Goal: Contribute content: Contribute content

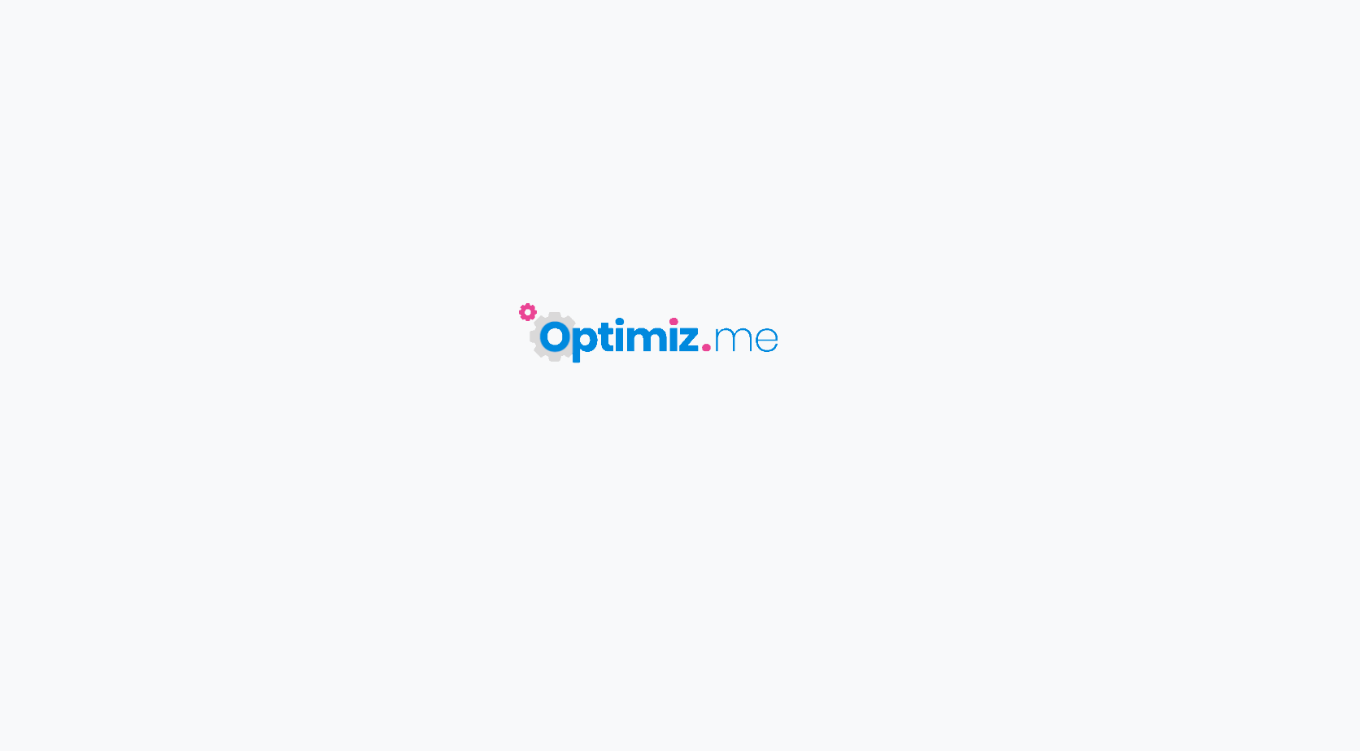
type input "UP // Les avantages fiscaux d'une assurance vie"
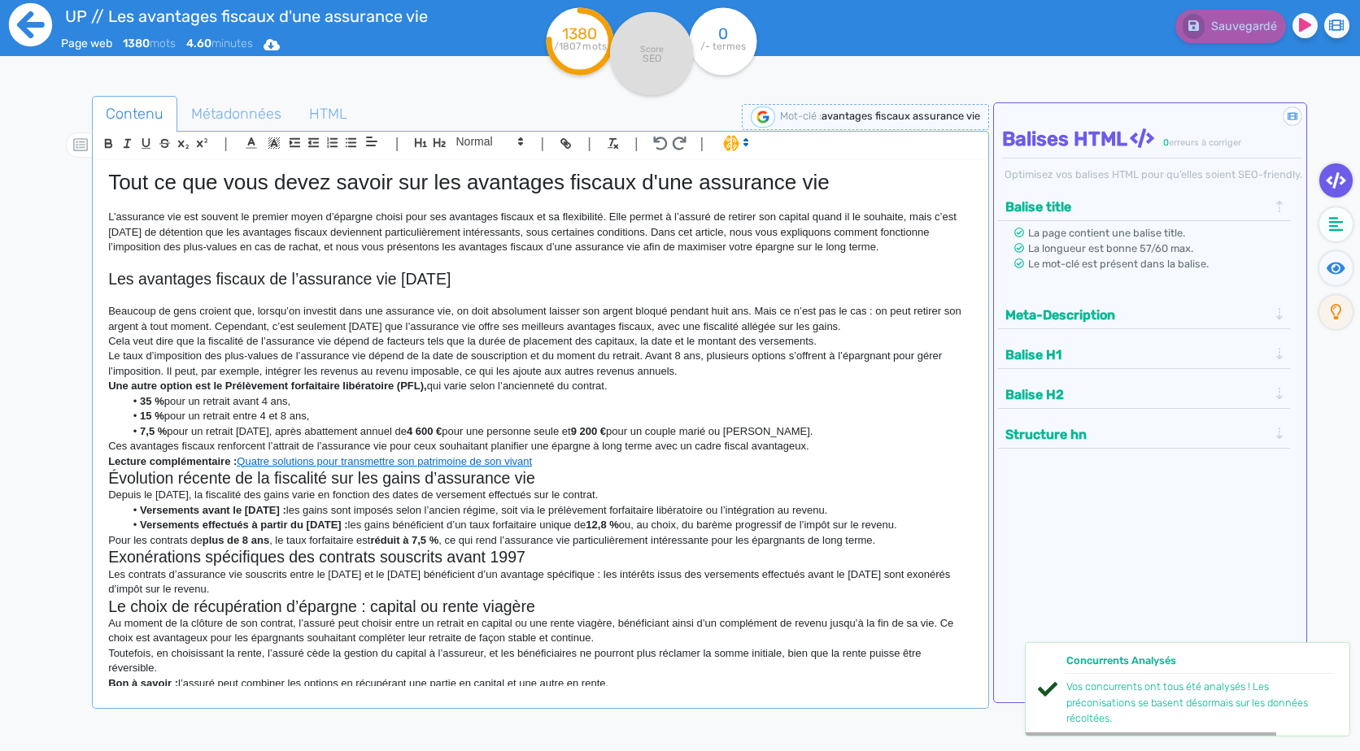
click at [41, 28] on icon at bounding box center [30, 24] width 43 height 43
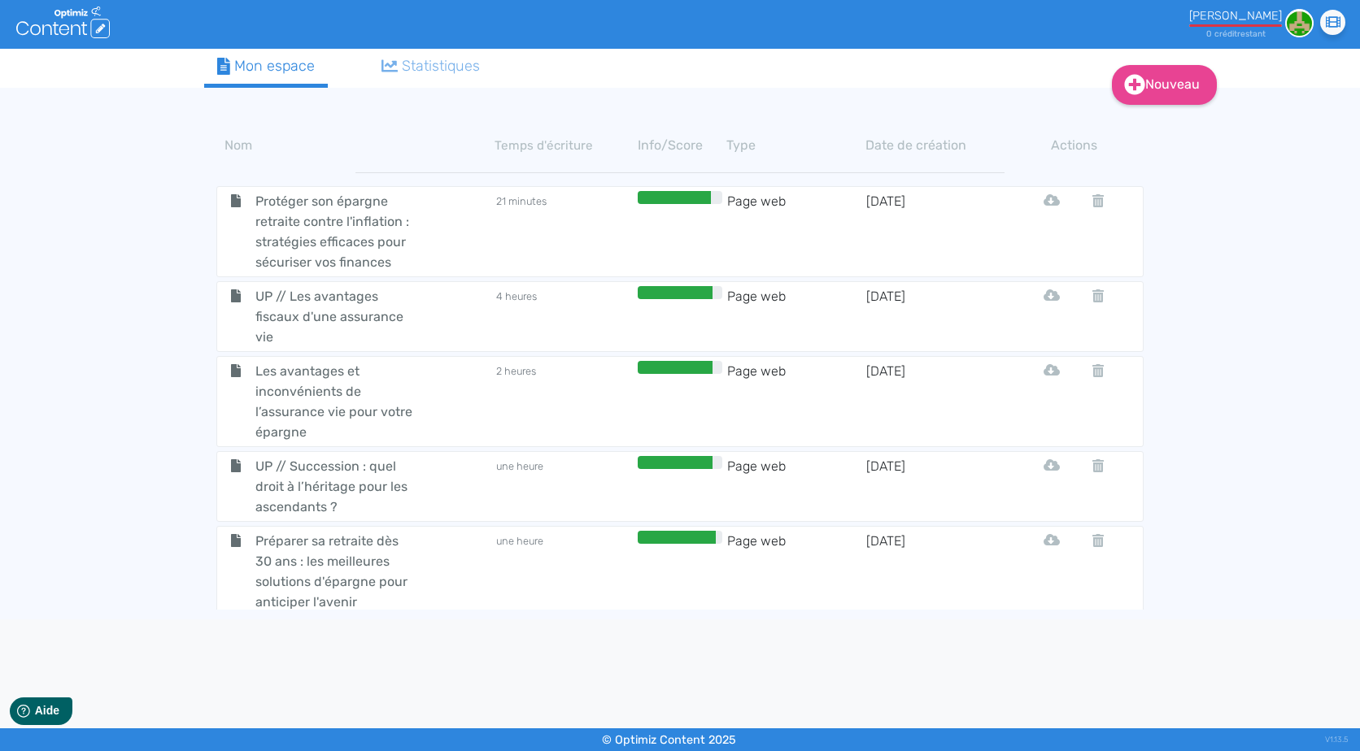
drag, startPoint x: 153, startPoint y: 332, endPoint x: 162, endPoint y: 480, distance: 148.3
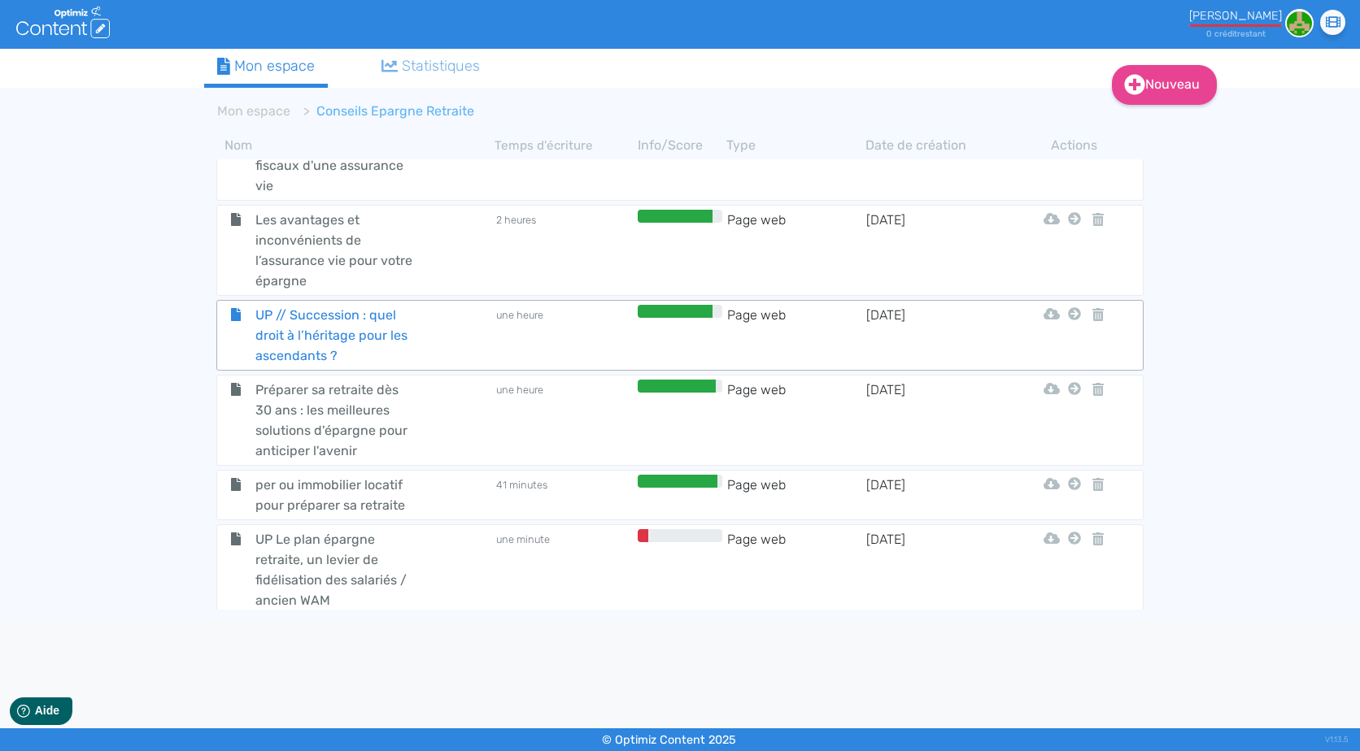
scroll to position [157, 0]
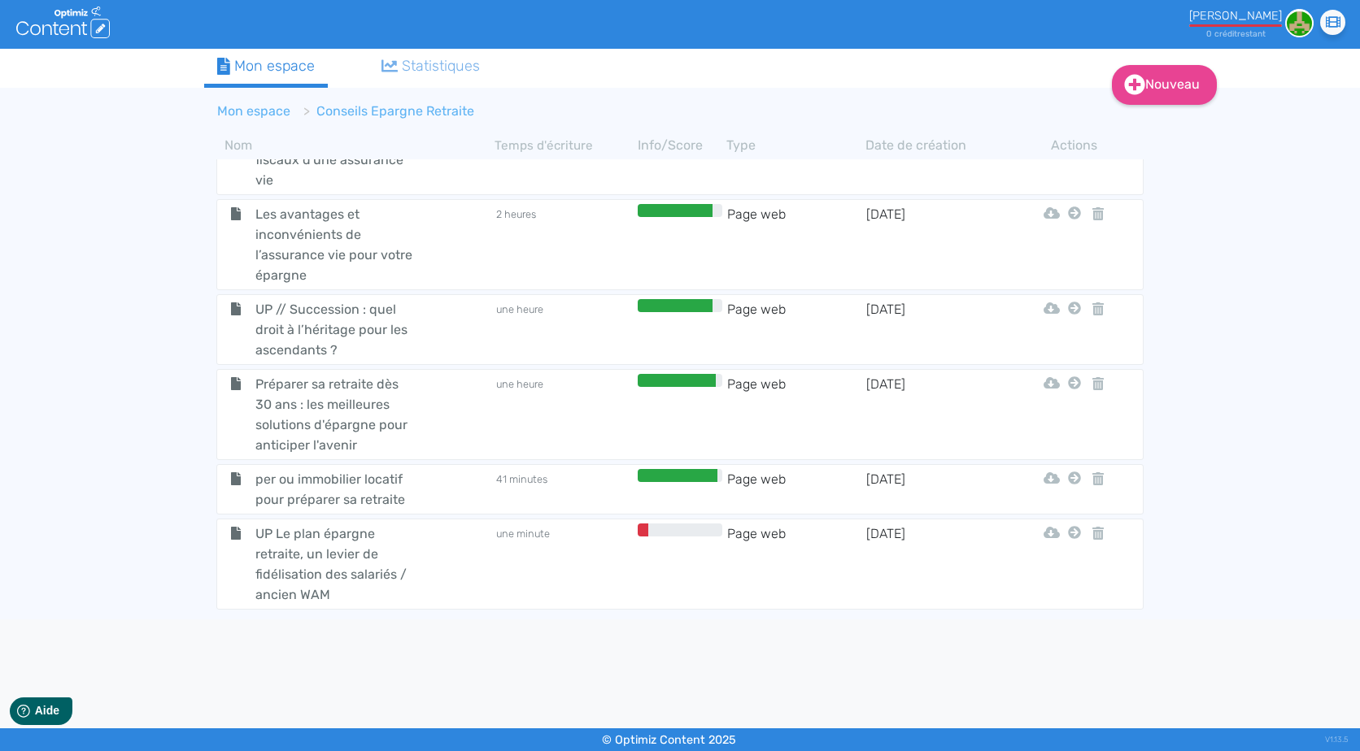
click at [273, 115] on link "Mon espace" at bounding box center [253, 110] width 73 height 15
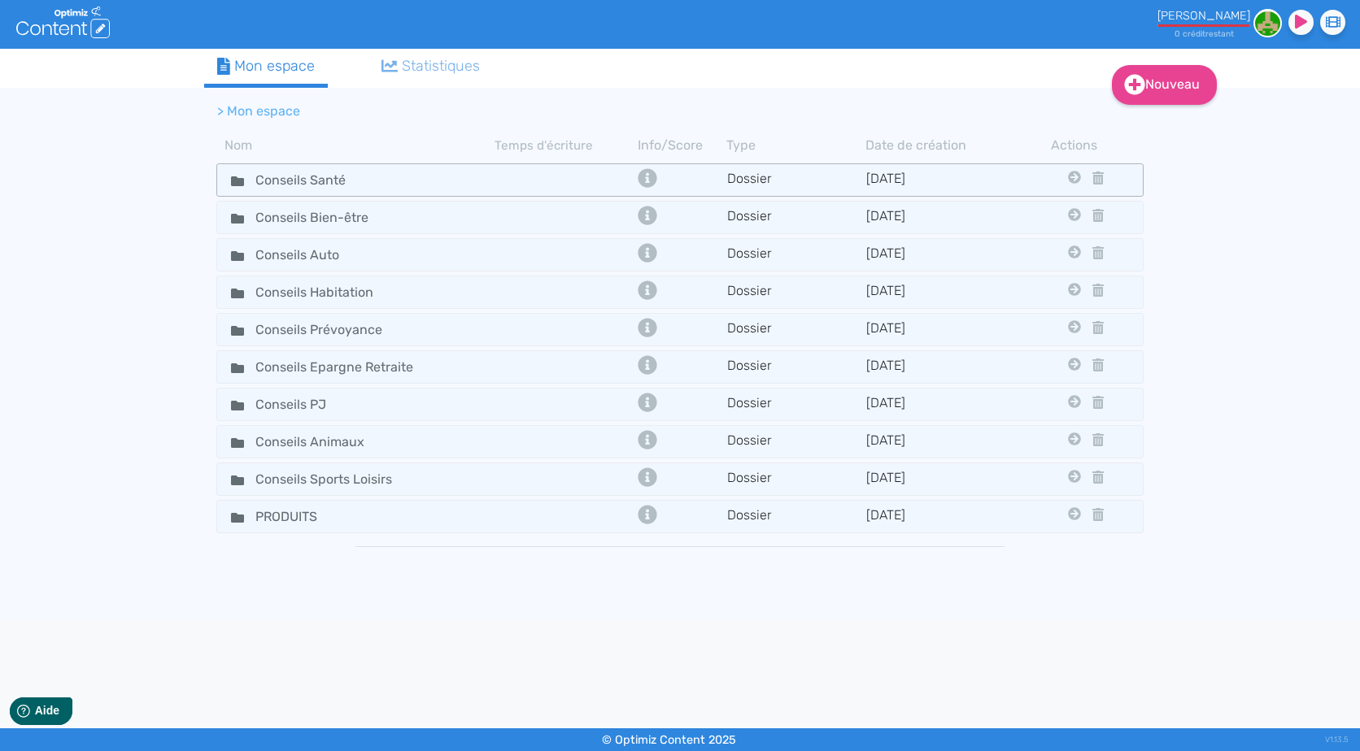
click at [483, 192] on tr "Conseils Santé Dossier [DATE] Conseils Bien-être Conseils Auto Conseils Habitat…" at bounding box center [679, 179] width 927 height 33
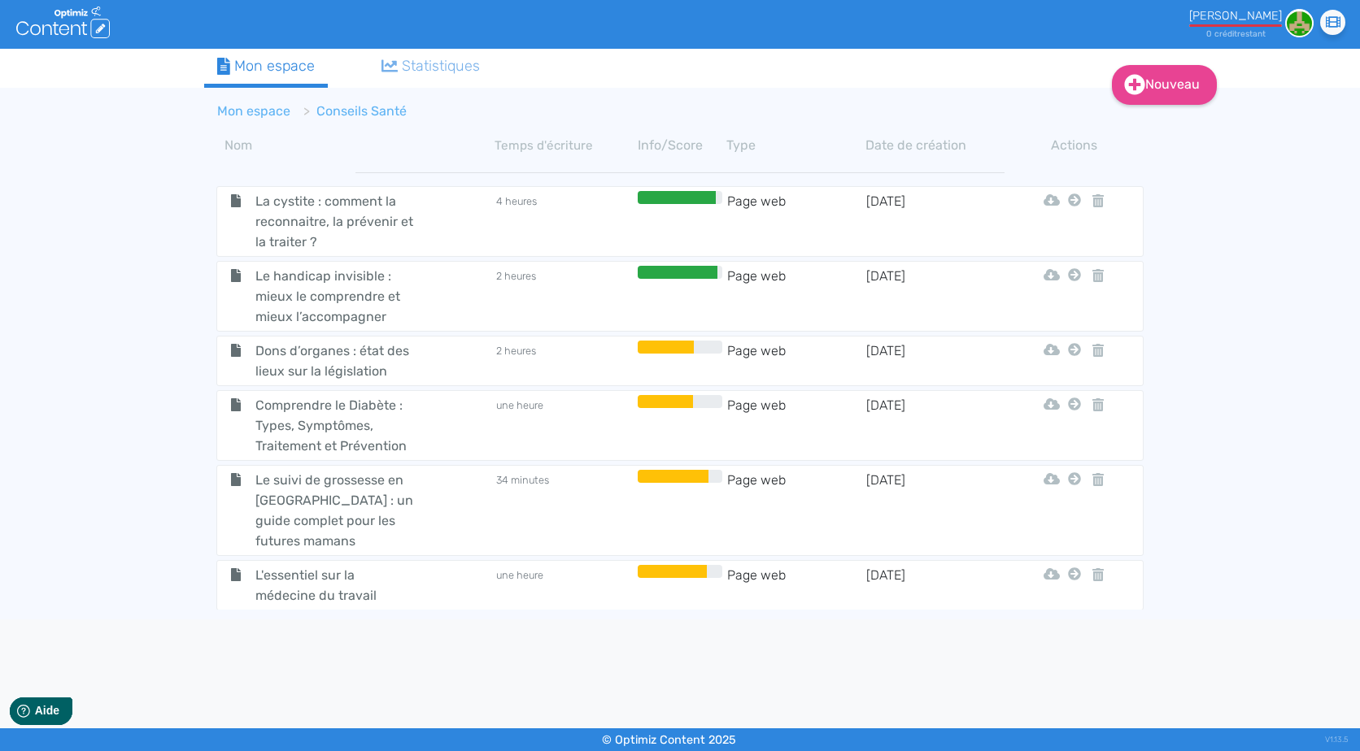
click at [249, 111] on link "Mon espace" at bounding box center [253, 110] width 73 height 15
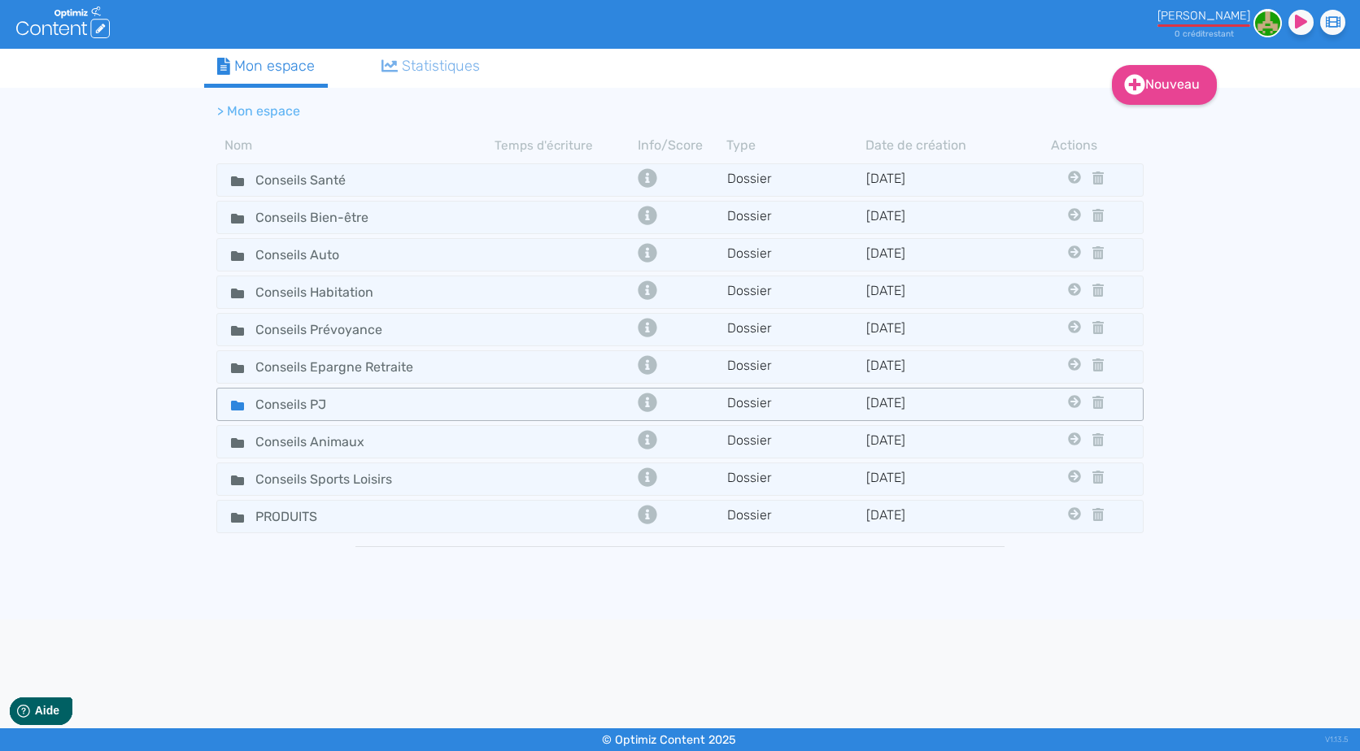
click at [461, 400] on div "Conseils PJ" at bounding box center [356, 405] width 275 height 24
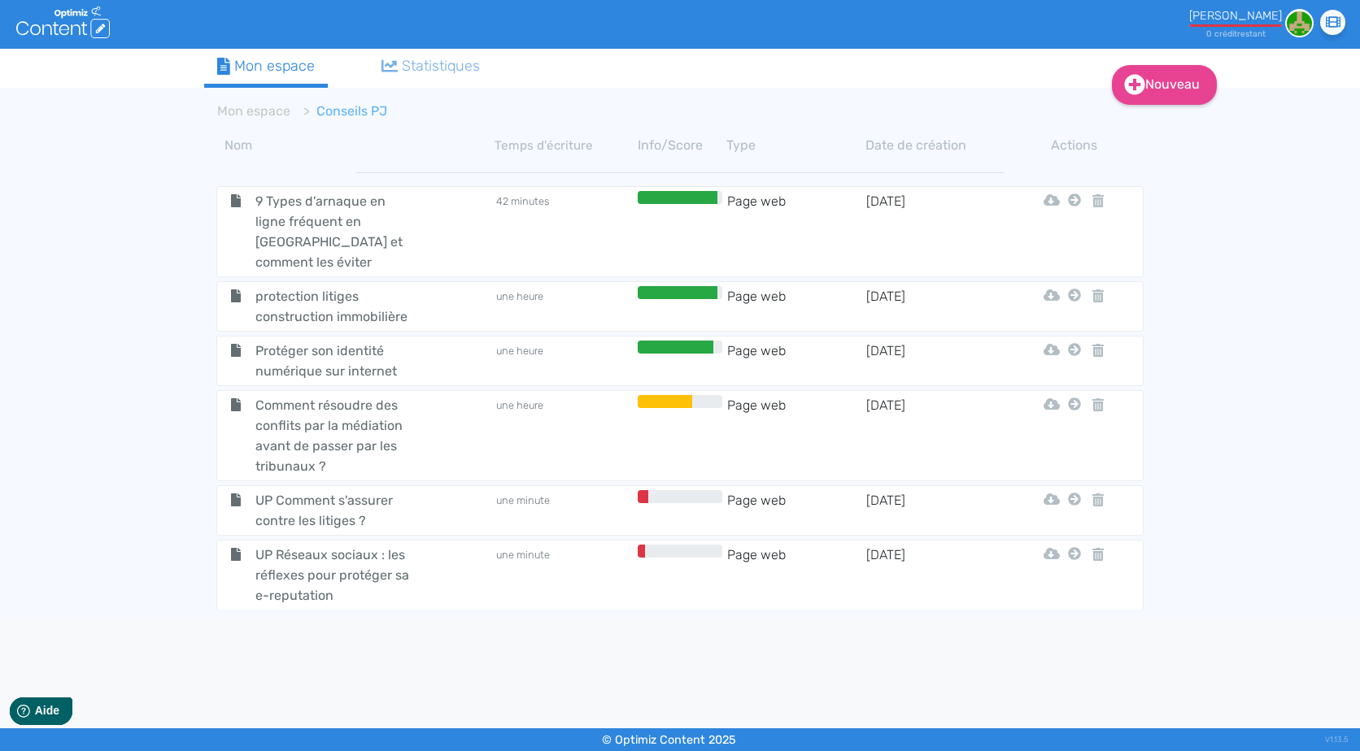
click at [504, 490] on td "une minute" at bounding box center [563, 510] width 139 height 41
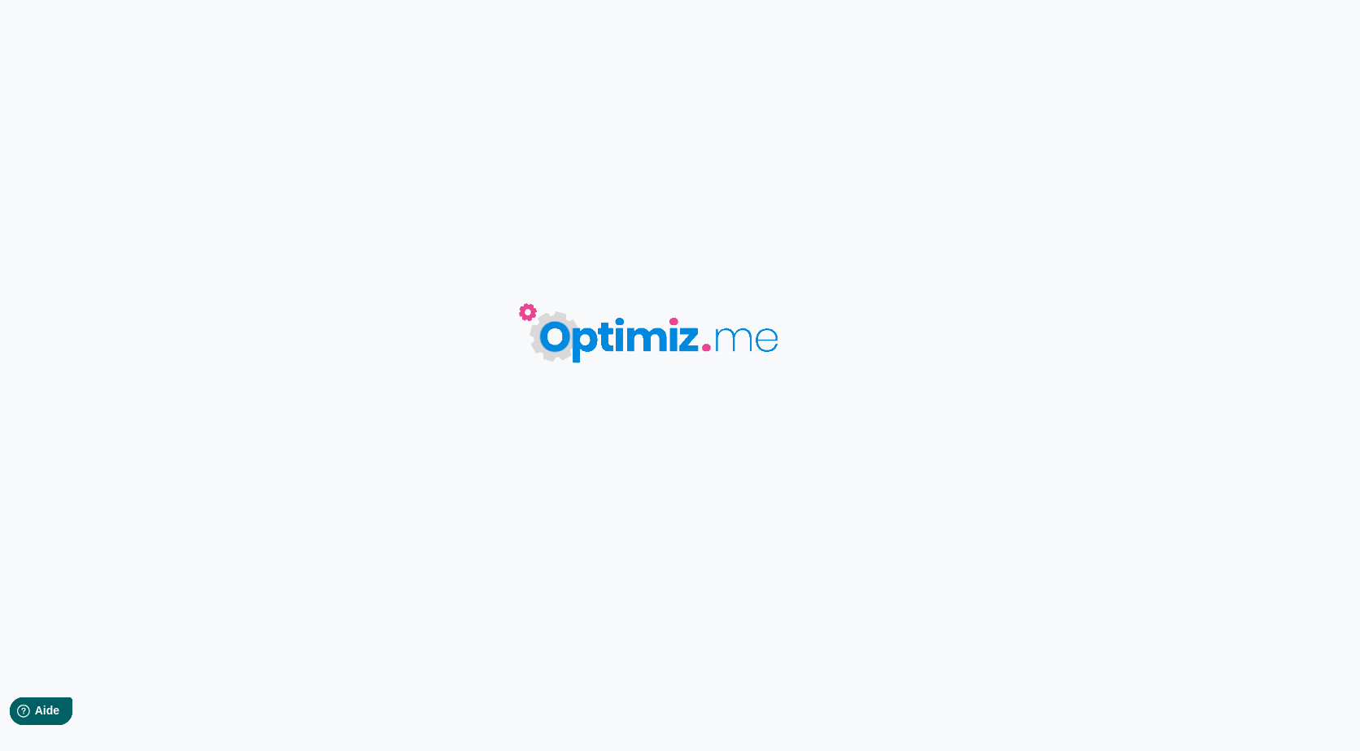
type input "UP Comment s'assurer contre les litiges ?"
click at [504, 490] on body "UP Comment s'assurer contre les litiges ? 0 mots 0.00 minutes 0 /0 mots Score S…" at bounding box center [680, 375] width 1360 height 751
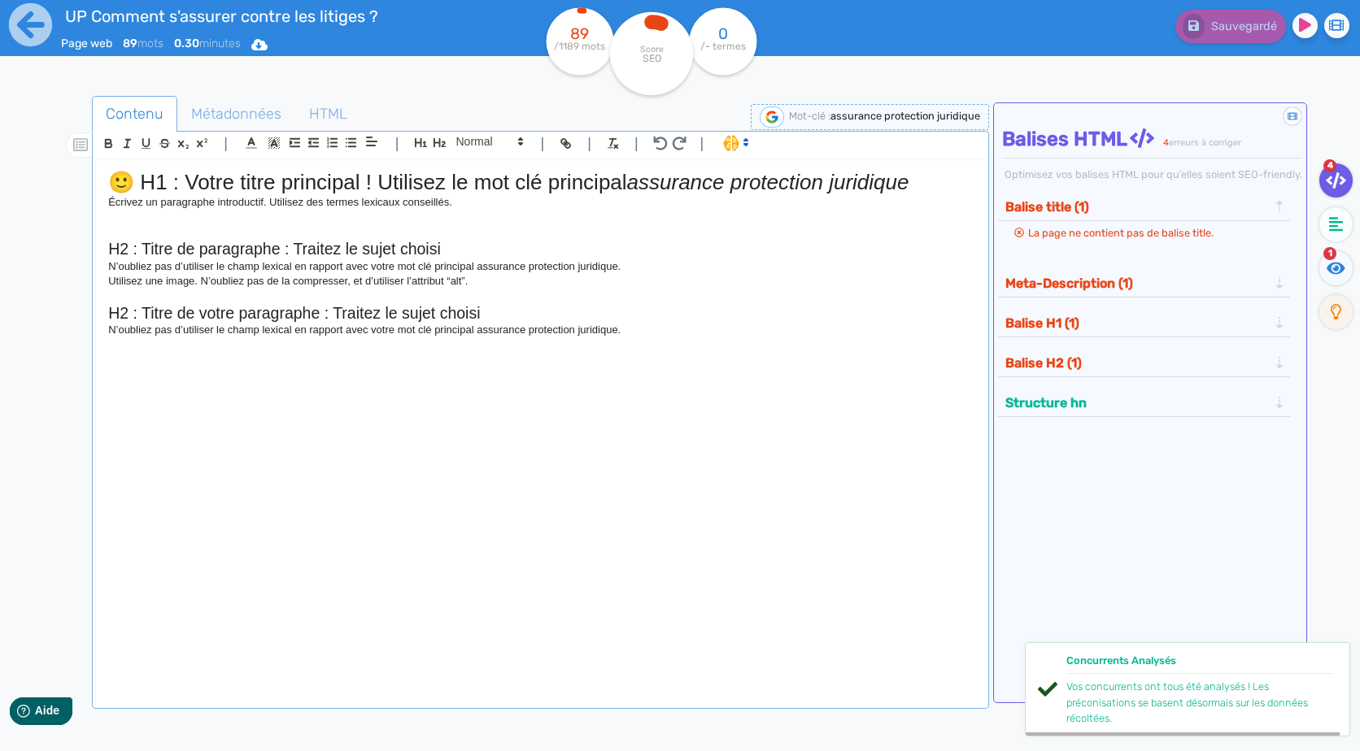
click at [730, 370] on div "🙂 H1 : Votre titre principal ! Utilisez le mot clé principal assurance protecti…" at bounding box center [540, 423] width 888 height 526
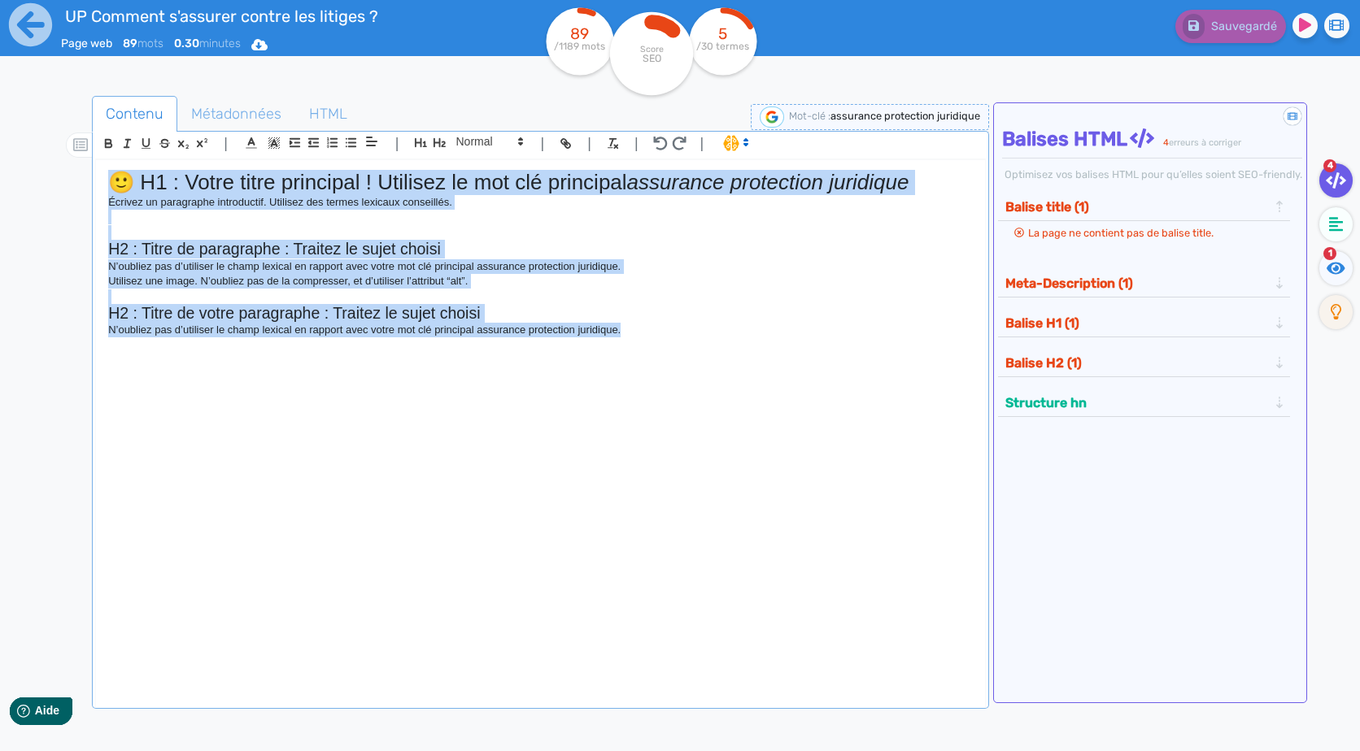
drag, startPoint x: 726, startPoint y: 415, endPoint x: -3, endPoint y: 142, distance: 779.0
click at [0, 142] on html "UP Comment s'assurer contre les litiges ? Page web 89 mots 0.30 minutes Html Pd…" at bounding box center [680, 375] width 1360 height 751
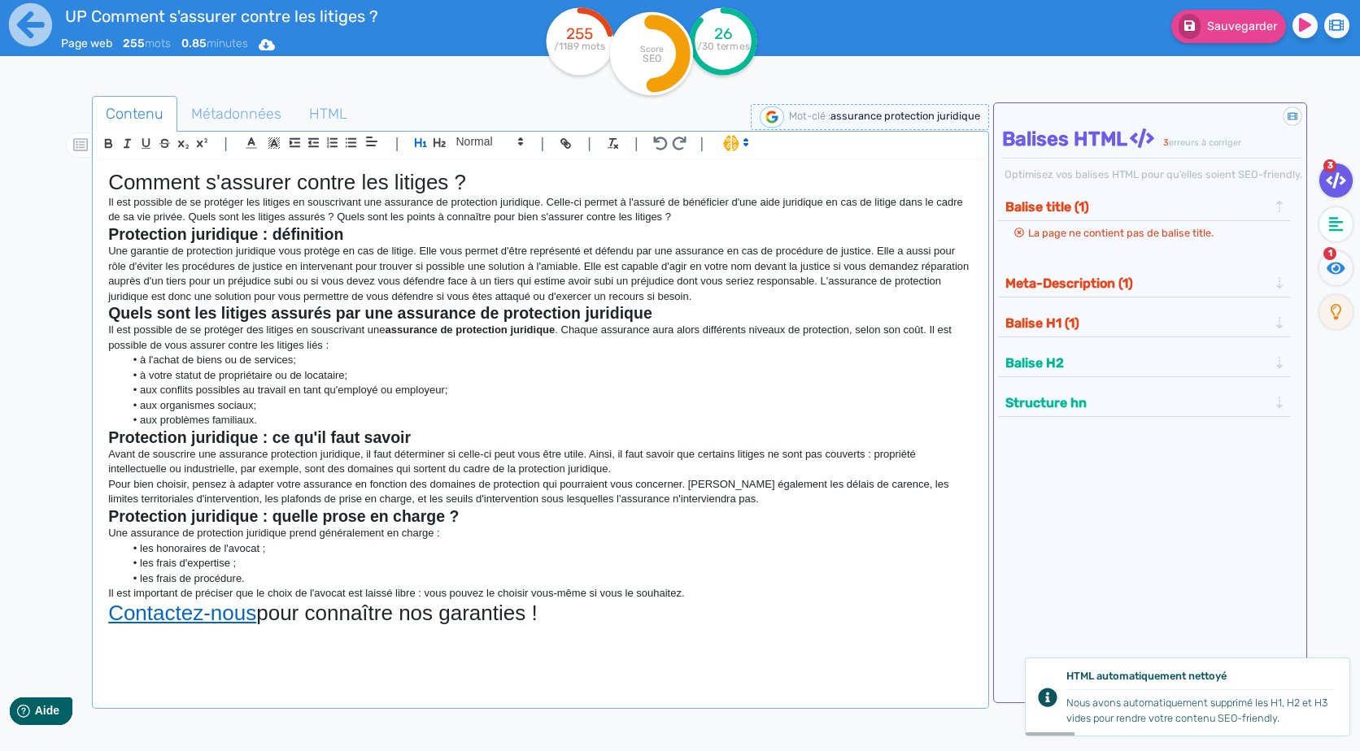
drag, startPoint x: 557, startPoint y: 621, endPoint x: 39, endPoint y: 632, distance: 518.2
click at [39, 632] on div "Contenu Métadonnées HTML | | H3 H4 H5 H6 Normal | | | | Comment s'assurer contr…" at bounding box center [699, 467] width 1321 height 774
click at [494, 146] on span at bounding box center [489, 142] width 80 height 20
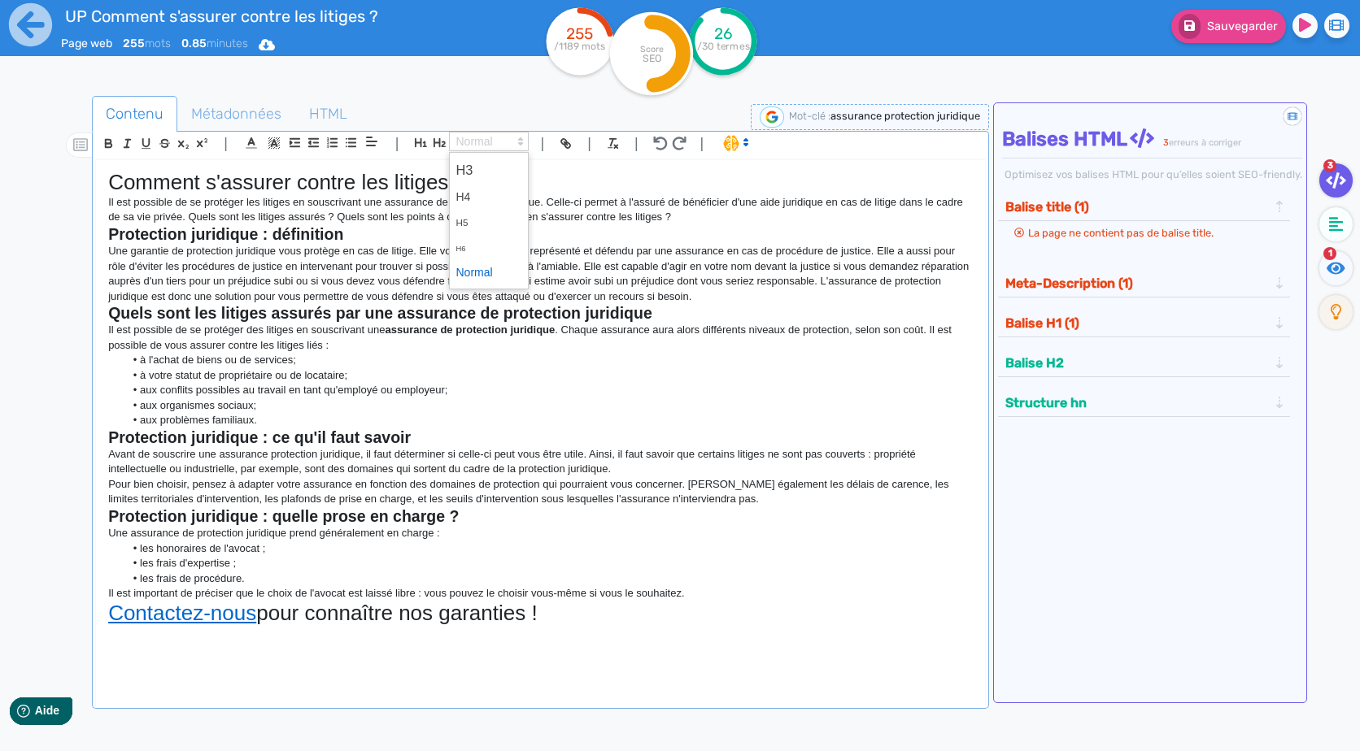
click at [485, 266] on span at bounding box center [488, 272] width 65 height 25
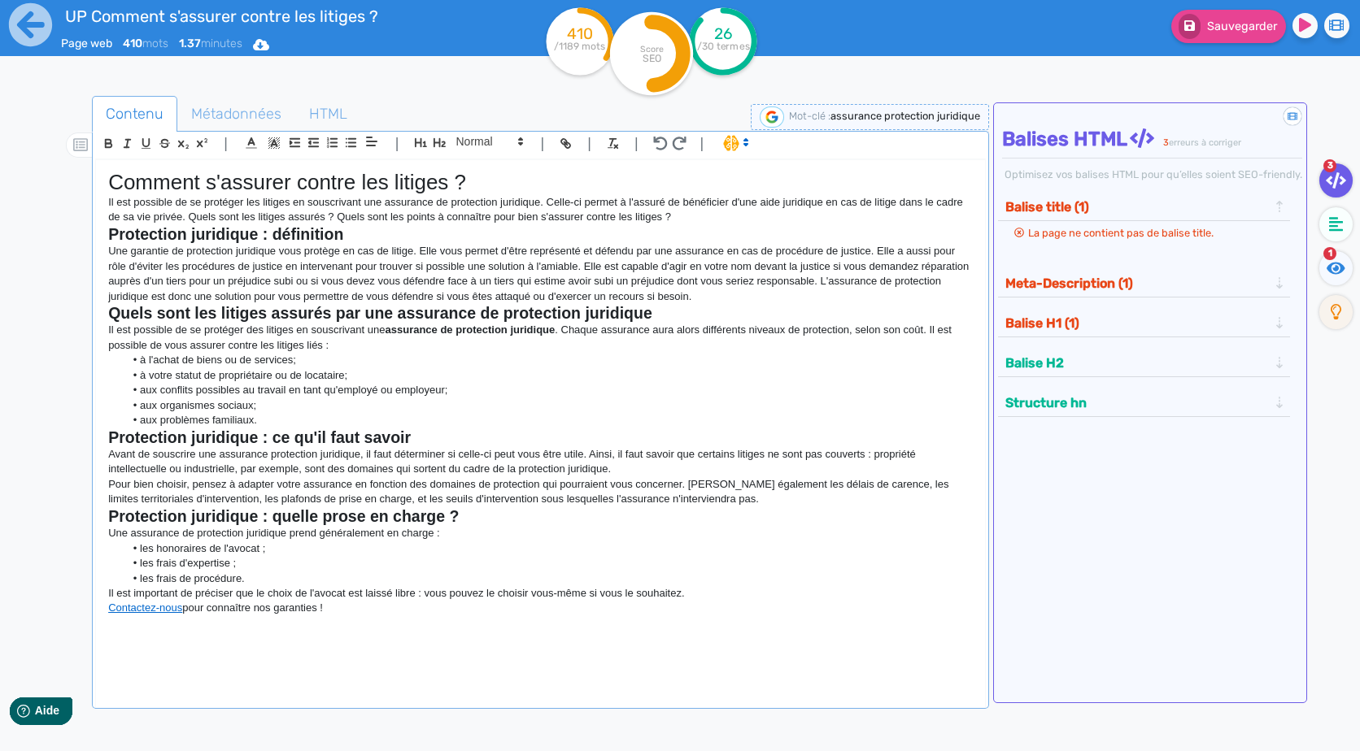
click at [533, 662] on div "Comment s'assurer contre les litiges ? Il est possible de se protéger les litig…" at bounding box center [540, 423] width 888 height 526
drag, startPoint x: 534, startPoint y: 627, endPoint x: -3, endPoint y: 107, distance: 747.1
click at [0, 107] on html "UP Comment s'assurer contre les litiges ? Page web 410 mots 1.37 minutes Html P…" at bounding box center [680, 375] width 1360 height 751
copy div "Loremip d'sitamet consec adi elitsed ? Do eiu temporin ut la etdolore mag aliqu…"
click at [455, 186] on h1 "Comment s'assurer contre les litiges ?" at bounding box center [540, 182] width 864 height 25
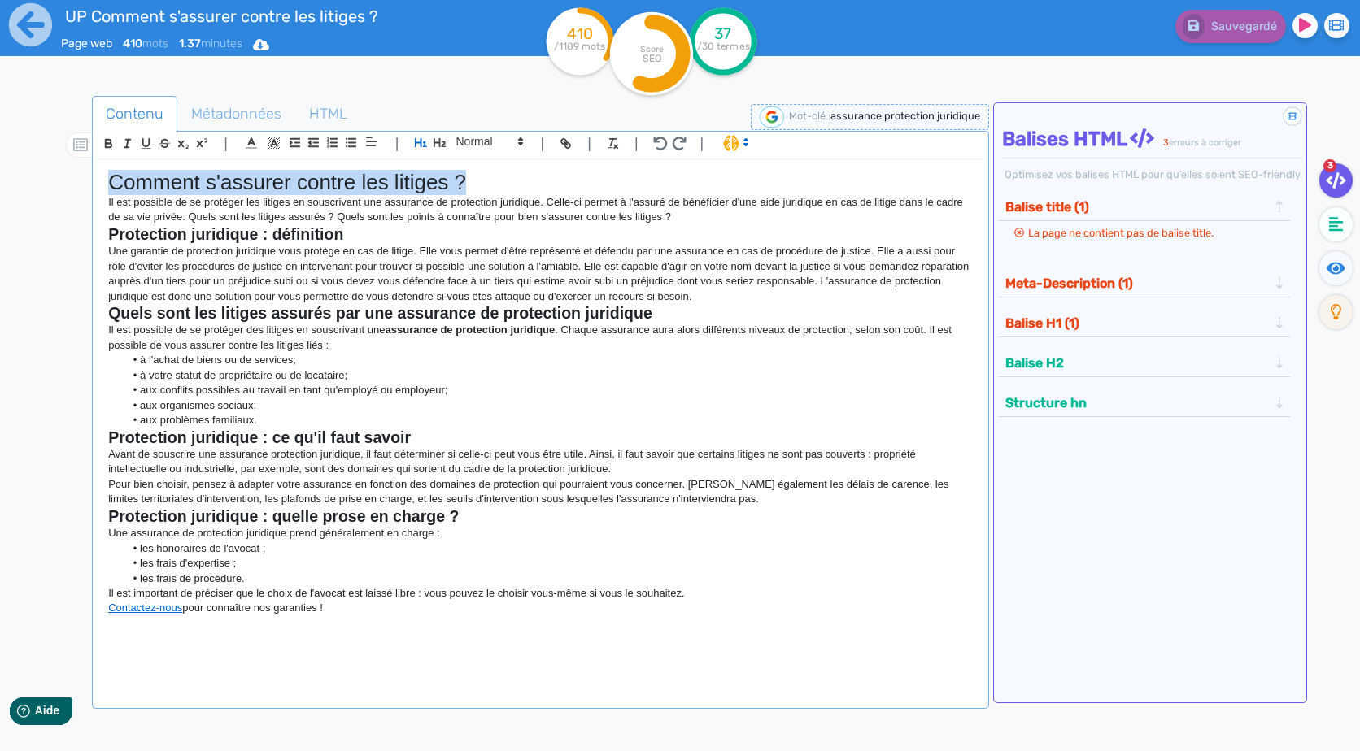
drag, startPoint x: 491, startPoint y: 182, endPoint x: 104, endPoint y: 171, distance: 387.3
click at [104, 171] on div "Comment s'assurer contre les litiges ? Il est possible de se protéger les litig…" at bounding box center [540, 423] width 888 height 526
click at [342, 195] on p "Il est possible de se protéger les litiges en souscrivant une assurance de prot…" at bounding box center [540, 210] width 864 height 30
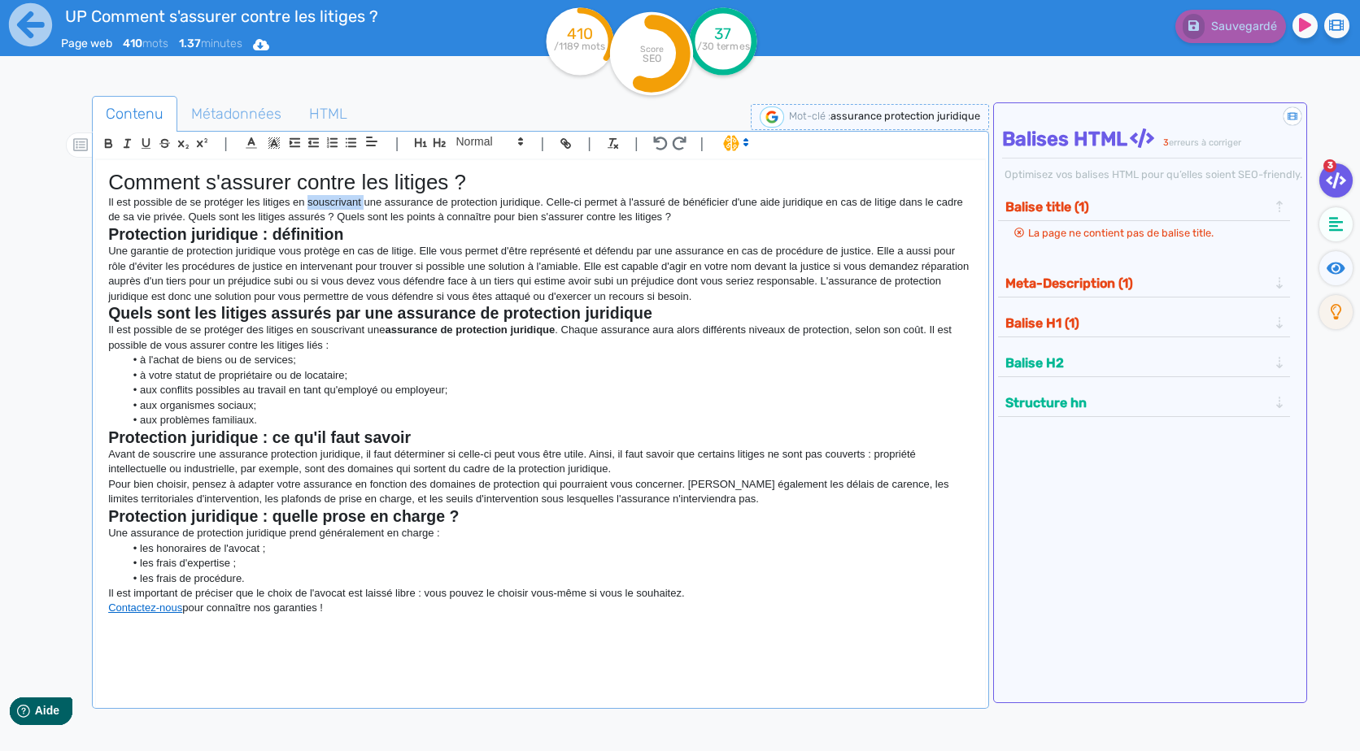
click at [342, 195] on p "Il est possible de se protéger les litiges en souscrivant une assurance de prot…" at bounding box center [540, 210] width 864 height 30
click at [333, 174] on h1 "Comment s'assurer contre les litiges ?" at bounding box center [540, 182] width 864 height 25
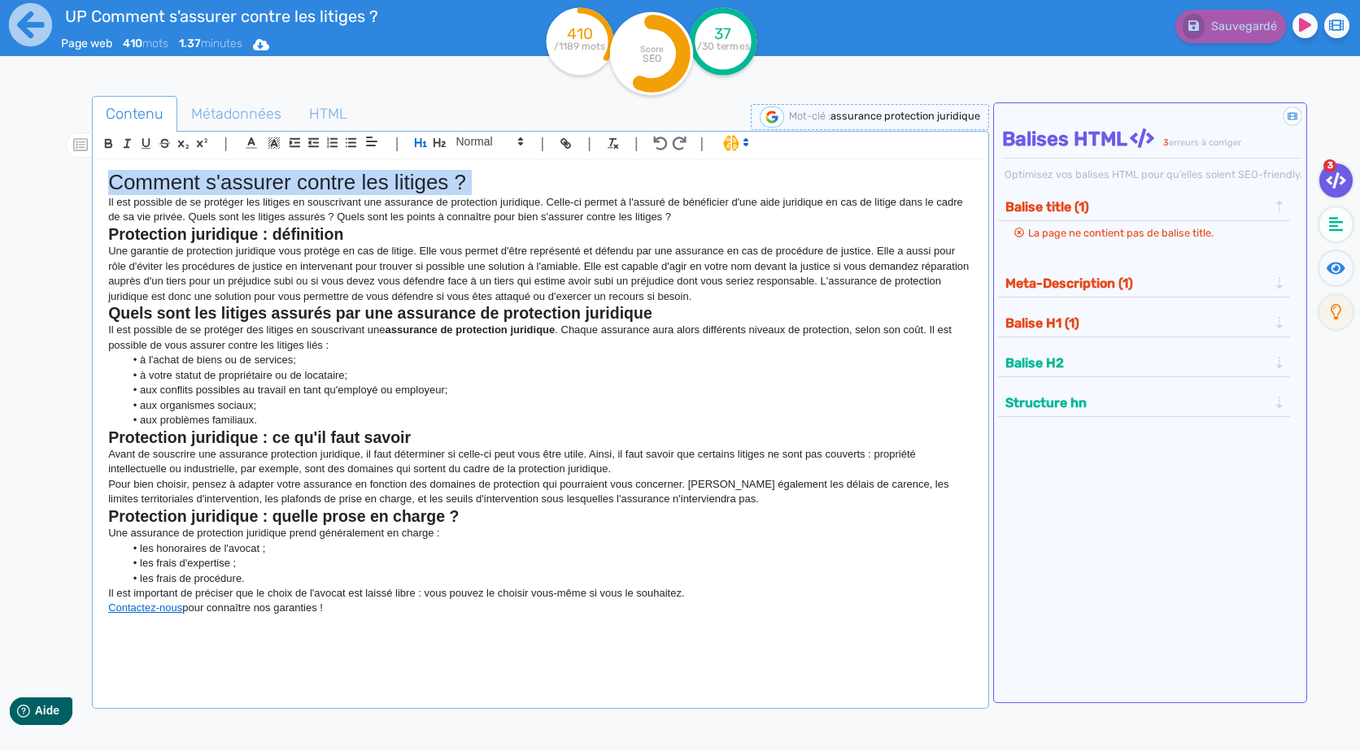
click at [333, 174] on h1 "Comment s'assurer contre les litiges ?" at bounding box center [540, 182] width 864 height 25
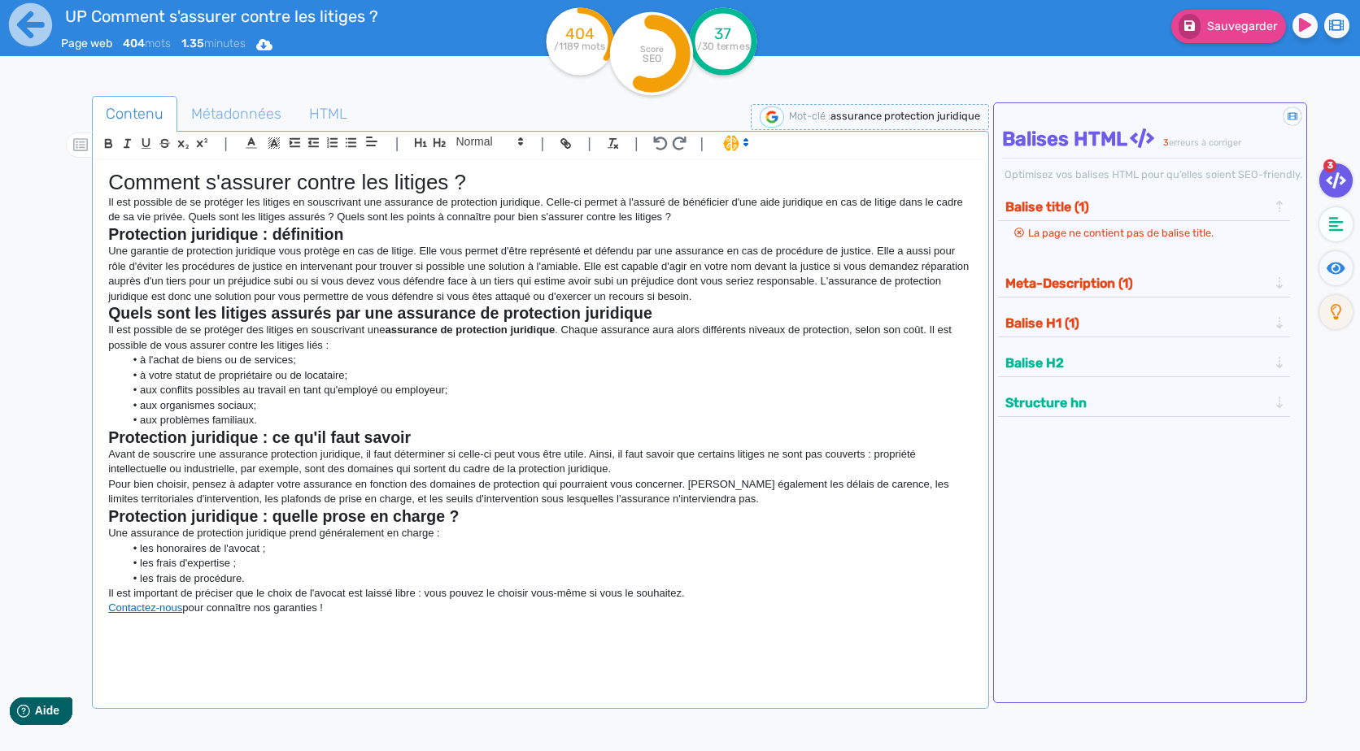
click at [418, 172] on h1 "Comment s'assurer contre les litiges ?" at bounding box center [540, 182] width 864 height 25
drag, startPoint x: 462, startPoint y: 187, endPoint x: 165, endPoint y: 162, distance: 297.9
click at [173, 182] on h1 "Comment s'assurer contre les litiges ?" at bounding box center [540, 182] width 864 height 25
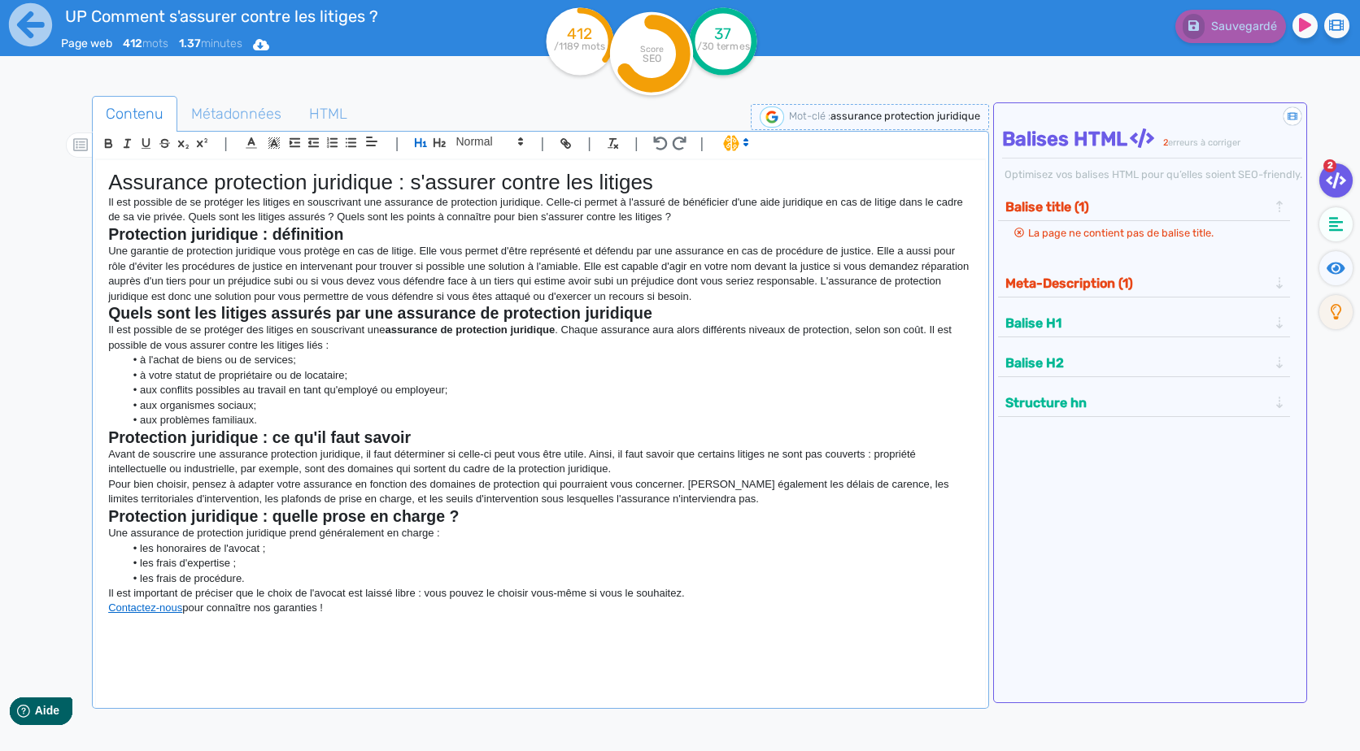
click at [702, 225] on h2 "Protection juridique : définition" at bounding box center [540, 234] width 864 height 19
click at [705, 219] on p "Il est possible de se protéger les litiges en souscrivant une assurance de prot…" at bounding box center [540, 210] width 864 height 30
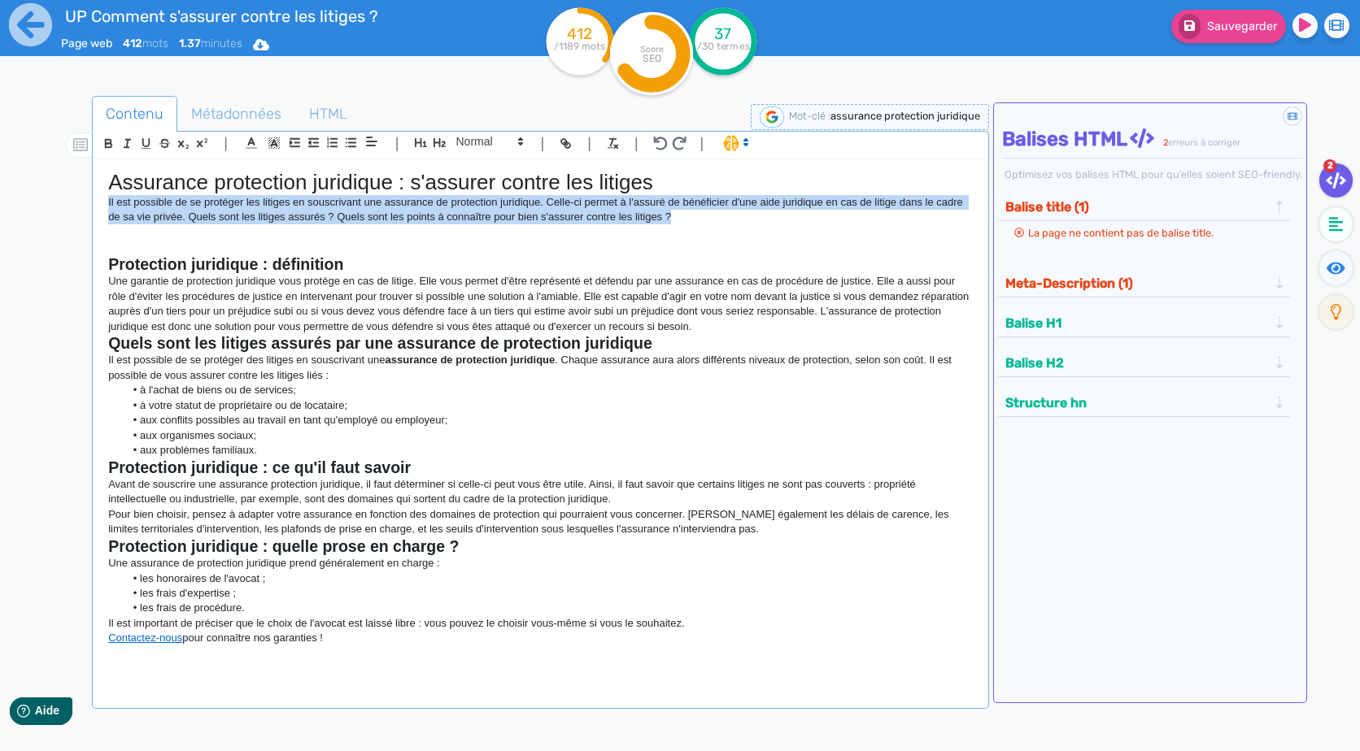
drag, startPoint x: 687, startPoint y: 217, endPoint x: 102, endPoint y: 206, distance: 585.7
click at [102, 206] on div "Assurance protection juridique : s'assurer contre les litiges Il est possible d…" at bounding box center [540, 423] width 888 height 526
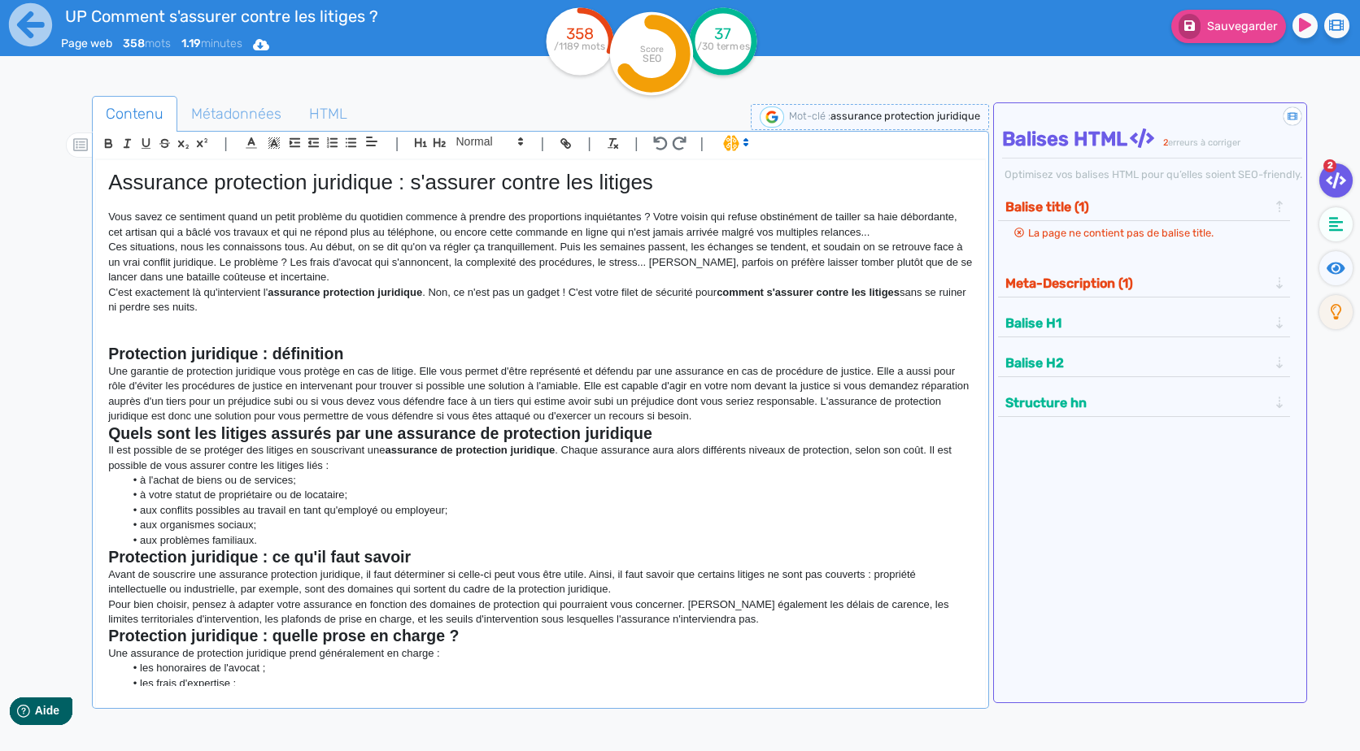
click at [113, 198] on p at bounding box center [540, 202] width 864 height 15
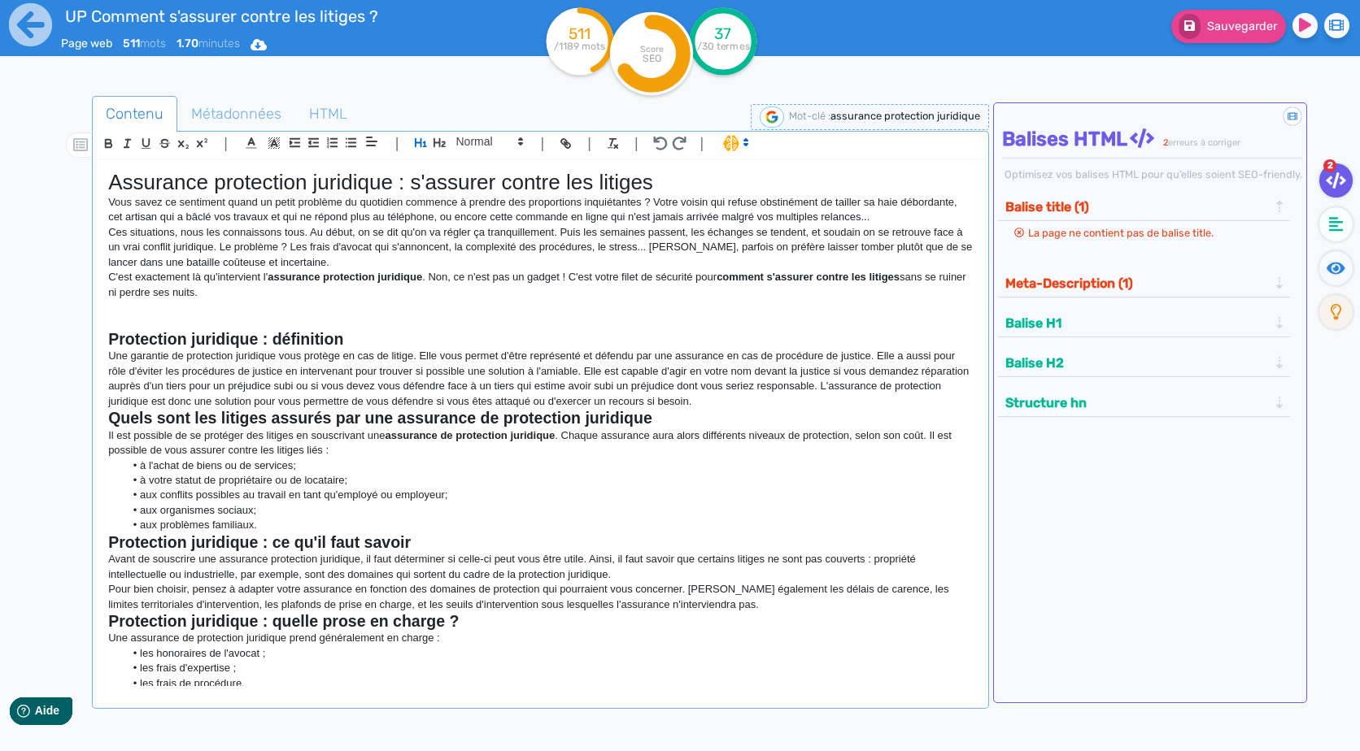
click at [887, 220] on p "Vous savez ce sentiment quand un petit problème du quotidien commence à prendre…" at bounding box center [540, 210] width 864 height 30
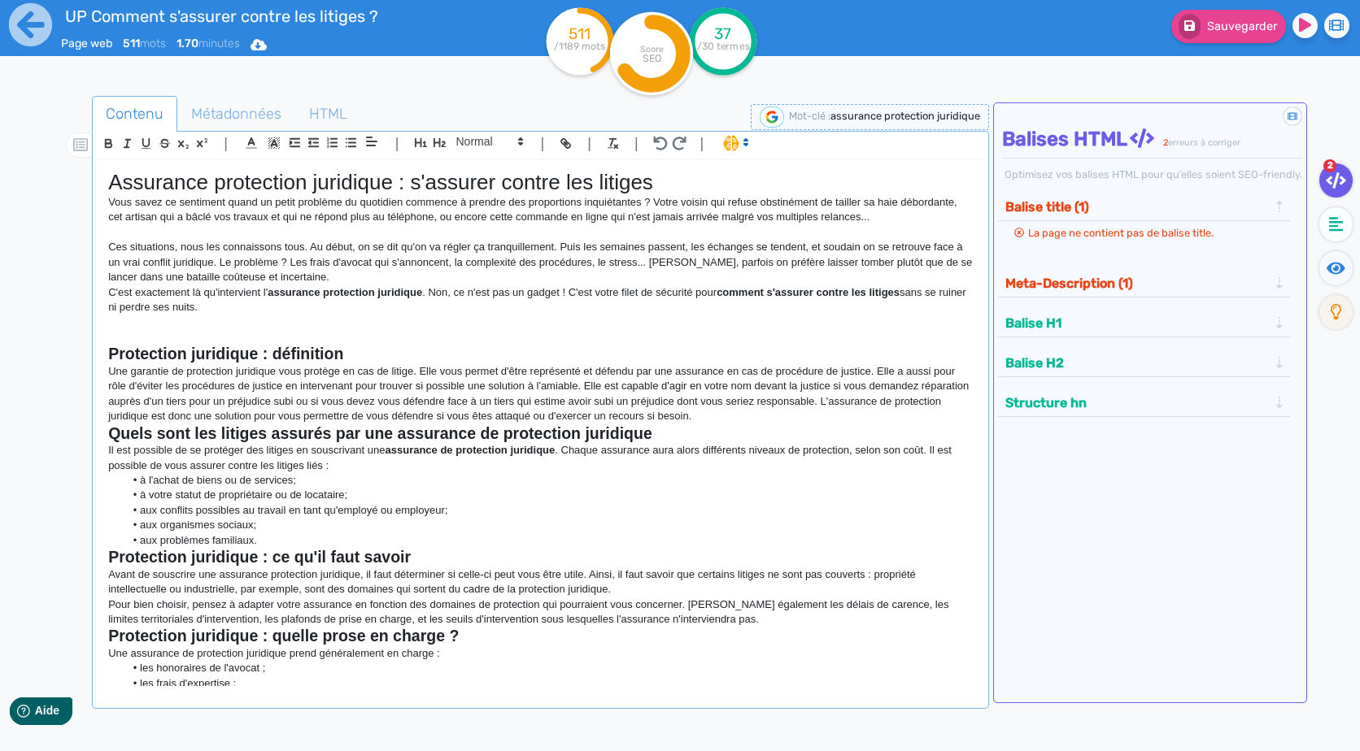
click at [307, 277] on p "Ces situations, nous les connaissons tous. Au début, on se dit qu'on va régler …" at bounding box center [540, 262] width 864 height 45
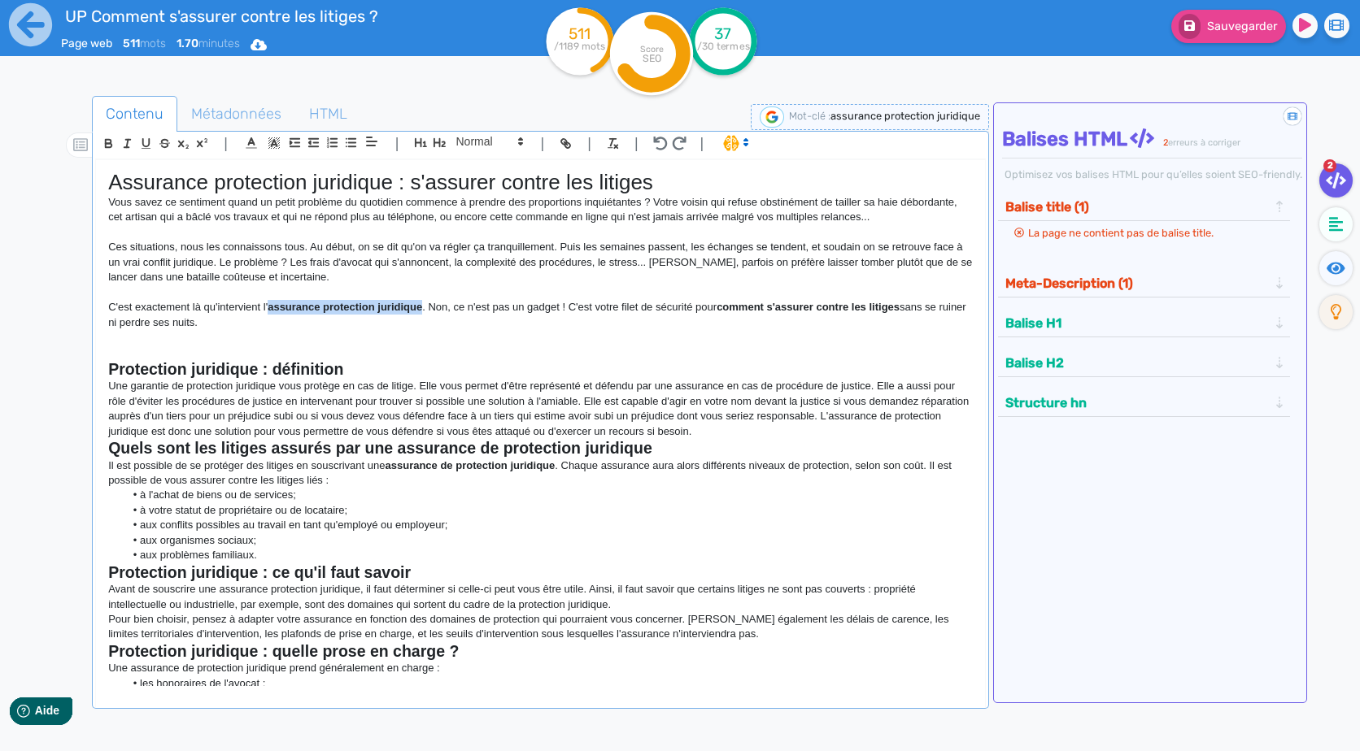
drag, startPoint x: 421, startPoint y: 307, endPoint x: 268, endPoint y: 309, distance: 152.9
click at [268, 309] on strong "assurance protection juridique" at bounding box center [345, 307] width 155 height 12
click at [439, 387] on p "Une garantie de protection juridique vous protège en cas de litige. Elle vous p…" at bounding box center [540, 409] width 864 height 60
drag, startPoint x: 886, startPoint y: 310, endPoint x: 708, endPoint y: 309, distance: 178.1
click at [708, 309] on strong "comment s'assurer contre les litiges" at bounding box center [794, 307] width 183 height 12
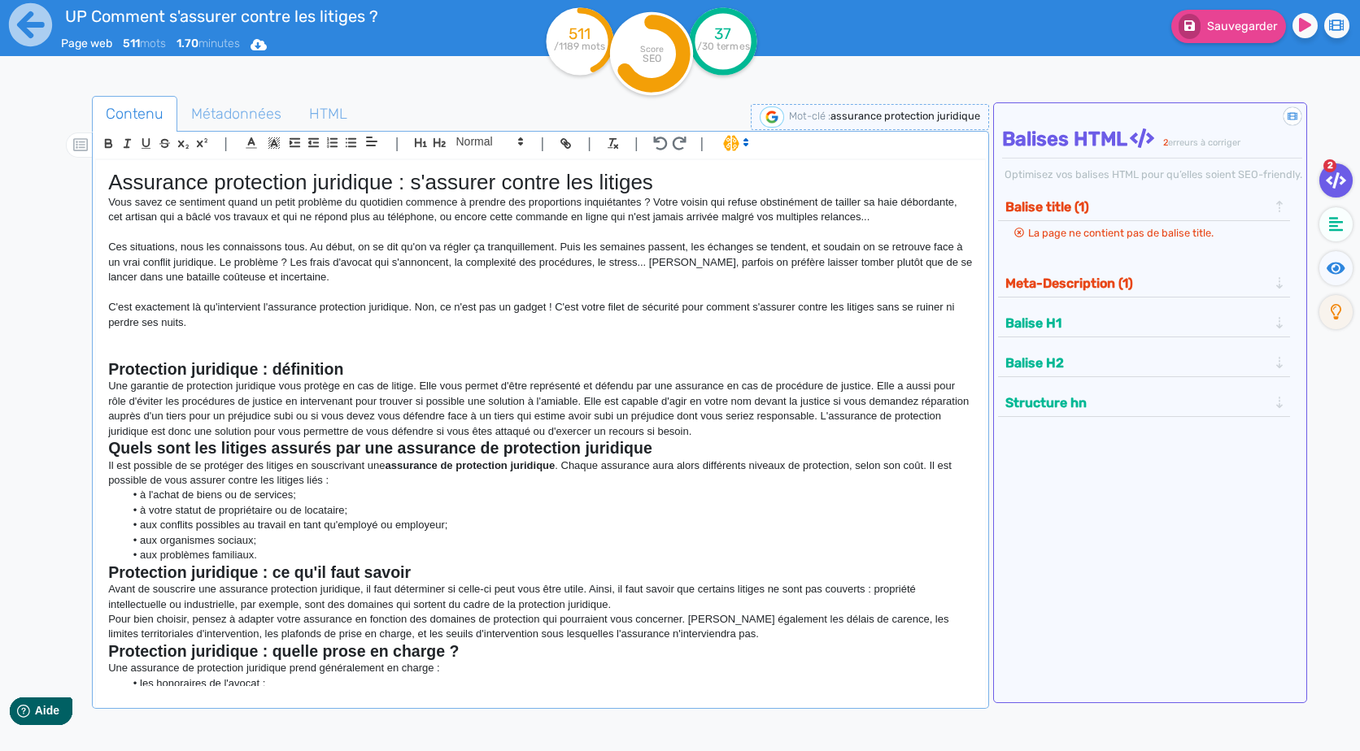
click at [760, 387] on p "Une garantie de protection juridique vous protège en cas de litige. Elle vous p…" at bounding box center [540, 409] width 864 height 60
click at [553, 306] on p "C'est exactement là qu'intervient l'assurance protection juridique. Non, ce n'e…" at bounding box center [540, 315] width 864 height 30
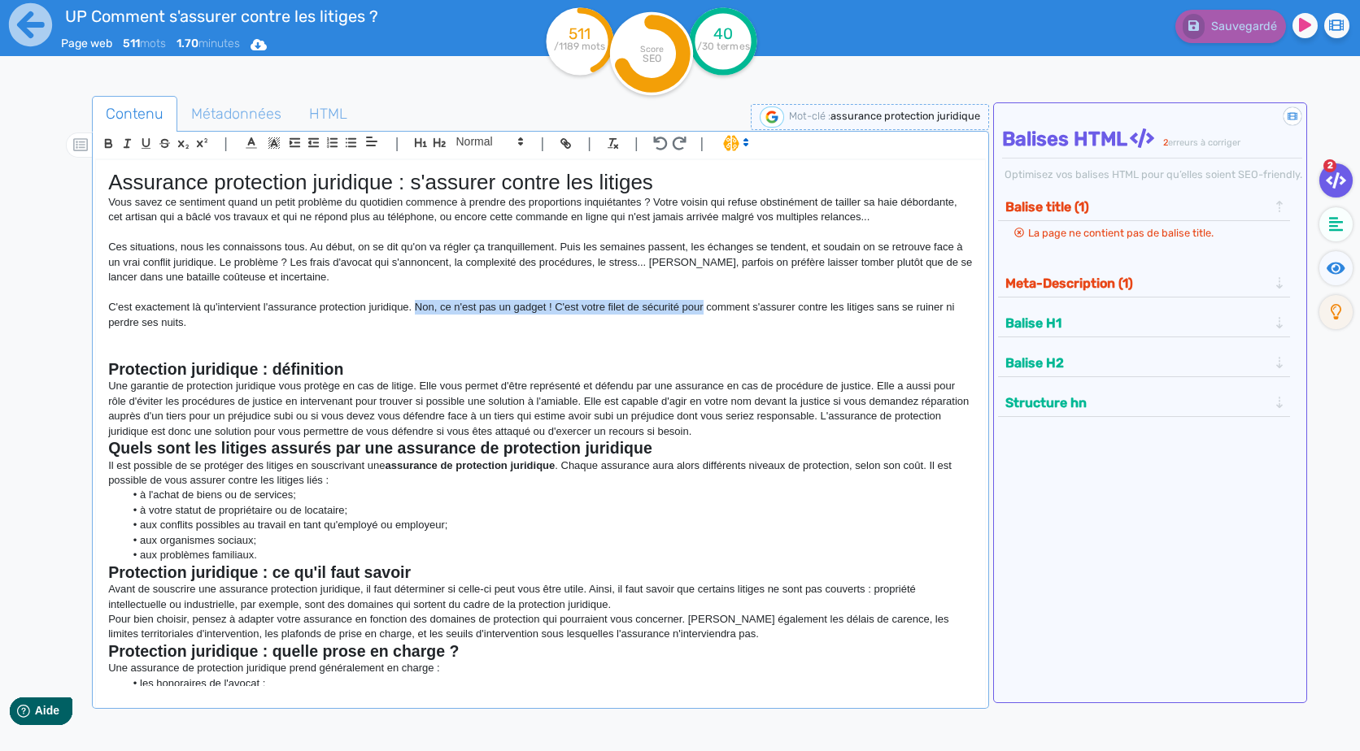
drag, startPoint x: 703, startPoint y: 307, endPoint x: 415, endPoint y: 313, distance: 288.8
click at [415, 313] on p "C'est exactement là qu'intervient l'assurance protection juridique. Non, ce n'e…" at bounding box center [540, 315] width 864 height 30
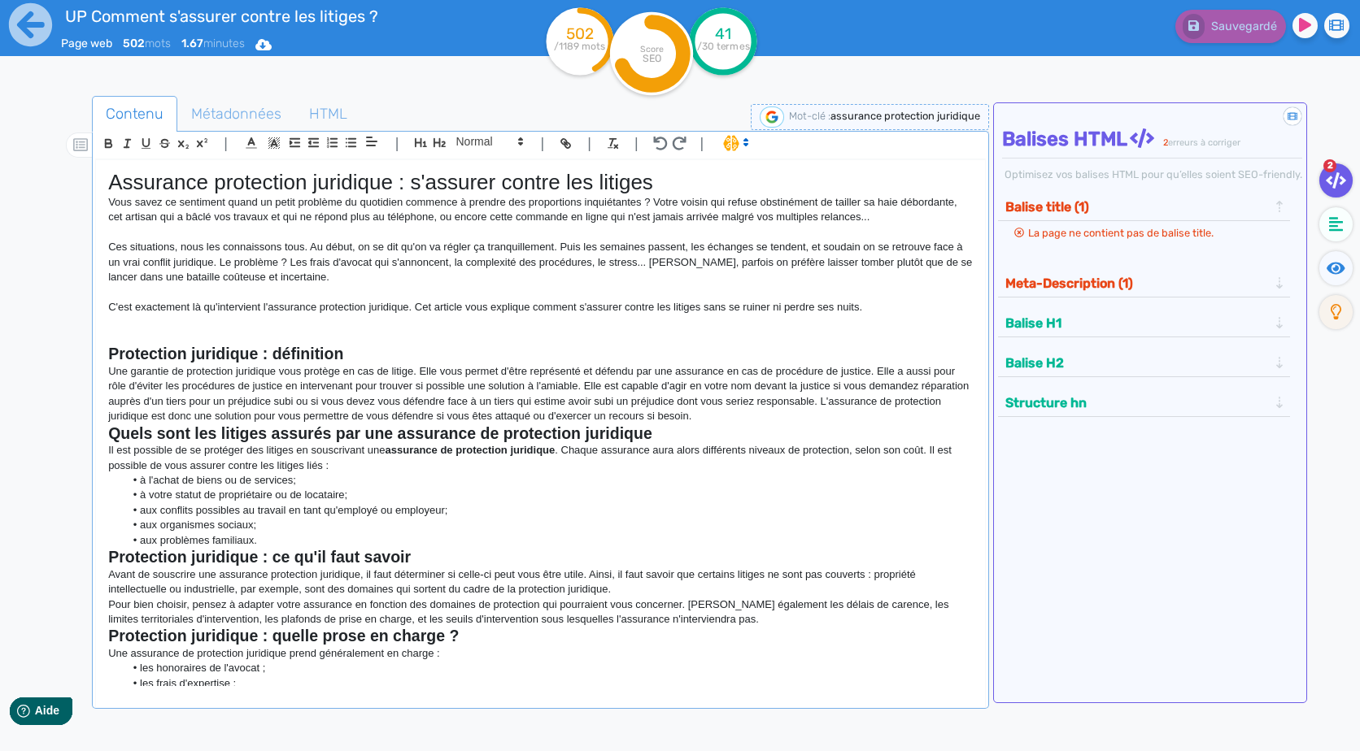
click at [798, 413] on p "Une garantie de protection juridique vous protège en cas de litige. Elle vous p…" at bounding box center [540, 394] width 864 height 60
click at [110, 366] on p "Une garantie de protection juridique vous protège en cas de litige. Elle vous p…" at bounding box center [540, 394] width 864 height 60
click at [135, 346] on strong "Protection juridique : définition" at bounding box center [225, 354] width 235 height 18
click at [795, 416] on p "Une garantie de protection juridique vous protège en cas de litige. Elle vous p…" at bounding box center [540, 394] width 864 height 60
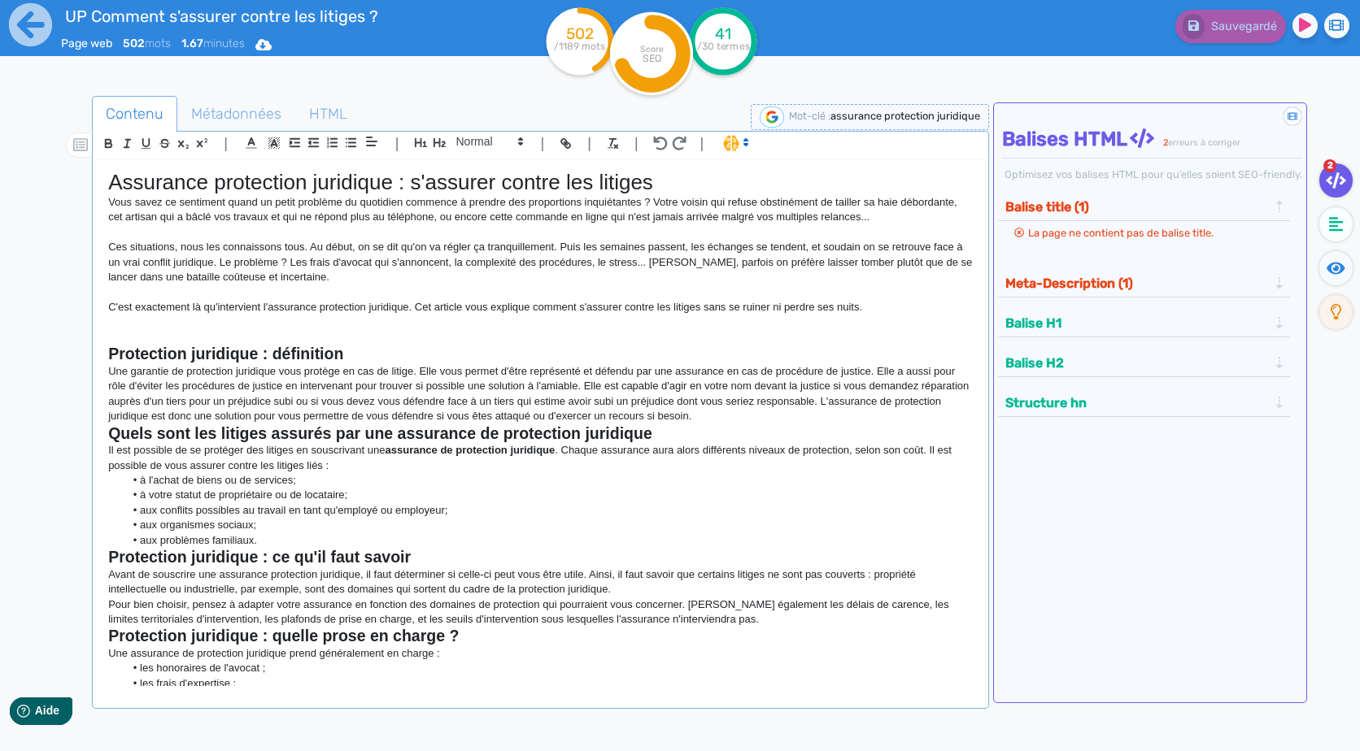
click at [763, 418] on p "Une garantie de protection juridique vous protège en cas de litige. Elle vous p…" at bounding box center [540, 394] width 864 height 60
click at [320, 350] on strong "Protection juridique : définition" at bounding box center [225, 354] width 235 height 18
click at [691, 429] on h2 "Quels sont les litiges assurés par une assurance de protection juridique" at bounding box center [540, 434] width 864 height 19
click at [782, 417] on p "Une garantie de protection juridique vous protège en cas de litige. Elle vous p…" at bounding box center [540, 394] width 864 height 60
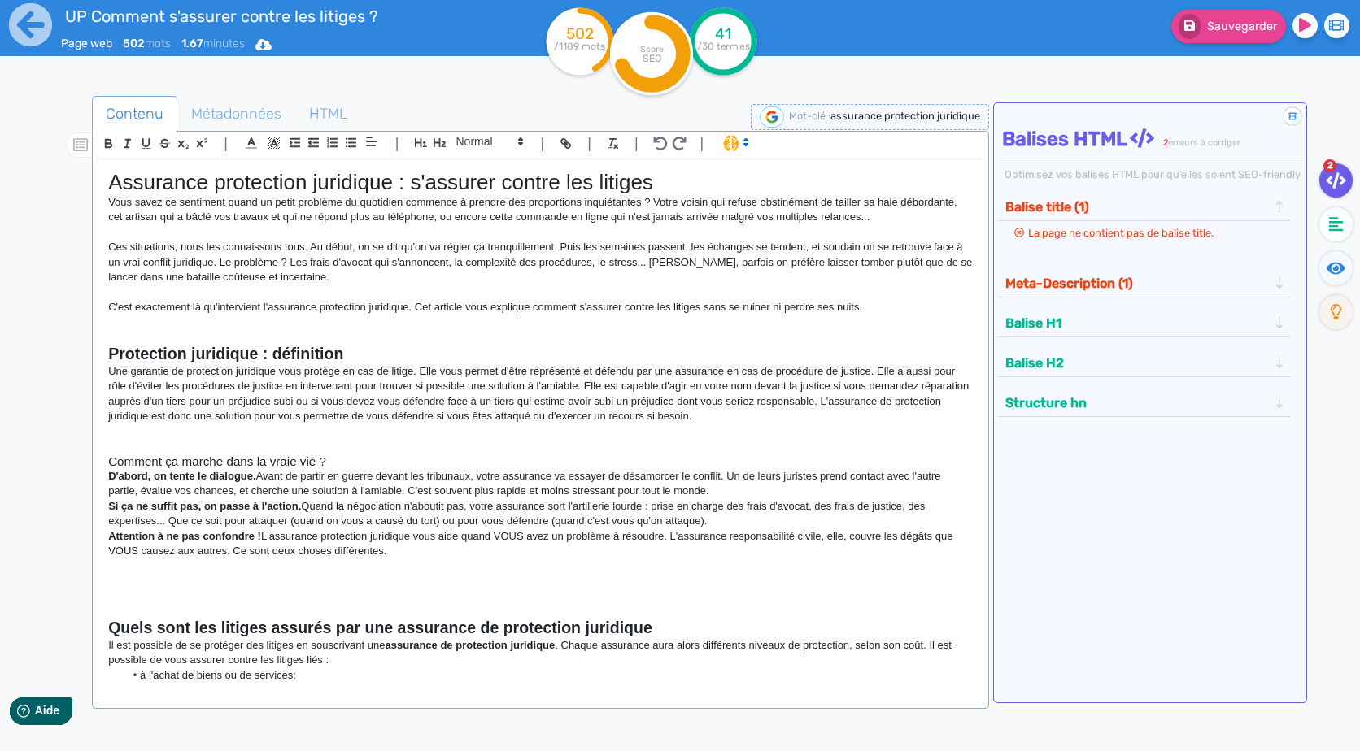
click at [209, 442] on p at bounding box center [540, 446] width 864 height 15
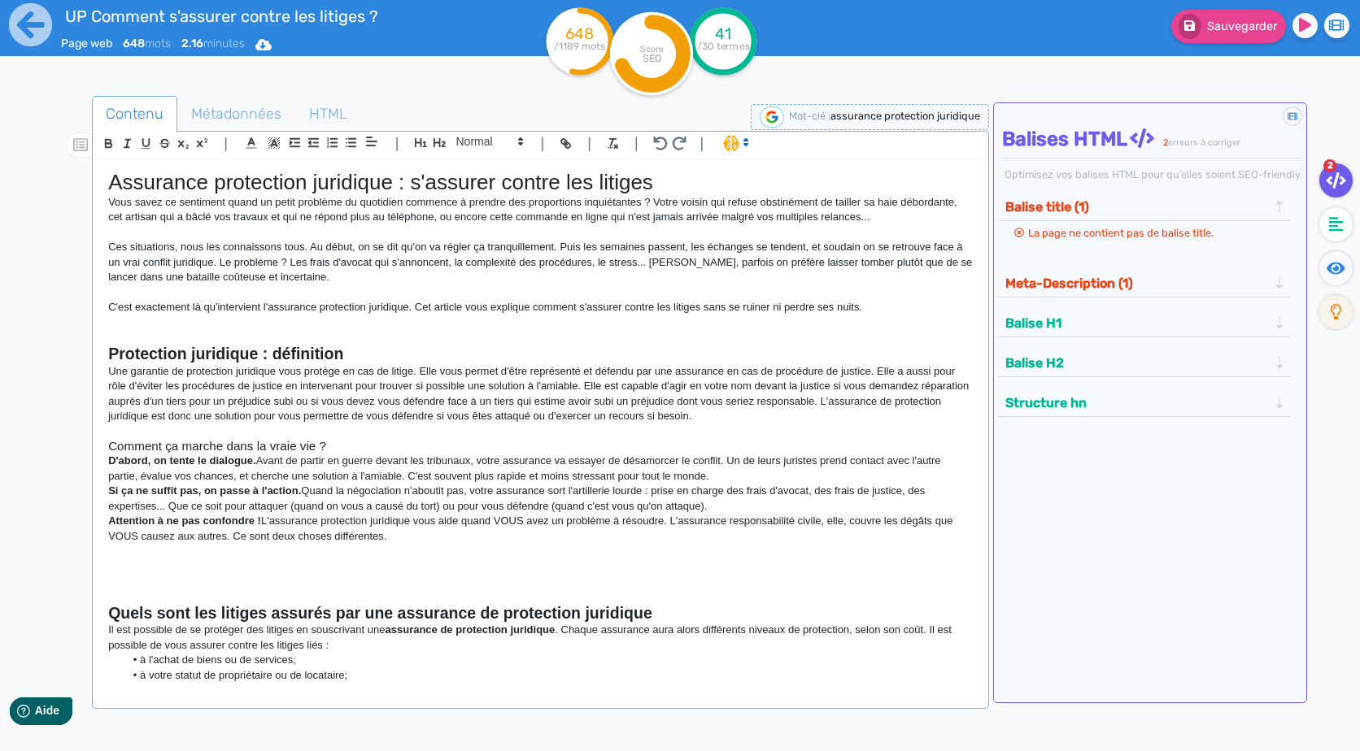
click at [721, 481] on p "D'abord, on tente le dialogue. Avant de partir en guerre devant les tribunaux, …" at bounding box center [540, 469] width 864 height 30
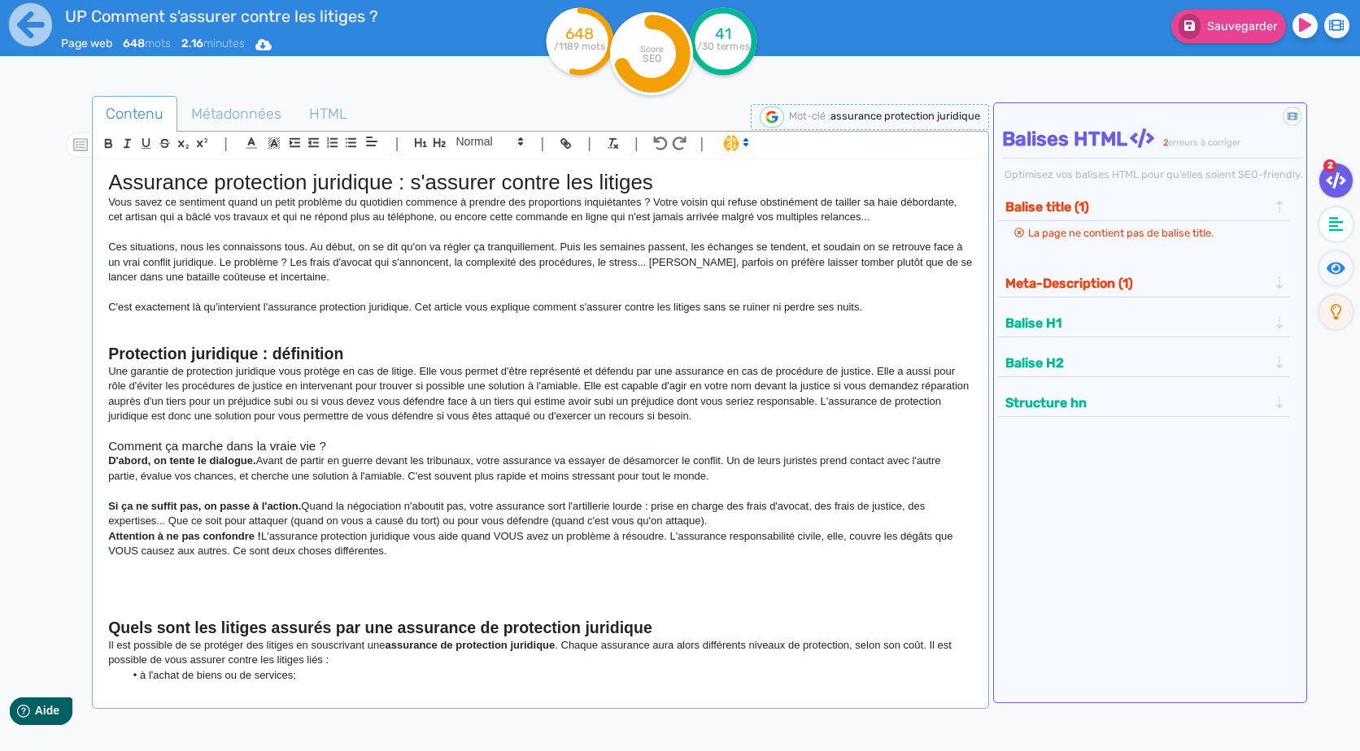
click at [155, 464] on strong "D'abord, on tente le dialogue." at bounding box center [182, 461] width 148 height 12
click at [205, 463] on strong "D'abord, nous tente le dialogue." at bounding box center [188, 461] width 160 height 12
click at [213, 503] on strong "Si ça ne suffit pas, on passe à l'action." at bounding box center [204, 506] width 193 height 12
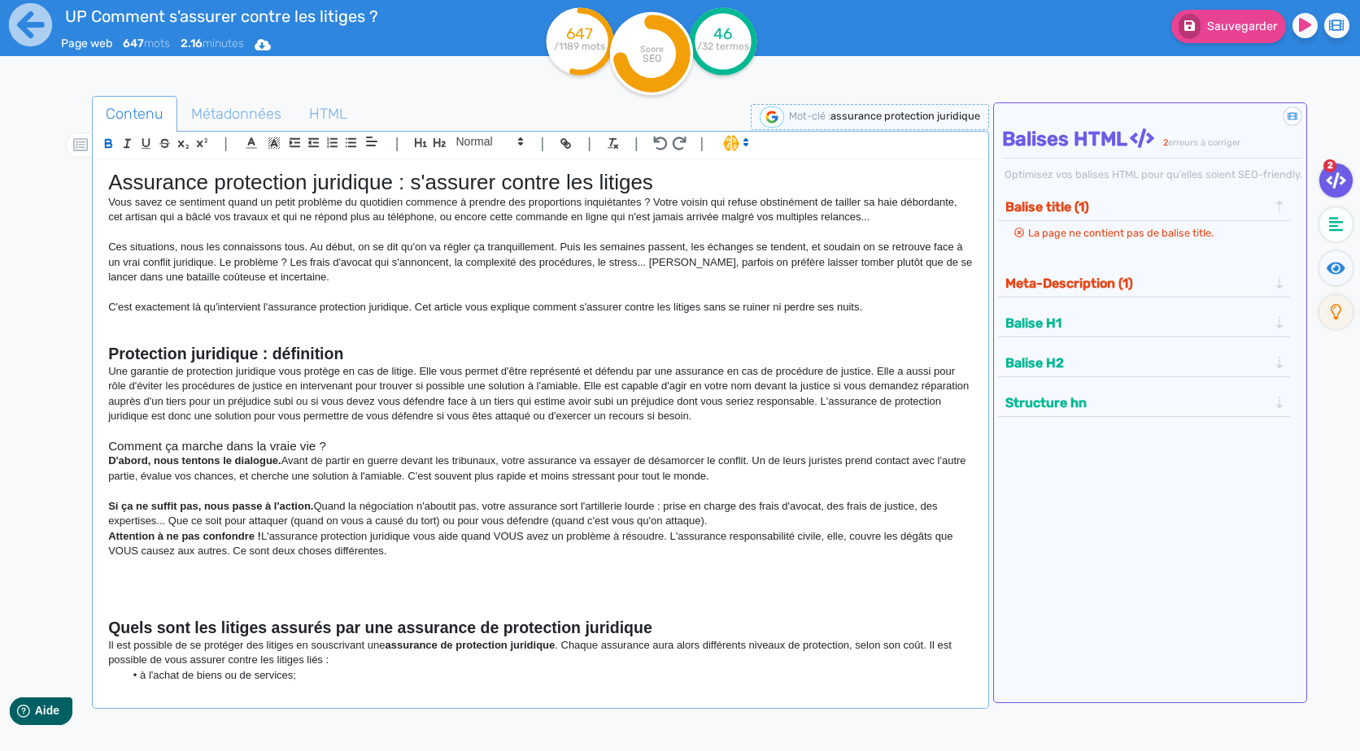
click at [262, 505] on strong "Si ça ne suffit pas, nous passe à l'action." at bounding box center [210, 506] width 205 height 12
click at [725, 518] on p "Si ça ne suffit pas, nous passons à l'action. Quand la négociation n'aboutit pa…" at bounding box center [540, 514] width 864 height 30
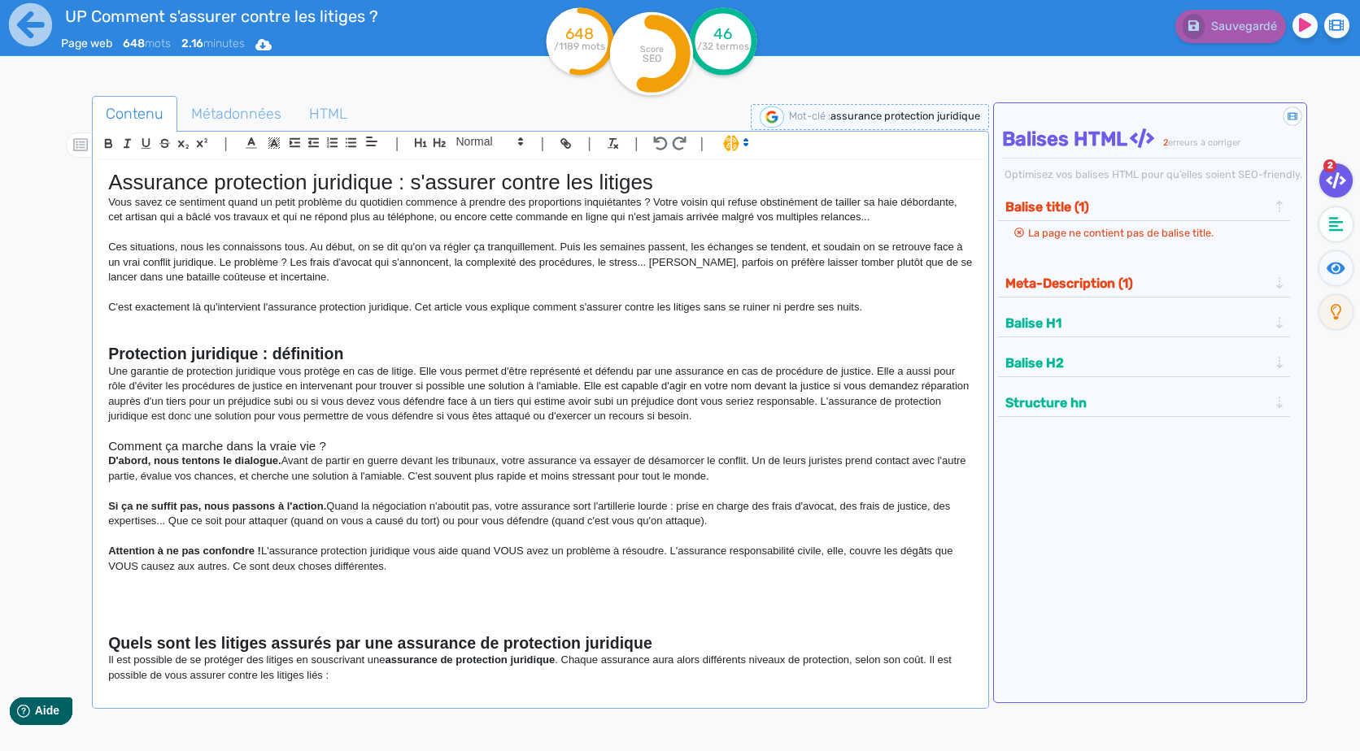
drag, startPoint x: 726, startPoint y: 520, endPoint x: 169, endPoint y: 520, distance: 557.1
click at [169, 520] on p "Si ça ne suffit pas, nous passons à l'action. Quand la négociation n'aboutit pa…" at bounding box center [540, 514] width 864 height 30
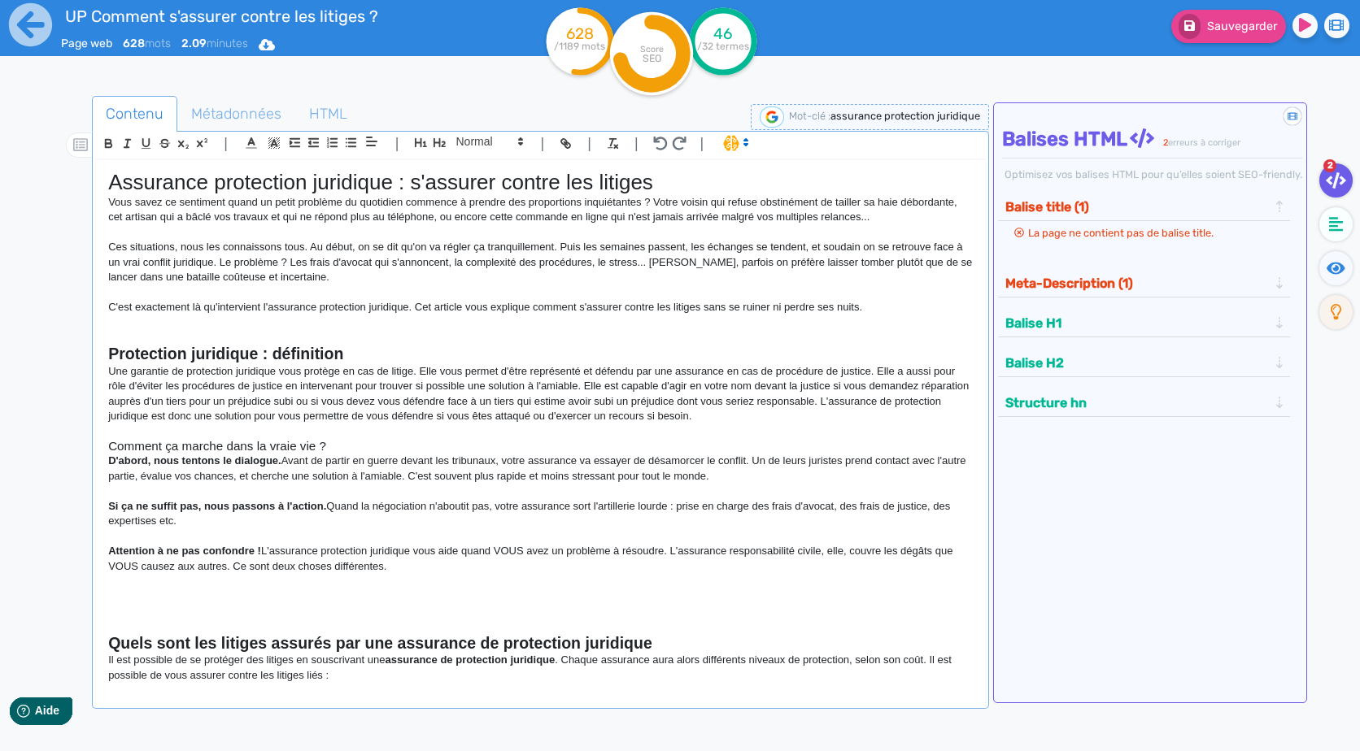
click at [264, 549] on p "Attention à ne pas confondre ! L'assurance protection juridique vous aide quand…" at bounding box center [540, 559] width 864 height 30
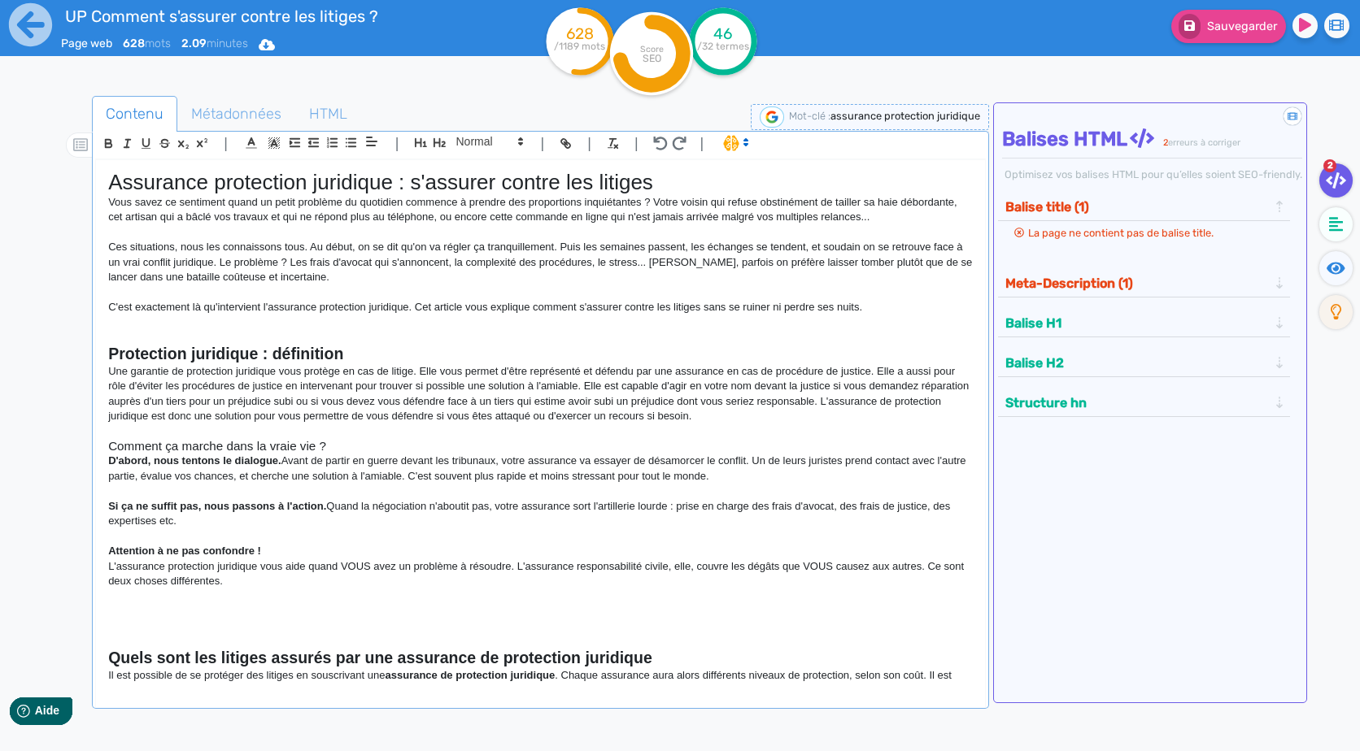
click at [821, 569] on p "L'assurance protection juridique vous aide quand VOUS avez un problème à résoud…" at bounding box center [540, 575] width 864 height 30
click at [351, 565] on p "L'assurance protection juridique vous aide quand VOUS avez un problème à résoud…" at bounding box center [540, 575] width 864 height 30
click at [233, 595] on p at bounding box center [540, 596] width 864 height 15
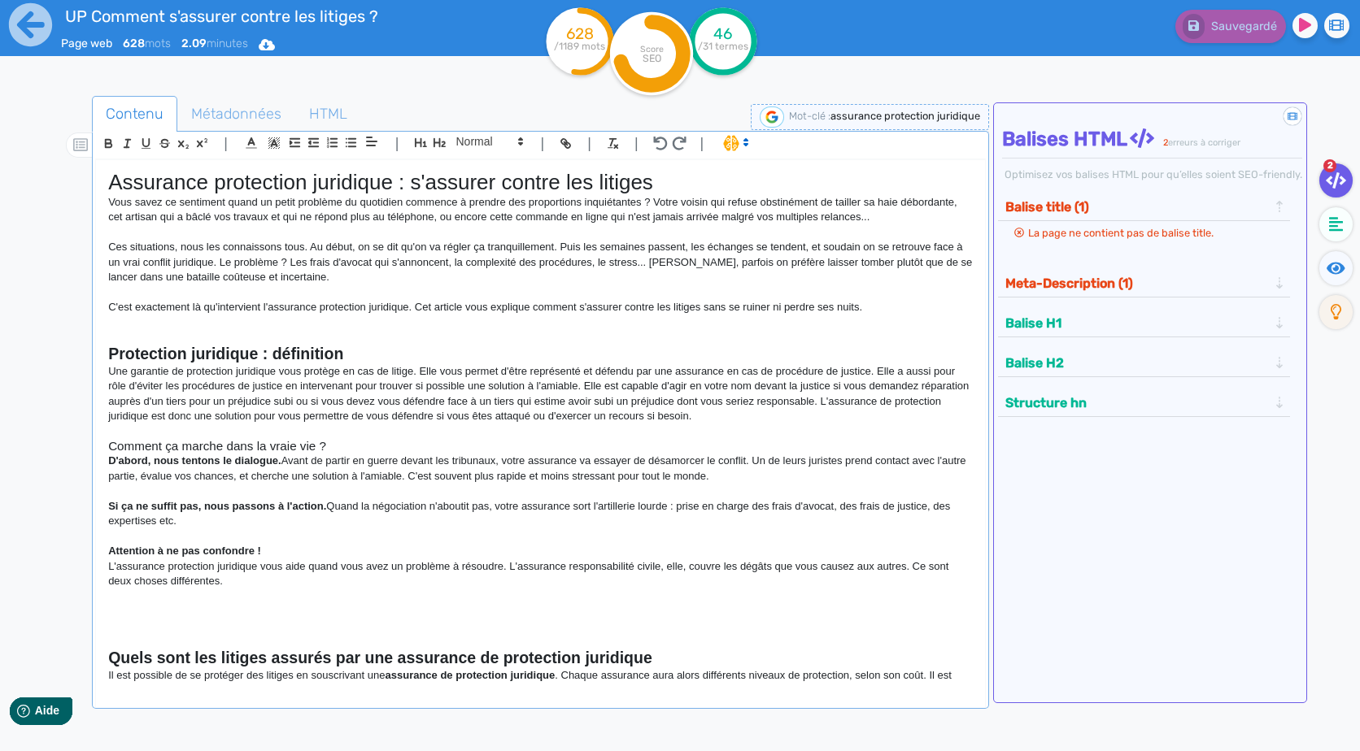
click at [189, 621] on p at bounding box center [540, 626] width 864 height 15
click at [147, 612] on p at bounding box center [540, 611] width 864 height 15
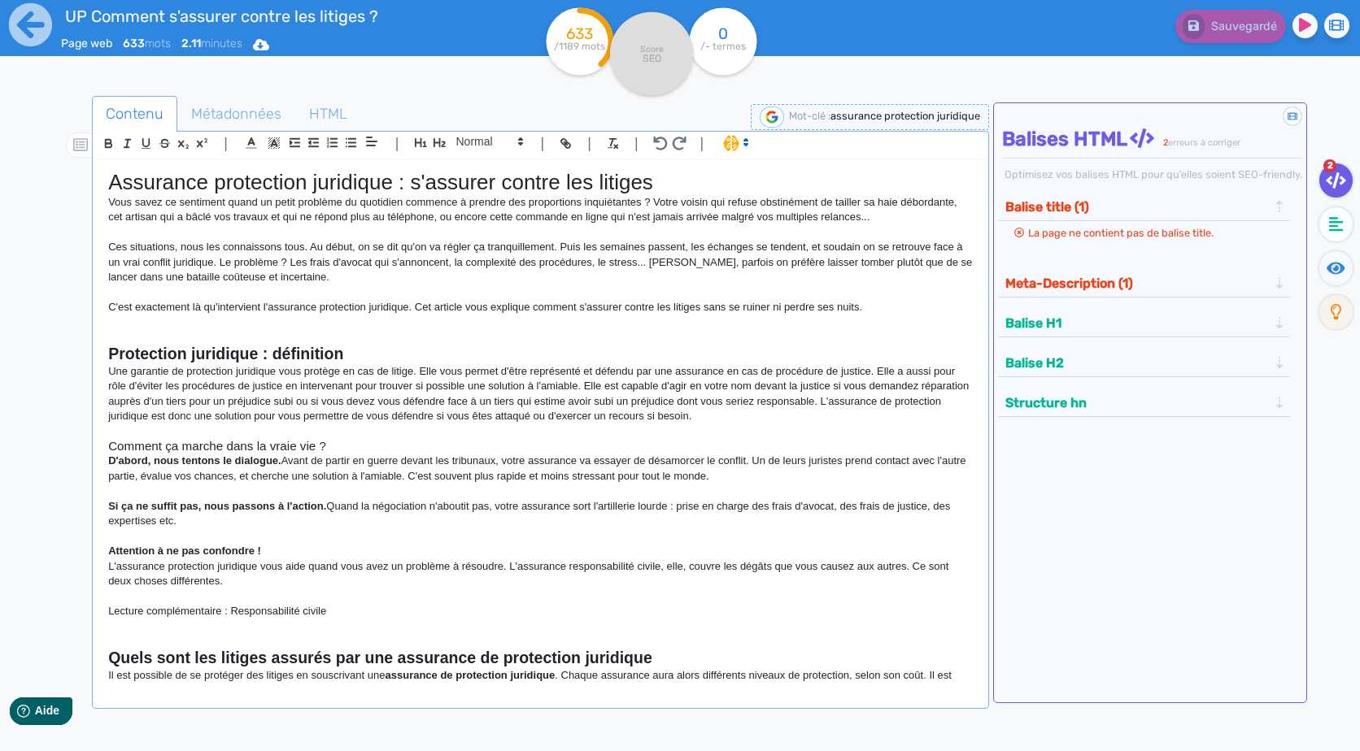
click at [250, 585] on p "L'assurance protection juridique vous aide quand vous avez un problème à résoud…" at bounding box center [540, 575] width 864 height 30
click at [599, 622] on p at bounding box center [540, 626] width 864 height 15
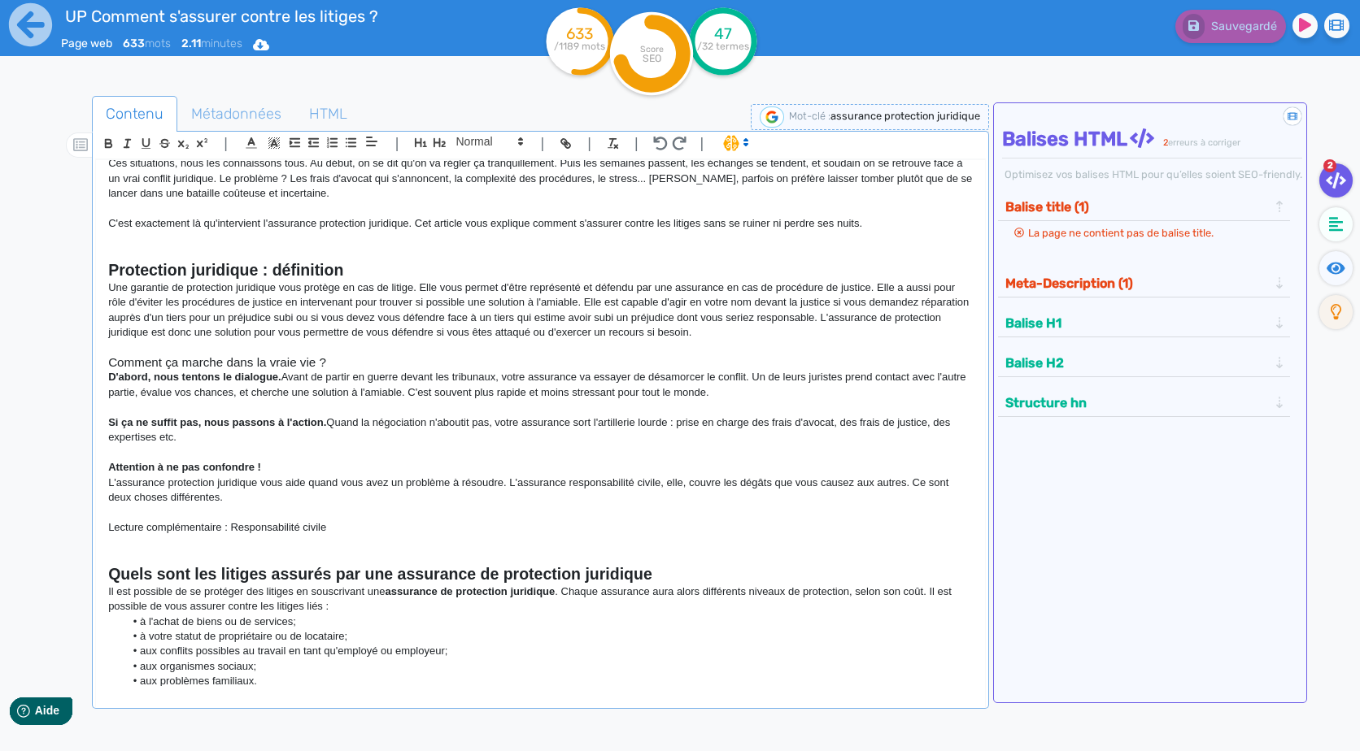
scroll to position [163, 0]
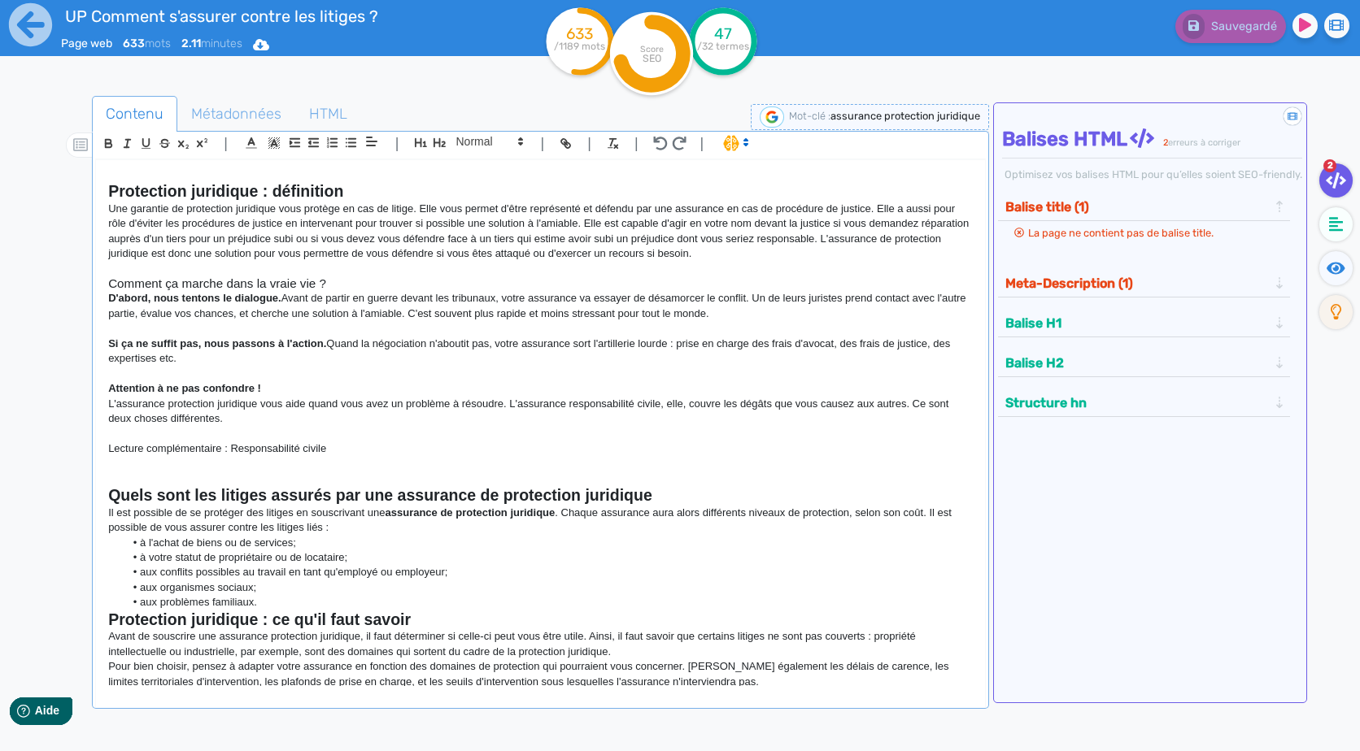
click at [409, 565] on li "aux conflits possibles au travail en tant qu'employé ou employeur;" at bounding box center [548, 572] width 848 height 15
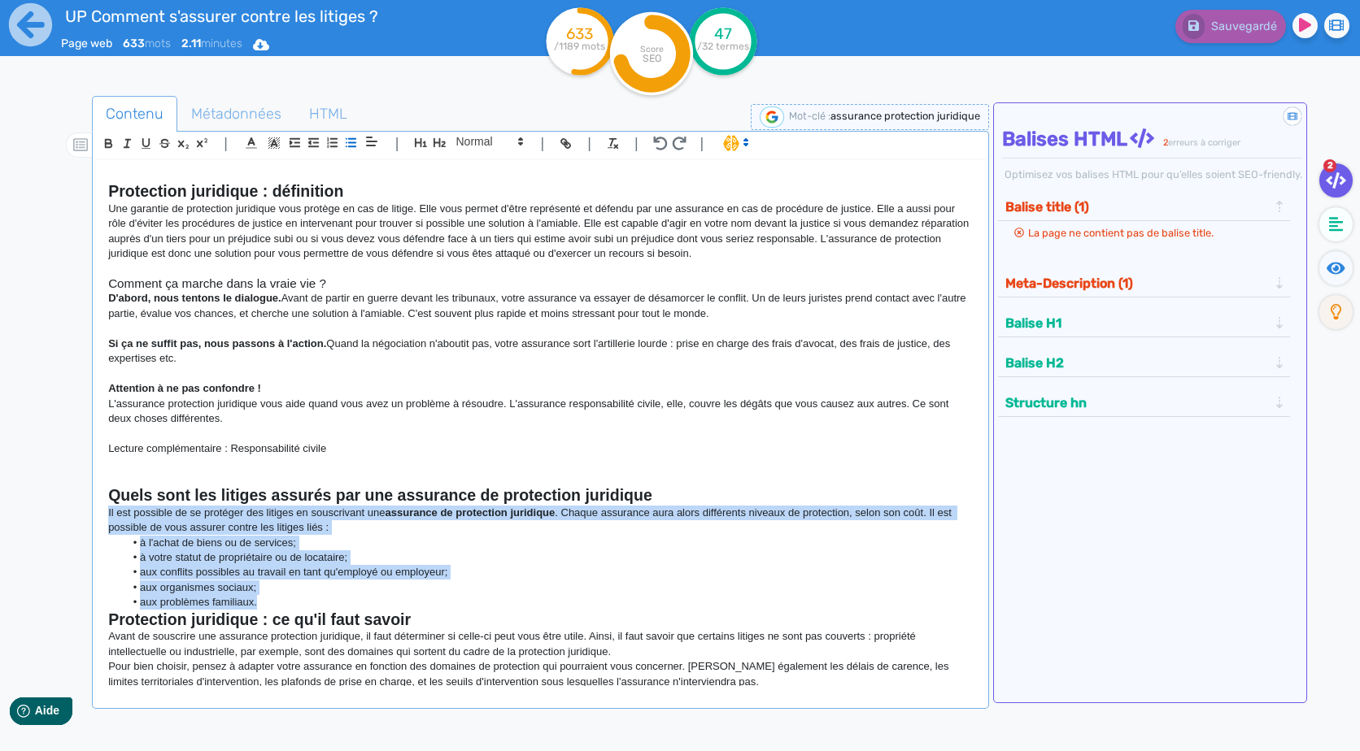
drag, startPoint x: 233, startPoint y: 596, endPoint x: 90, endPoint y: 516, distance: 163.5
click at [90, 516] on div "Contenu Métadonnées HTML | | H3 H4 H5 H6 Normal | | | | Assurance protection ju…" at bounding box center [703, 473] width 1313 height 762
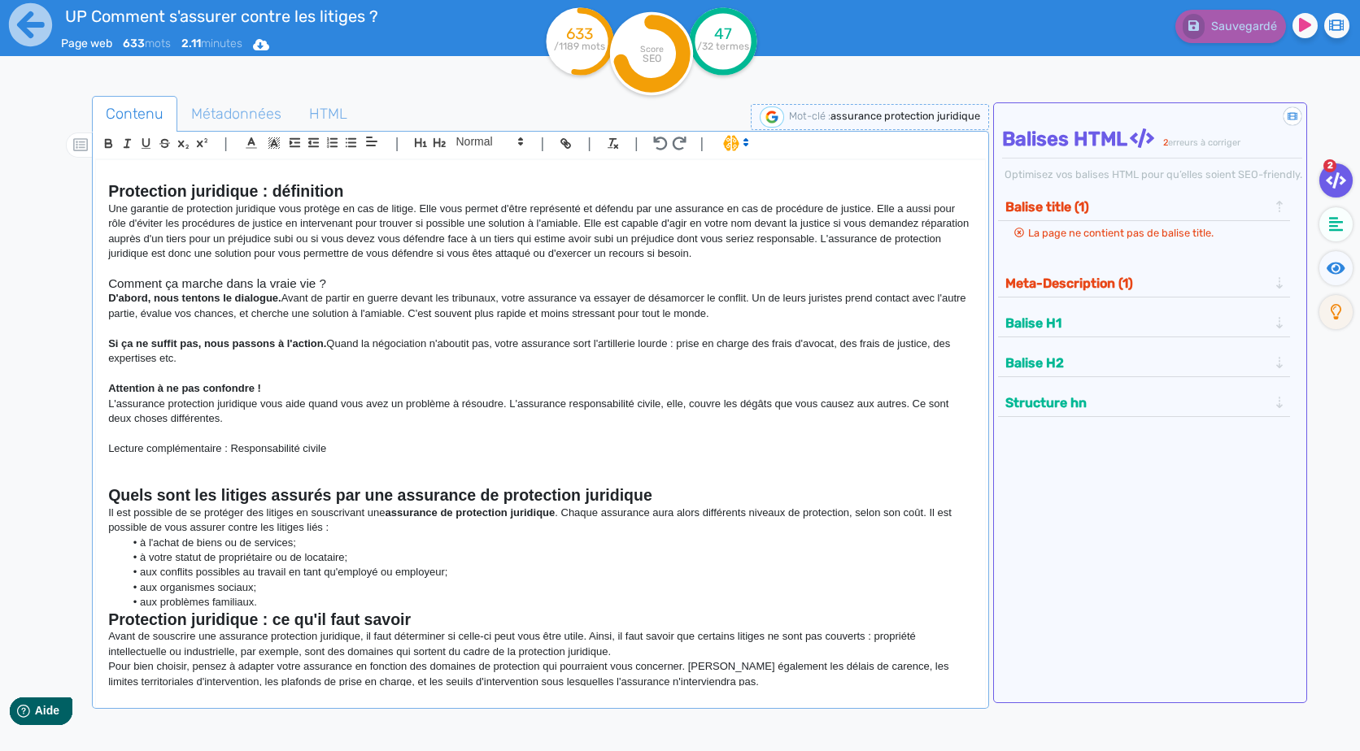
scroll to position [220, 0]
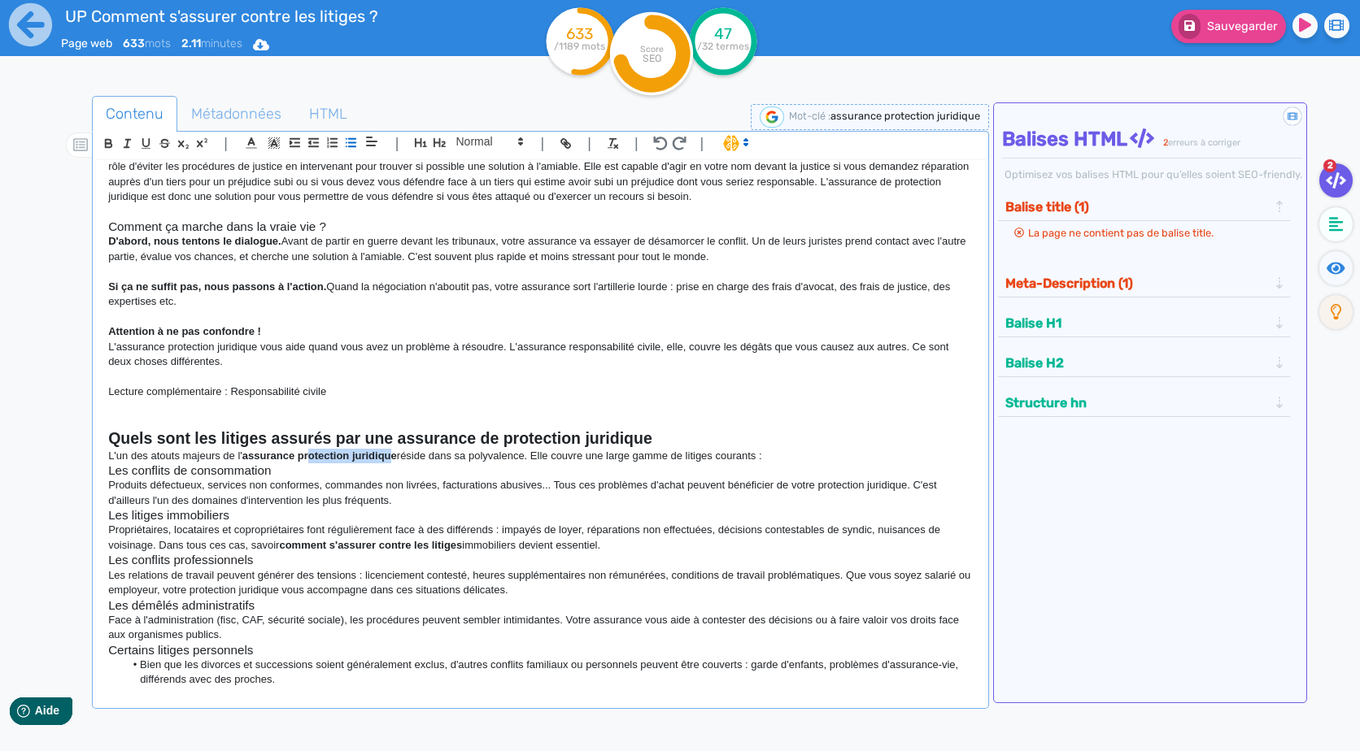
drag, startPoint x: 394, startPoint y: 456, endPoint x: 307, endPoint y: 461, distance: 87.2
click at [307, 461] on strong "assurance protection juridique" at bounding box center [319, 456] width 155 height 12
click at [394, 468] on h3 "Les conflits de consommation" at bounding box center [540, 471] width 864 height 15
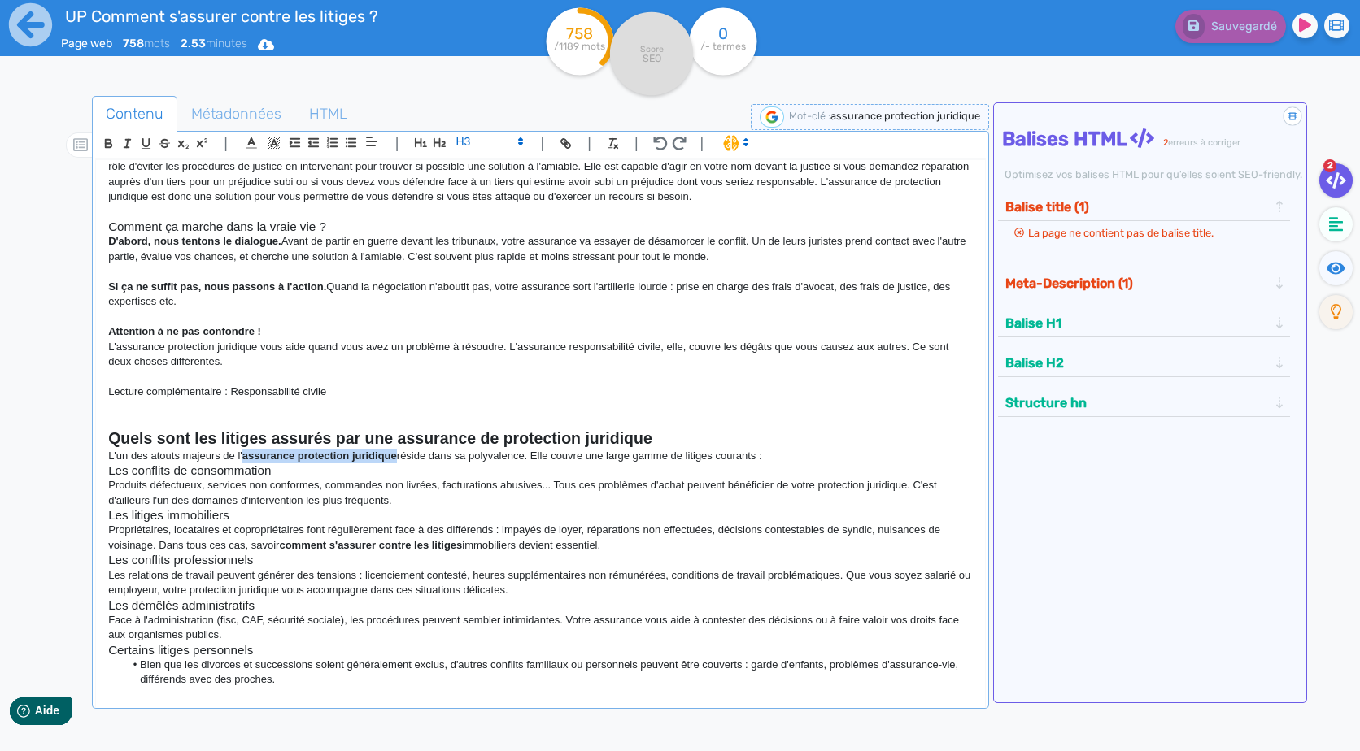
drag, startPoint x: 396, startPoint y: 457, endPoint x: 242, endPoint y: 463, distance: 154.6
click at [242, 463] on p "L'un des atouts majeurs de l' assurance protection juridique réside dans sa pol…" at bounding box center [540, 456] width 864 height 15
click at [769, 458] on p "L'un des atouts majeurs de l'assurance protection juridique réside dans sa poly…" at bounding box center [540, 456] width 864 height 15
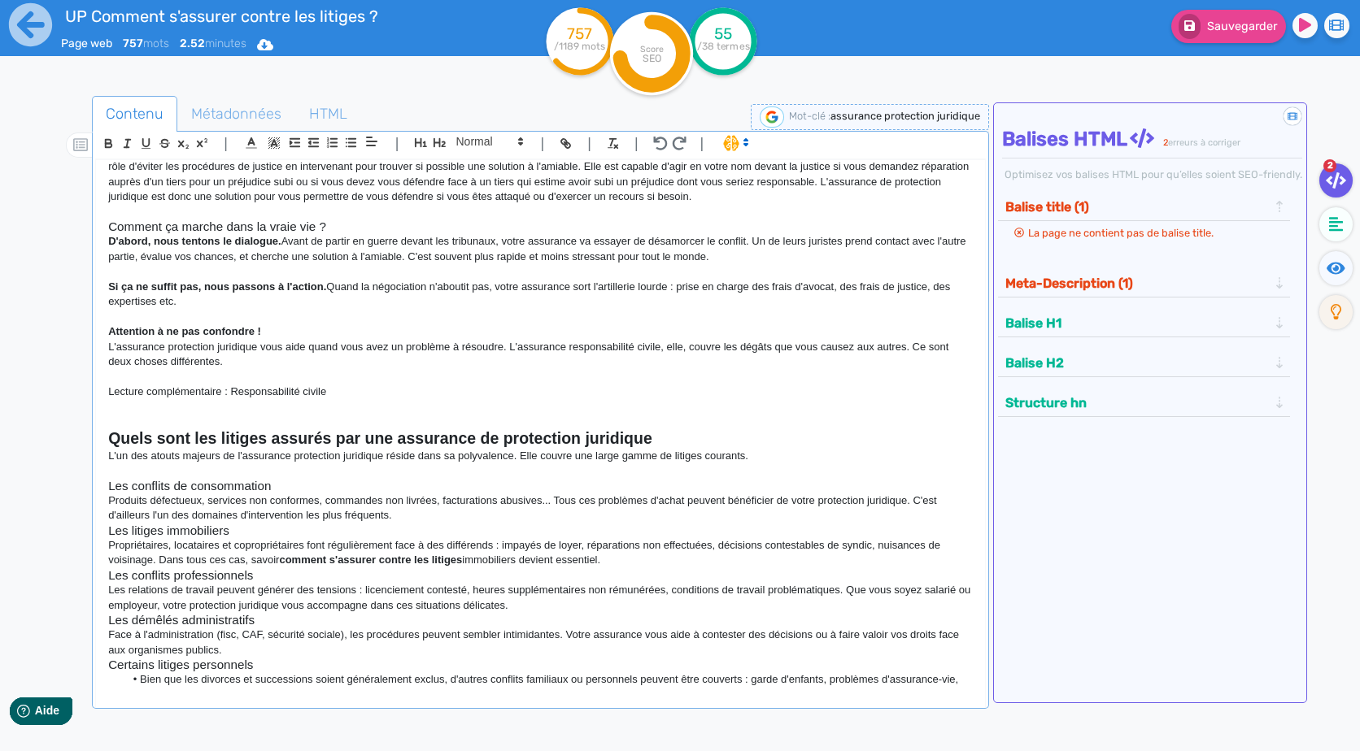
click at [411, 517] on p "Produits défectueux, services non conformes, commandes non livrées, facturation…" at bounding box center [540, 509] width 864 height 30
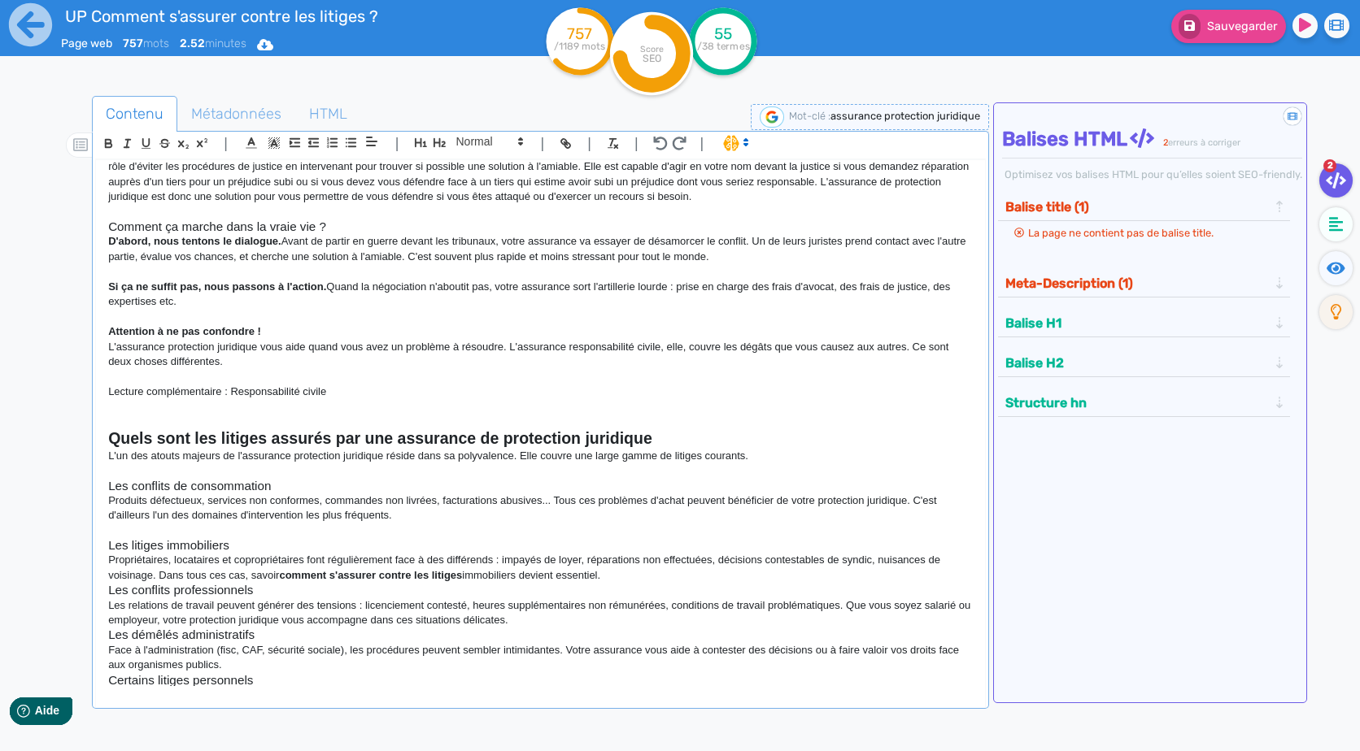
click at [546, 488] on h3 "Les conflits de consommation" at bounding box center [540, 486] width 864 height 15
click at [541, 515] on p "Produits défectueux, services non conformes, commandes non livrées, facturation…" at bounding box center [540, 509] width 864 height 30
click at [553, 501] on p "Produits défectueux, services non conformes, commandes non livrées, facturation…" at bounding box center [540, 509] width 864 height 30
click at [657, 578] on p "Propriétaires, locataires et copropriétaires font régulièrement face à des diff…" at bounding box center [540, 568] width 864 height 30
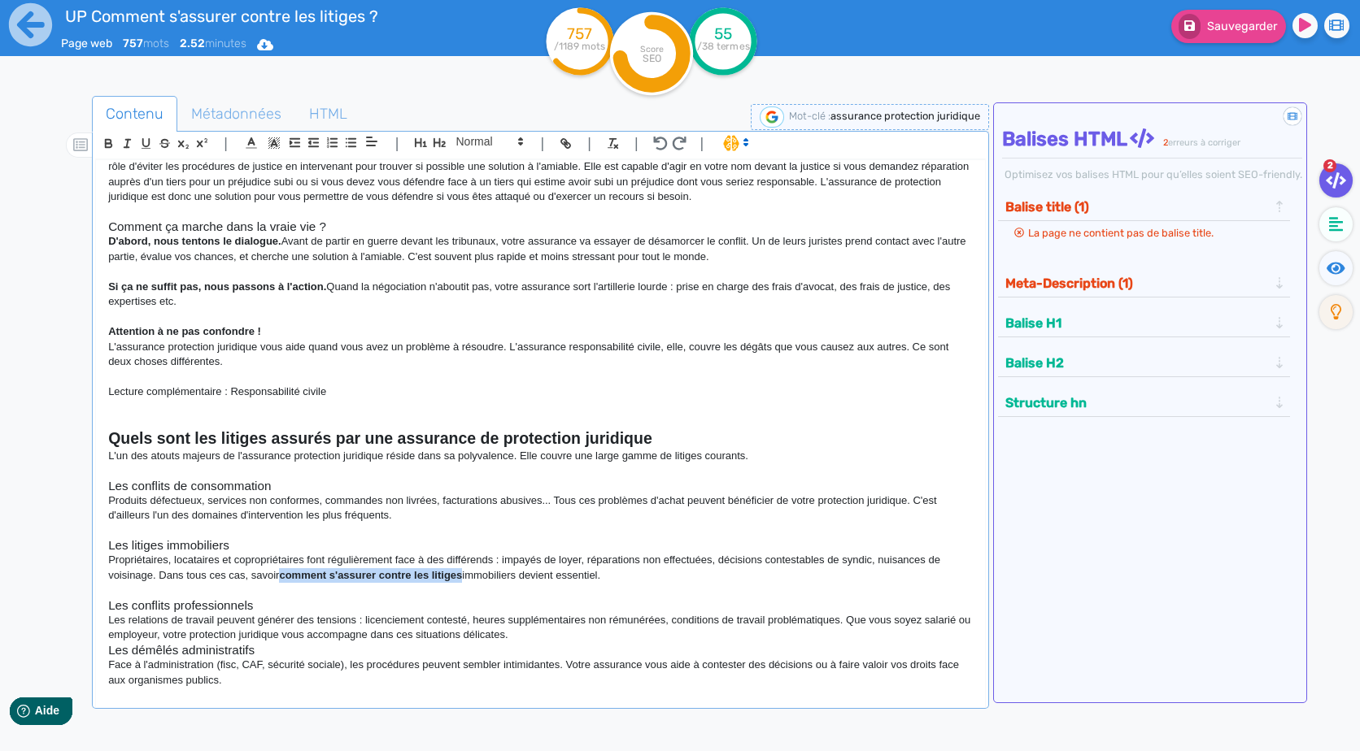
drag, startPoint x: 463, startPoint y: 575, endPoint x: 281, endPoint y: 582, distance: 182.3
click at [281, 582] on p "Propriétaires, locataires et copropriétaires font régulièrement face à des diff…" at bounding box center [540, 568] width 864 height 30
click at [686, 573] on p "Propriétaires, locataires et copropriétaires font régulièrement face à des diff…" at bounding box center [540, 568] width 864 height 30
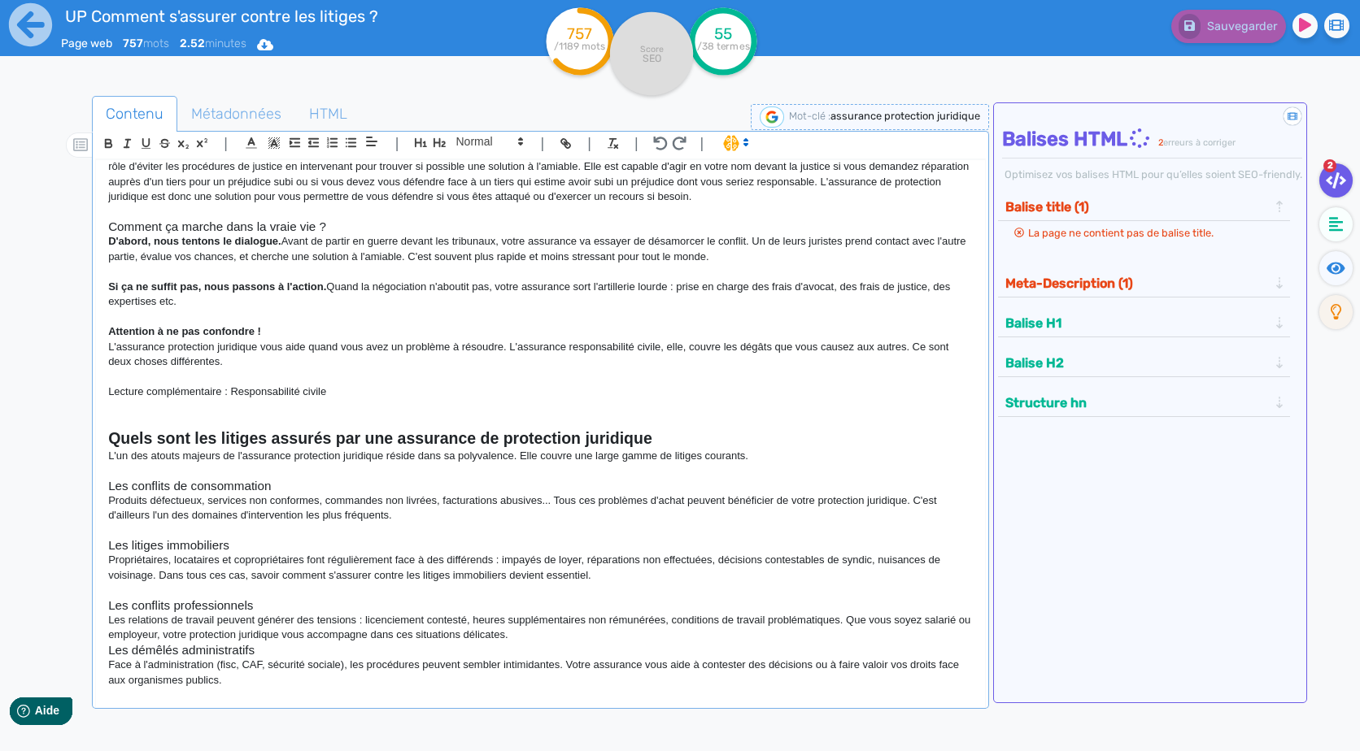
click at [543, 529] on p at bounding box center [540, 531] width 864 height 15
click at [625, 575] on p "Propriétaires, locataires et copropriétaires font régulièrement face à des diff…" at bounding box center [540, 568] width 864 height 30
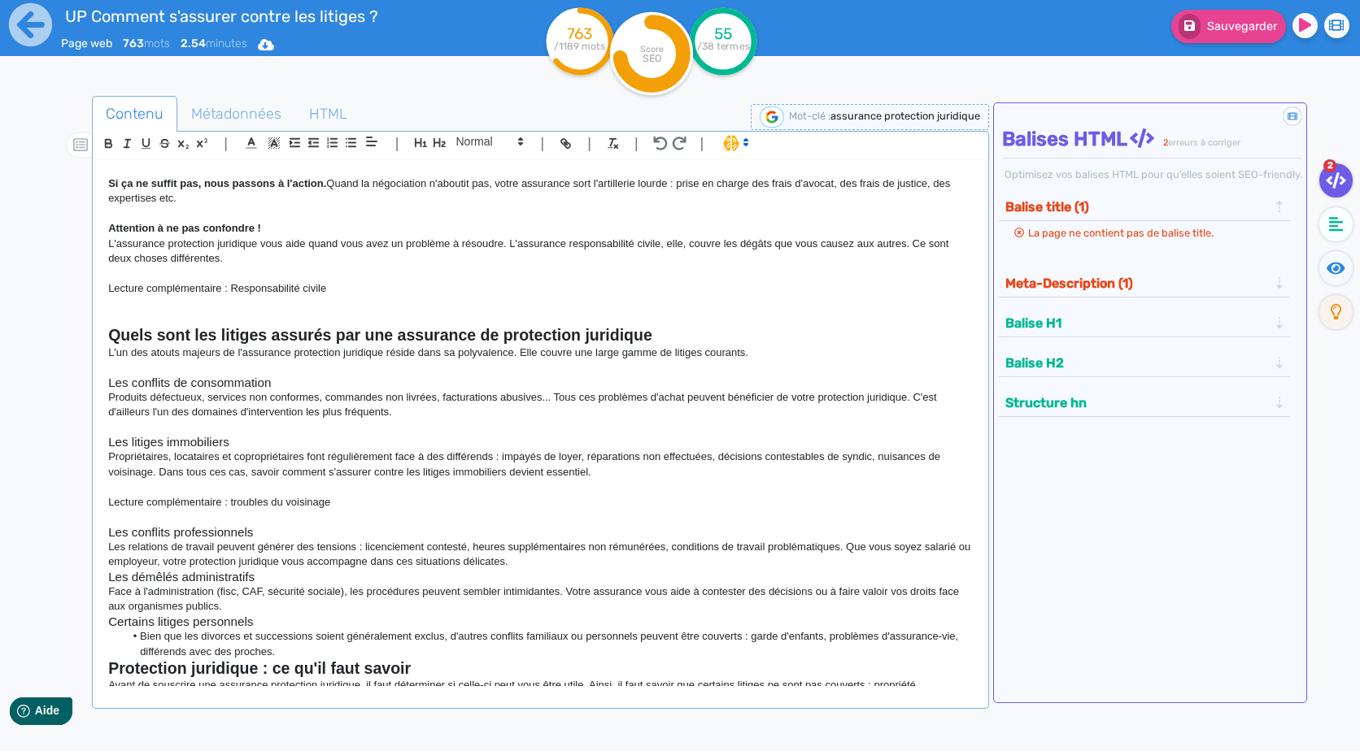
scroll to position [464, 0]
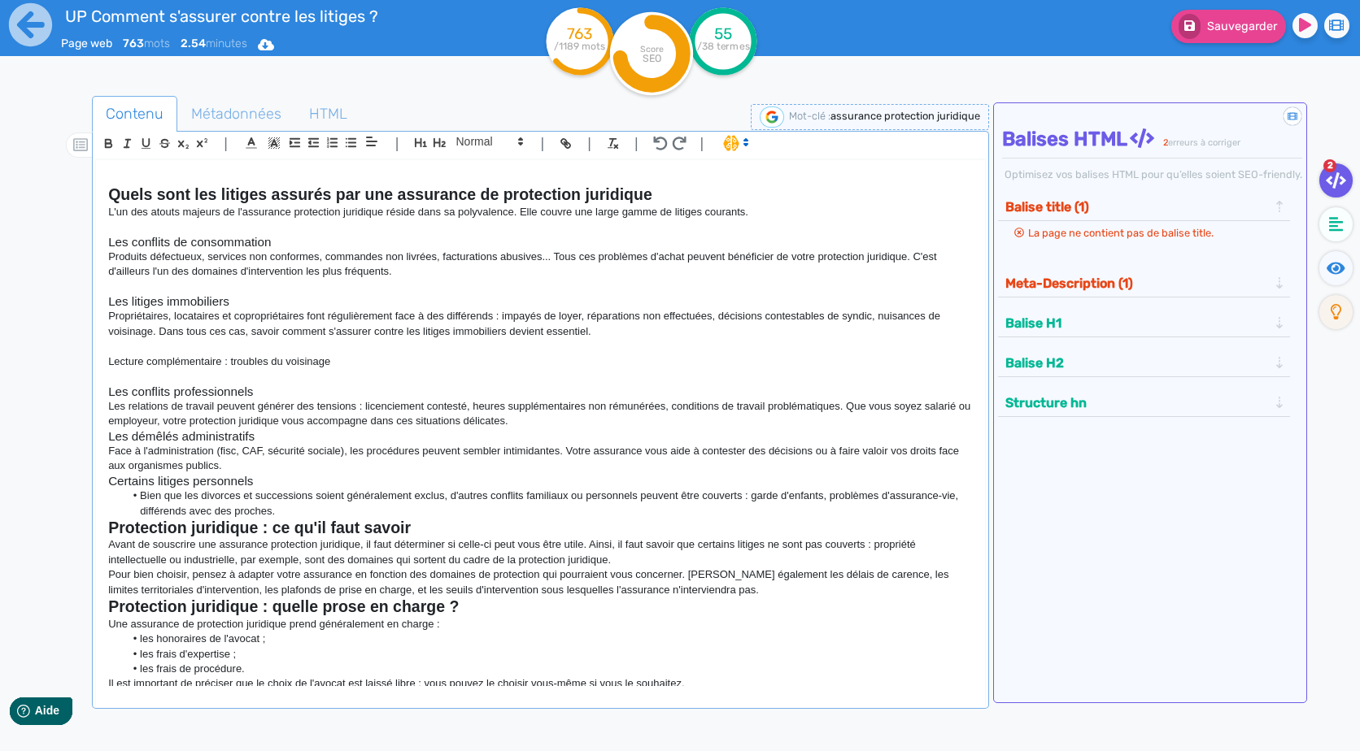
click at [550, 419] on p "Les relations de travail peuvent générer des tensions : licenciement contesté, …" at bounding box center [540, 414] width 864 height 30
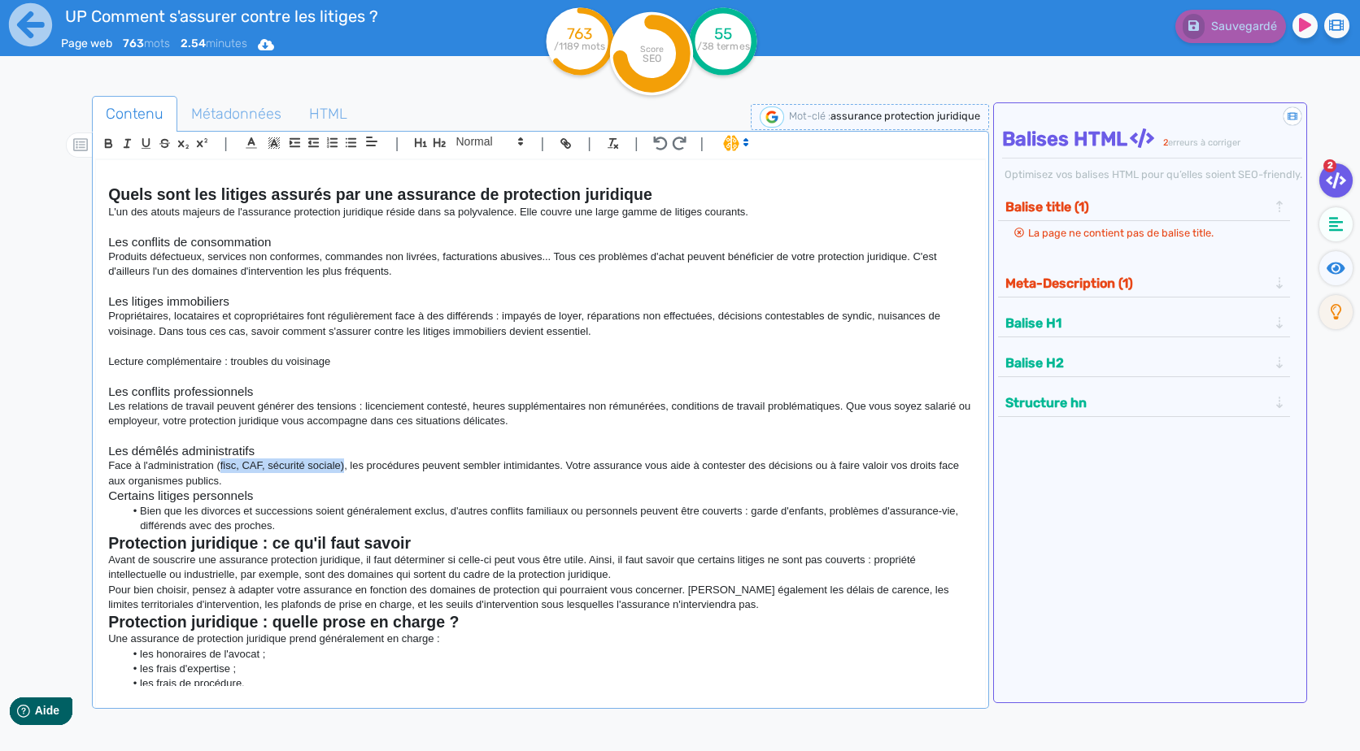
drag, startPoint x: 344, startPoint y: 466, endPoint x: 219, endPoint y: 466, distance: 125.2
click at [219, 466] on p "Face à l'administration (fisc, CAF, sécurité sociale), les procédures peuvent s…" at bounding box center [540, 474] width 864 height 30
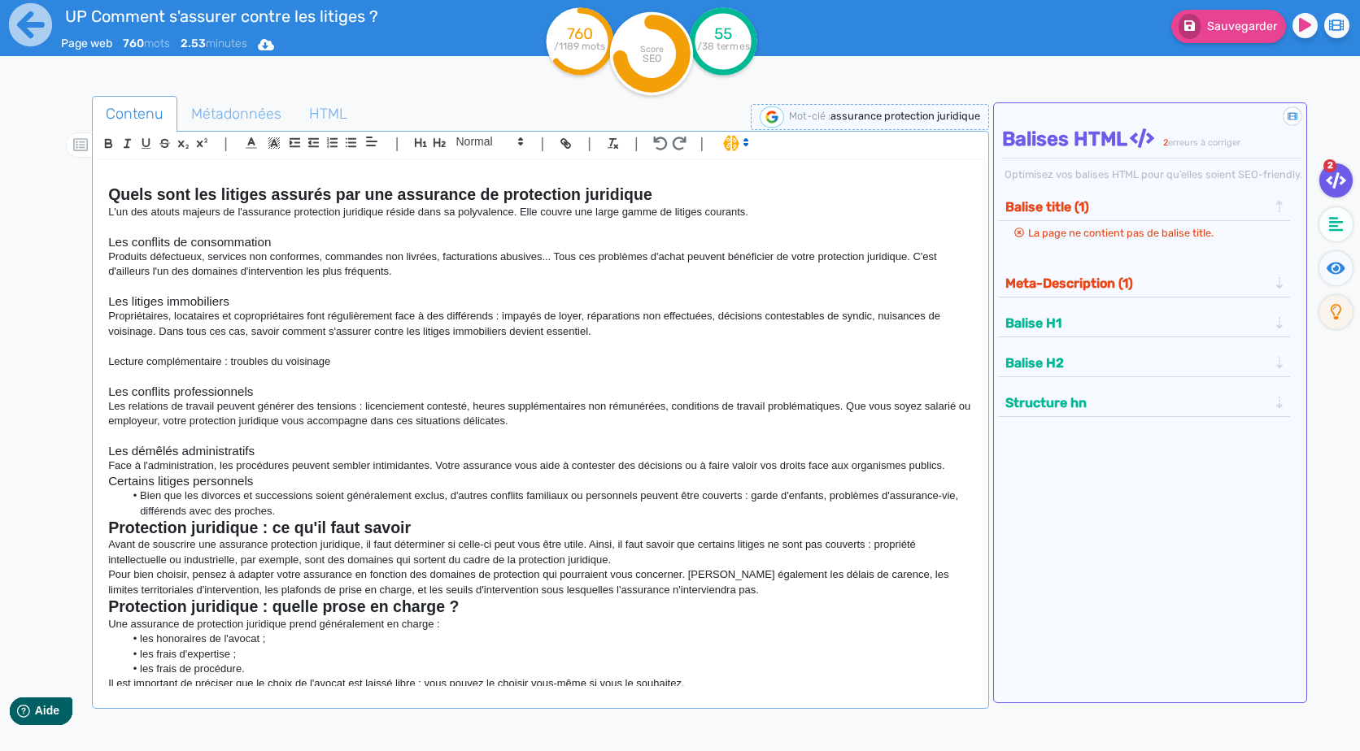
click at [963, 468] on div "Assurance protection juridique : s'assurer contre les litiges Vous savez ce sen…" at bounding box center [540, 423] width 888 height 526
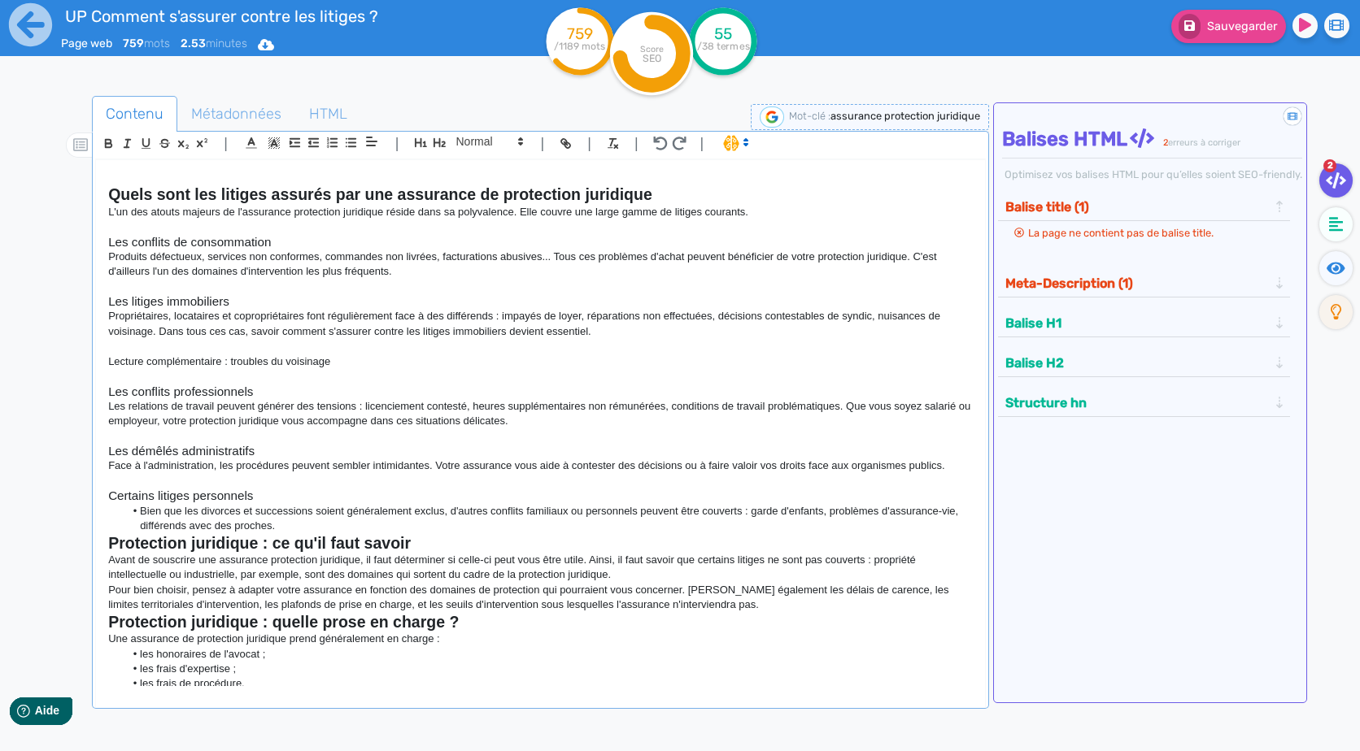
click at [425, 531] on li "Bien que les divorces et successions soient généralement exclus, d'autres confl…" at bounding box center [548, 519] width 848 height 30
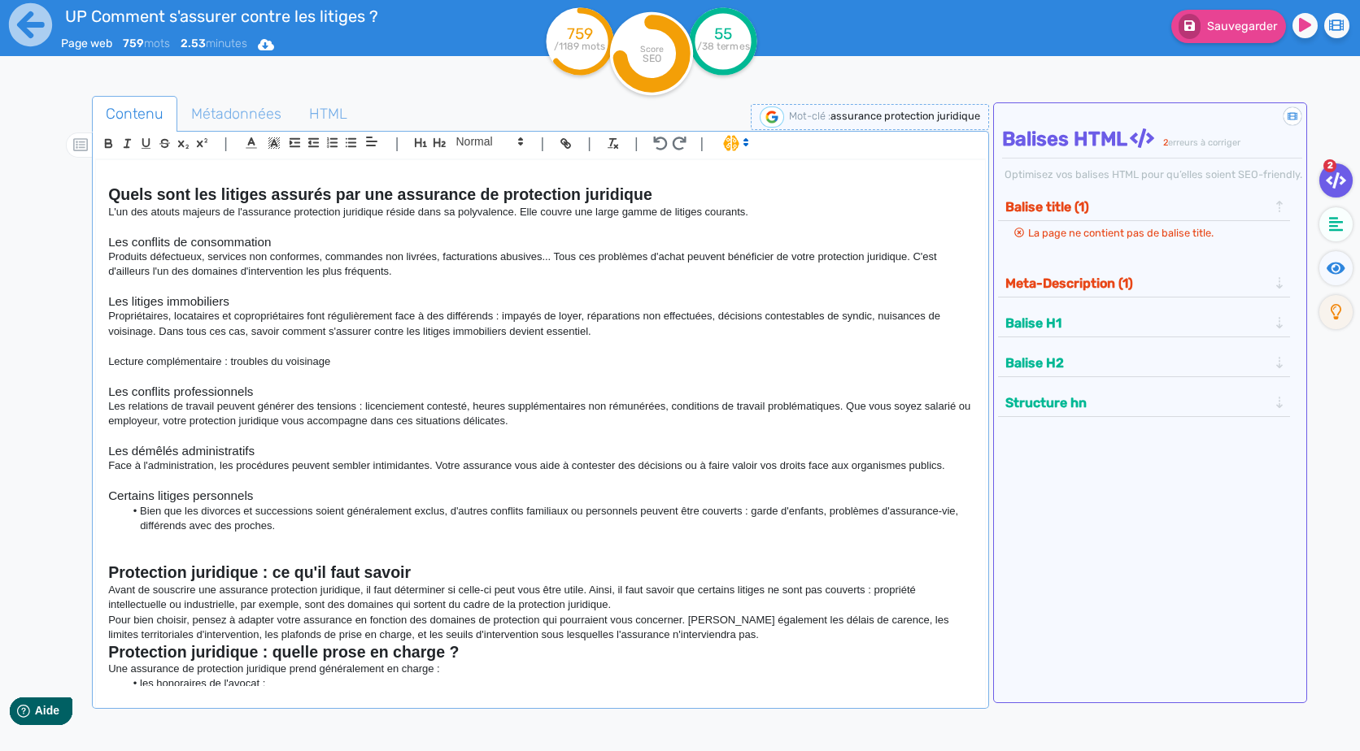
click at [145, 516] on li "Bien que les divorces et successions soient généralement exclus, d'autres confl…" at bounding box center [548, 519] width 848 height 30
click at [139, 514] on li "Bien que les divorces et successions soient généralement exclus, d'autres confl…" at bounding box center [548, 519] width 848 height 30
click at [855, 560] on p at bounding box center [540, 556] width 864 height 15
click at [761, 529] on p "Bien que les divorces et successions soient généralement exclus, d'autres confl…" at bounding box center [540, 519] width 864 height 30
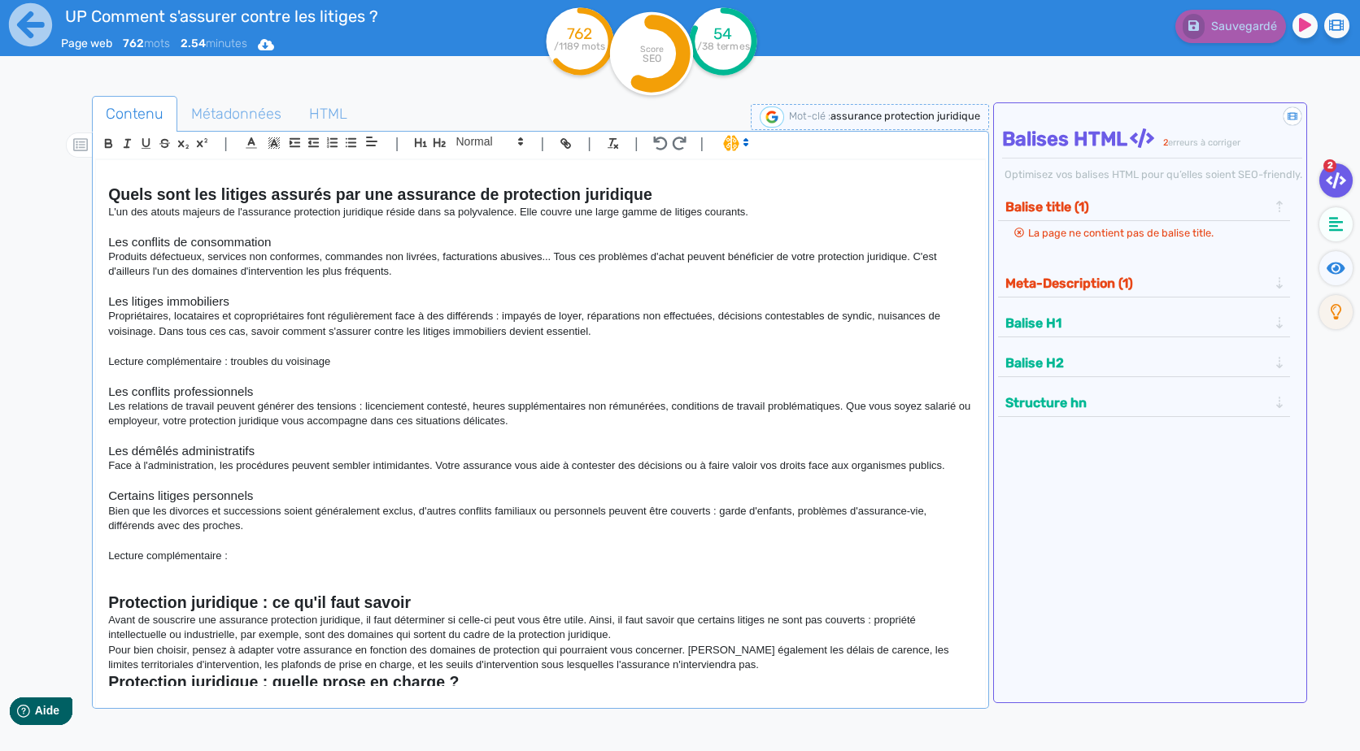
click at [272, 563] on p "Lecture complémentaire :" at bounding box center [540, 556] width 864 height 15
click at [255, 553] on p "Lecture complémentaire : UP Les avantages fiscaux d’une assurance vie" at bounding box center [540, 556] width 864 height 15
click at [250, 553] on p "Lecture complémentaire : UP Les avantages fiscaux d’une assurance vie" at bounding box center [540, 556] width 864 height 15
click at [503, 553] on p "Lecture complémentaire : Les avantages fiscaux d’une assurance vie" at bounding box center [540, 556] width 864 height 15
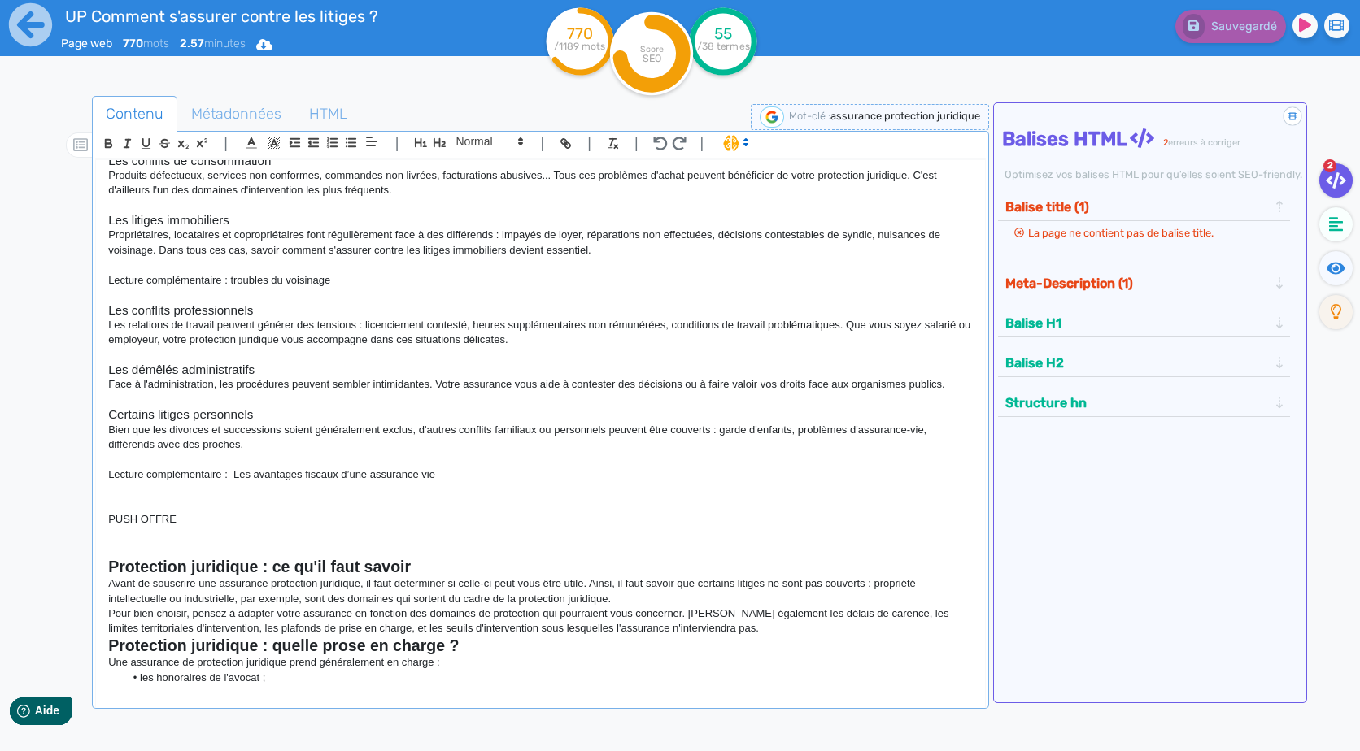
scroll to position [614, 0]
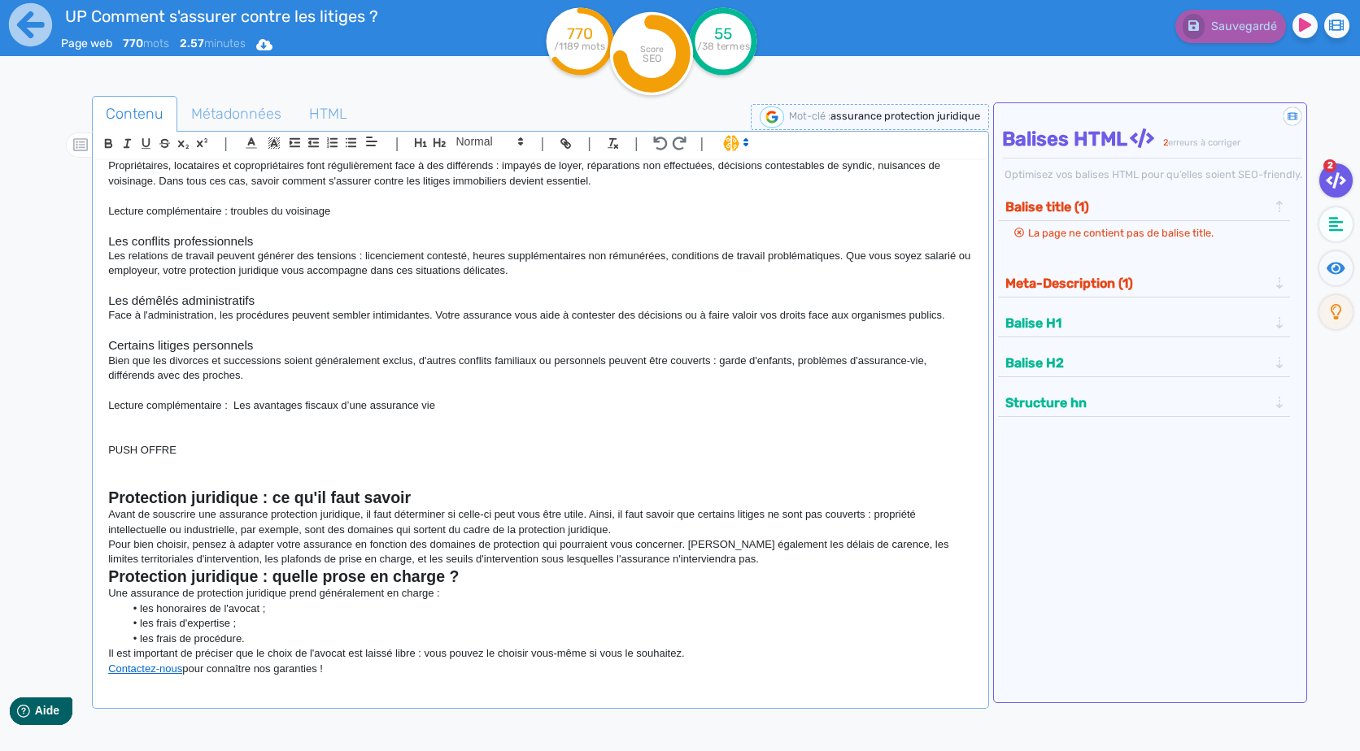
click at [755, 557] on p "Pour bien choisir, pensez à adapter votre assurance en fonction des domaines de…" at bounding box center [540, 553] width 864 height 30
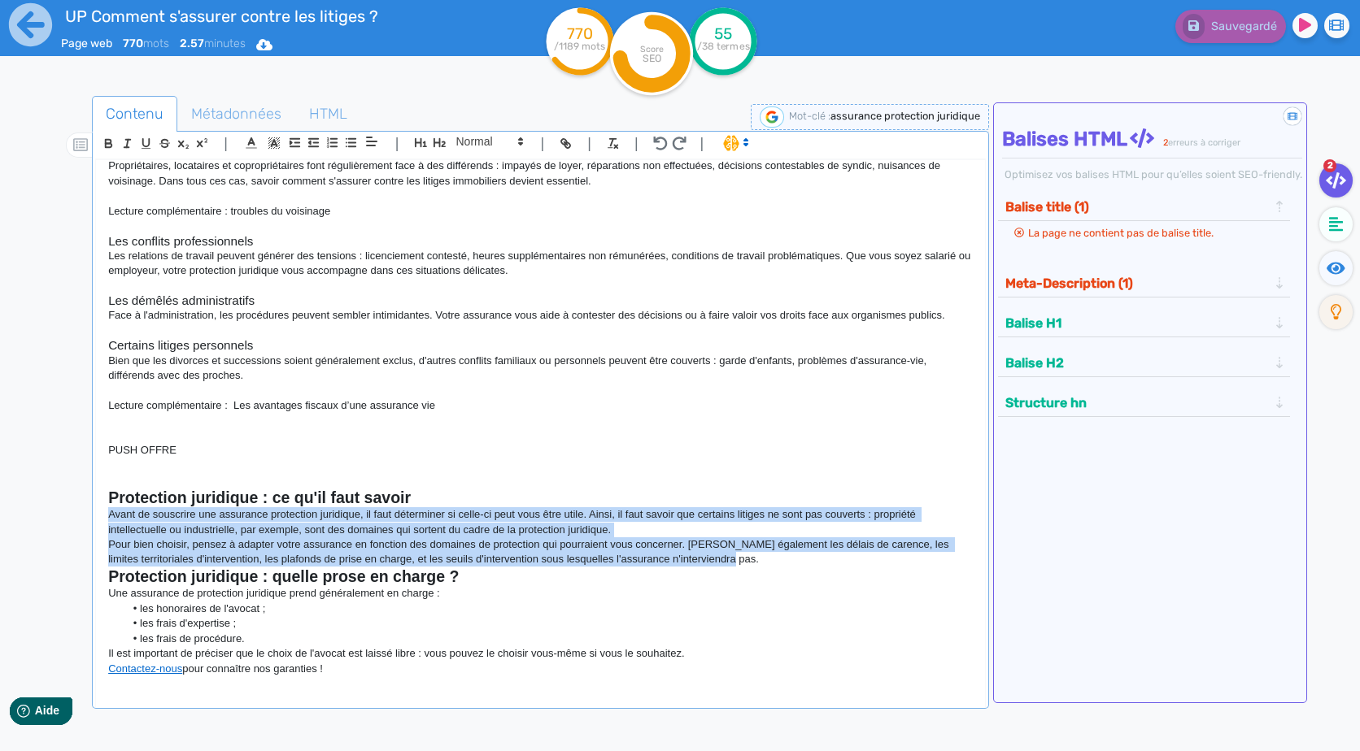
drag, startPoint x: 791, startPoint y: 564, endPoint x: 91, endPoint y: 514, distance: 702.0
click at [91, 514] on div "Contenu Métadonnées HTML | | H3 H4 H5 H6 Normal | | | | Assurance protection ju…" at bounding box center [703, 473] width 1313 height 762
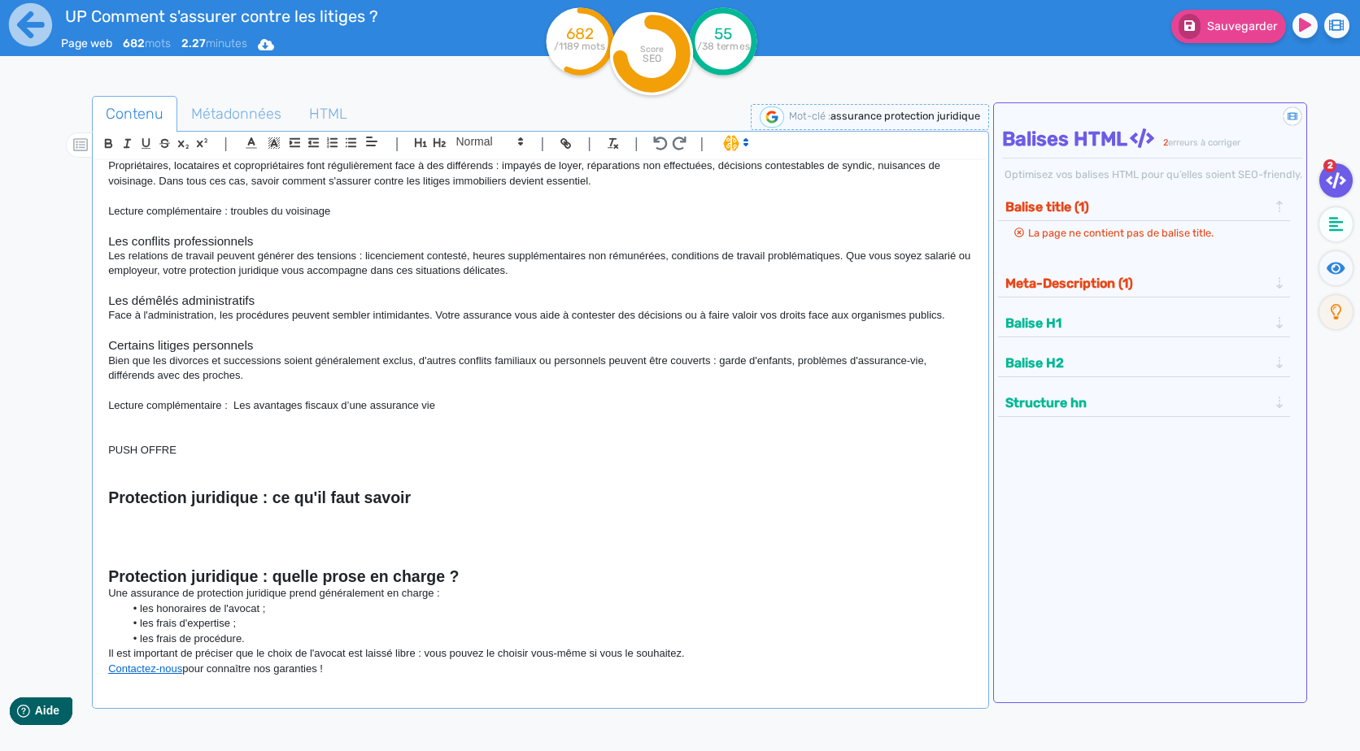
scroll to position [687, 0]
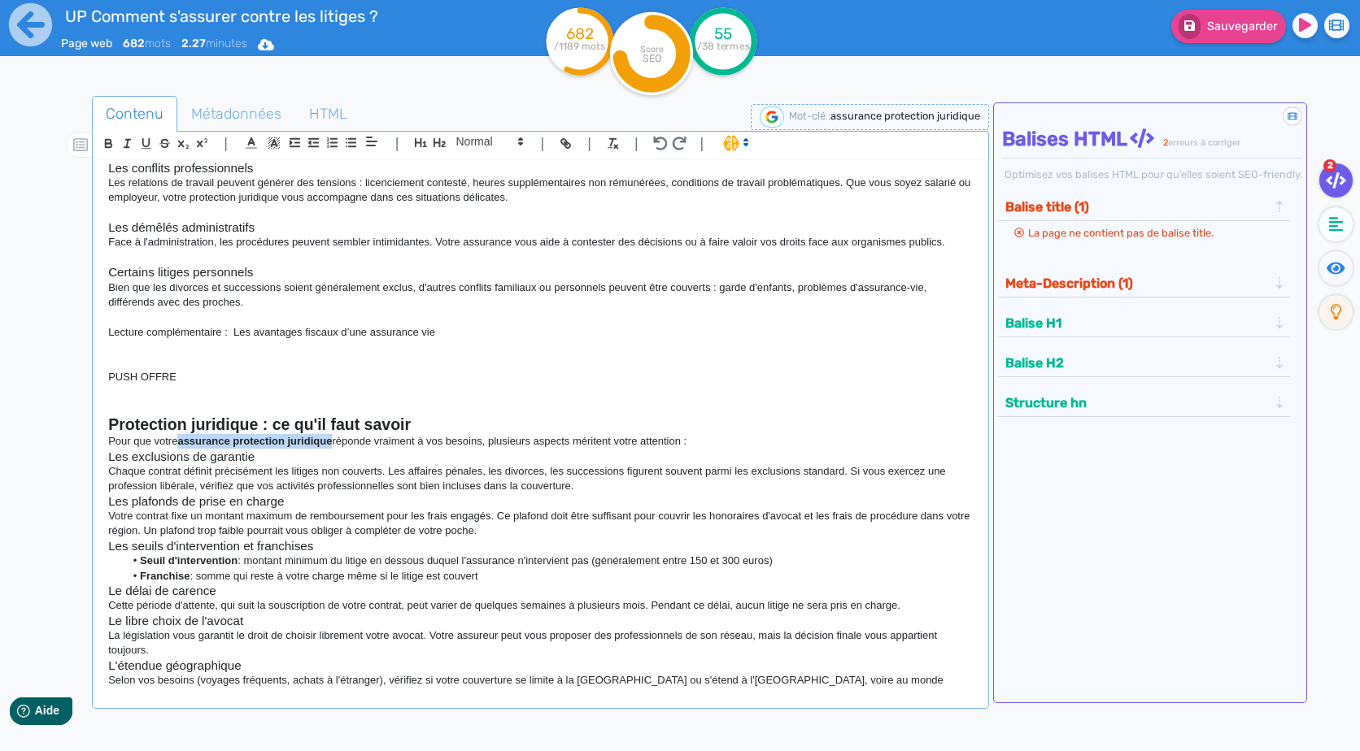
drag, startPoint x: 334, startPoint y: 440, endPoint x: 181, endPoint y: 444, distance: 153.8
click at [181, 444] on strong "assurance protection juridique" at bounding box center [254, 441] width 155 height 12
click at [320, 501] on h3 "Les plafonds de prise en charge" at bounding box center [540, 501] width 864 height 15
click at [747, 424] on h2 "Protection juridique : ce qu'il faut savoir" at bounding box center [540, 425] width 864 height 19
click at [752, 451] on h3 "Les exclusions de garantie" at bounding box center [540, 457] width 864 height 15
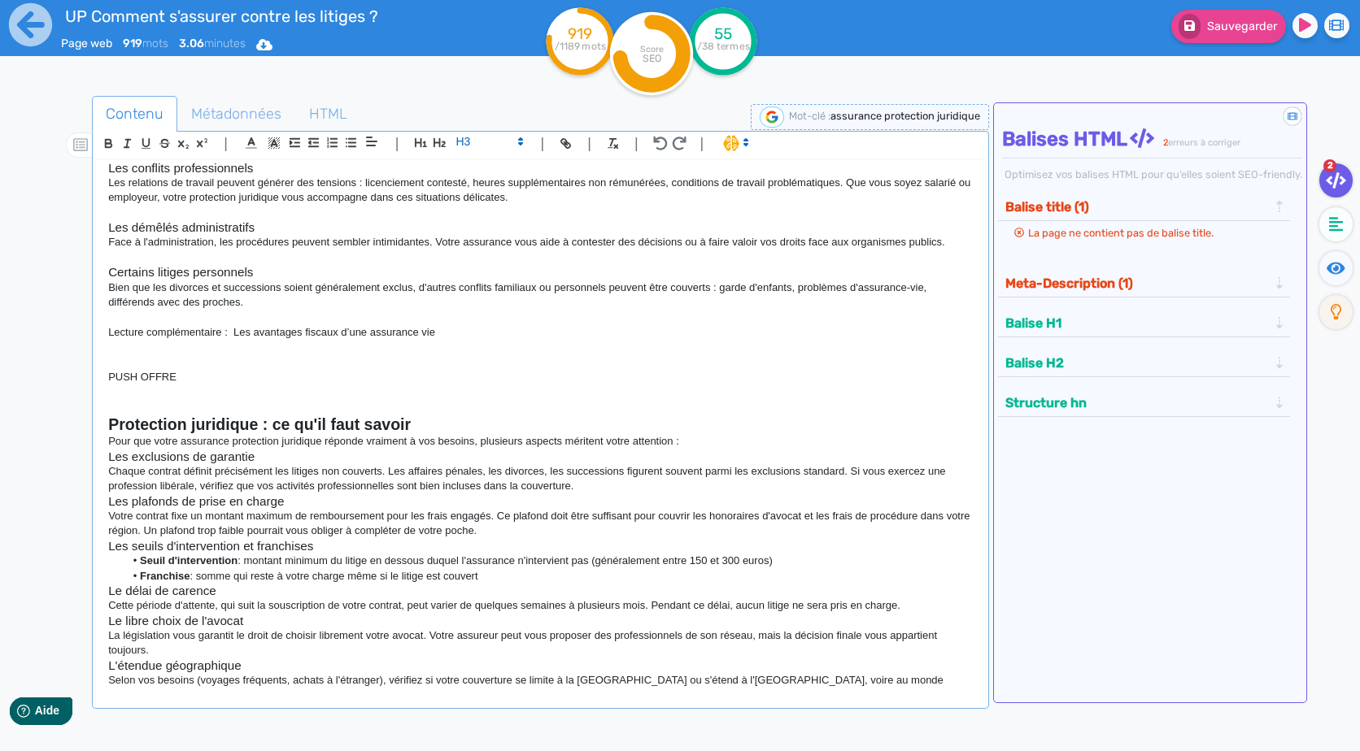
click at [732, 428] on h2 "Protection juridique : ce qu'il faut savoir" at bounding box center [540, 425] width 864 height 19
click at [736, 436] on p "Pour que votre assurance protection juridique réponde vraiment à vos besoins, p…" at bounding box center [540, 441] width 864 height 15
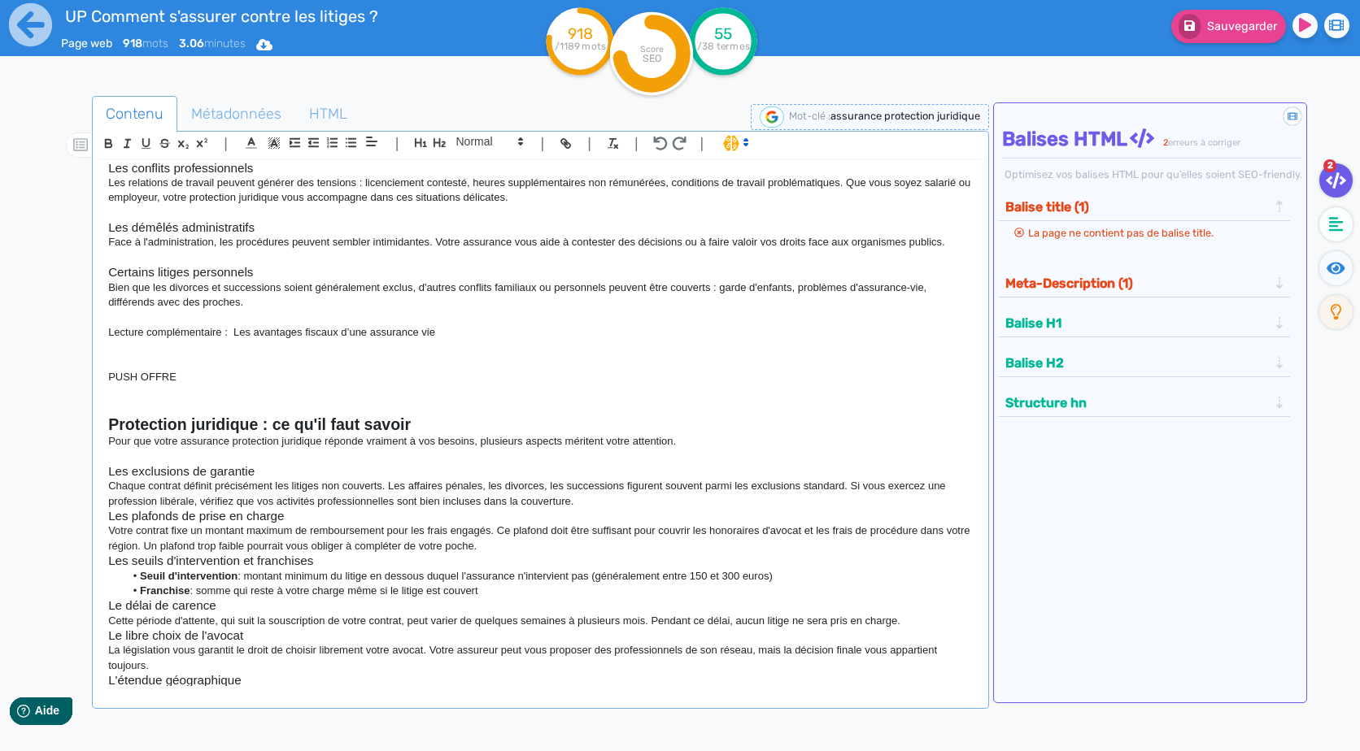
click at [649, 500] on p "Chaque contrat définit précisément les litiges non couverts. Les affaires pénal…" at bounding box center [540, 494] width 864 height 30
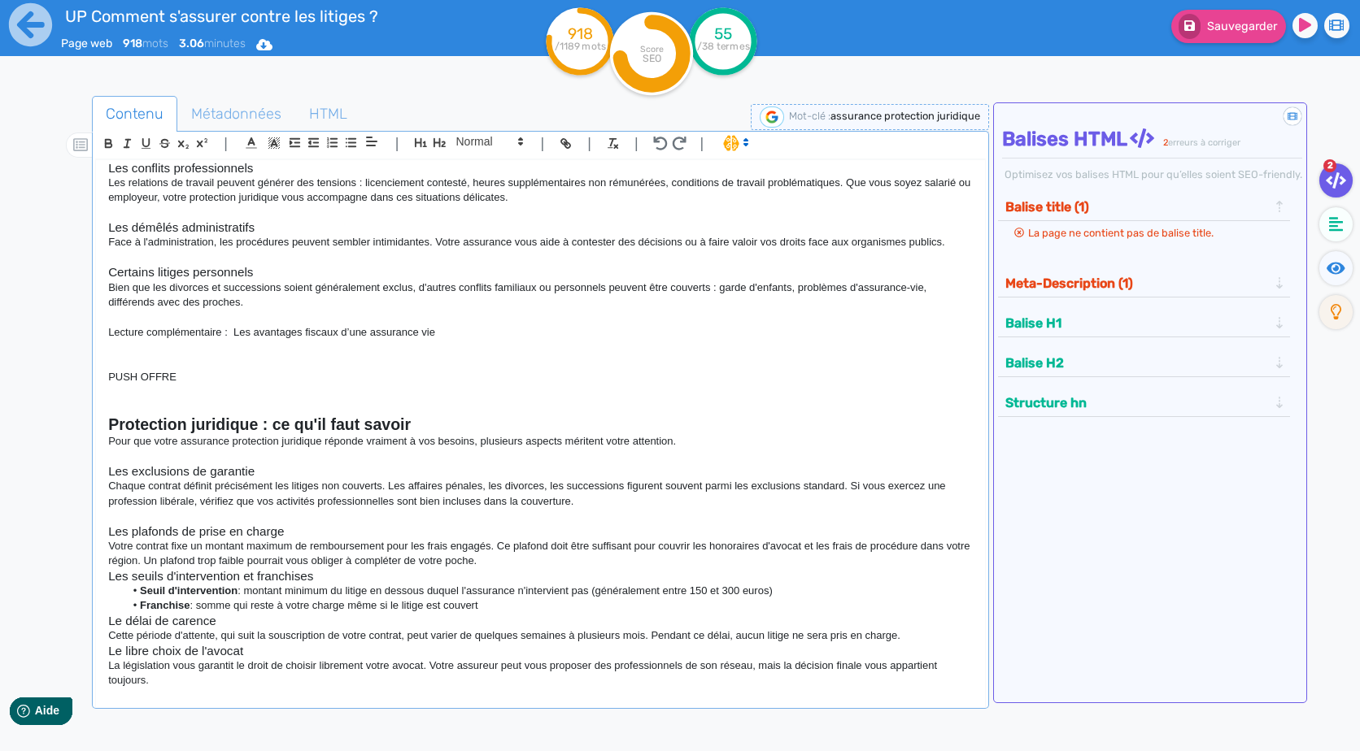
click at [598, 564] on p "Votre contrat fixe un montant maximum de remboursement pour les frais engagés. …" at bounding box center [540, 554] width 864 height 30
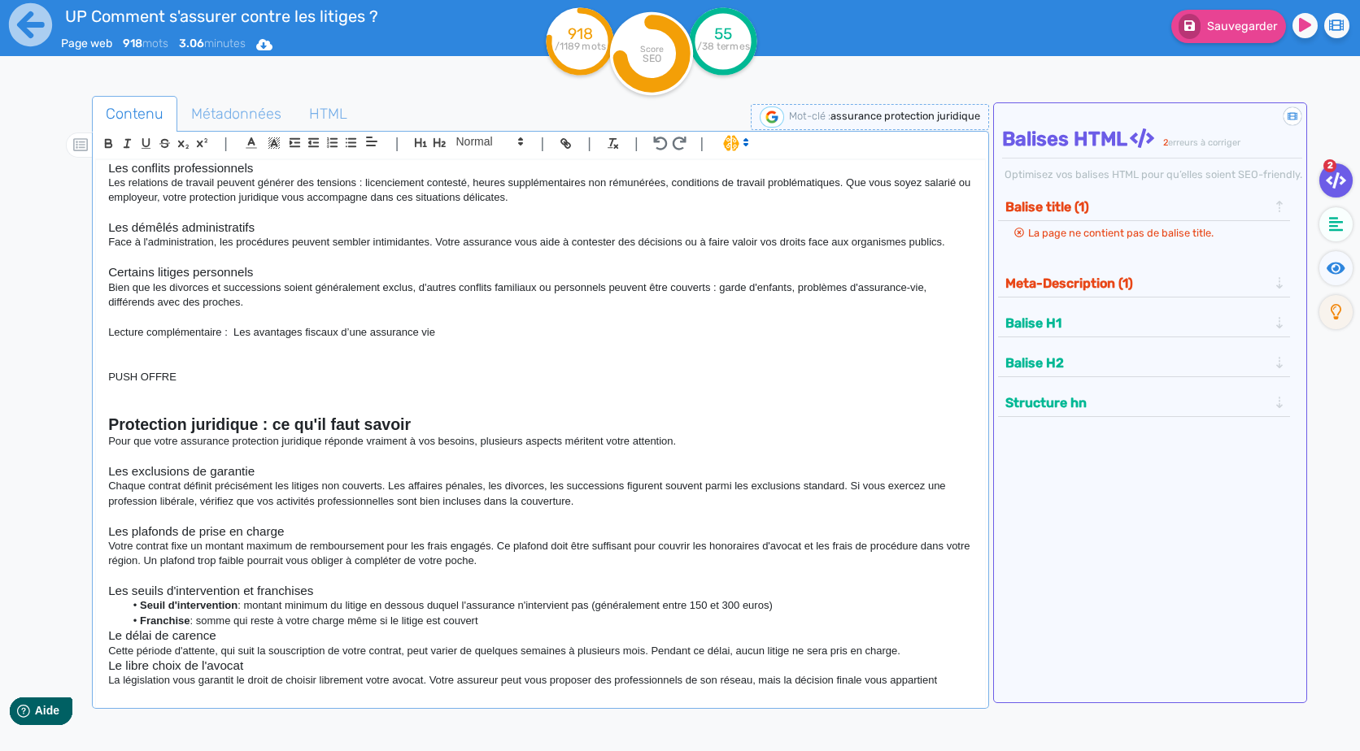
click at [529, 628] on li "Franchise : somme qui reste à votre charge même si le litige est couvert" at bounding box center [548, 621] width 848 height 15
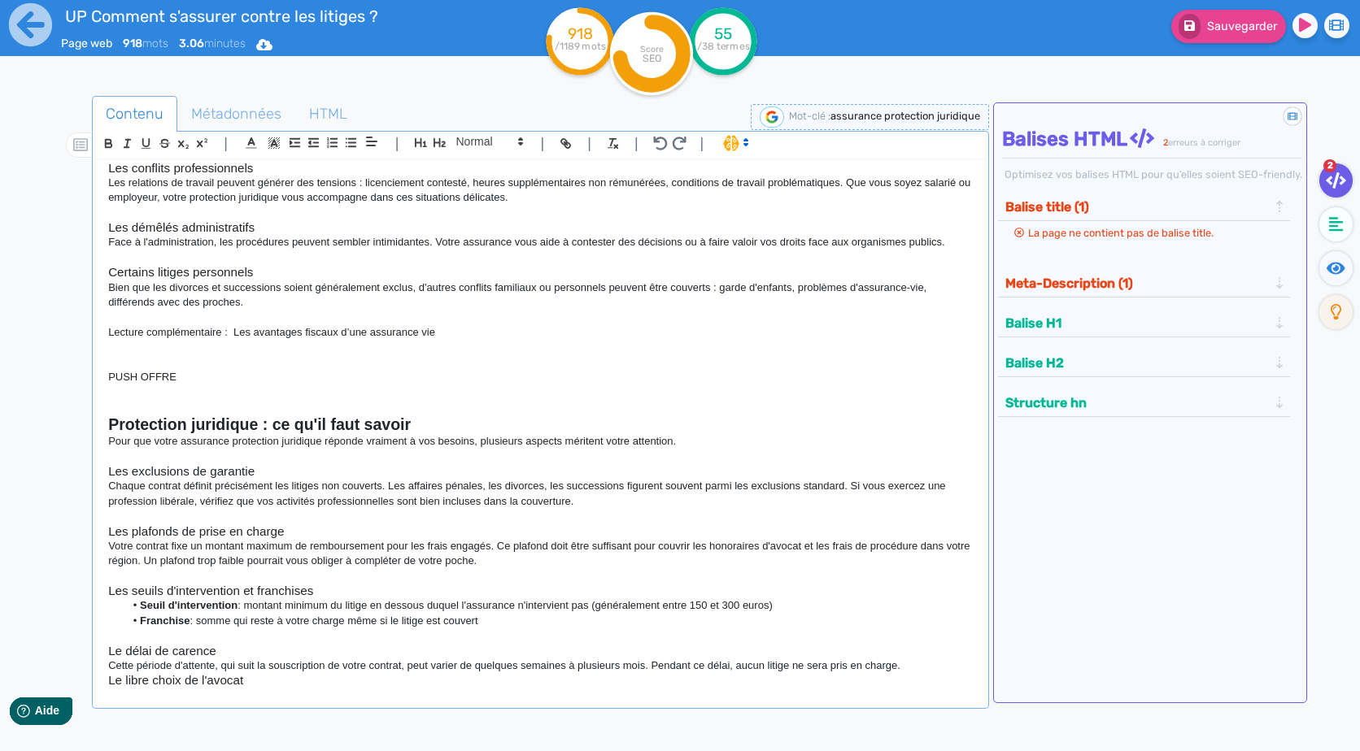
scroll to position [850, 0]
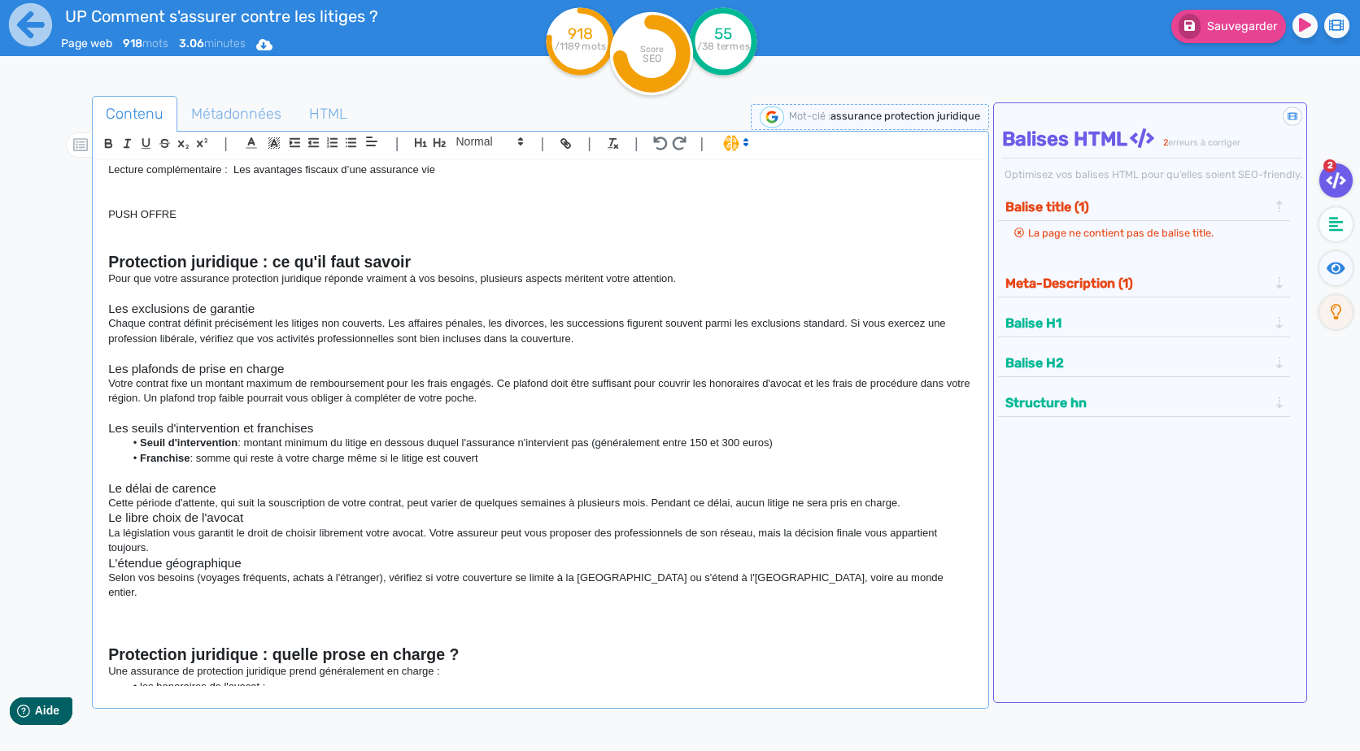
click at [902, 504] on p "Cette période d'attente, qui suit la souscription de votre contrat, peut varier…" at bounding box center [540, 503] width 864 height 15
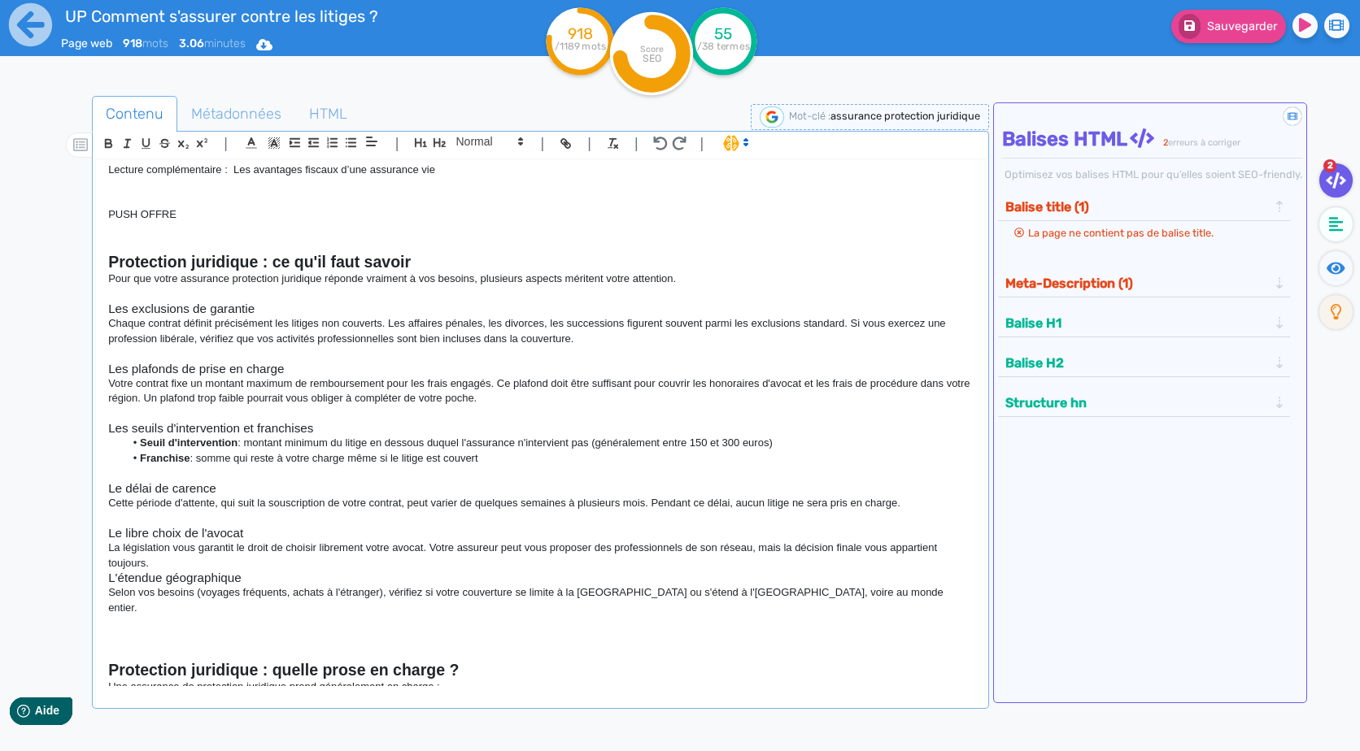
click at [190, 562] on p "La législation vous garantit le droit de choisir librement votre avocat. Votre …" at bounding box center [540, 556] width 864 height 30
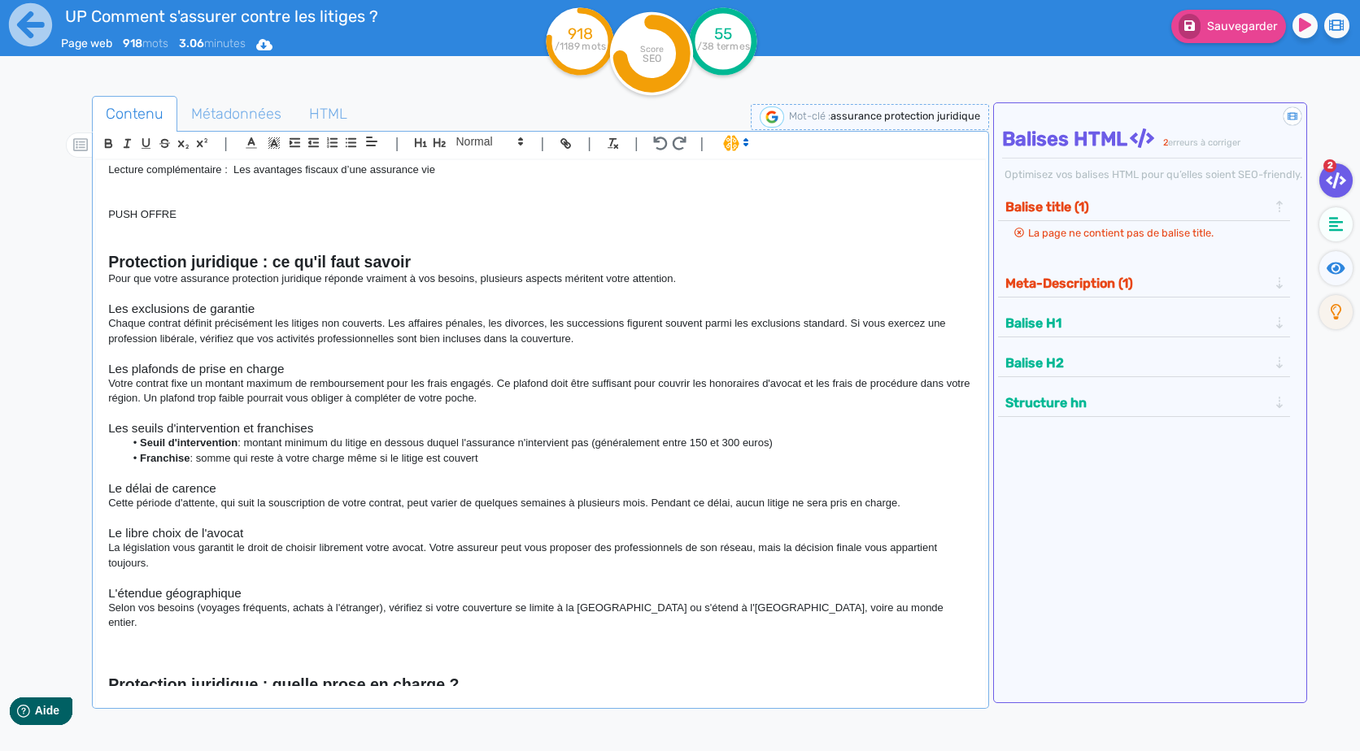
click at [264, 646] on p at bounding box center [540, 653] width 864 height 15
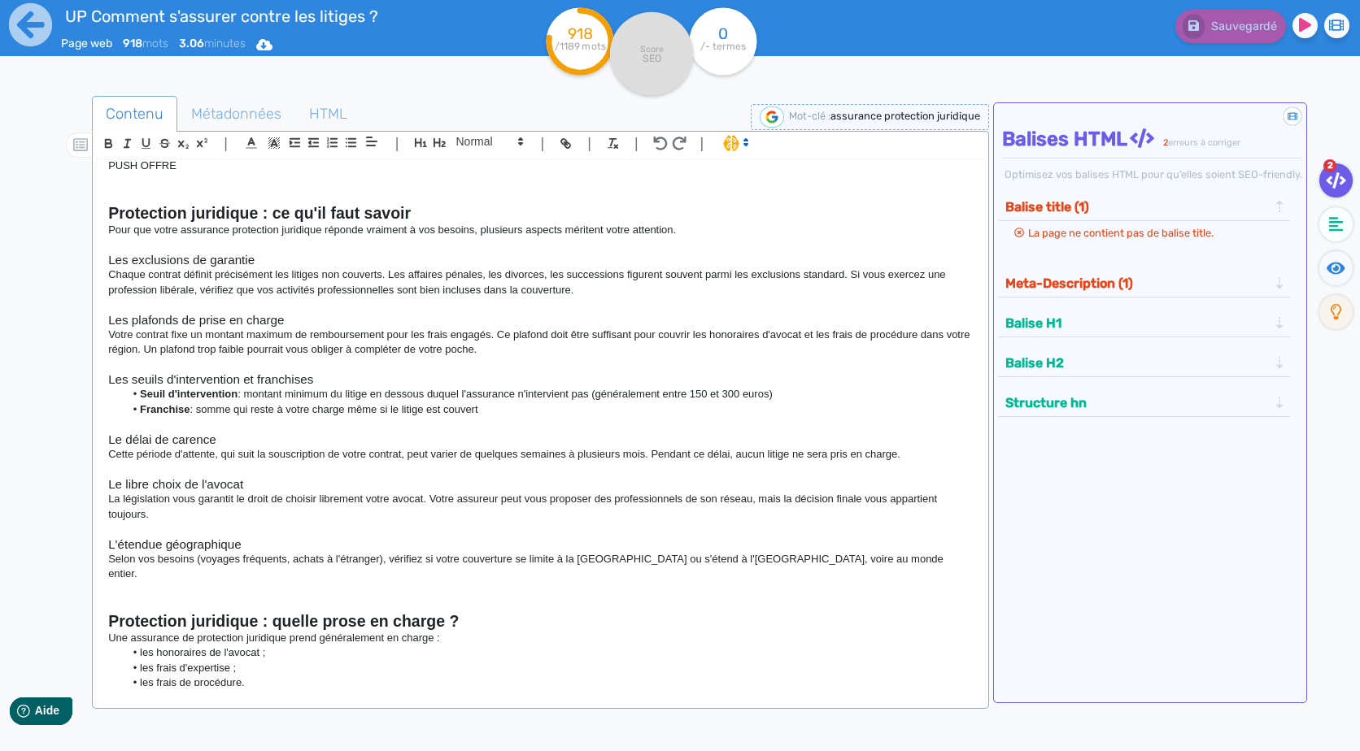
scroll to position [928, 0]
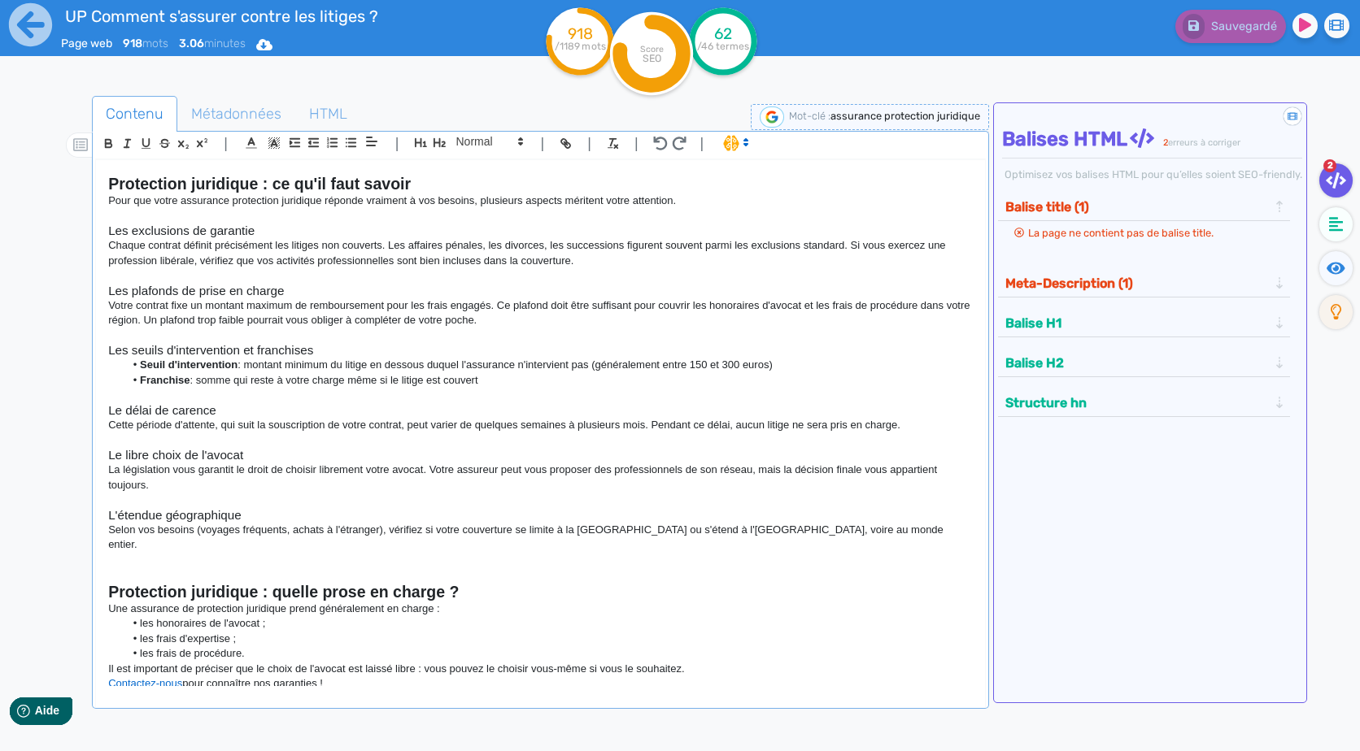
click at [290, 647] on li "les frais de procédure." at bounding box center [548, 654] width 848 height 15
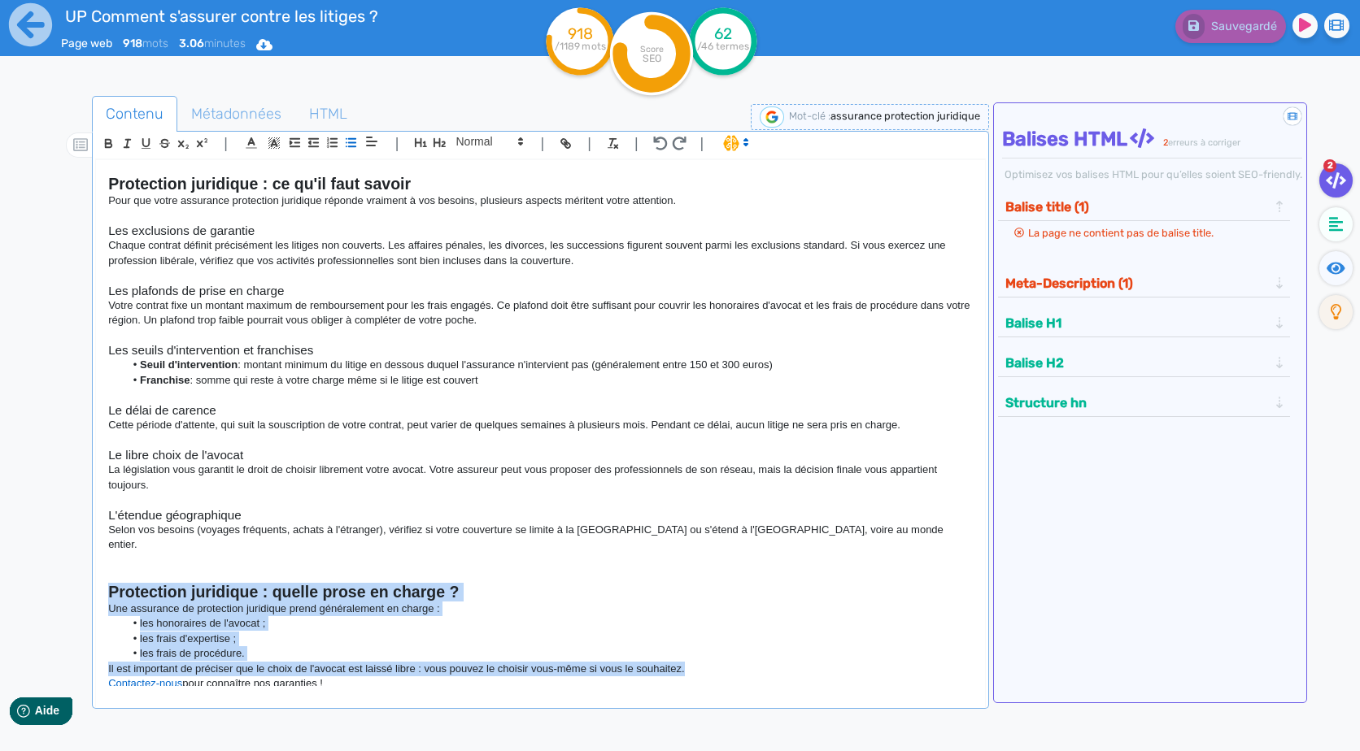
drag, startPoint x: 698, startPoint y: 656, endPoint x: 89, endPoint y: 582, distance: 612.7
click at [89, 582] on div "Contenu Métadonnées HTML | | H3 H4 H5 H6 Normal | | | | Assurance protection ju…" at bounding box center [703, 473] width 1313 height 762
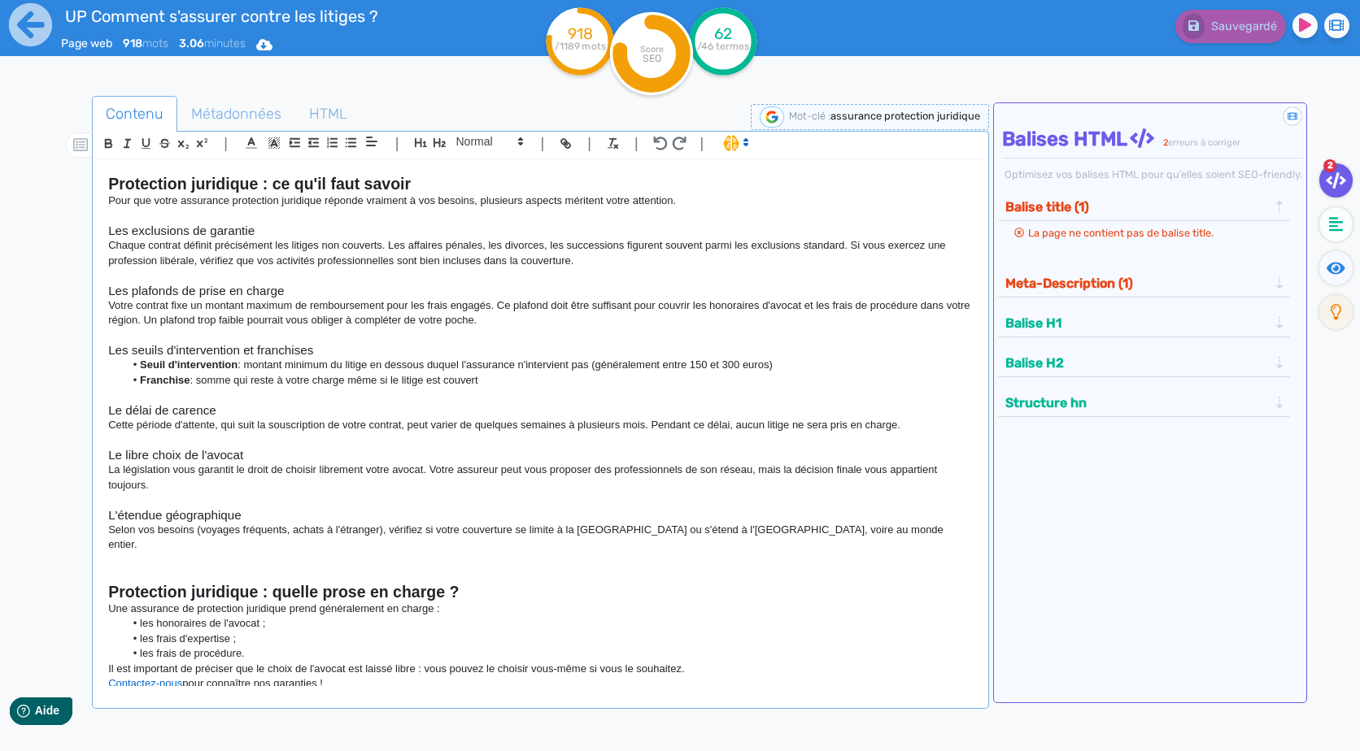
scroll to position [853, 0]
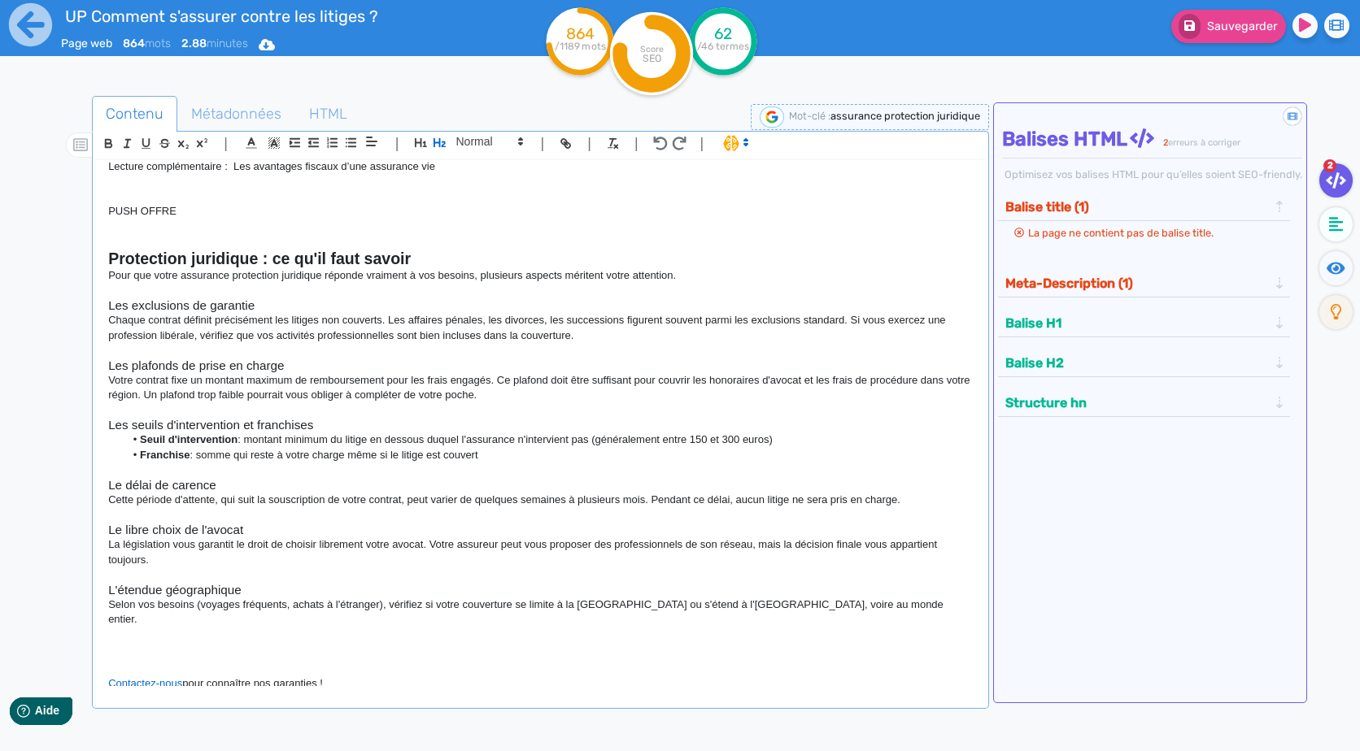
click at [124, 628] on p at bounding box center [540, 635] width 864 height 15
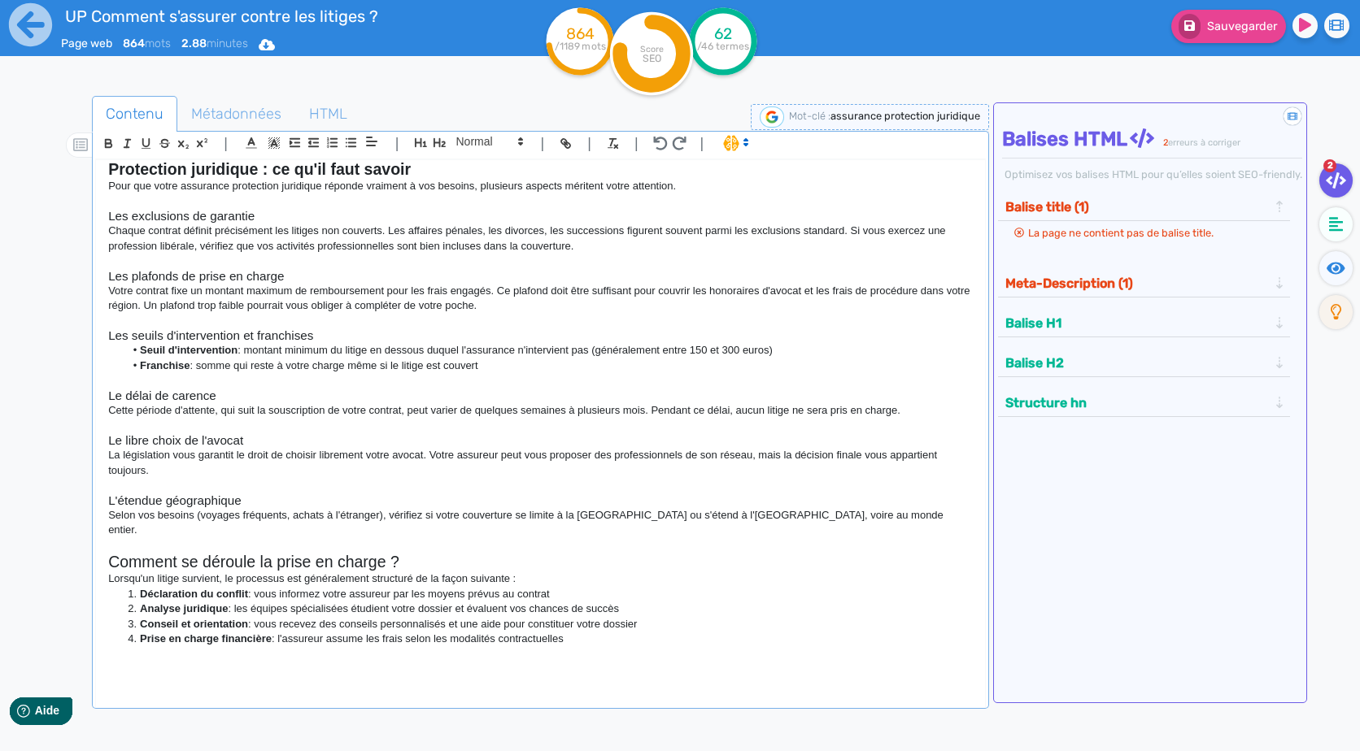
scroll to position [962, 0]
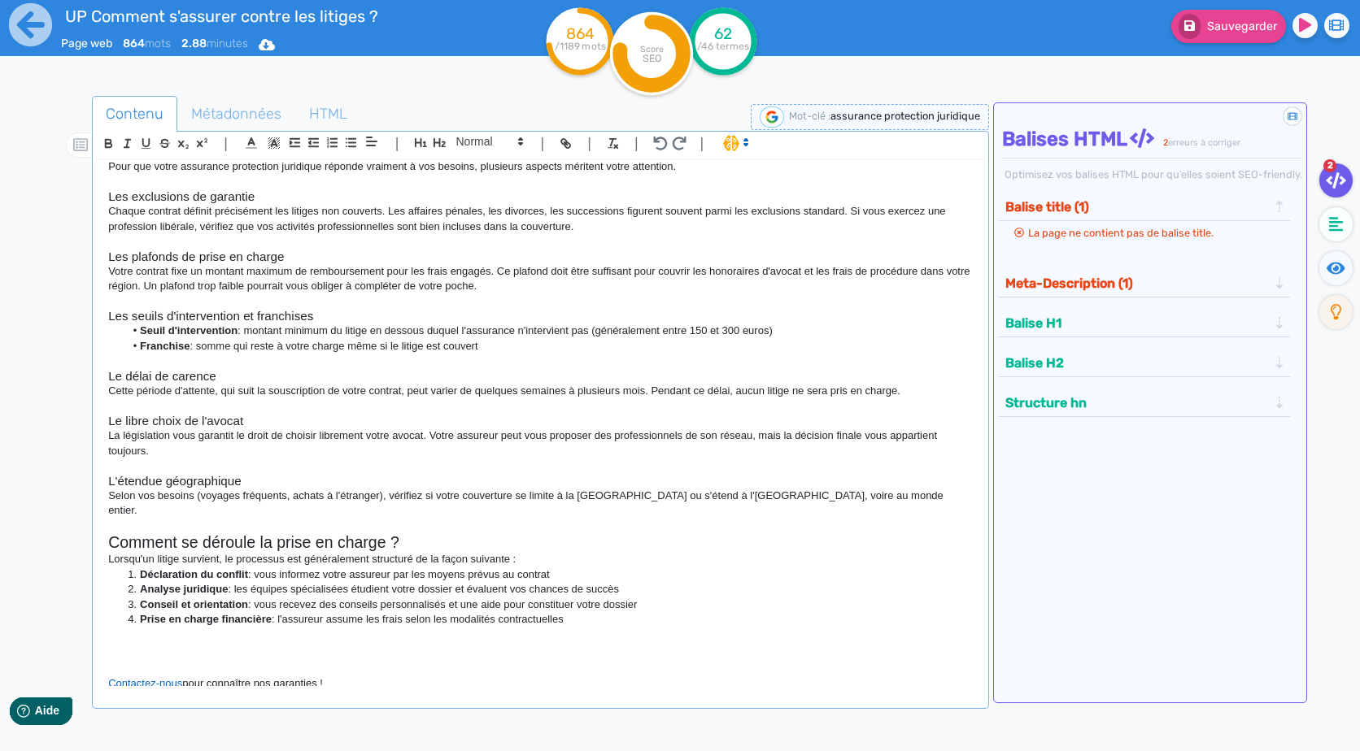
click at [455, 534] on h2 "Comment se déroule la prise en charge ?" at bounding box center [540, 543] width 864 height 19
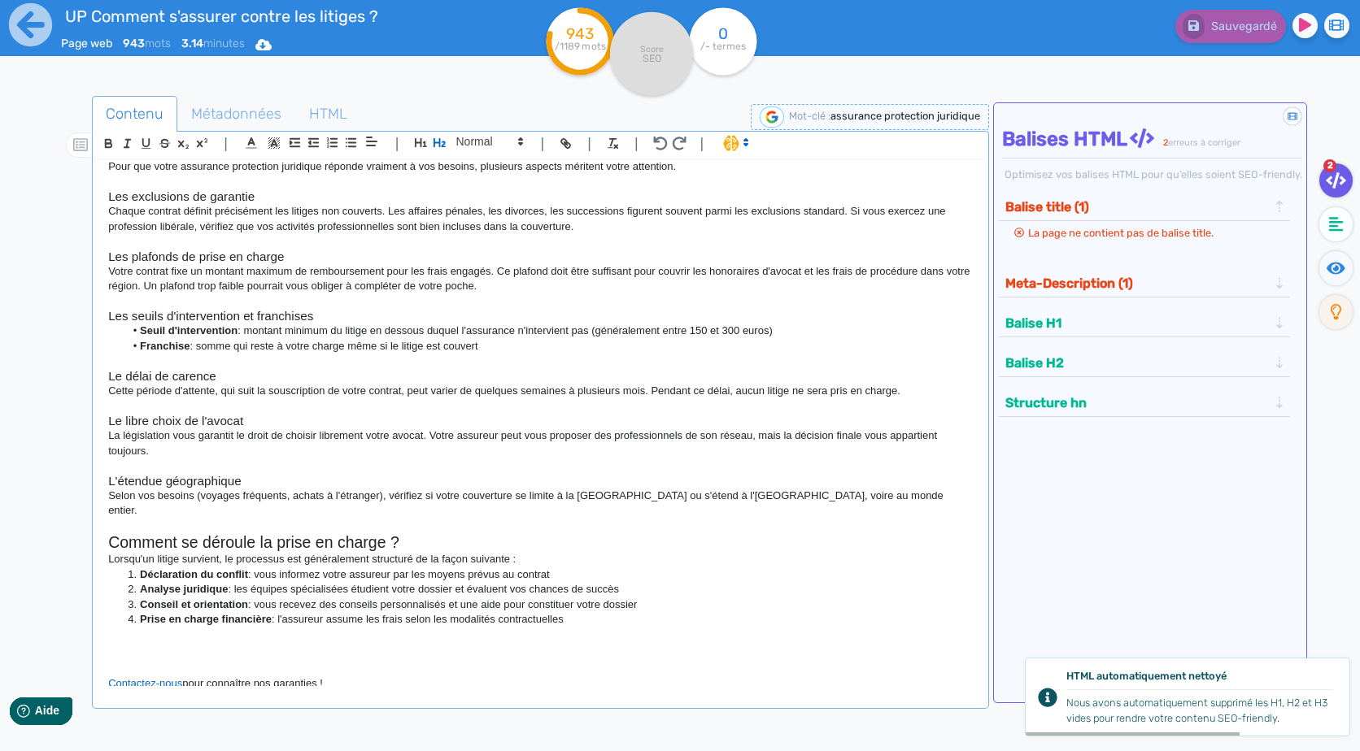
click at [627, 552] on p "Lorsqu'un litige survient, le processus est généralement structuré de la façon …" at bounding box center [540, 559] width 864 height 15
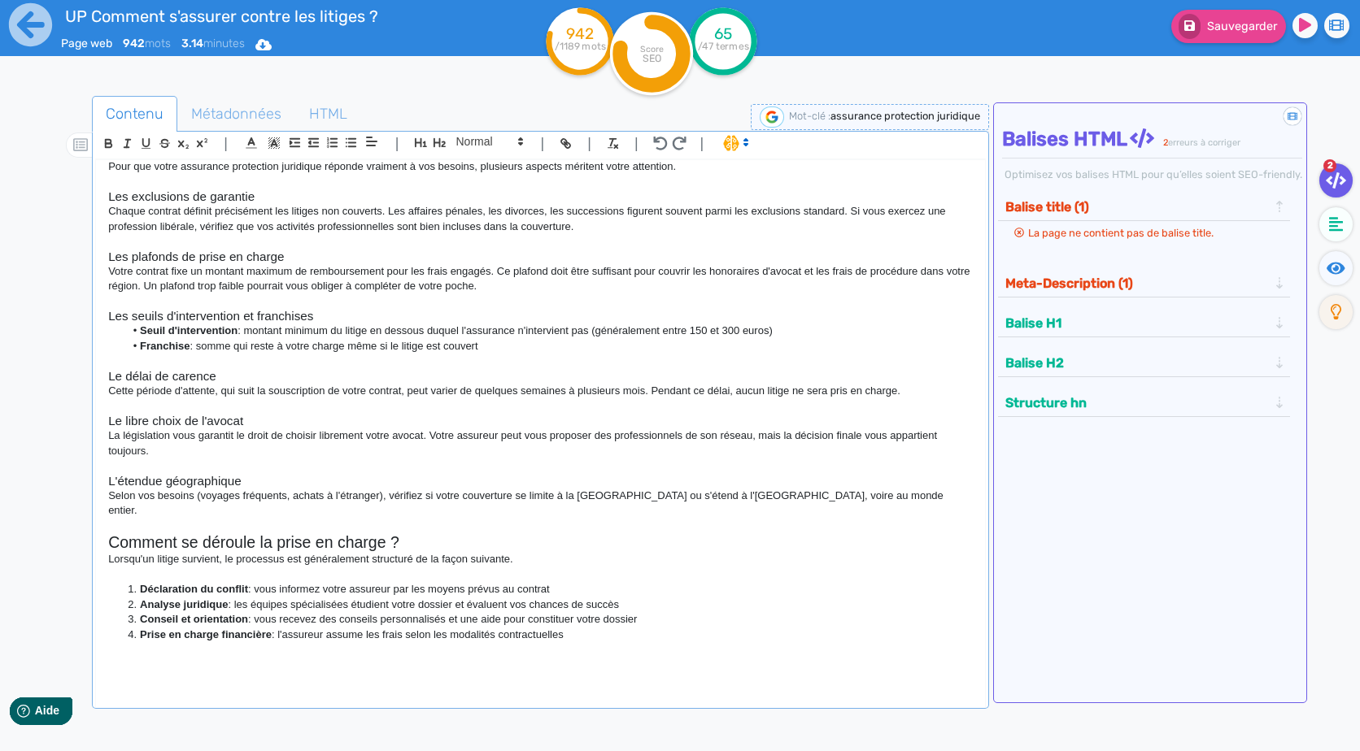
click at [637, 628] on li "Prise en charge financière : l'assureur assume les frais selon les modalités co…" at bounding box center [548, 635] width 848 height 15
click at [638, 673] on h2 at bounding box center [540, 682] width 864 height 19
click at [639, 658] on p at bounding box center [540, 665] width 864 height 15
click at [154, 642] on p at bounding box center [540, 649] width 864 height 15
click at [164, 673] on h2 at bounding box center [540, 682] width 864 height 19
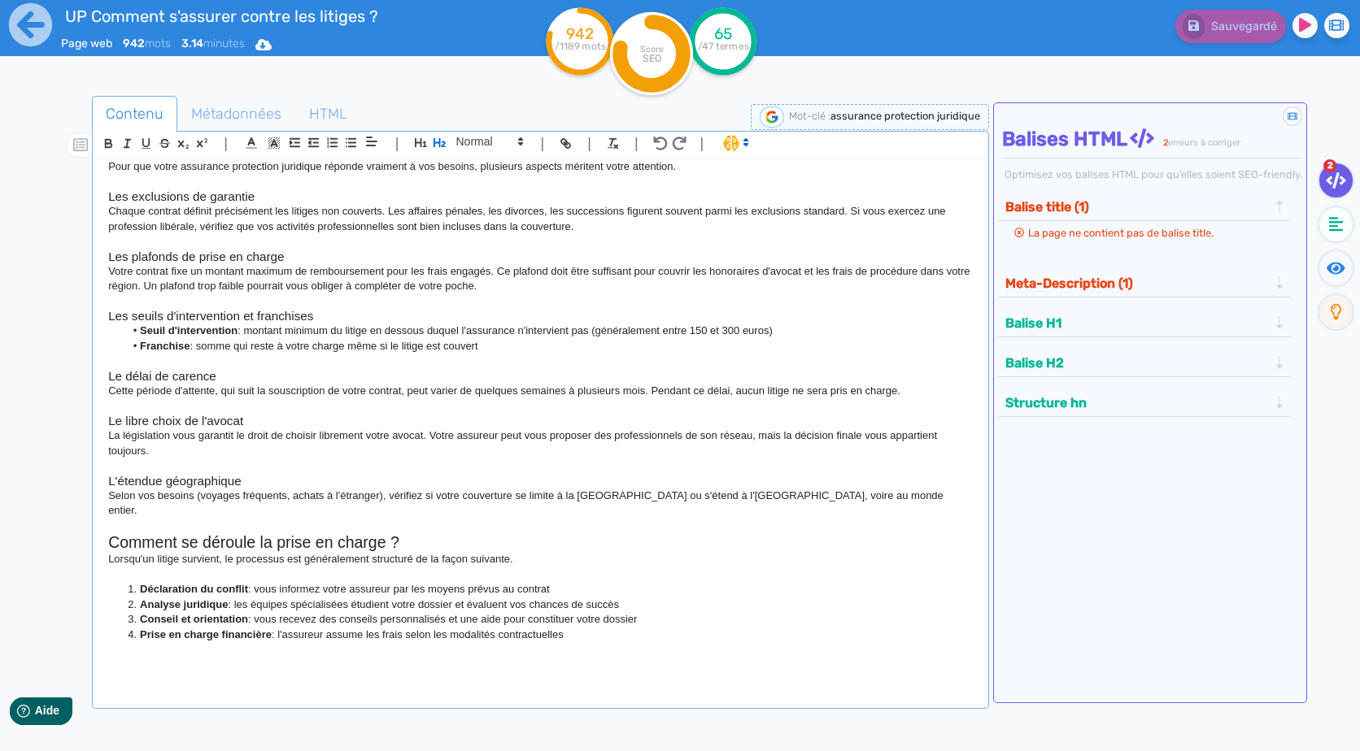
click at [135, 658] on p at bounding box center [540, 665] width 864 height 15
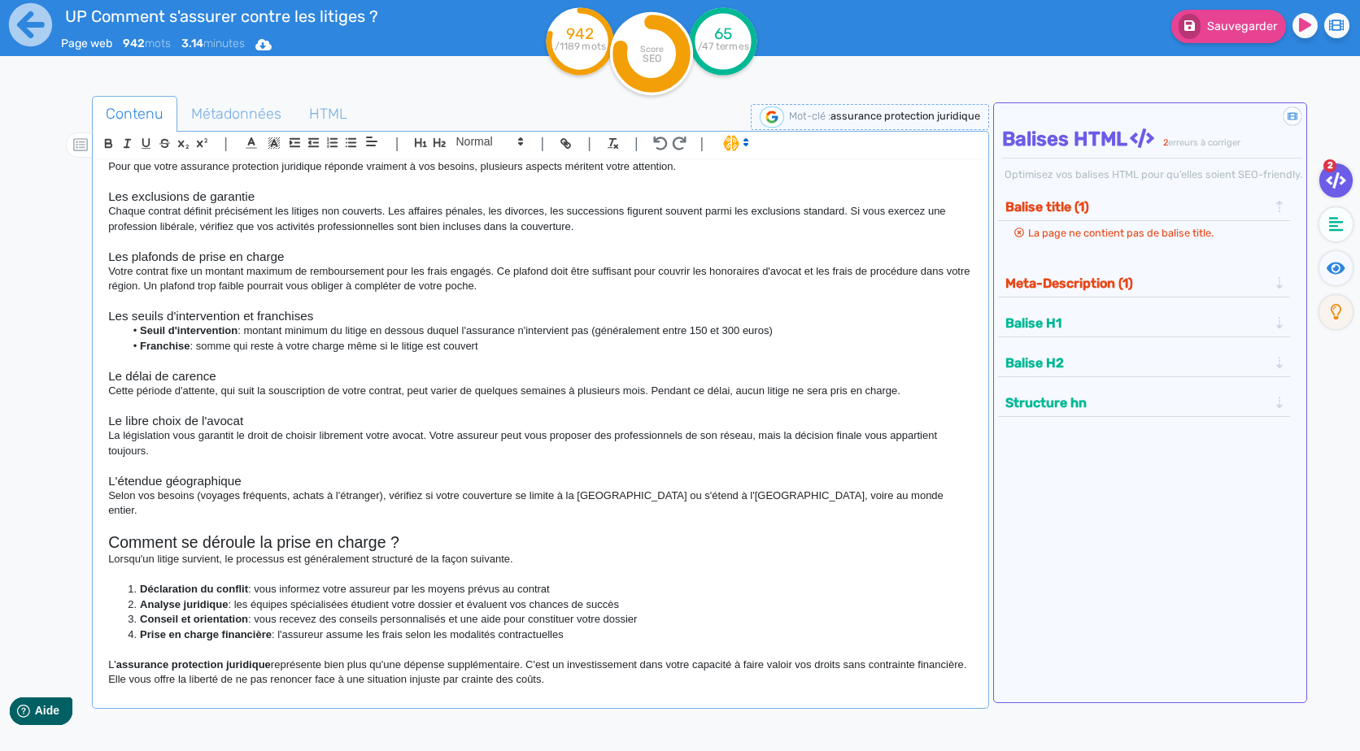
scroll to position [1007, 0]
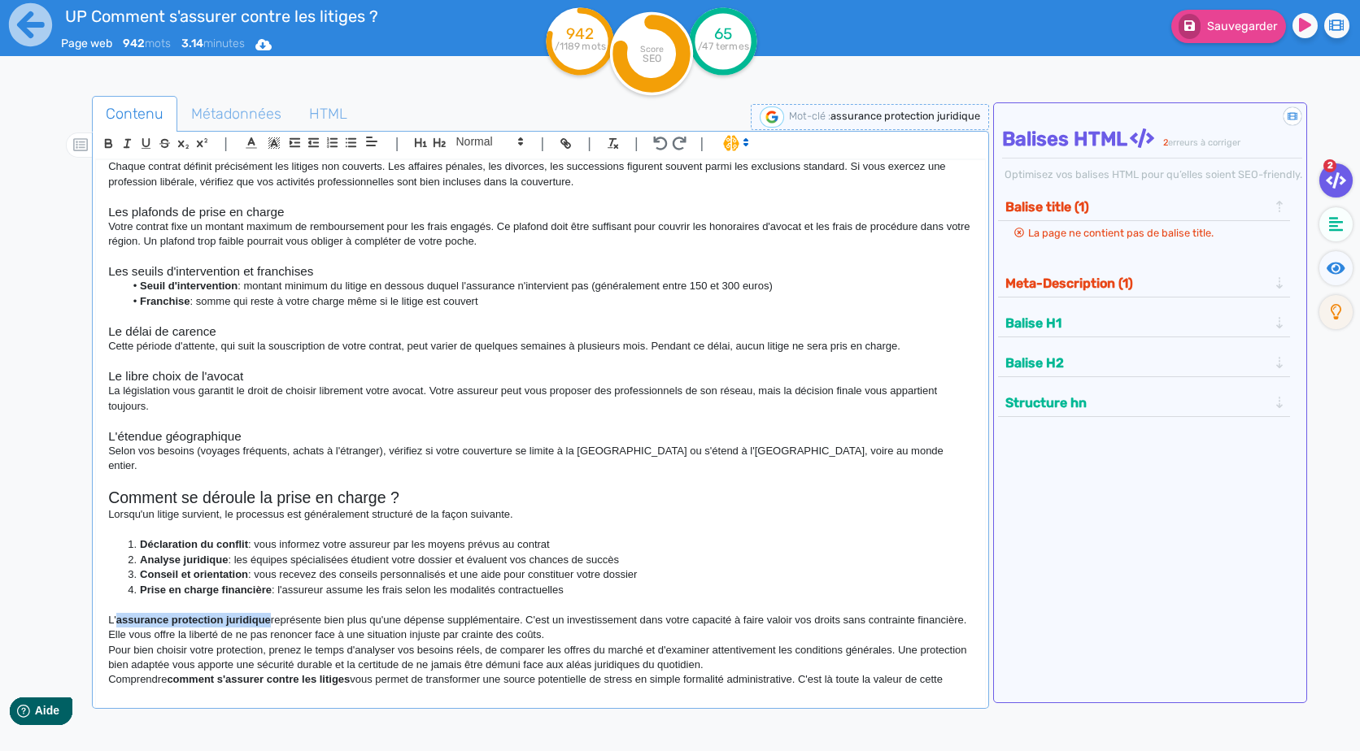
drag, startPoint x: 268, startPoint y: 611, endPoint x: 118, endPoint y: 607, distance: 150.5
click at [118, 614] on strong "assurance protection juridique" at bounding box center [193, 620] width 155 height 12
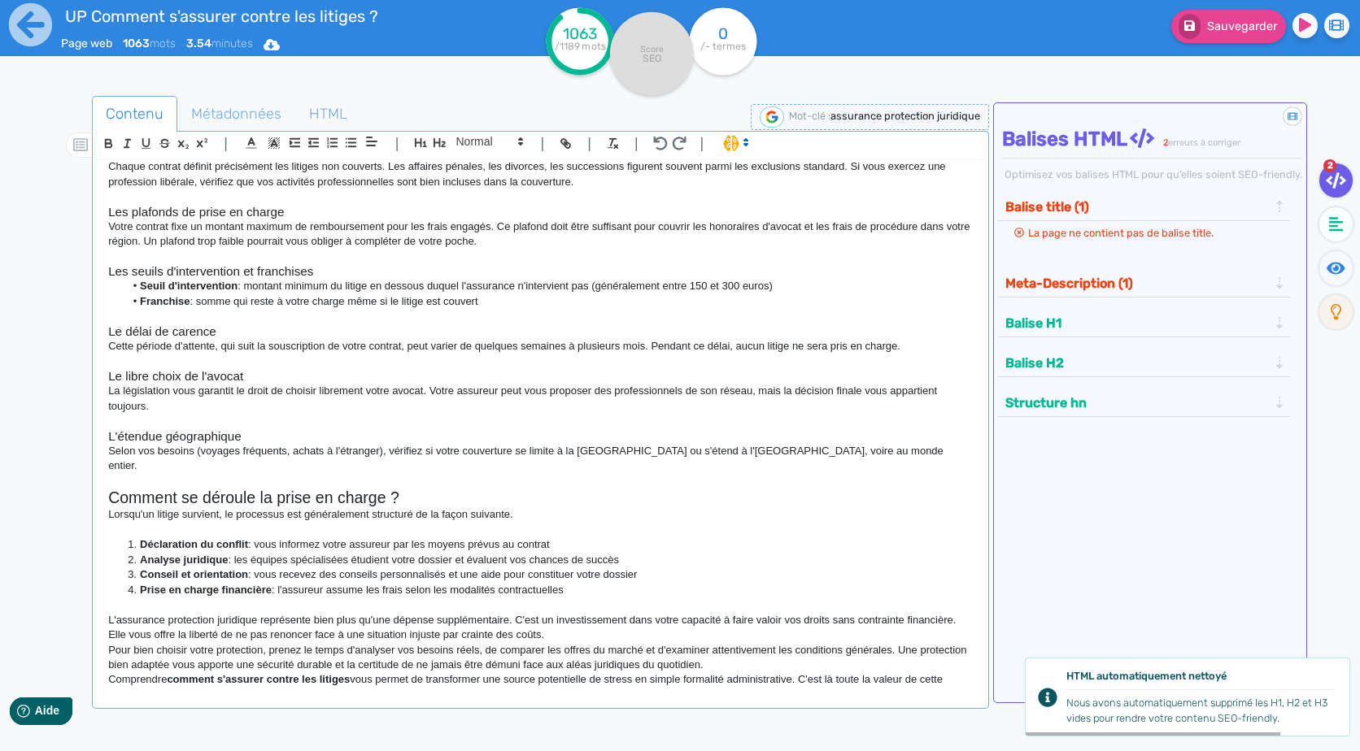
click at [410, 648] on p "Pour bien choisir votre protection, prenez le temps d'analyser vos besoins réel…" at bounding box center [540, 658] width 864 height 30
click at [564, 620] on p "L'assurance protection juridique représente bien plus qu'une dépense supplément…" at bounding box center [540, 628] width 864 height 30
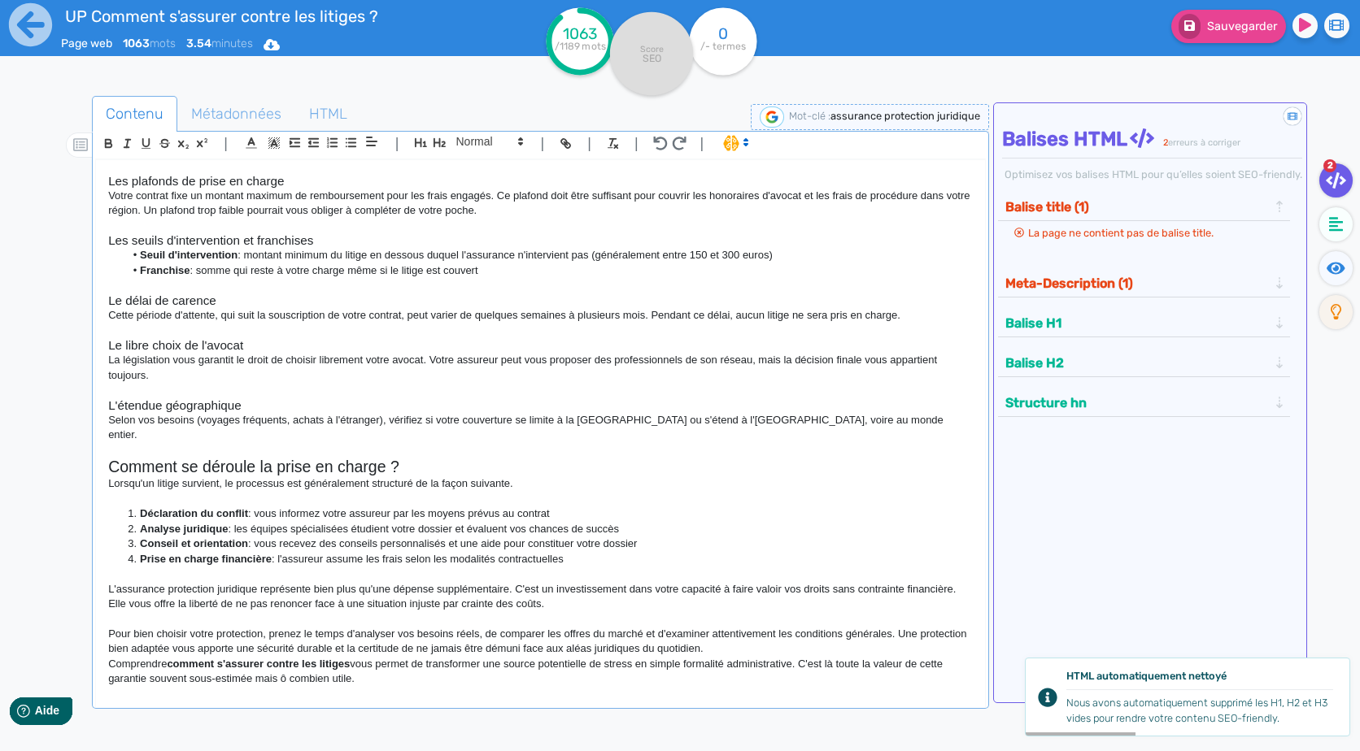
scroll to position [1067, 0]
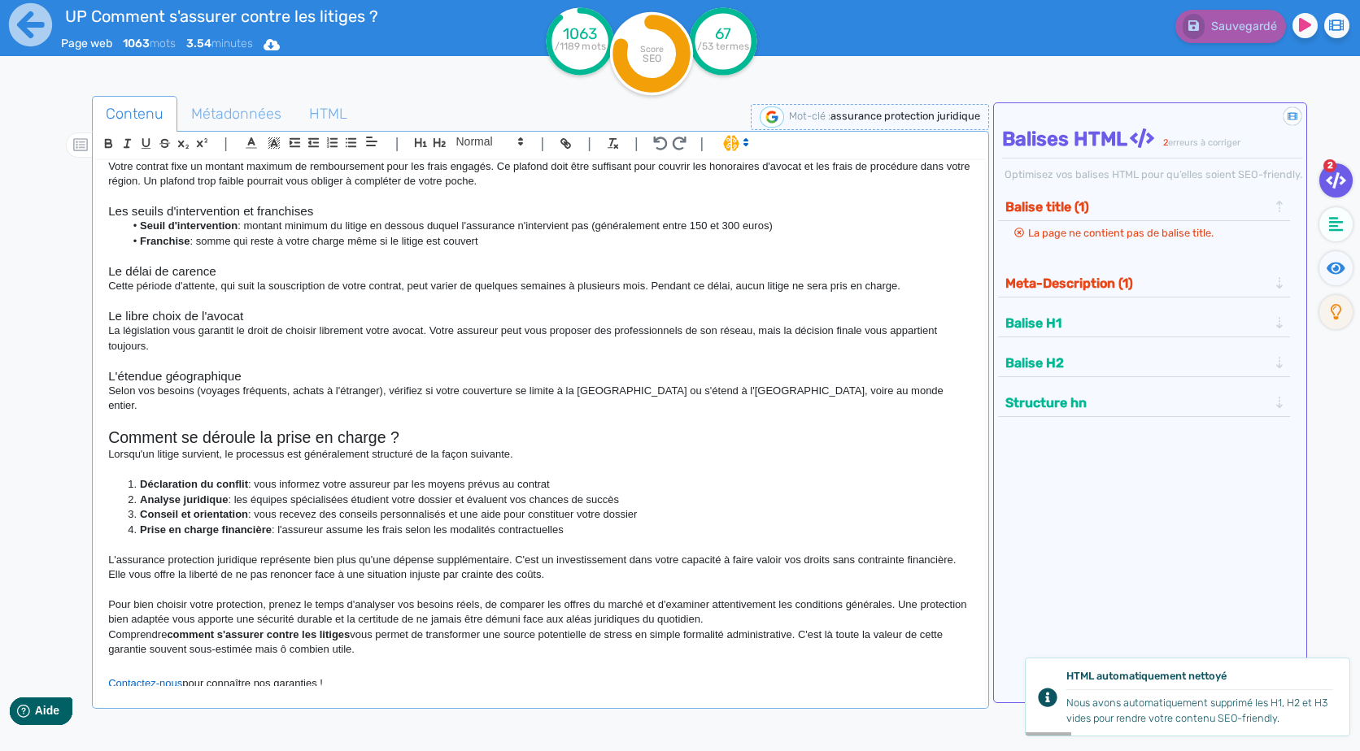
click at [779, 605] on p "Pour bien choisir votre protection, prenez le temps d'analyser vos besoins réel…" at bounding box center [540, 613] width 864 height 30
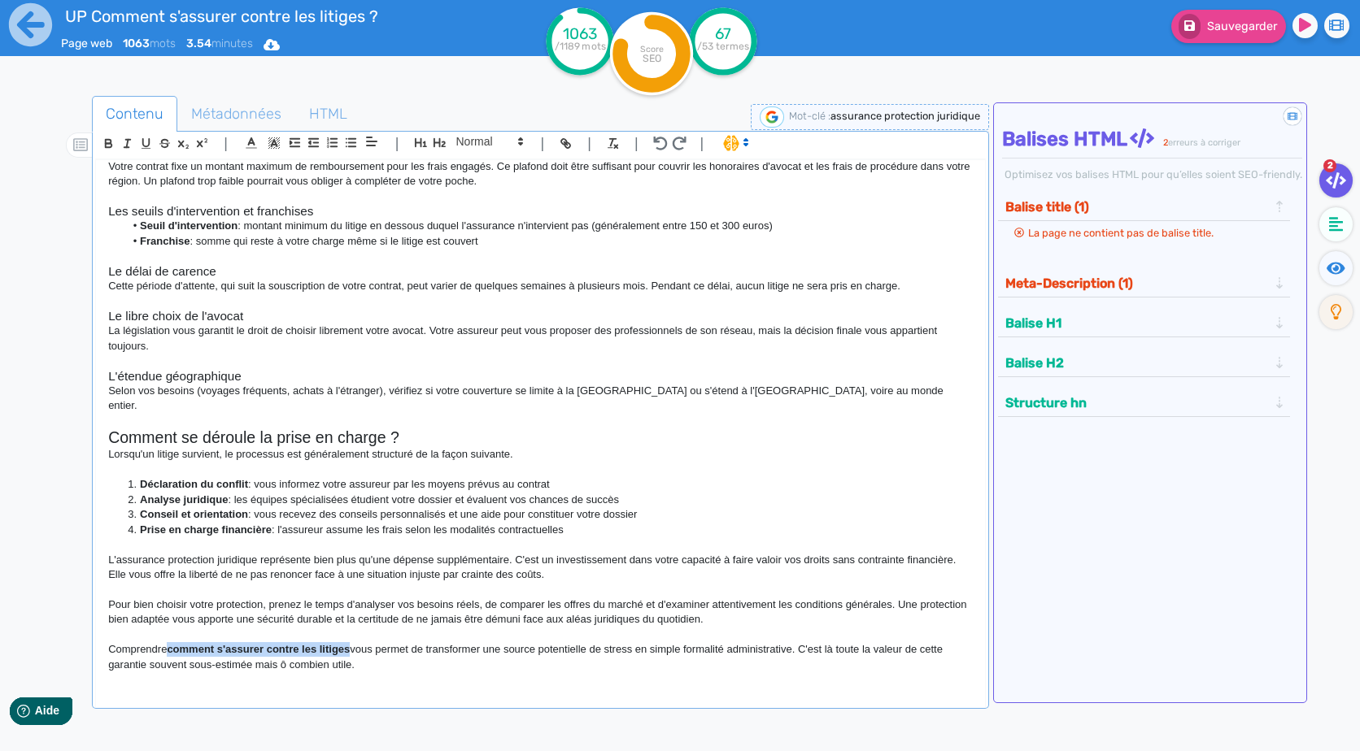
drag, startPoint x: 353, startPoint y: 634, endPoint x: 170, endPoint y: 639, distance: 183.1
click at [170, 642] on p "Comprendre comment s'assurer contre les litiges vous permet de transformer une …" at bounding box center [540, 657] width 864 height 30
click at [670, 642] on p "Comprendre comment s'assurer contre les litiges vous permet de transformer une …" at bounding box center [540, 657] width 864 height 30
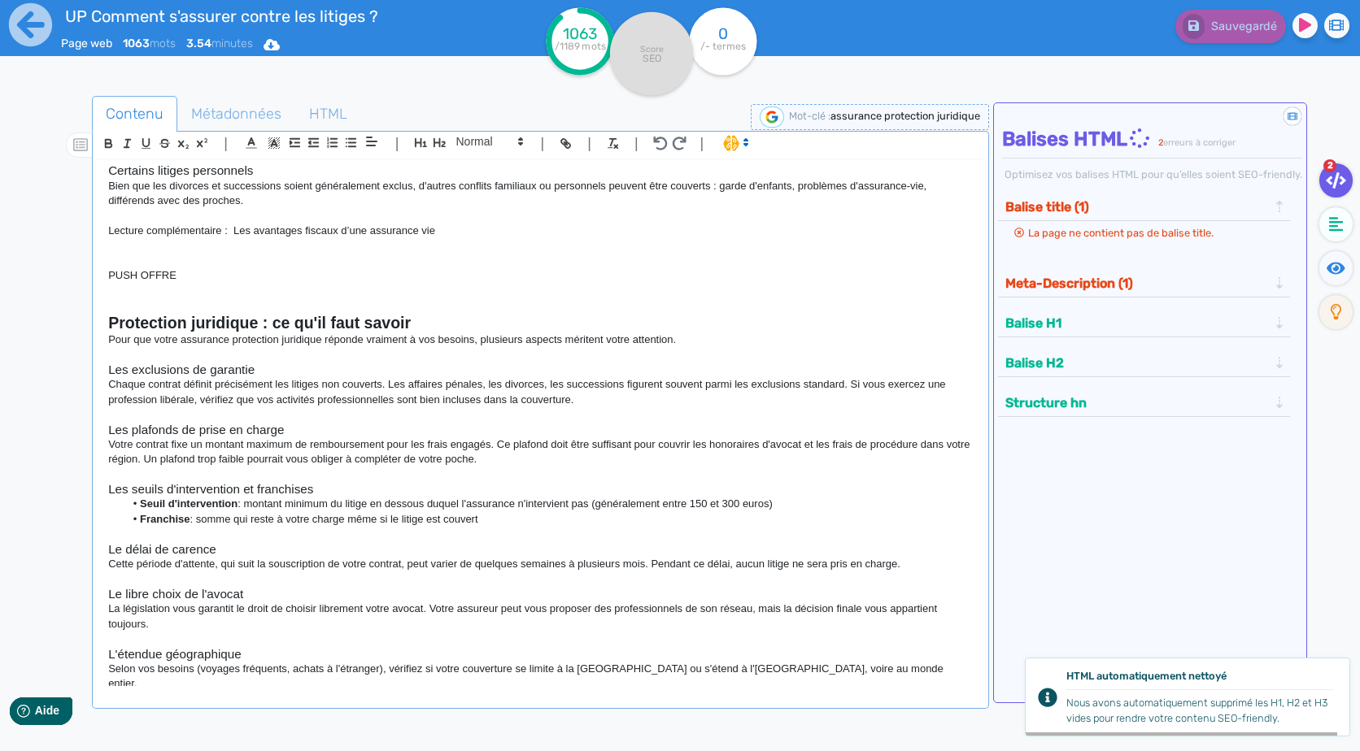
scroll to position [1082, 0]
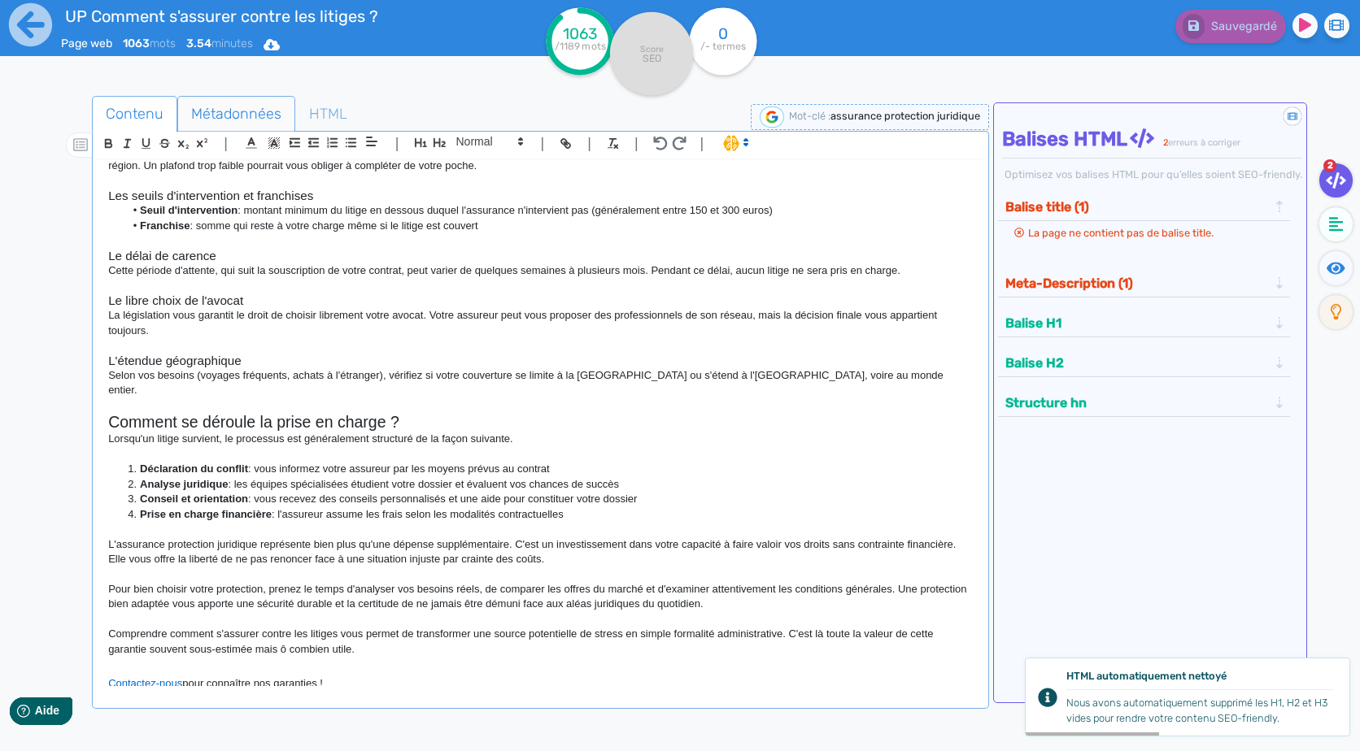
click at [258, 120] on span "Métadonnées" at bounding box center [236, 114] width 116 height 44
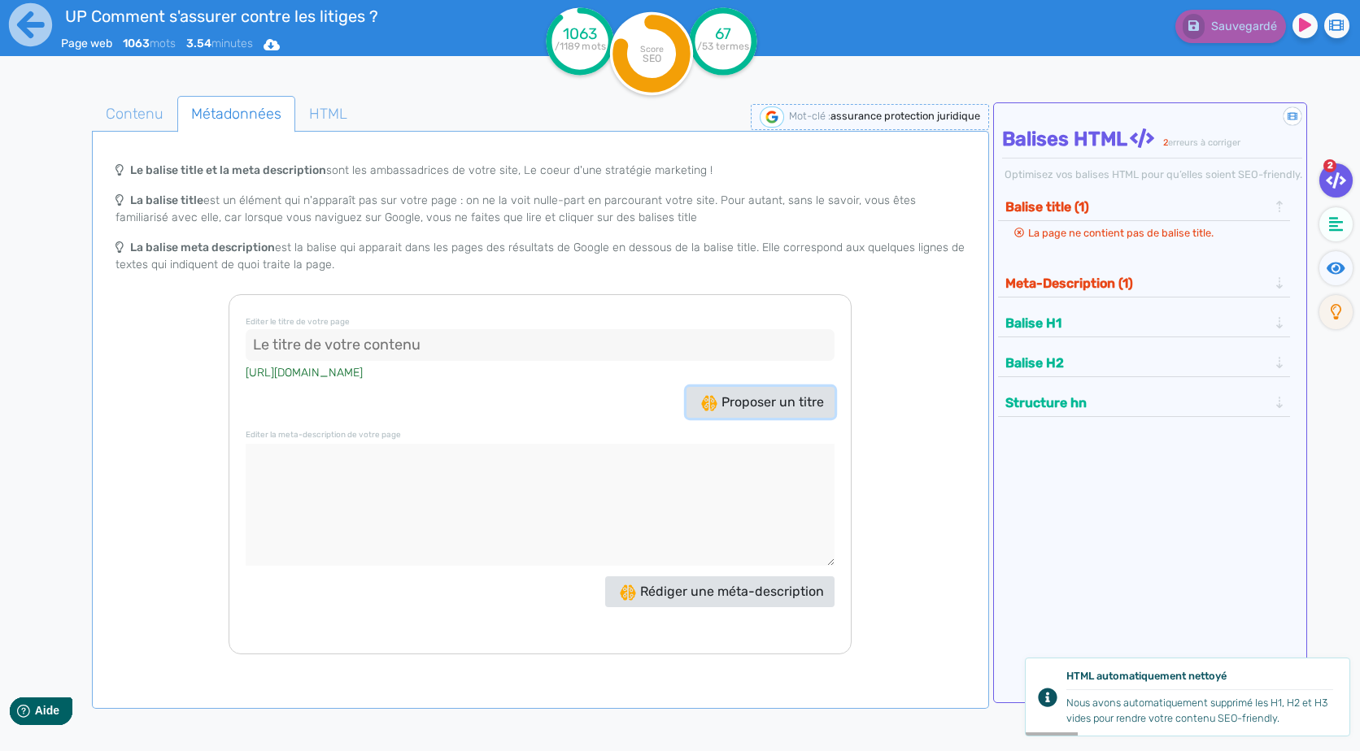
click at [771, 406] on span "Proposer un titre" at bounding box center [762, 401] width 123 height 15
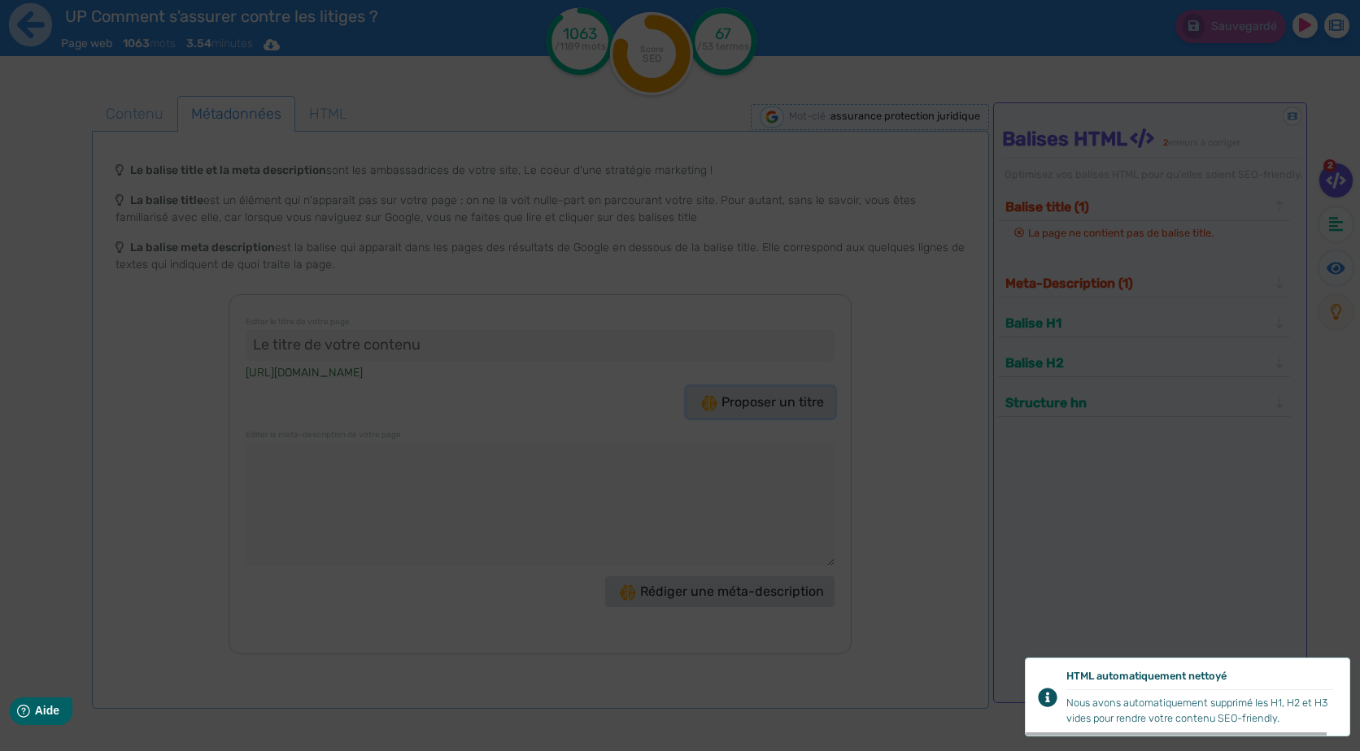
type input ""Assurance protection juridique : Protégez vos droits !""
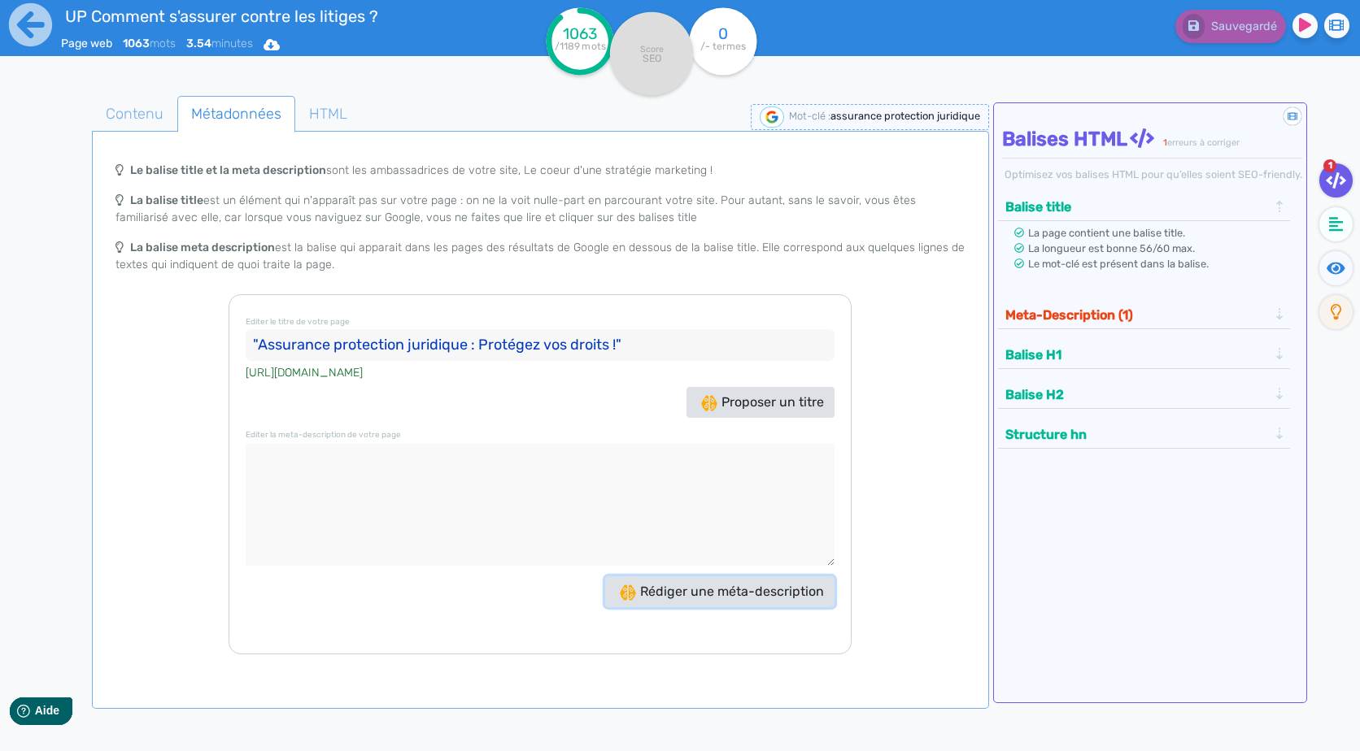
click at [695, 582] on button "Rédiger une méta-description" at bounding box center [719, 592] width 229 height 31
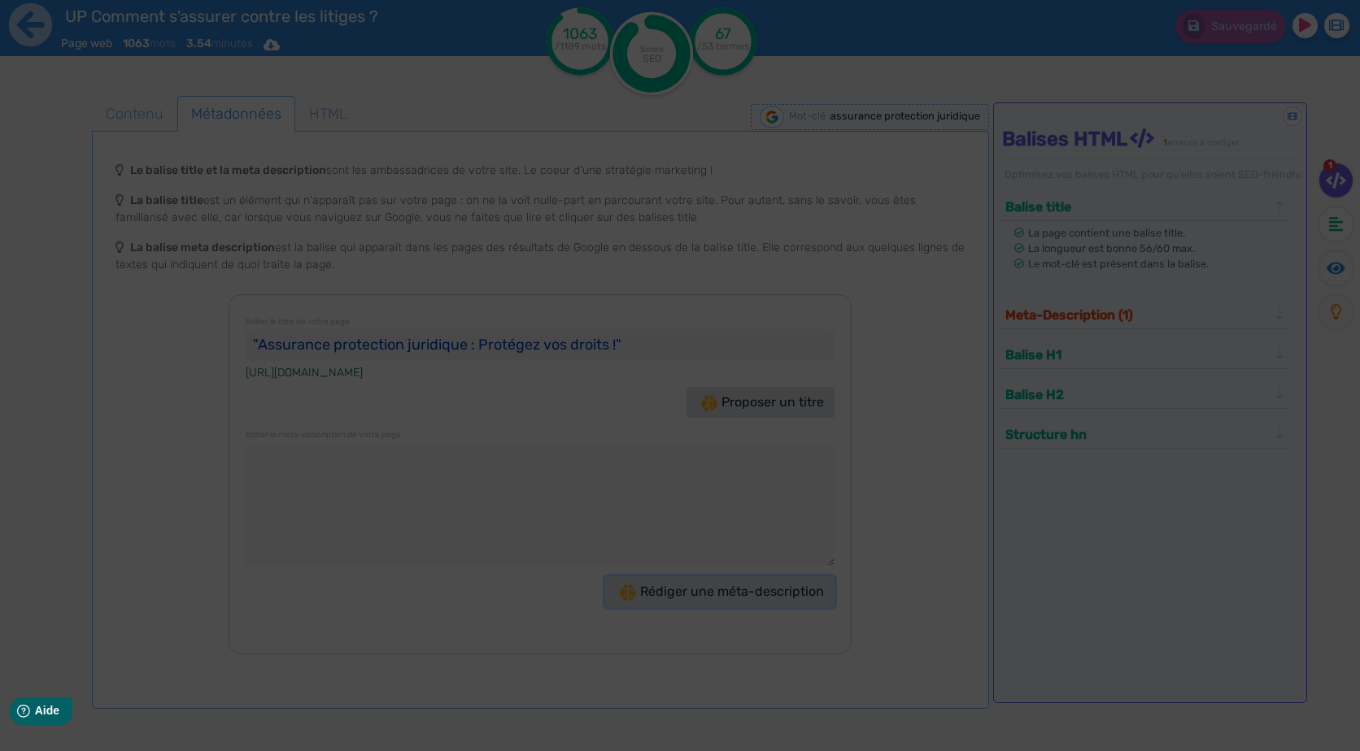
type textarea "Découvrez l'assurance protection juridique : votre alliée contre les litiges du…"
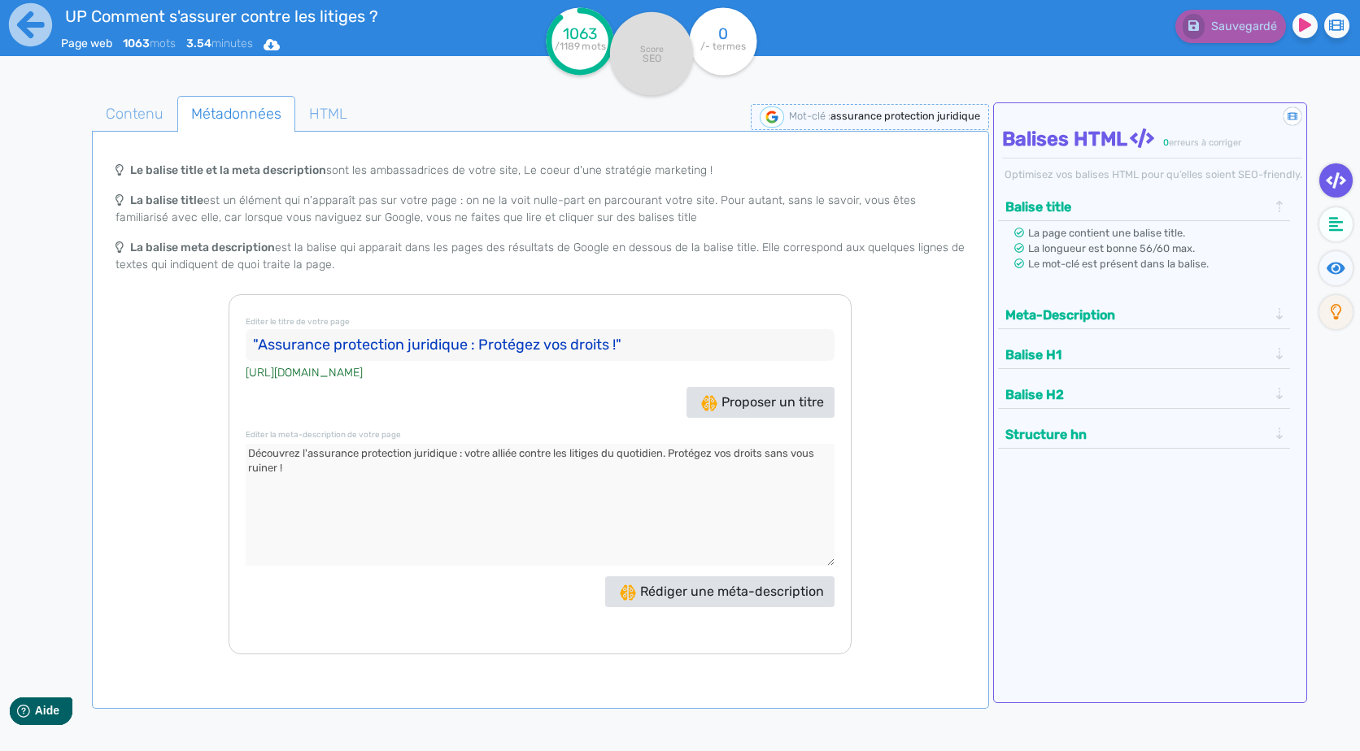
click at [663, 347] on input ""Assurance protection juridique : Protégez vos droits !"" at bounding box center [540, 345] width 589 height 33
click at [258, 345] on input ""Assurance protection juridique : Protégez vos droits !" at bounding box center [540, 345] width 589 height 33
type input "Assurance protection juridique : Protégez vos droits !"
click at [27, 28] on icon at bounding box center [30, 24] width 45 height 45
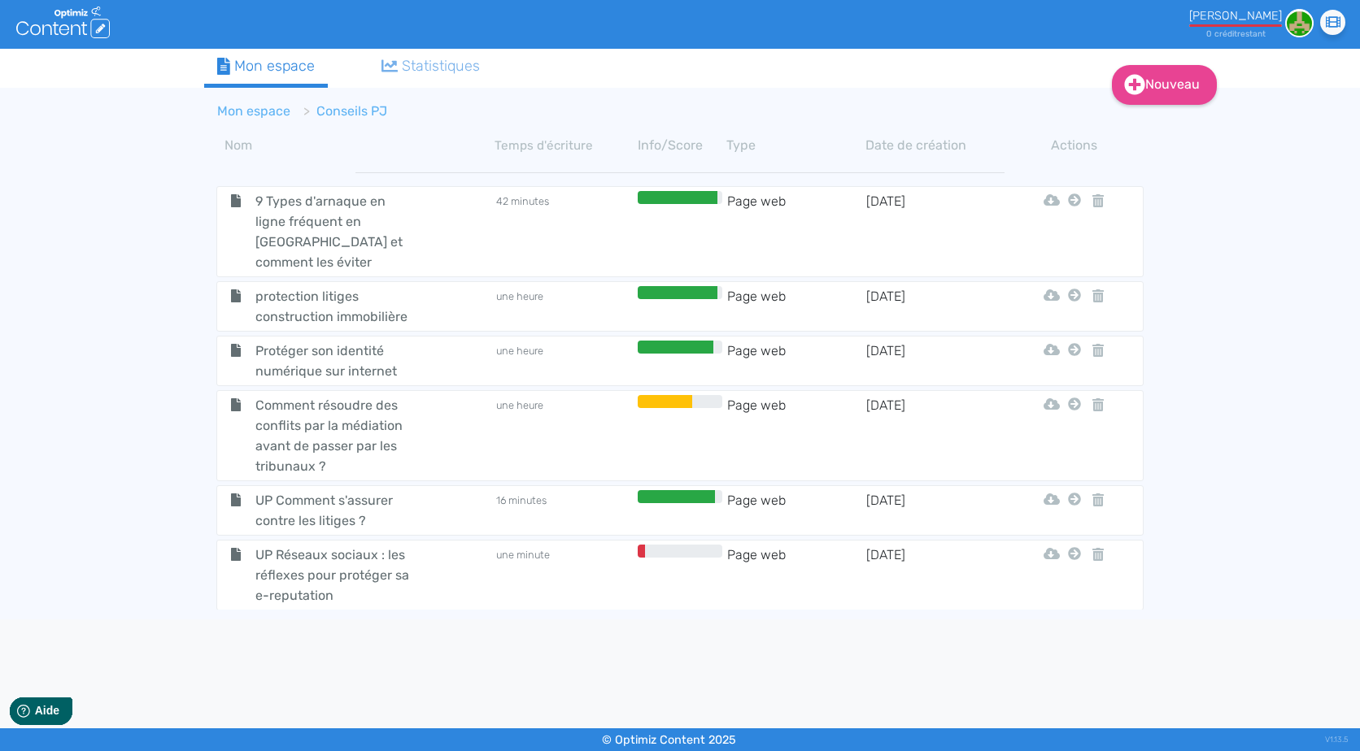
click at [255, 110] on link "Mon espace" at bounding box center [253, 110] width 73 height 15
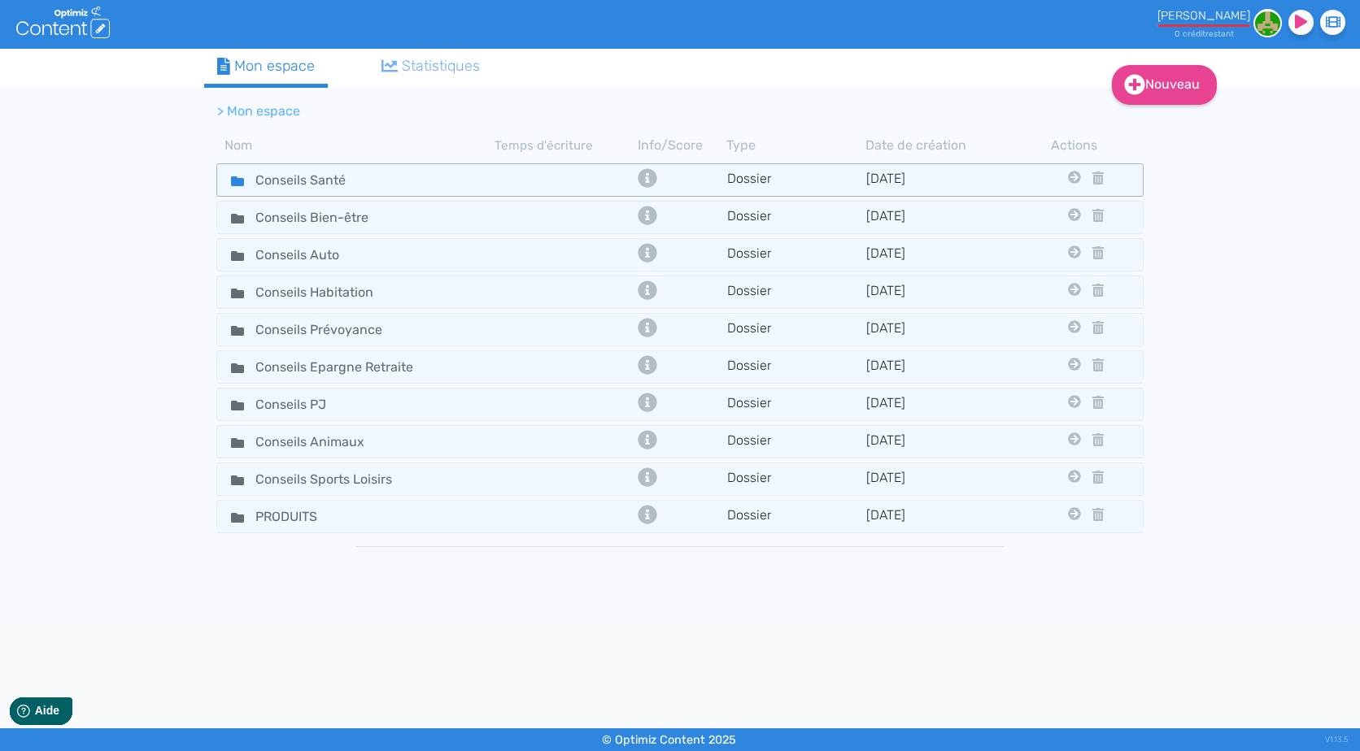
click at [444, 189] on div "Conseils Santé" at bounding box center [356, 180] width 275 height 24
click at [459, 169] on div "Conseils Santé" at bounding box center [356, 180] width 275 height 24
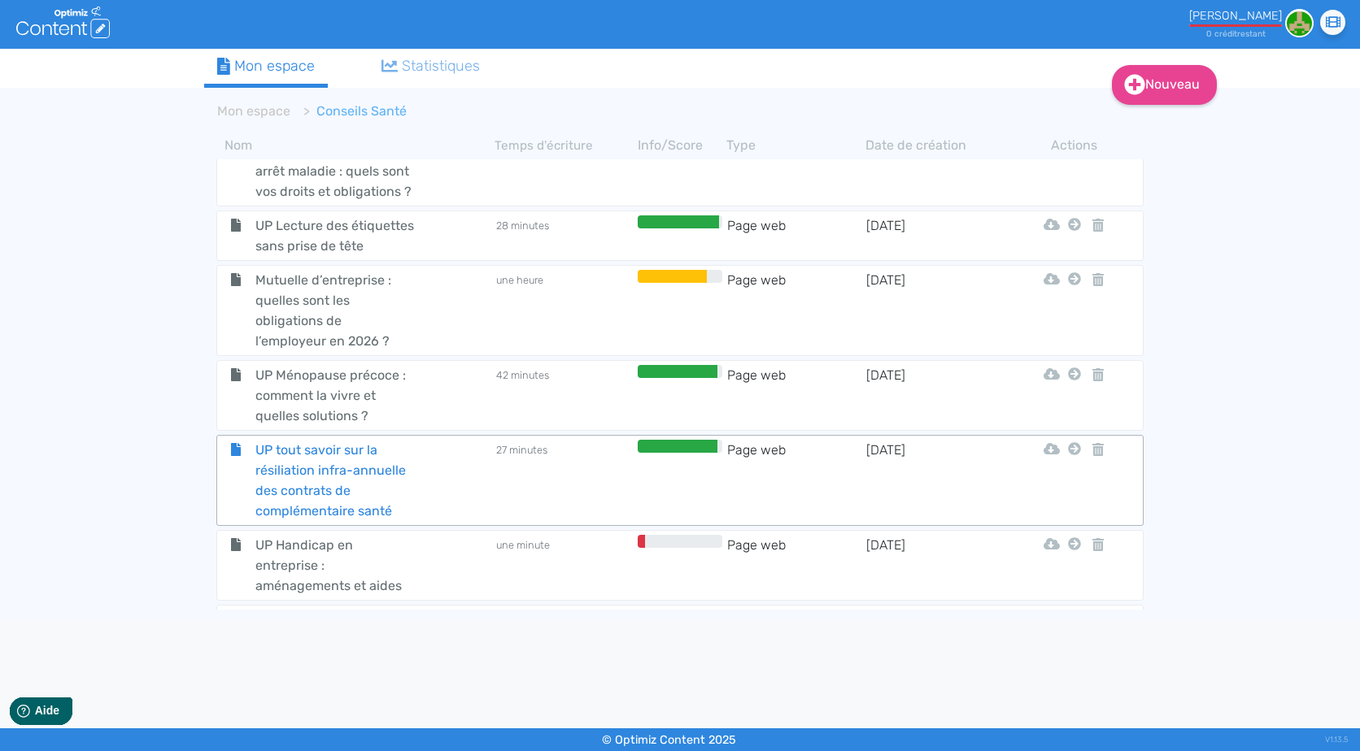
scroll to position [4667, 0]
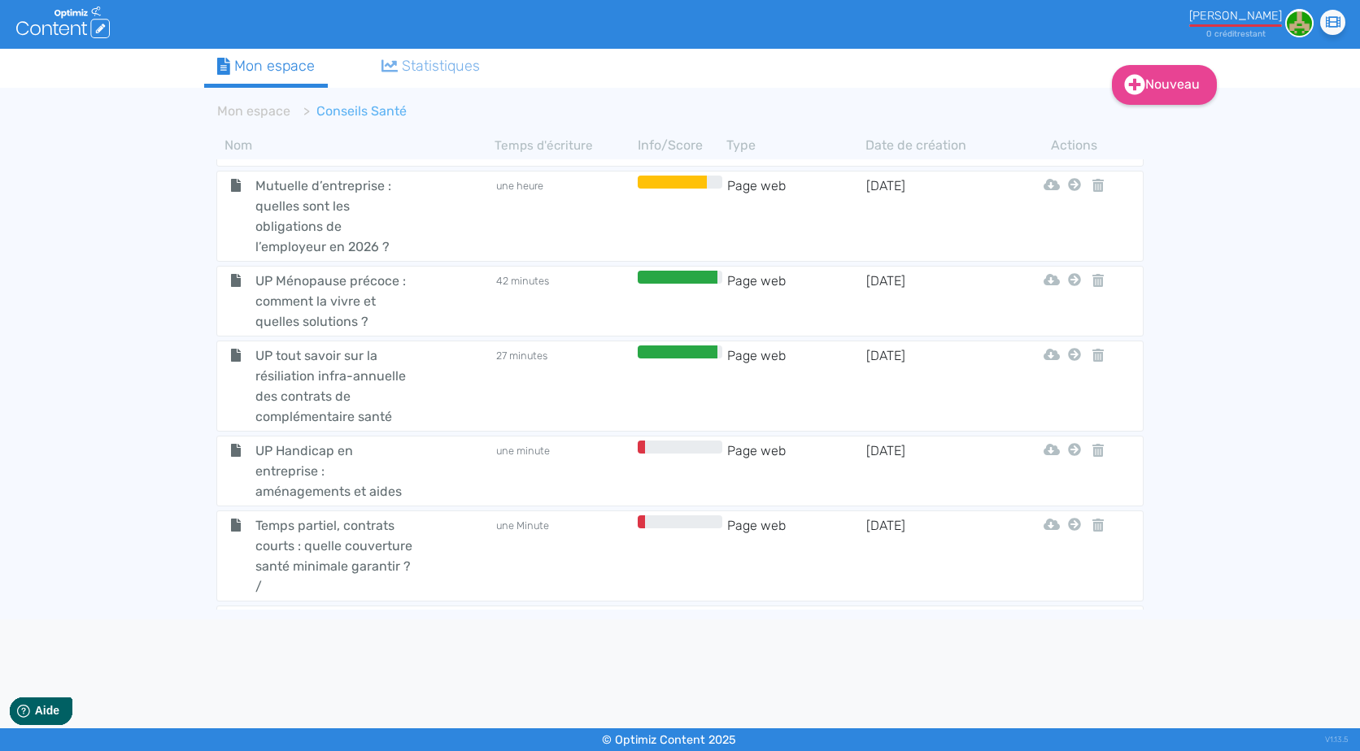
click at [460, 441] on div "UP Handicap en entreprise : aménagements et aides" at bounding box center [356, 471] width 275 height 61
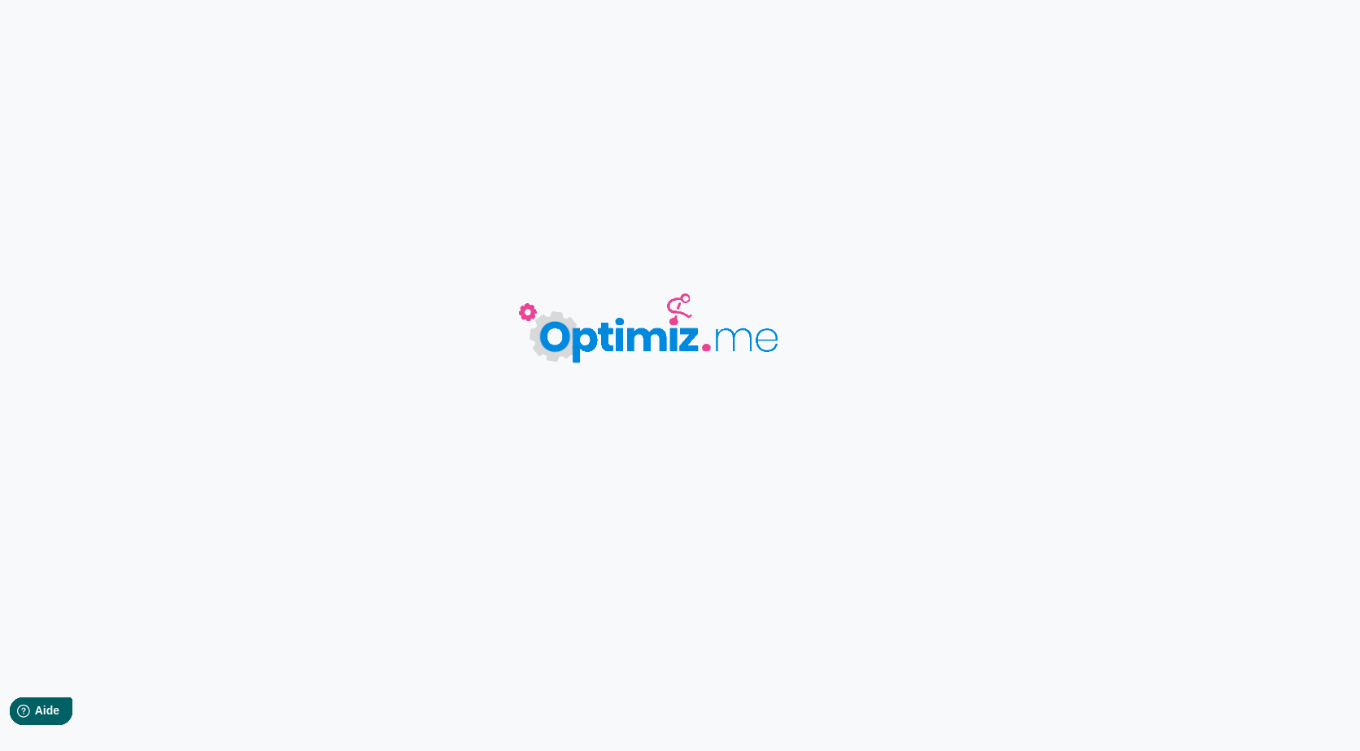
type input "UP Handicap en entreprise : aménagements et aides"
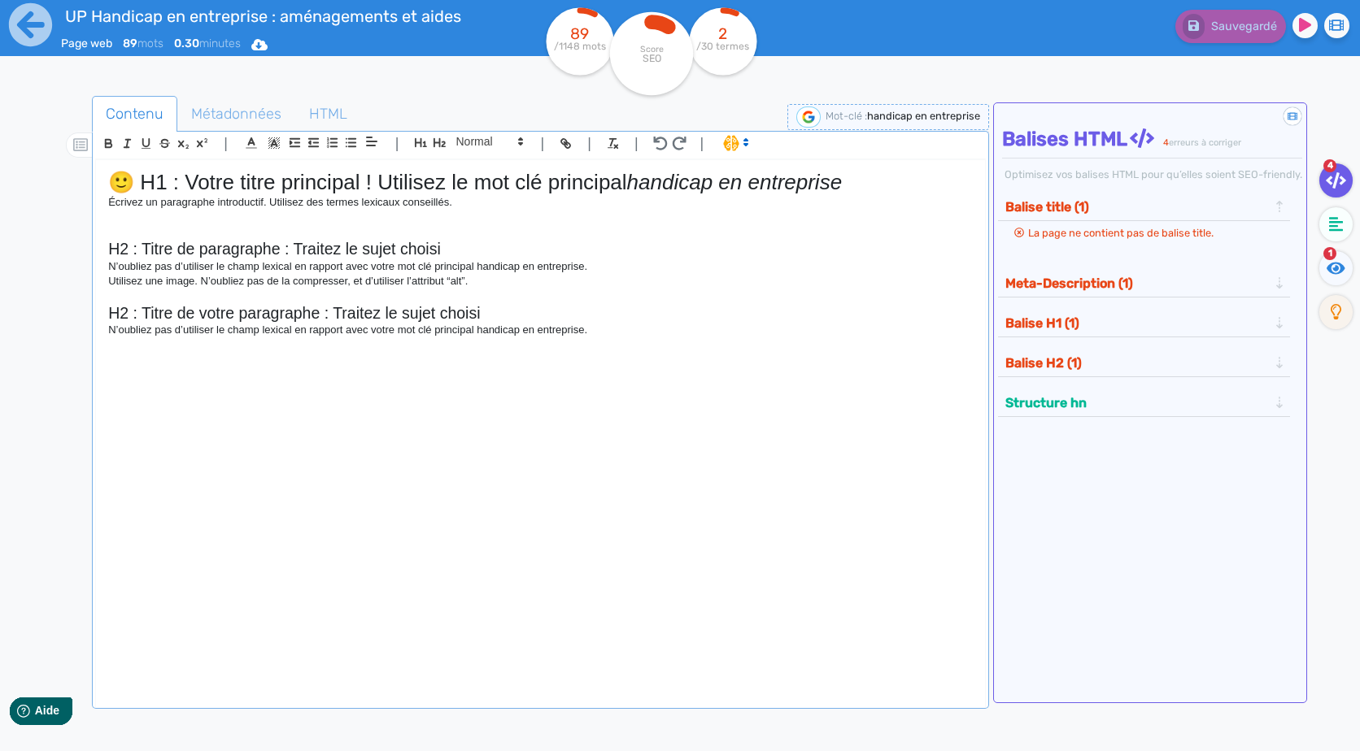
click at [428, 181] on h1 "🙂 H1 : Votre titre principal ! Utilisez le mot clé principal handicap en entrep…" at bounding box center [540, 182] width 864 height 25
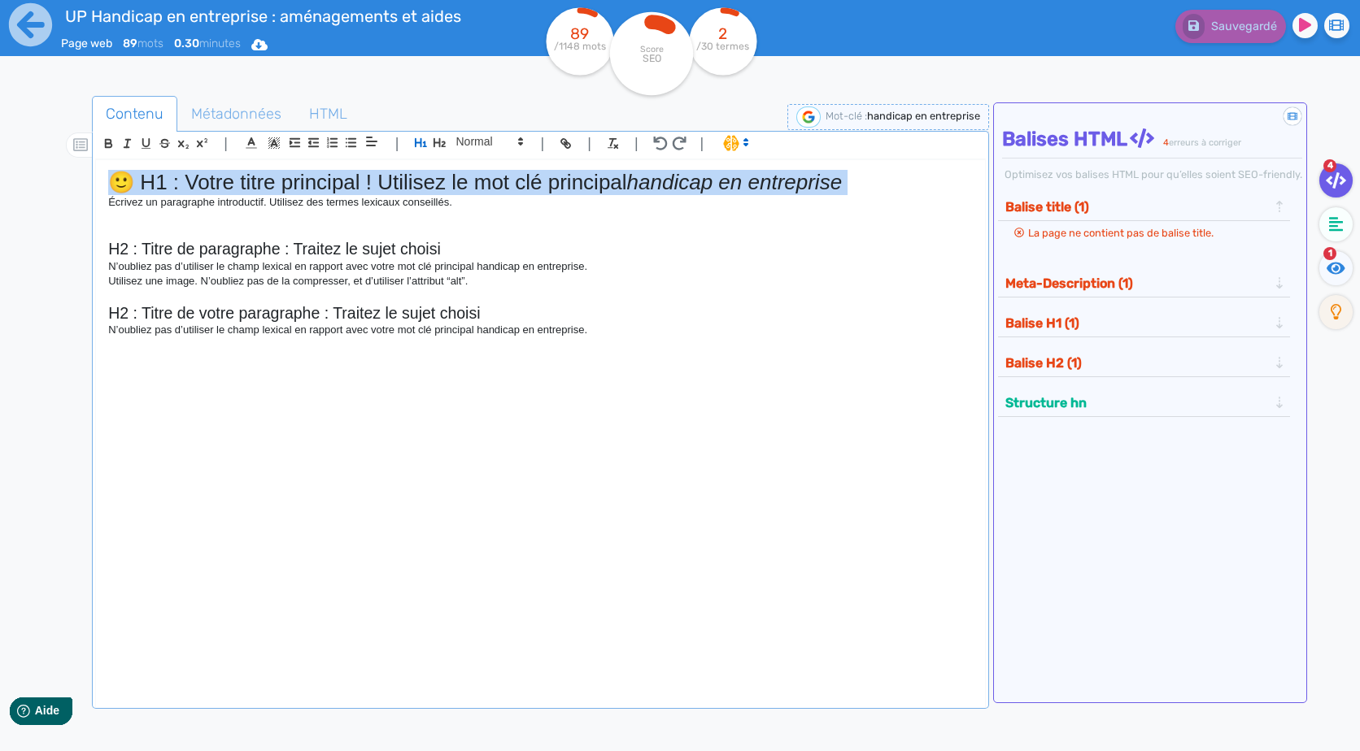
click at [428, 181] on h1 "🙂 H1 : Votre titre principal ! Utilisez le mot clé principal handicap en entrep…" at bounding box center [540, 182] width 864 height 25
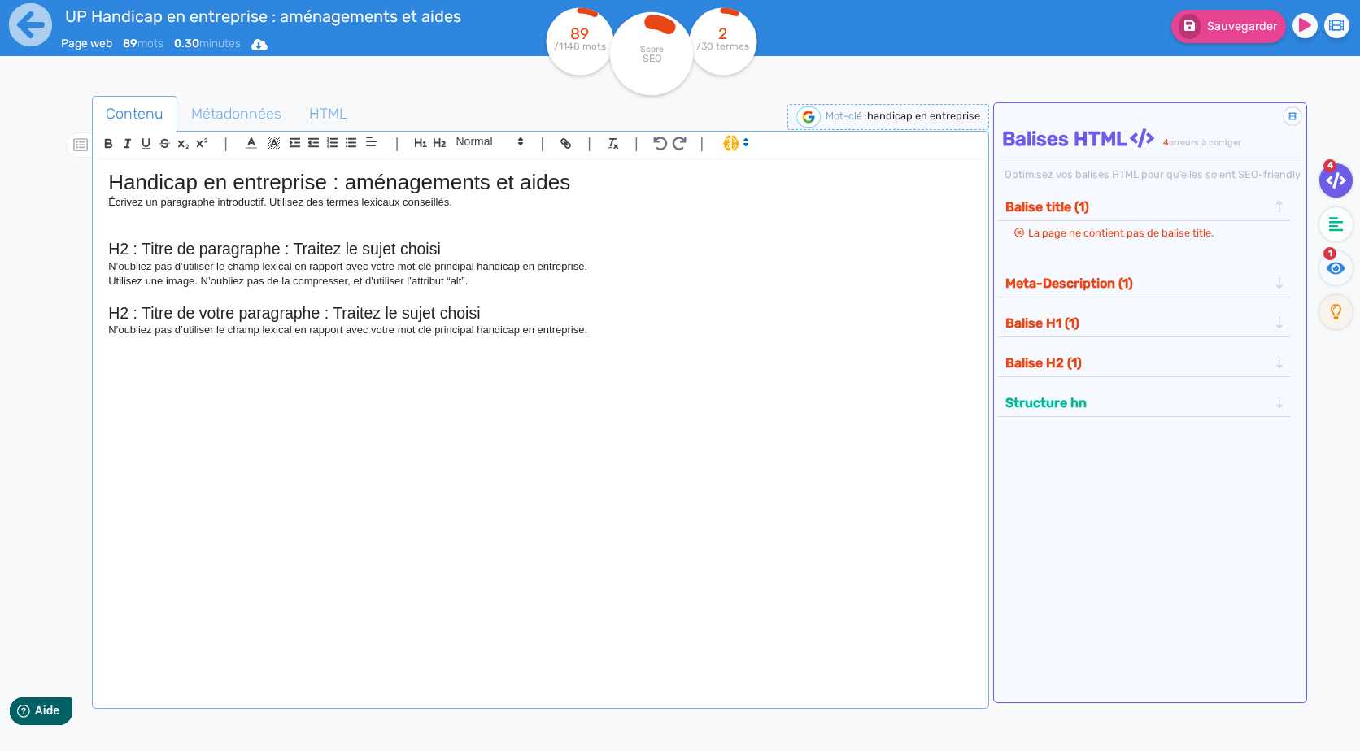
click at [351, 211] on p at bounding box center [540, 217] width 864 height 15
click at [353, 207] on p "Écrivez un paragraphe introductif. Utilisez des termes lexicaux conseillés." at bounding box center [540, 202] width 864 height 15
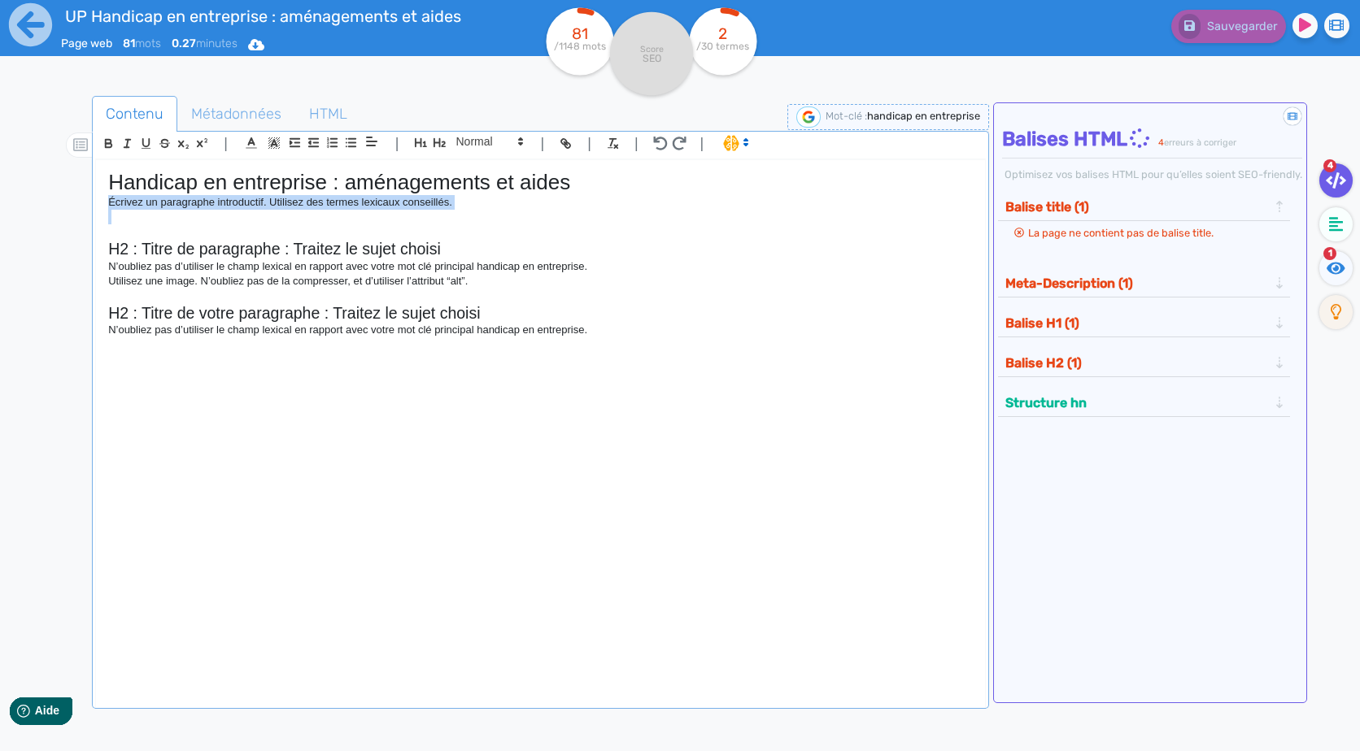
click at [353, 207] on p "Écrivez un paragraphe introductif. Utilisez des termes lexicaux conseillés." at bounding box center [540, 202] width 864 height 15
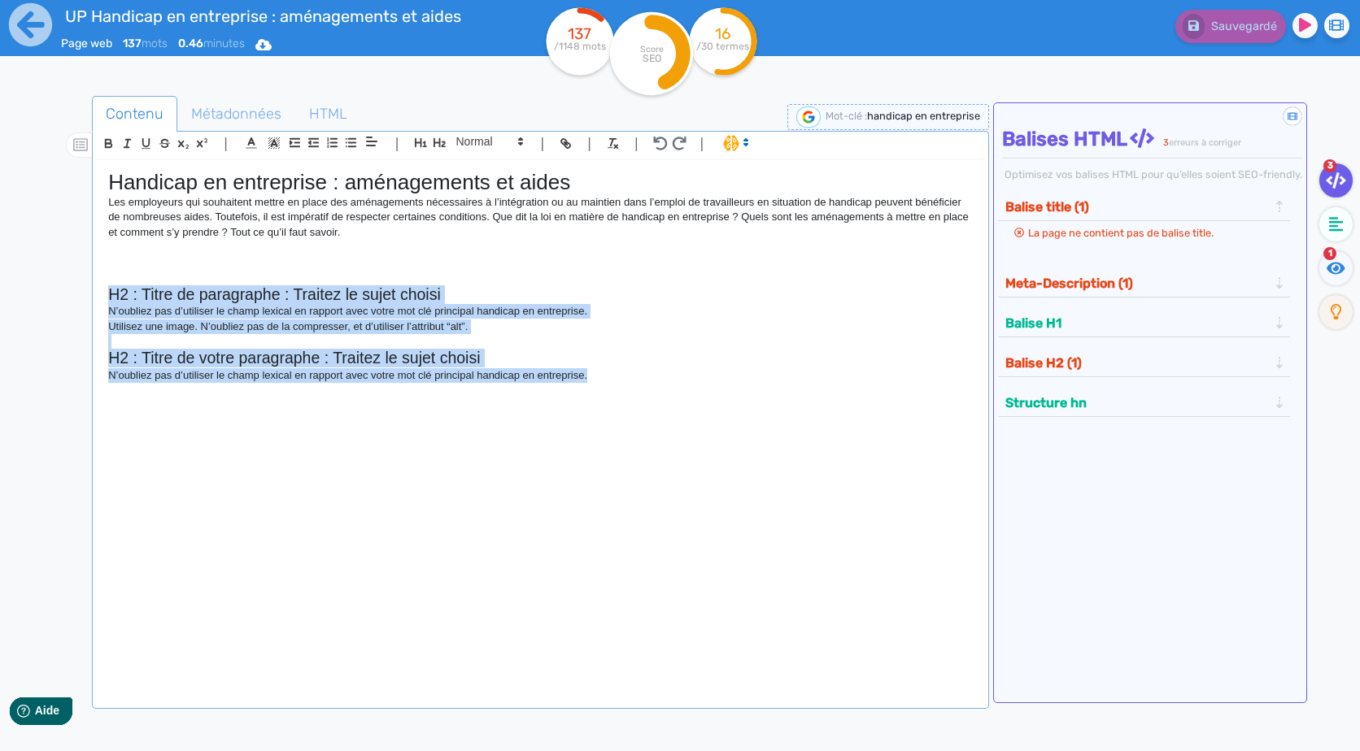
drag, startPoint x: 646, startPoint y: 387, endPoint x: 62, endPoint y: 290, distance: 591.9
click at [62, 290] on div "Contenu Métadonnées HTML | | H3 H4 H5 H6 Normal | | | | Handicap en entreprise …" at bounding box center [703, 473] width 1313 height 762
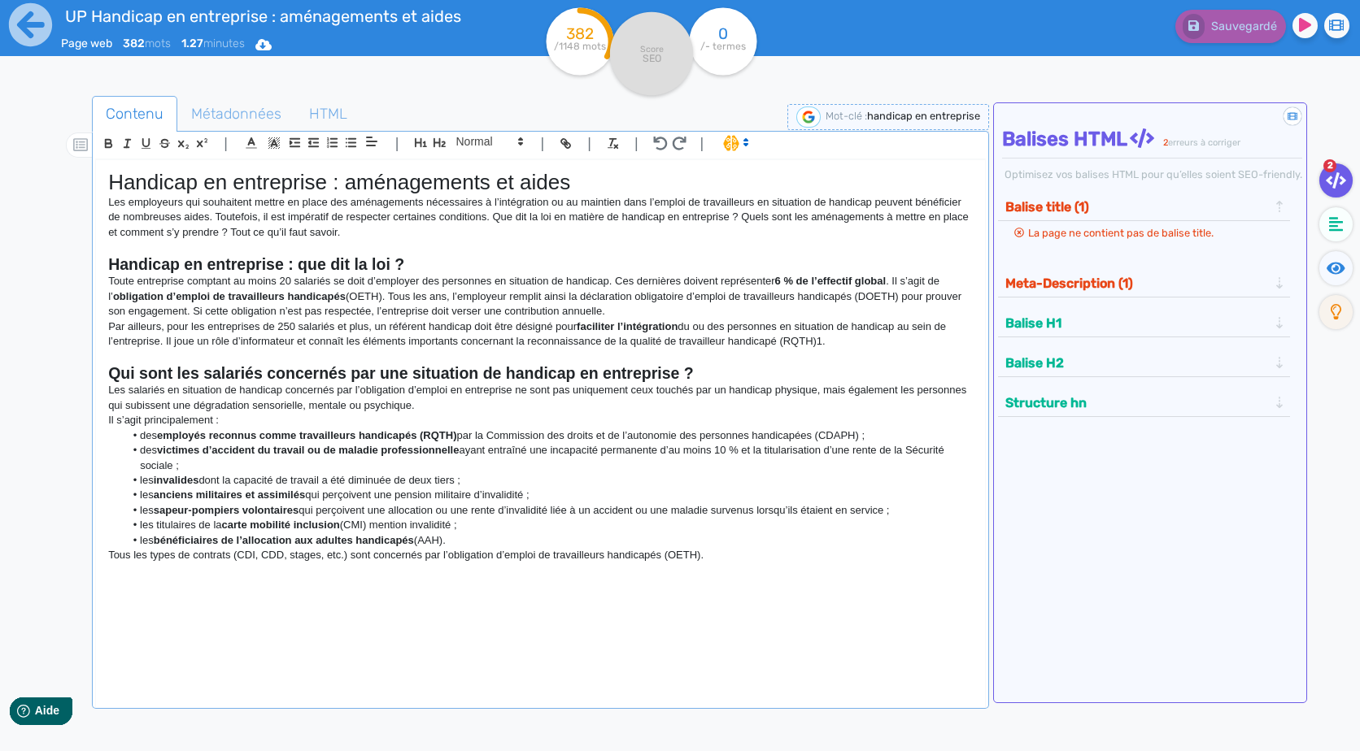
click at [381, 591] on div "Handicap en entreprise : aménagements et aides Les employeurs qui souhaitent me…" at bounding box center [540, 423] width 888 height 526
click at [750, 580] on div "Handicap en entreprise : aménagements et aides Les employeurs qui souhaitent me…" at bounding box center [540, 423] width 888 height 526
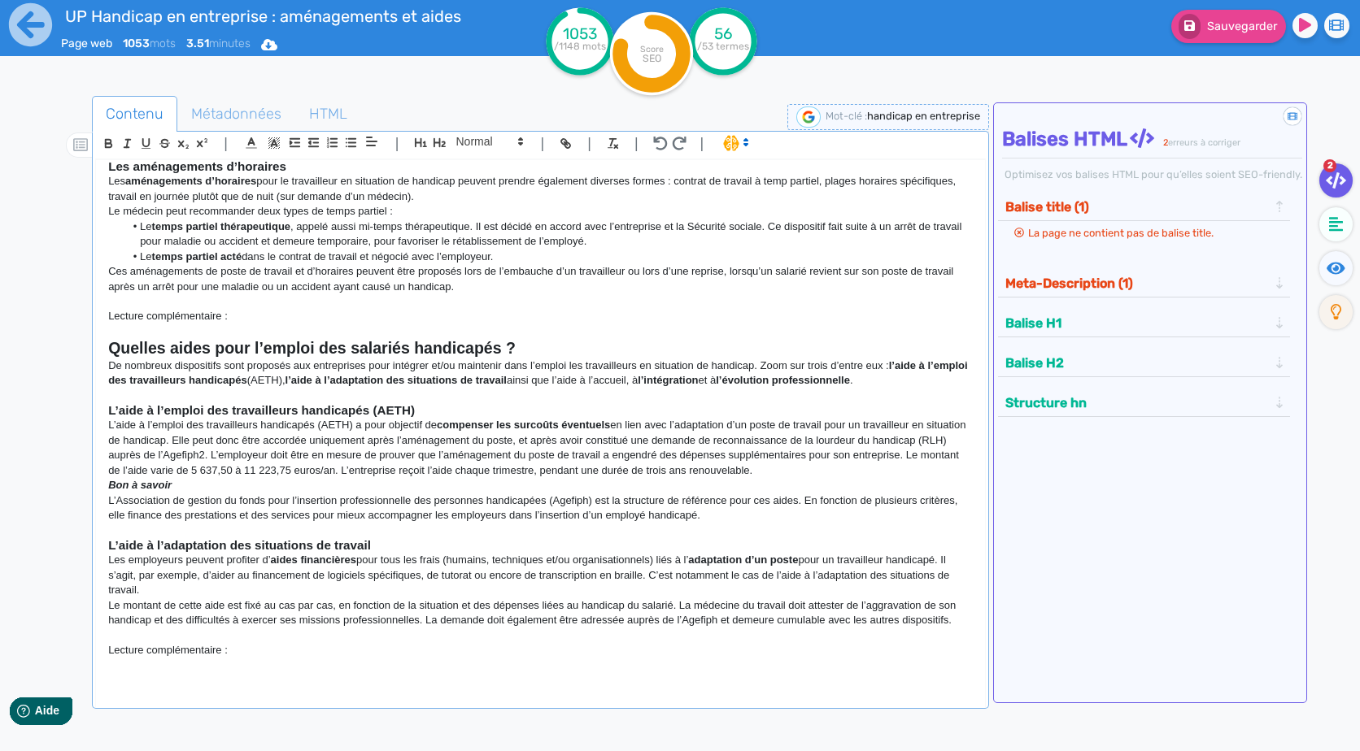
scroll to position [798, 0]
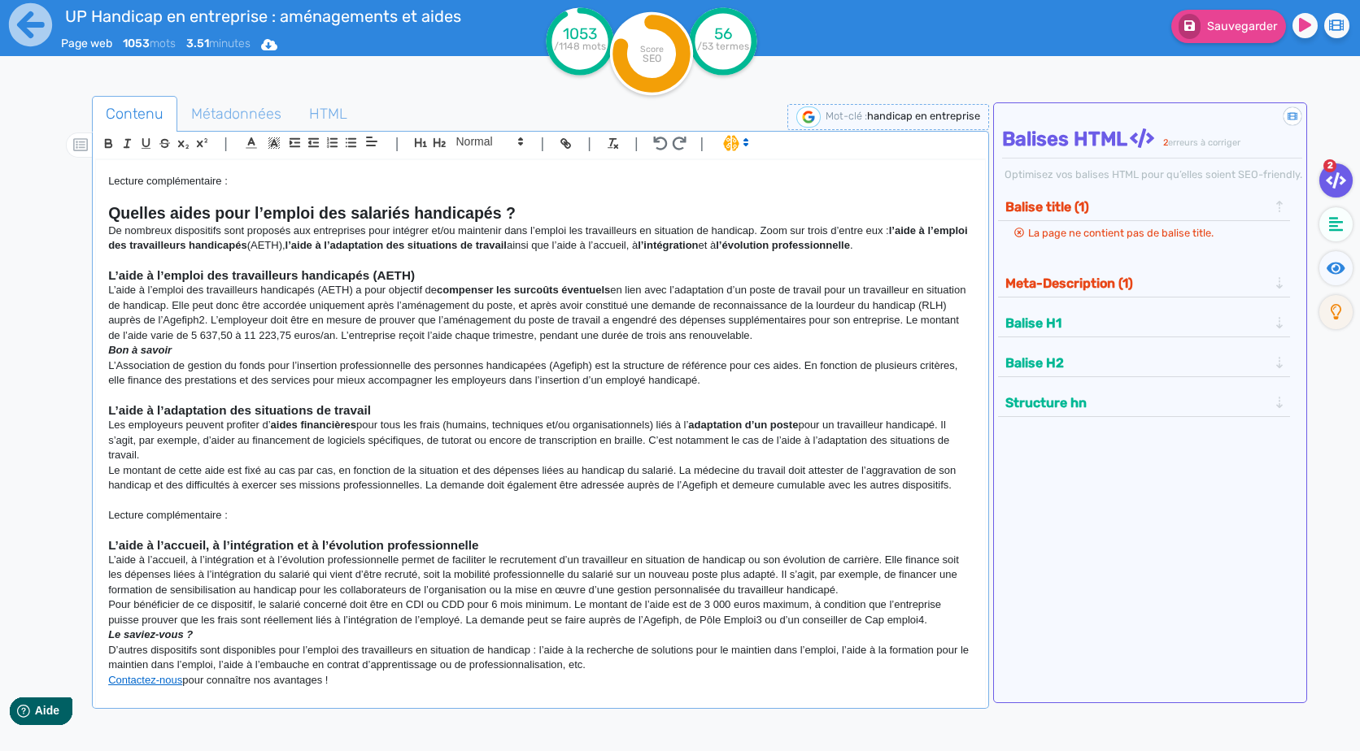
click at [670, 673] on p "Contactez-nous pour connaître nos avantages !" at bounding box center [540, 680] width 864 height 15
click at [666, 660] on p "D’autres dispositifs sont disponibles pour l’emploi des travailleurs en situati…" at bounding box center [540, 658] width 864 height 30
click at [943, 624] on p "Pour bénéficier de ce dispositif, le salarié concerné doit être en CDI ou CDD p…" at bounding box center [540, 613] width 864 height 30
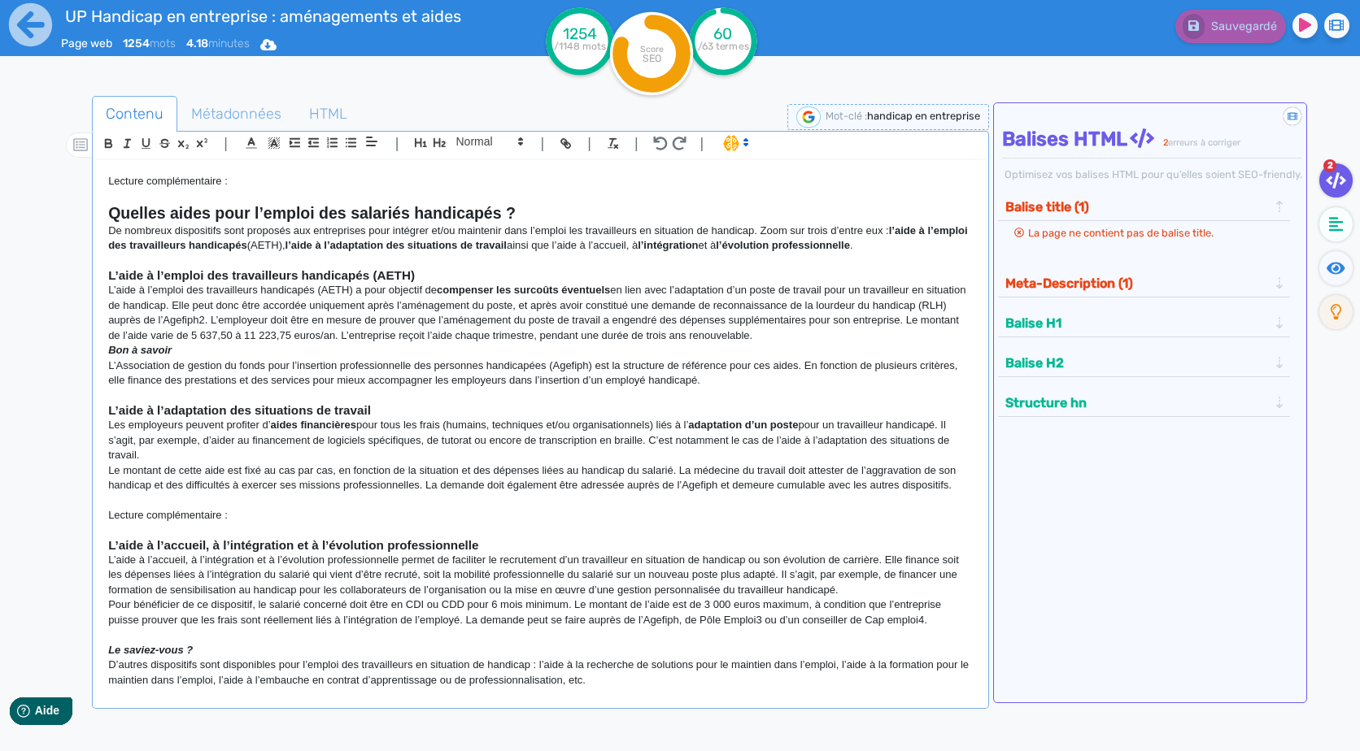
click at [390, 275] on strong "L’aide à l’emploi des travailleurs handicapés (AETH)" at bounding box center [261, 275] width 307 height 14
copy div "Loremips do sitametcon : adipiscingel se doeiu Tem incididunt utl etdolorema al…"
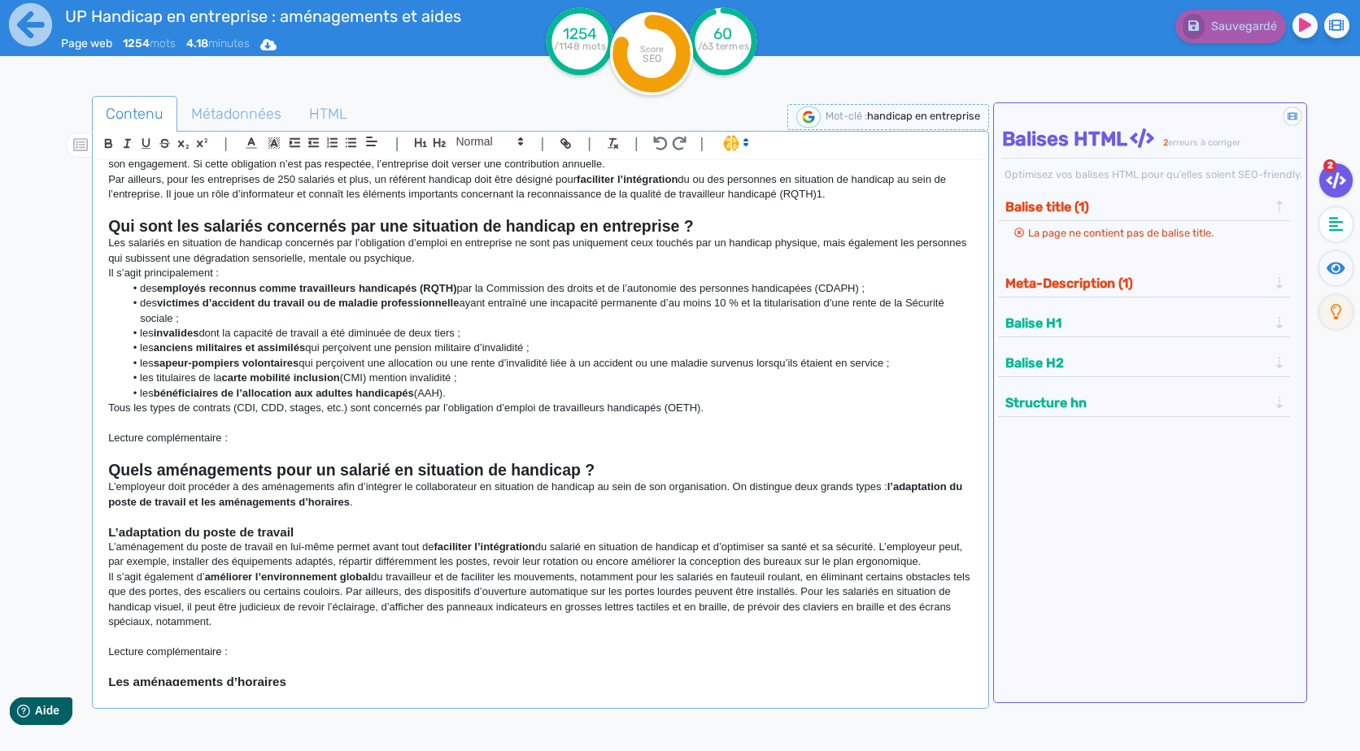
scroll to position [0, 0]
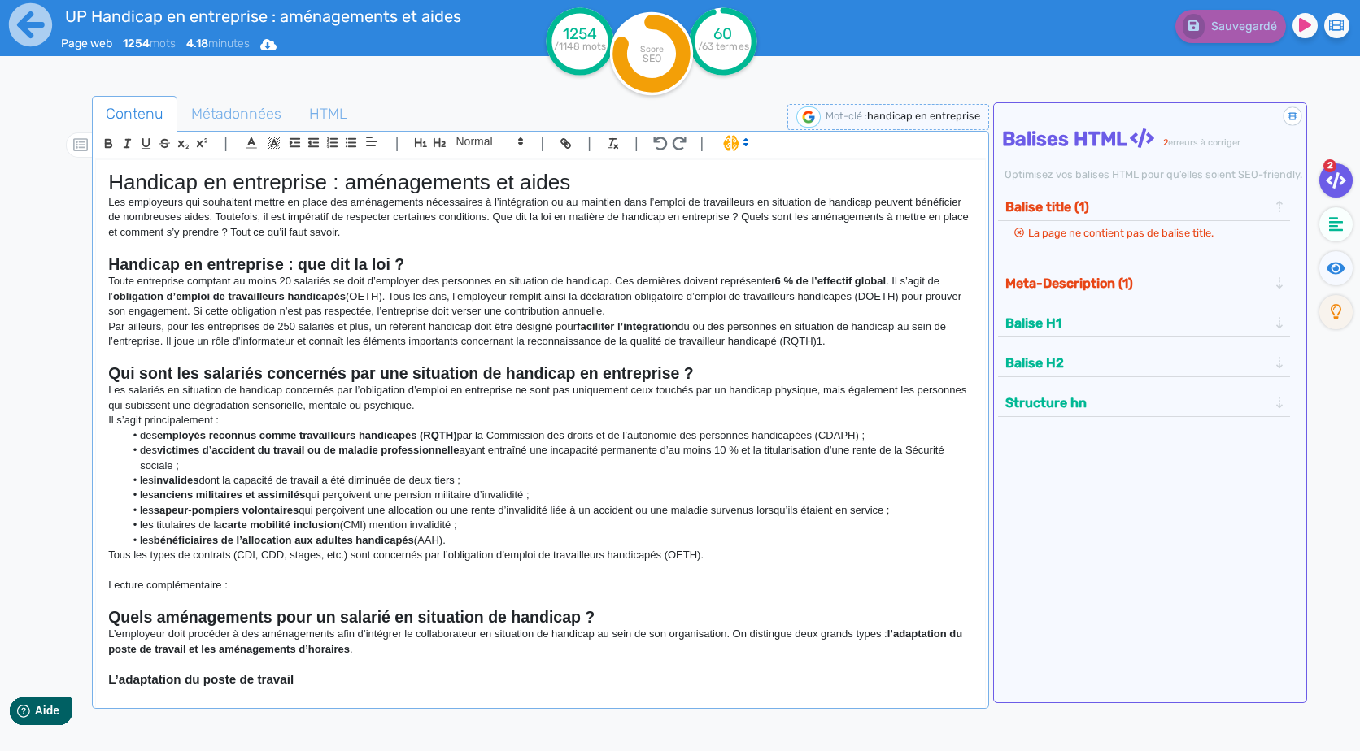
click at [433, 425] on p "Il s’agit principalement :" at bounding box center [540, 420] width 864 height 15
drag, startPoint x: 839, startPoint y: 340, endPoint x: 94, endPoint y: 285, distance: 747.8
click at [94, 285] on div "| | H3 H4 H5 H6 Normal | | | | Handicap en entreprise : aménagements et aides L…" at bounding box center [540, 420] width 896 height 578
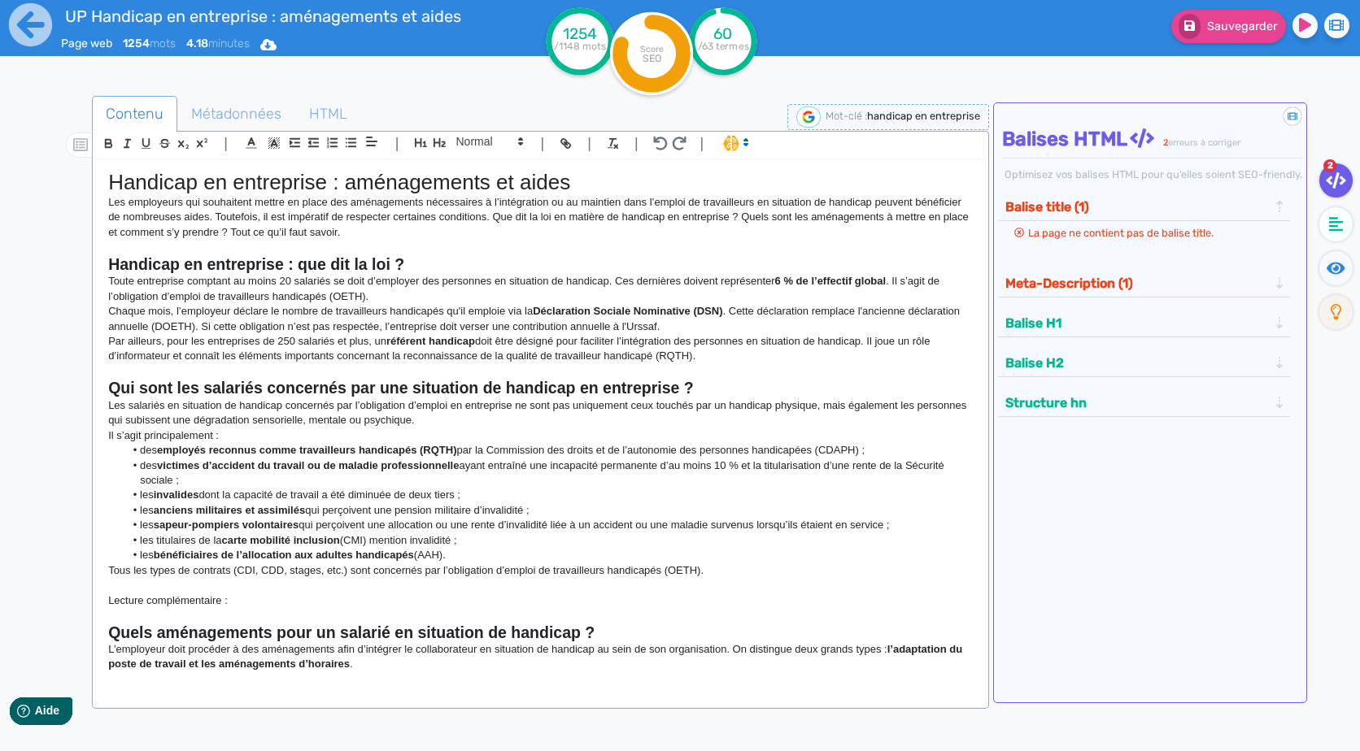
click at [766, 329] on p "Chaque mois, l’employeur déclare le nombre de travailleurs handicapés qu'il emp…" at bounding box center [540, 319] width 864 height 30
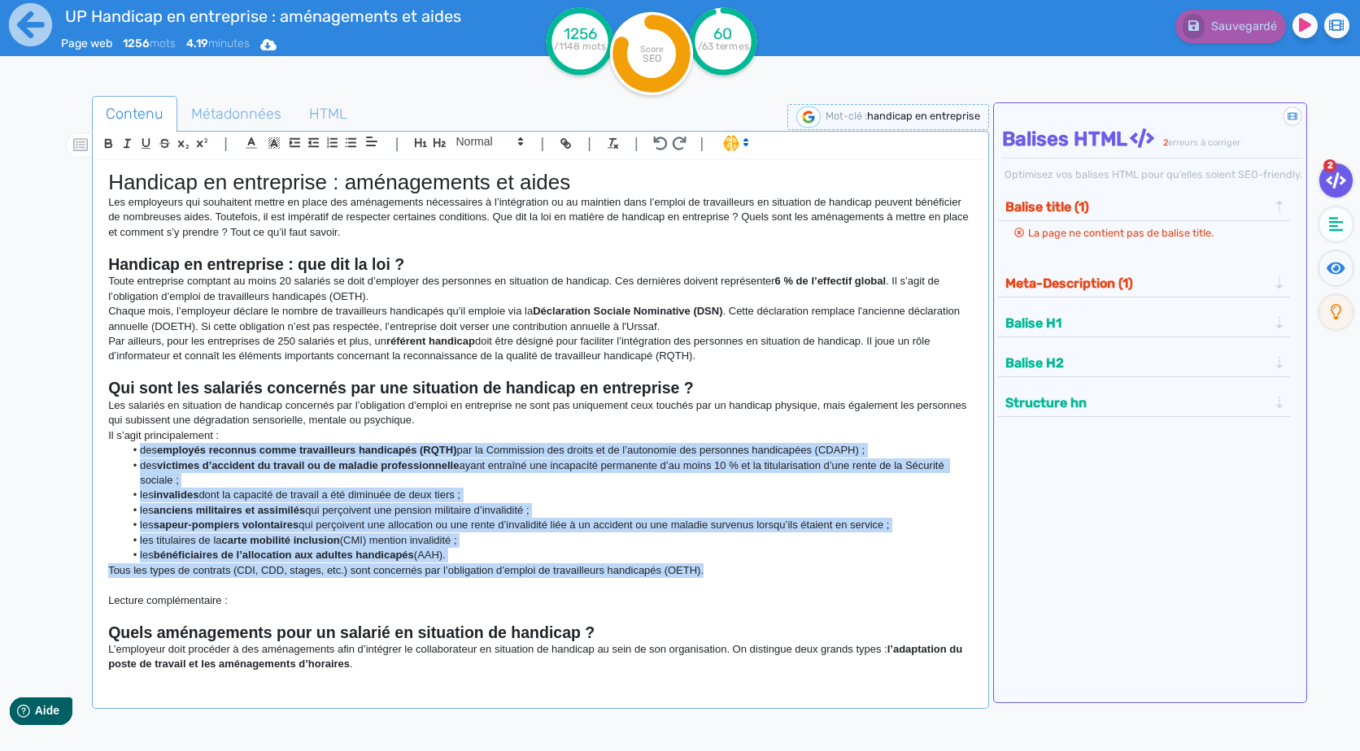
drag, startPoint x: 721, startPoint y: 574, endPoint x: 124, endPoint y: 454, distance: 608.2
click at [124, 454] on div "Handicap en entreprise : aménagements et aides Les employeurs qui souhaitent me…" at bounding box center [540, 423] width 888 height 526
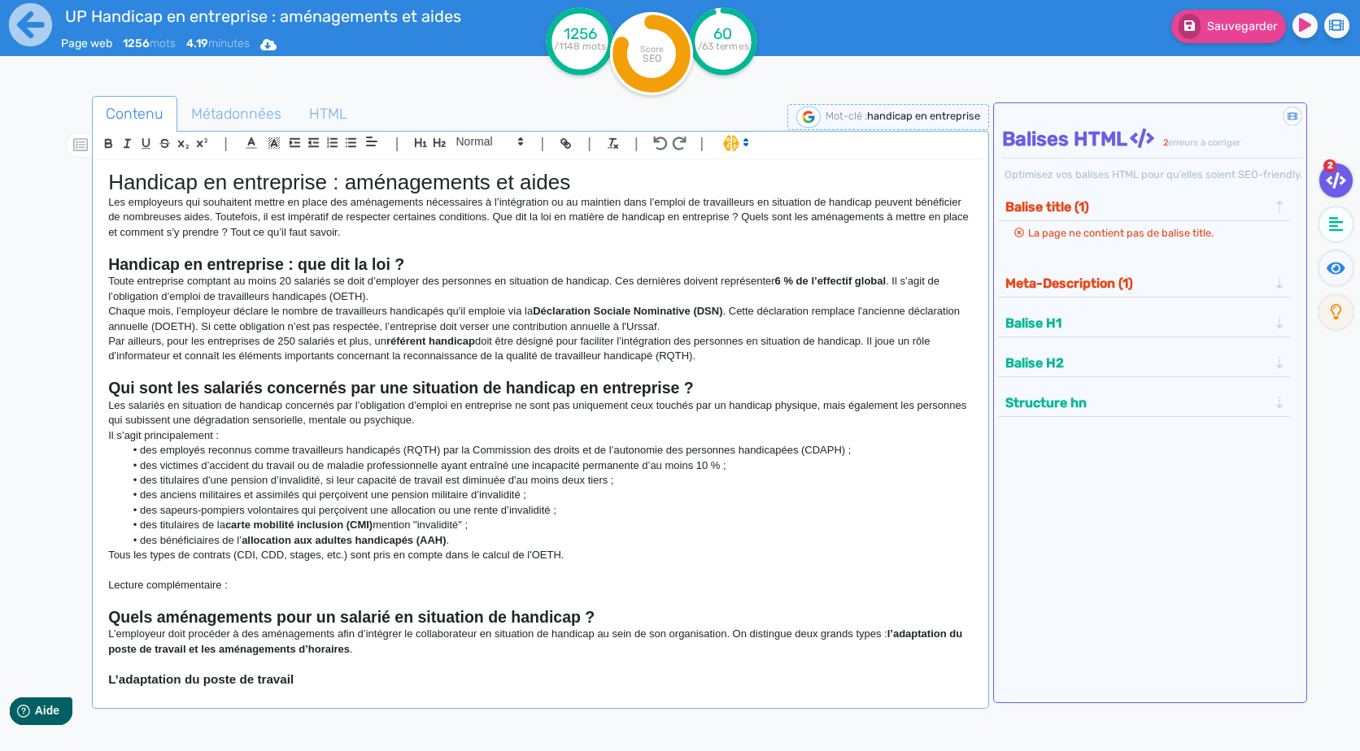
click at [436, 590] on p "Lecture complémentaire :" at bounding box center [540, 585] width 864 height 15
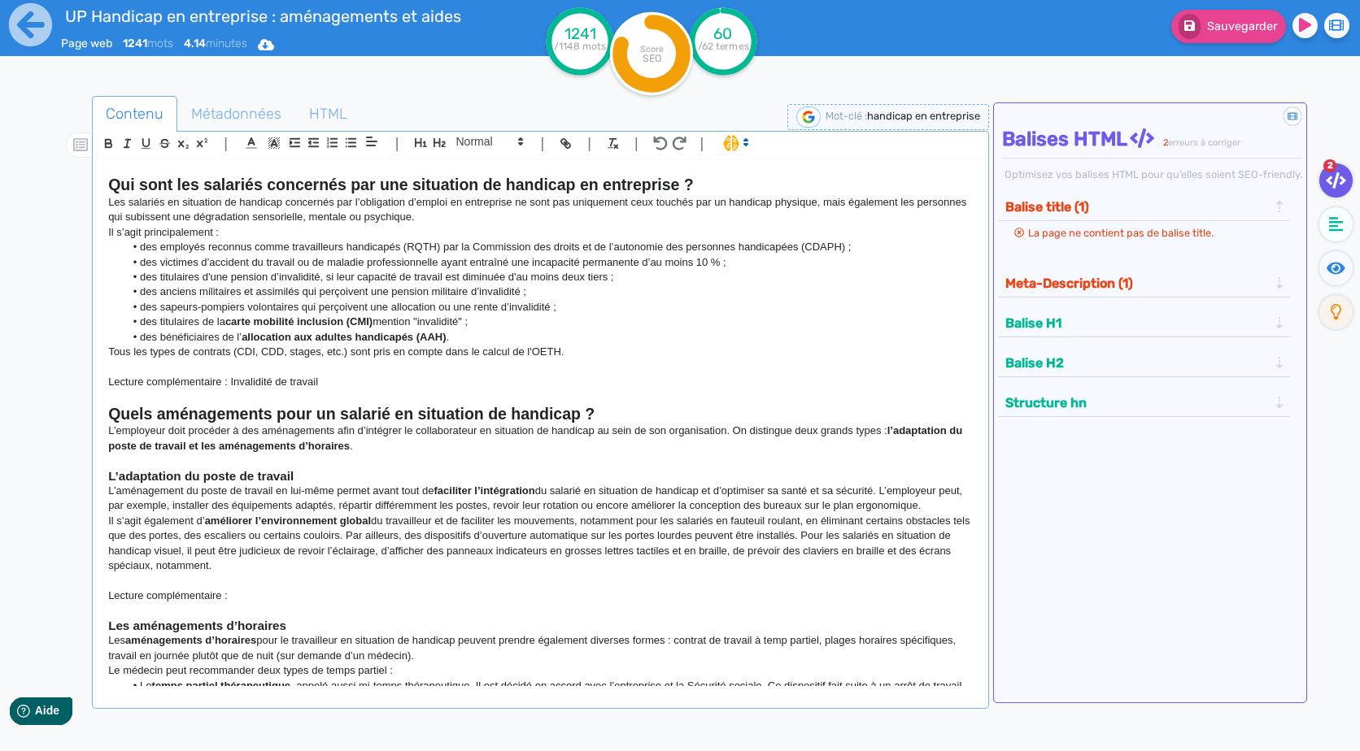
scroll to position [325, 0]
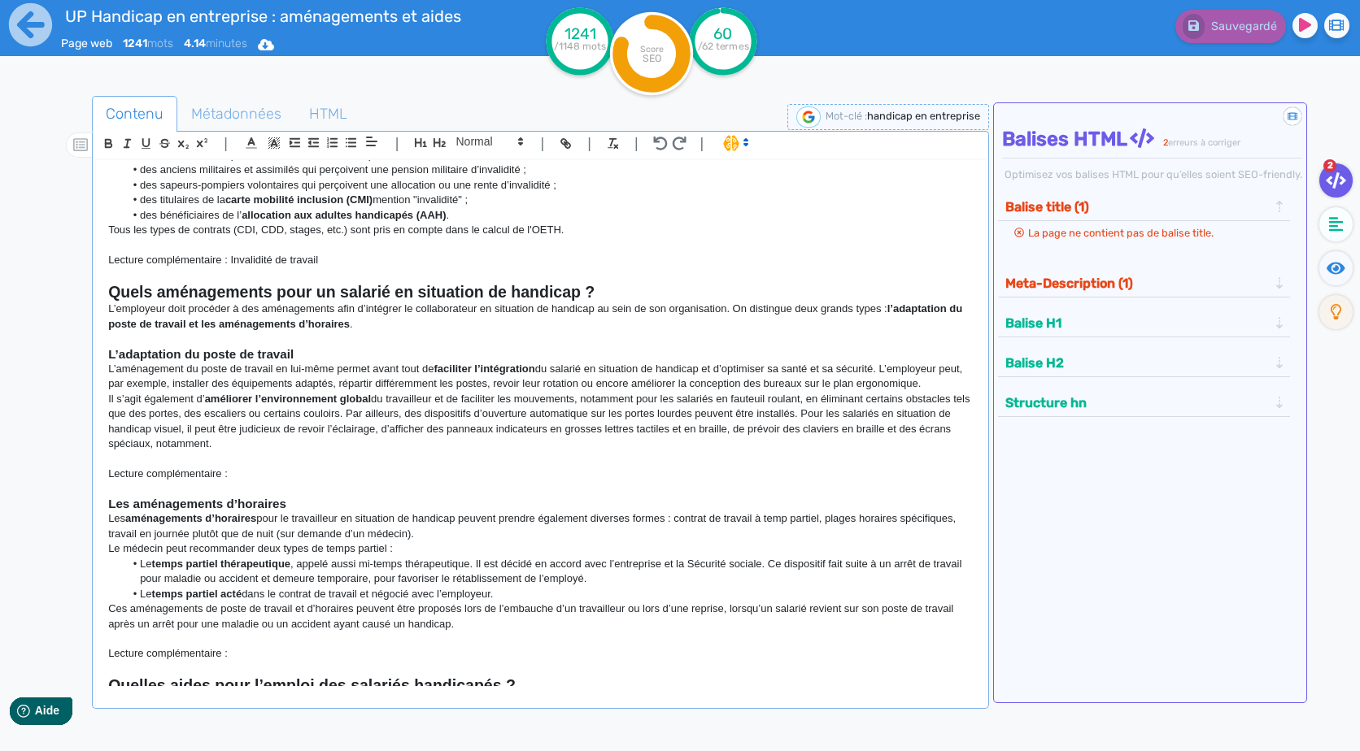
click at [395, 483] on p at bounding box center [540, 489] width 864 height 15
click at [419, 475] on p "Lecture complémentaire :" at bounding box center [540, 474] width 864 height 15
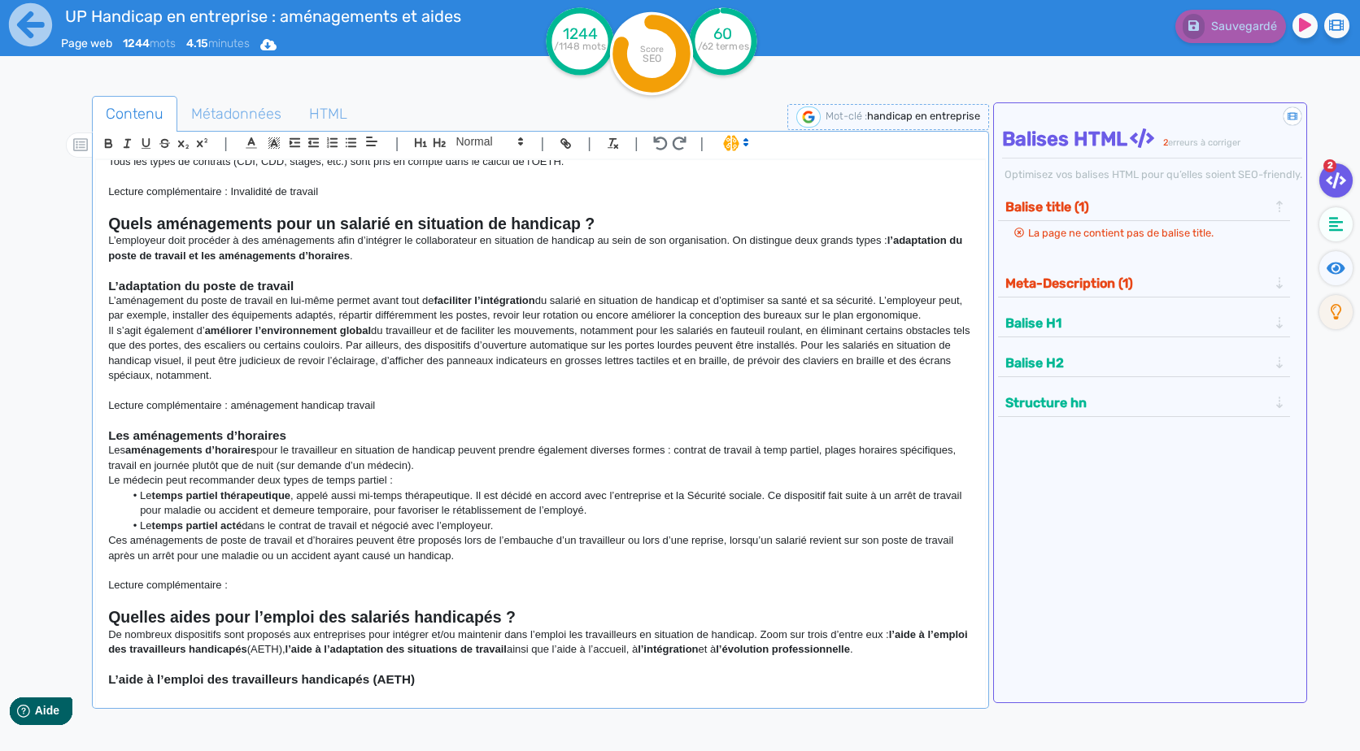
scroll to position [488, 0]
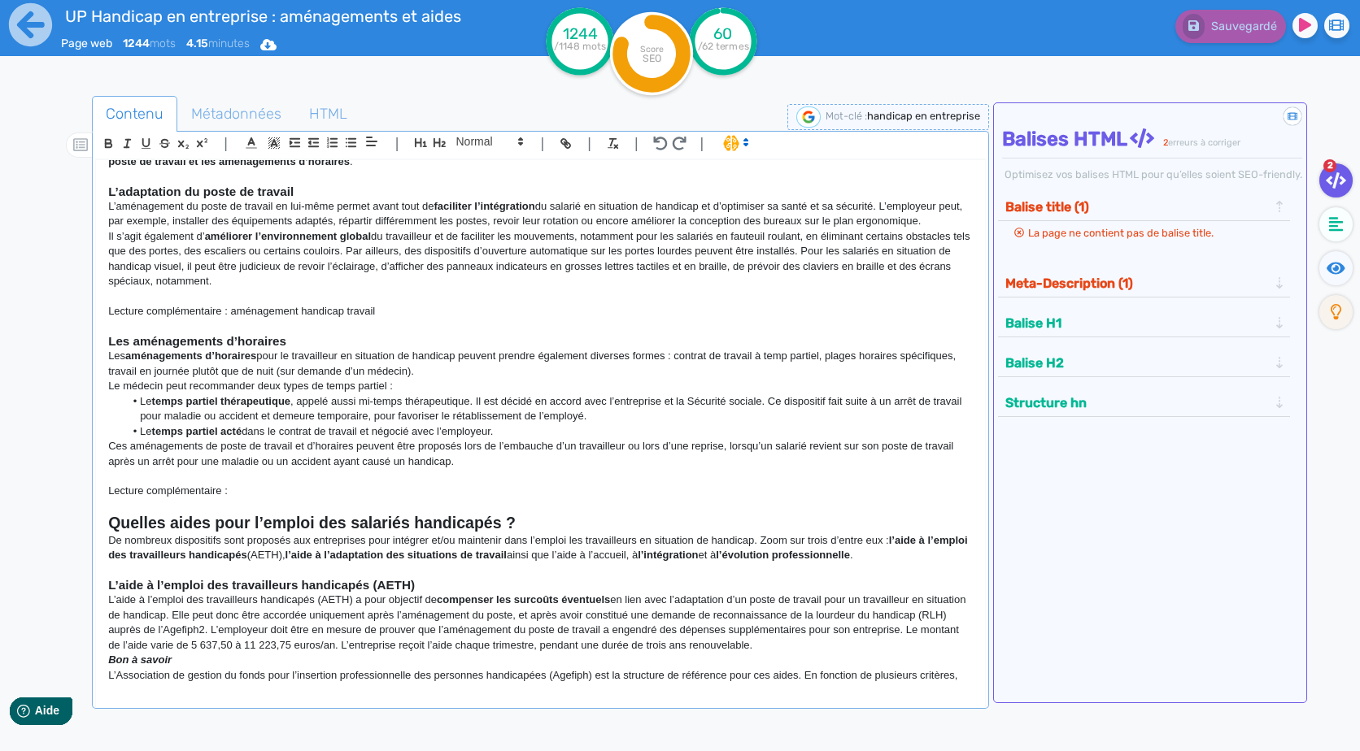
click at [310, 471] on p at bounding box center [540, 476] width 864 height 15
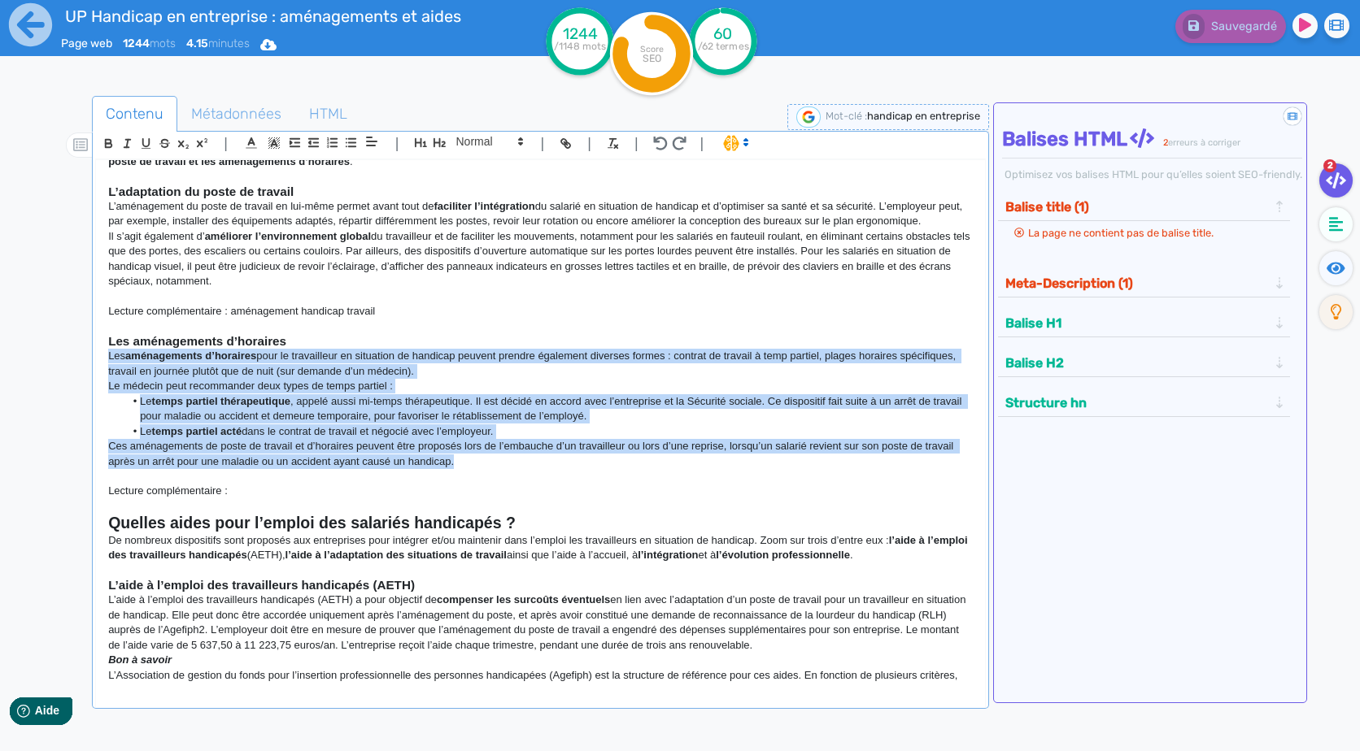
drag, startPoint x: 508, startPoint y: 464, endPoint x: 71, endPoint y: 357, distance: 450.3
click at [71, 357] on div "Contenu Métadonnées HTML | | H3 H4 H5 H6 Normal | | | | Handicap en entreprise …" at bounding box center [703, 473] width 1313 height 762
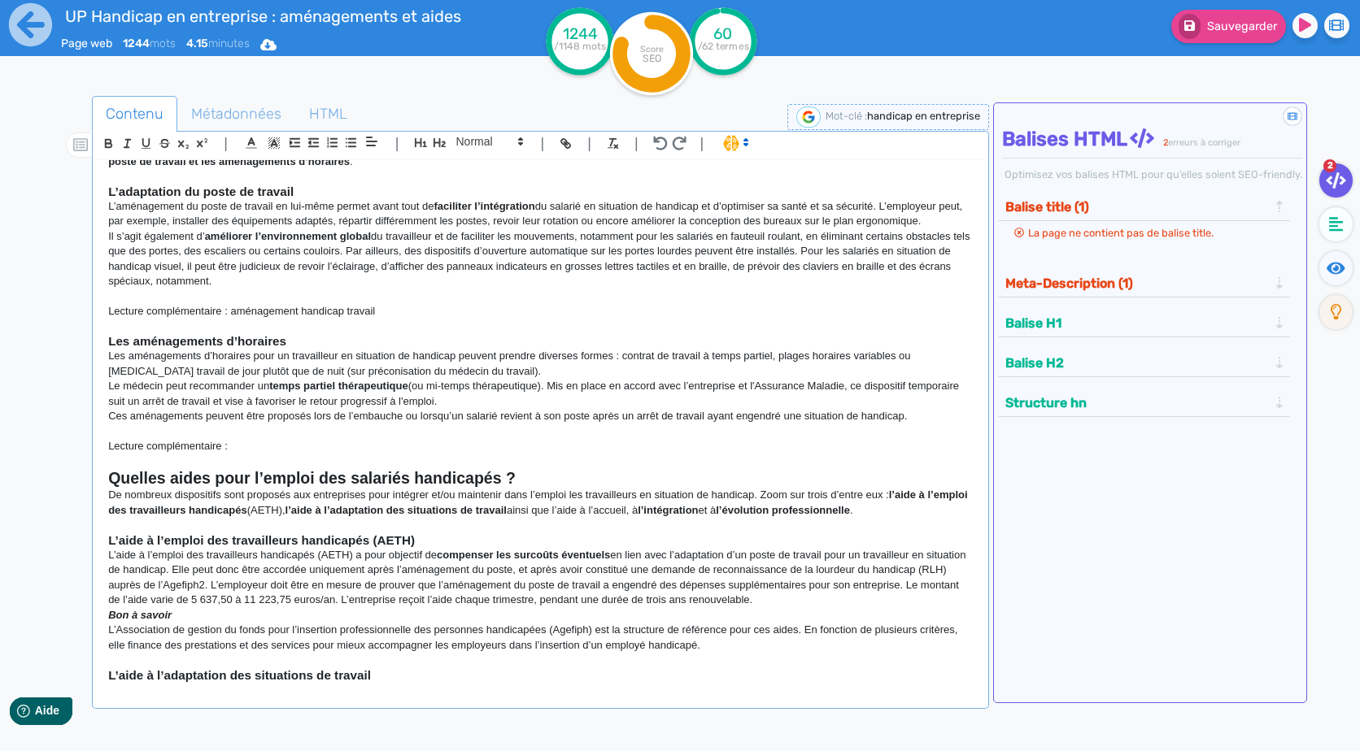
click at [468, 379] on p "Le médecin peut recommander un temps partiel thérapeutique (ou mi-temps thérape…" at bounding box center [540, 394] width 864 height 30
click at [474, 368] on p "Les aménagements d’horaires pour un travailleur en situation de handicap peuven…" at bounding box center [540, 364] width 864 height 30
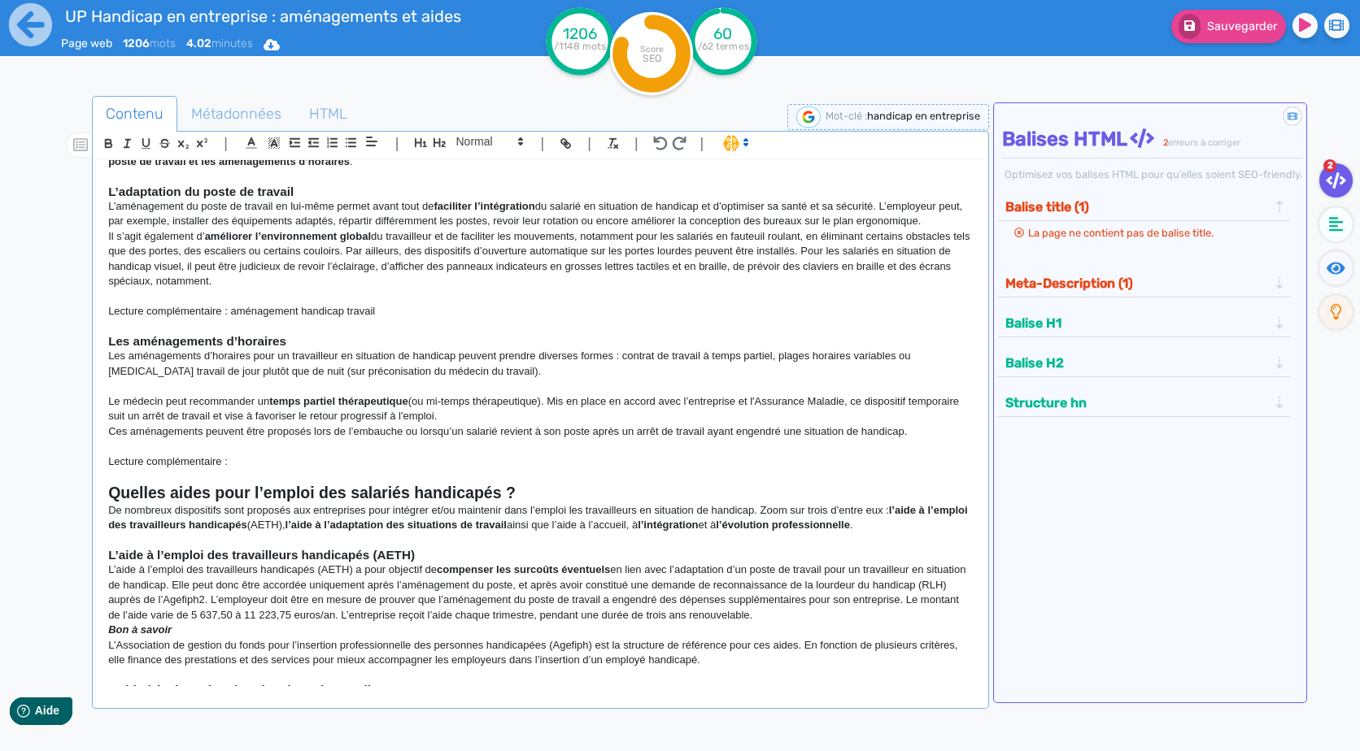
click at [513, 415] on p "Le médecin peut recommander un temps partiel thérapeutique (ou mi-temps thérape…" at bounding box center [540, 409] width 864 height 30
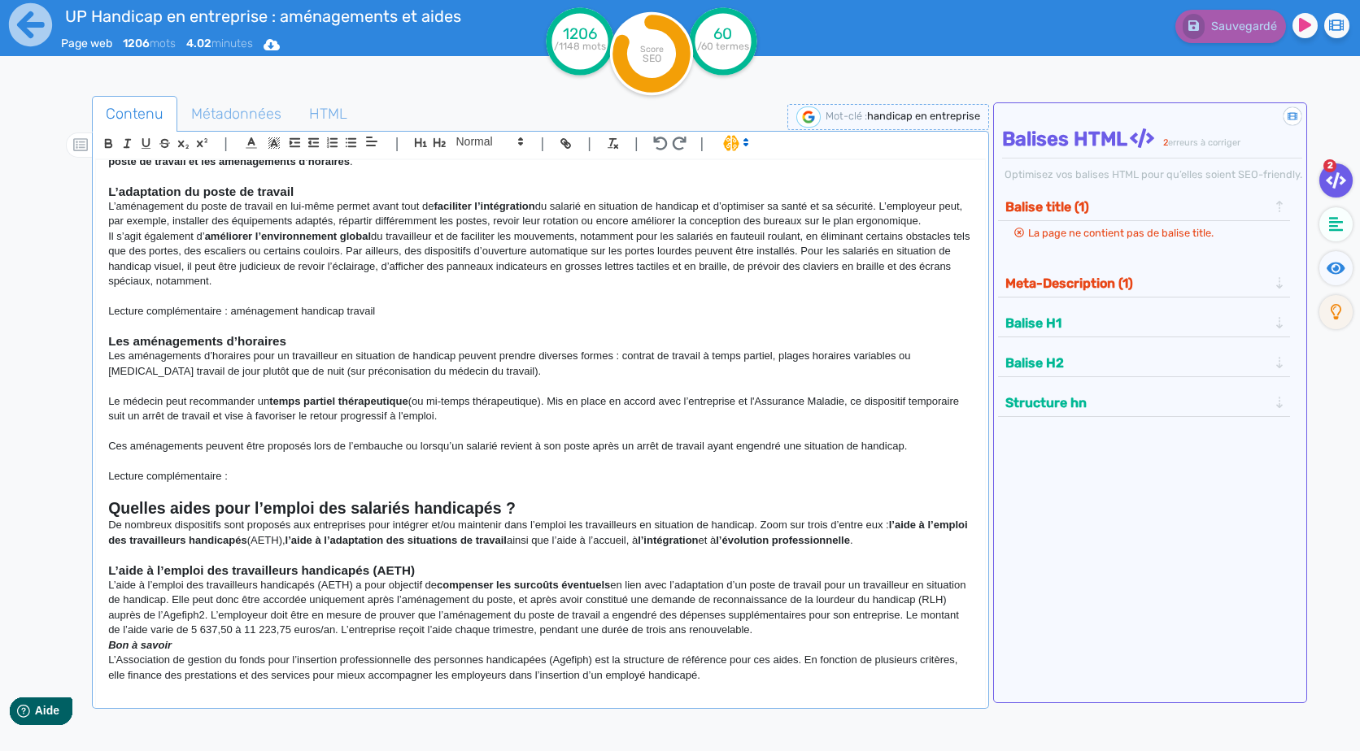
click at [549, 526] on p "De nombreux dispositifs sont proposés aux entreprises pour intégrer et/ou maint…" at bounding box center [540, 533] width 864 height 30
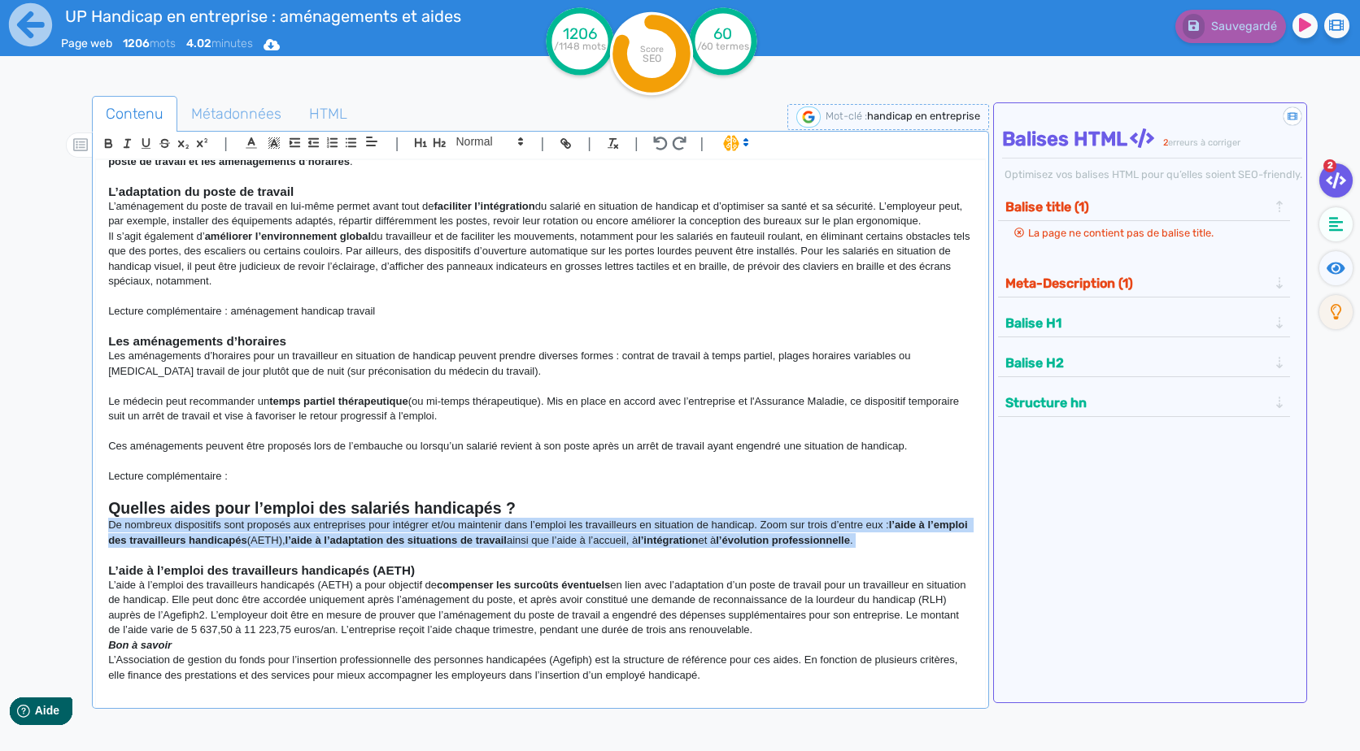
click at [549, 526] on p "De nombreux dispositifs sont proposés aux entreprises pour intégrer et/ou maint…" at bounding box center [540, 533] width 864 height 30
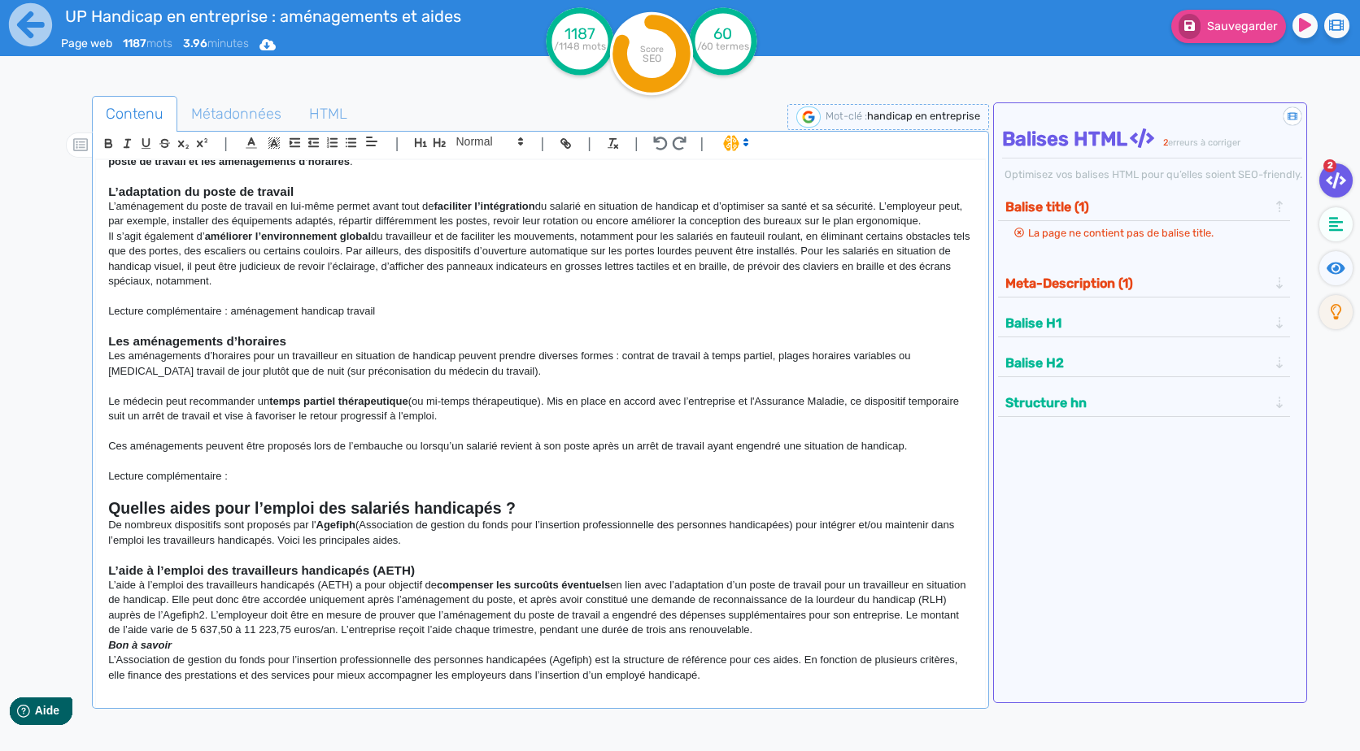
click at [357, 475] on p "Lecture complémentaire :" at bounding box center [540, 476] width 864 height 15
click at [357, 475] on p "Lecture complémentaire : amenagement handicap" at bounding box center [540, 476] width 864 height 15
drag, startPoint x: 357, startPoint y: 475, endPoint x: 210, endPoint y: 475, distance: 147.2
click at [210, 475] on p "Lecture complémentaire : amenagement handicap" at bounding box center [540, 476] width 864 height 15
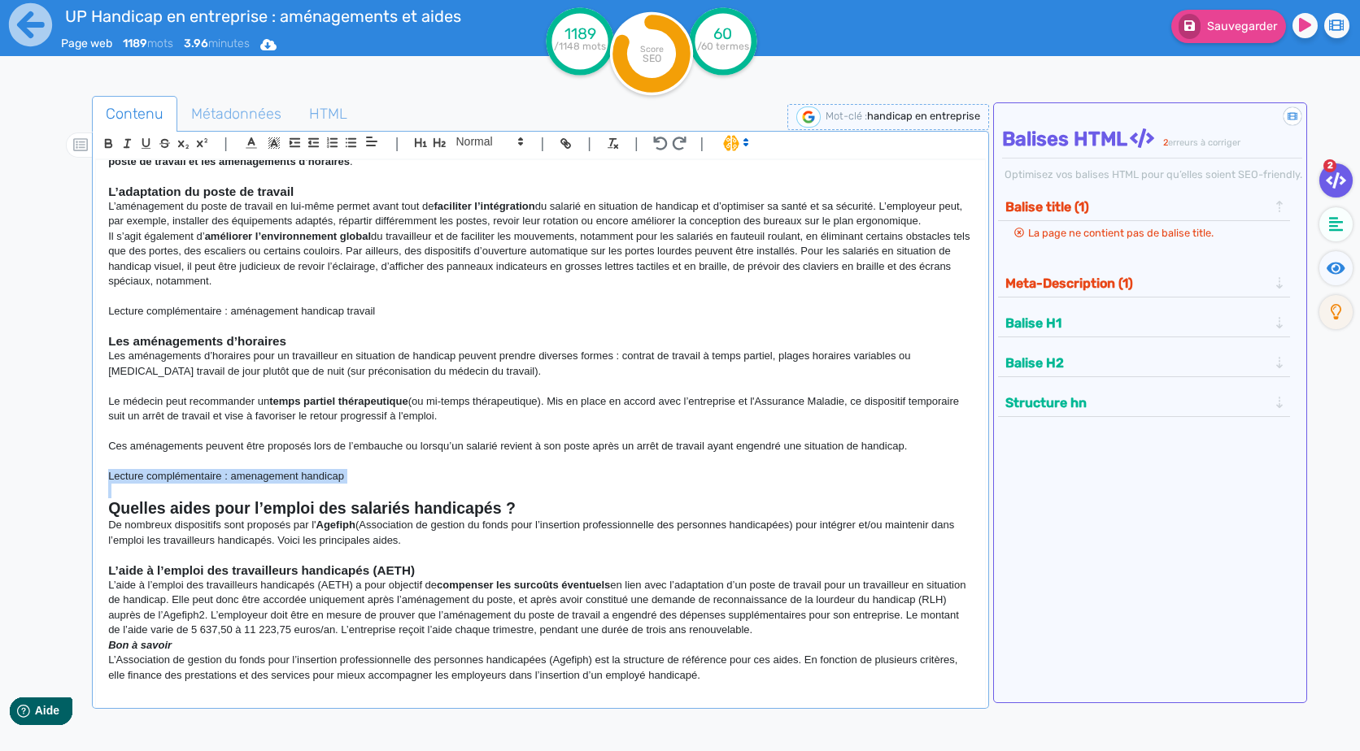
click at [231, 483] on p "Lecture complémentaire : amenagement handicap" at bounding box center [540, 476] width 864 height 15
drag, startPoint x: 232, startPoint y: 480, endPoint x: 374, endPoint y: 476, distance: 142.4
click at [374, 476] on p "Lecture complémentaire : amenagement handicap" at bounding box center [540, 476] width 864 height 15
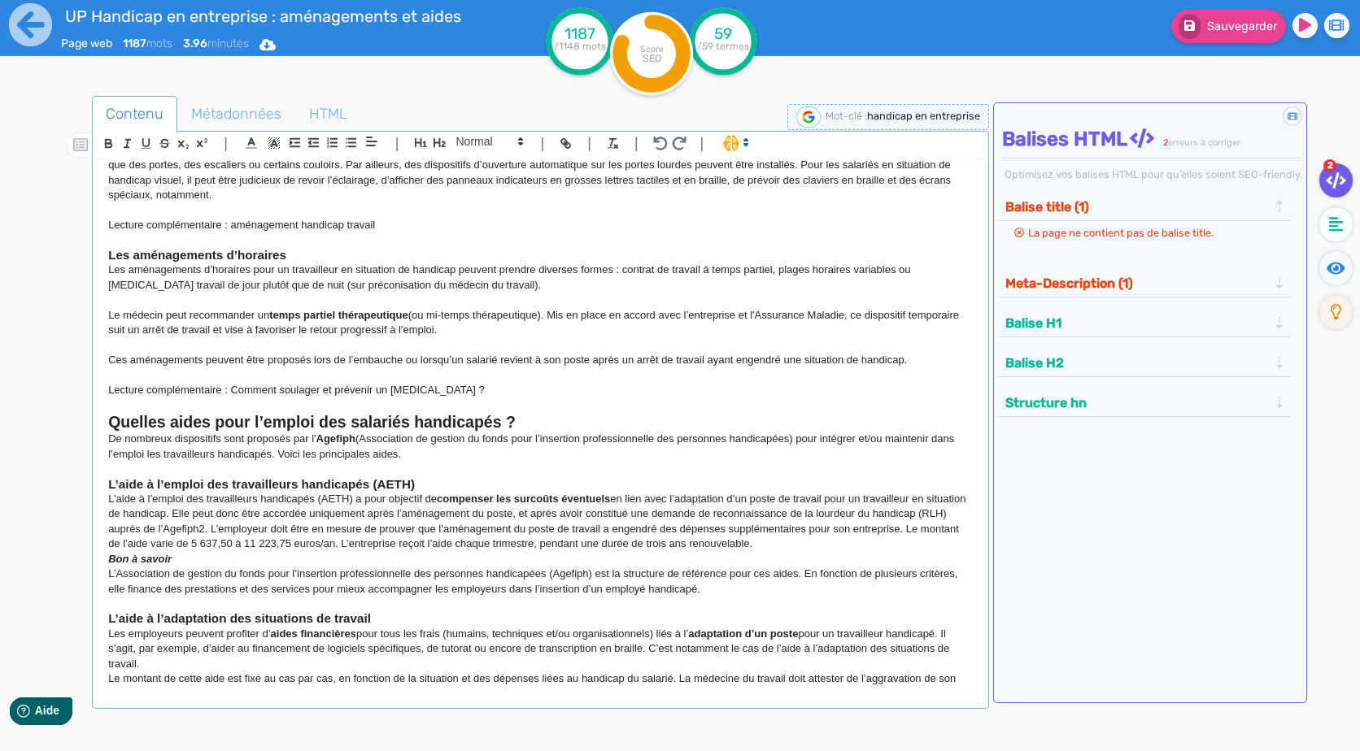
scroll to position [651, 0]
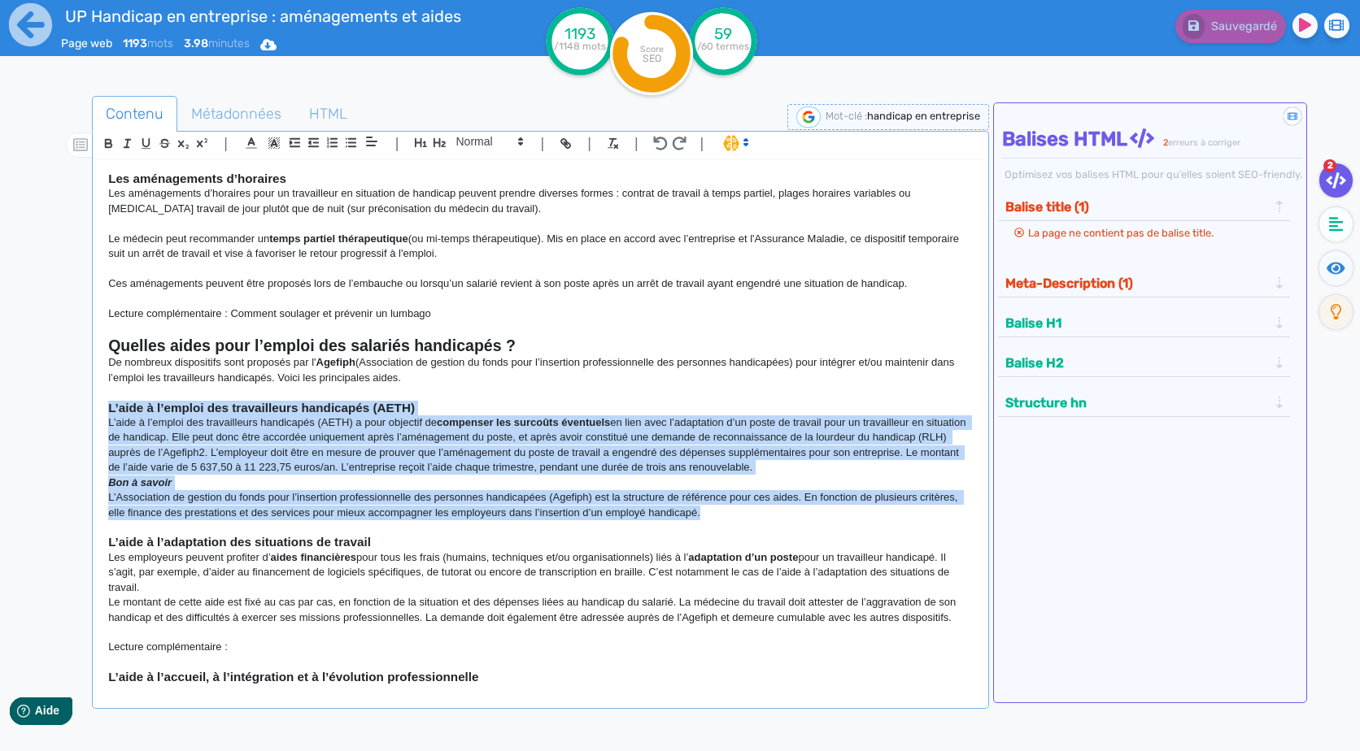
drag, startPoint x: 812, startPoint y: 518, endPoint x: 76, endPoint y: 412, distance: 742.9
click at [76, 412] on div "Contenu Métadonnées HTML | | H3 H4 H5 H6 Normal | | | | Handicap en entreprise …" at bounding box center [703, 473] width 1313 height 762
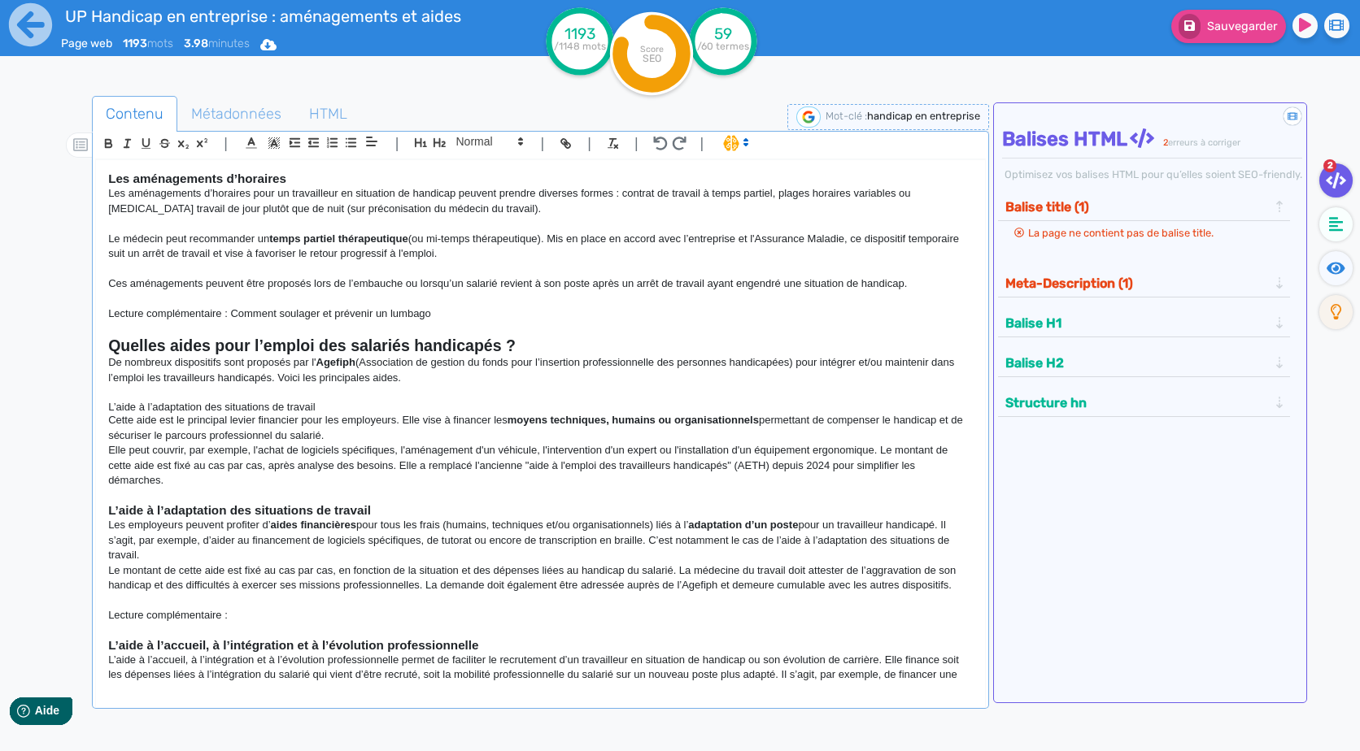
click at [348, 406] on h4 "L’aide à l’adaptation des situations de travail" at bounding box center [540, 407] width 864 height 13
click at [276, 412] on h4 "L’aide à l’adaptation des situations de travail" at bounding box center [540, 407] width 864 height 13
click at [443, 139] on icon "button" at bounding box center [440, 143] width 14 height 14
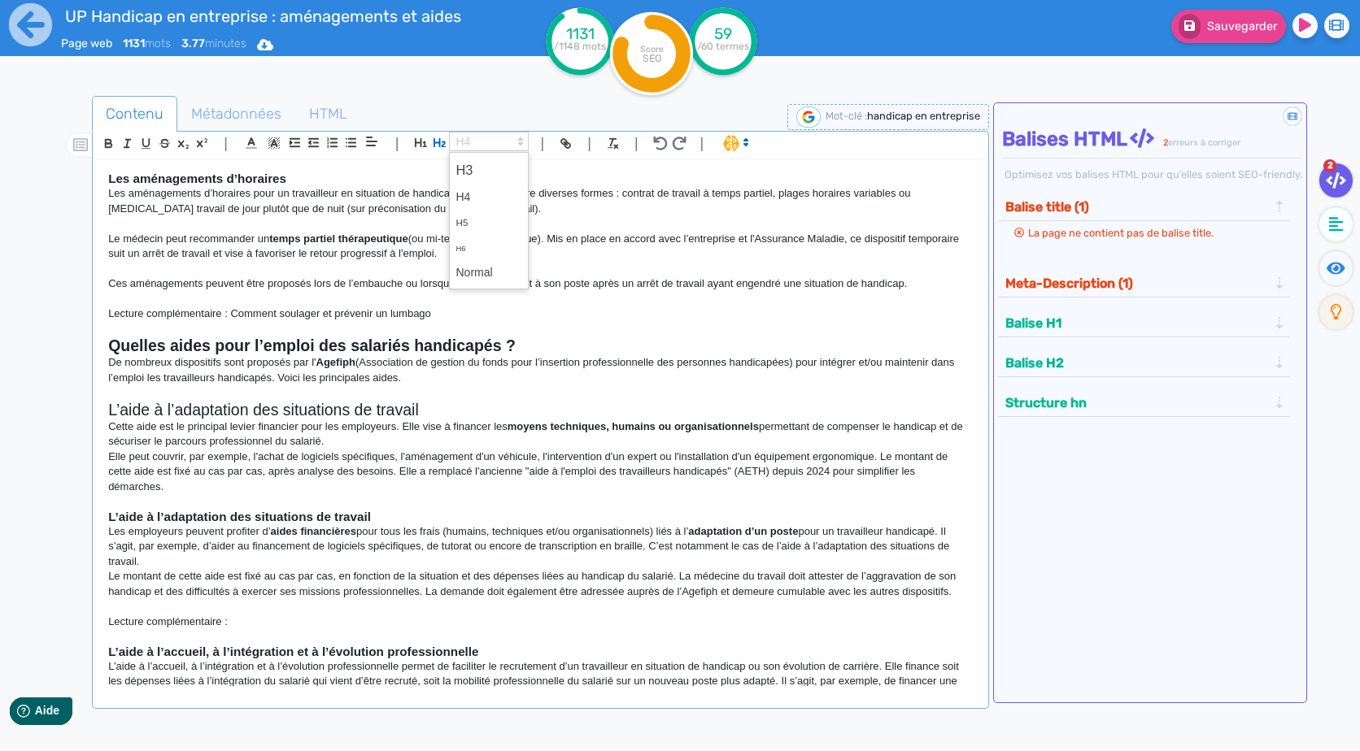
click at [473, 148] on span at bounding box center [489, 142] width 80 height 20
click at [478, 167] on span at bounding box center [488, 170] width 65 height 28
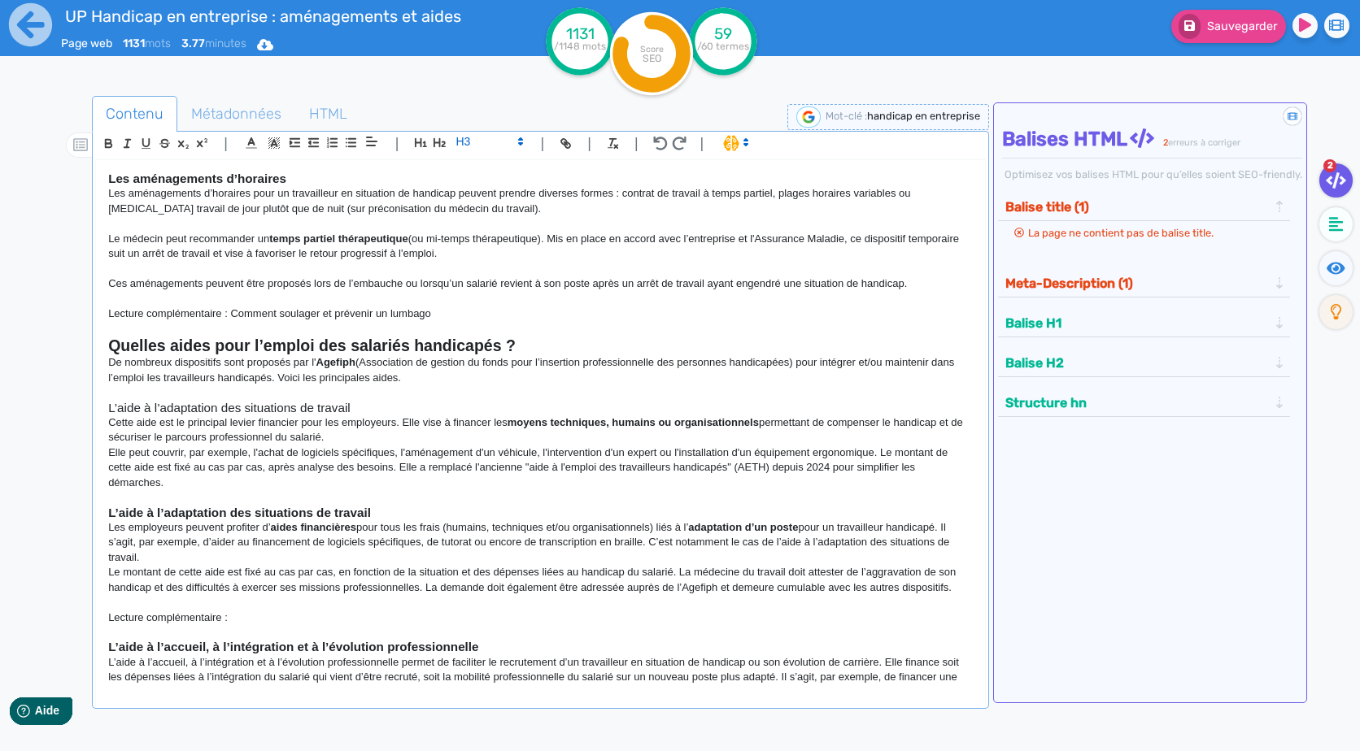
click at [406, 435] on p "Cette aide est le principal levier financier pour les employeurs. Elle vise à f…" at bounding box center [540, 431] width 864 height 30
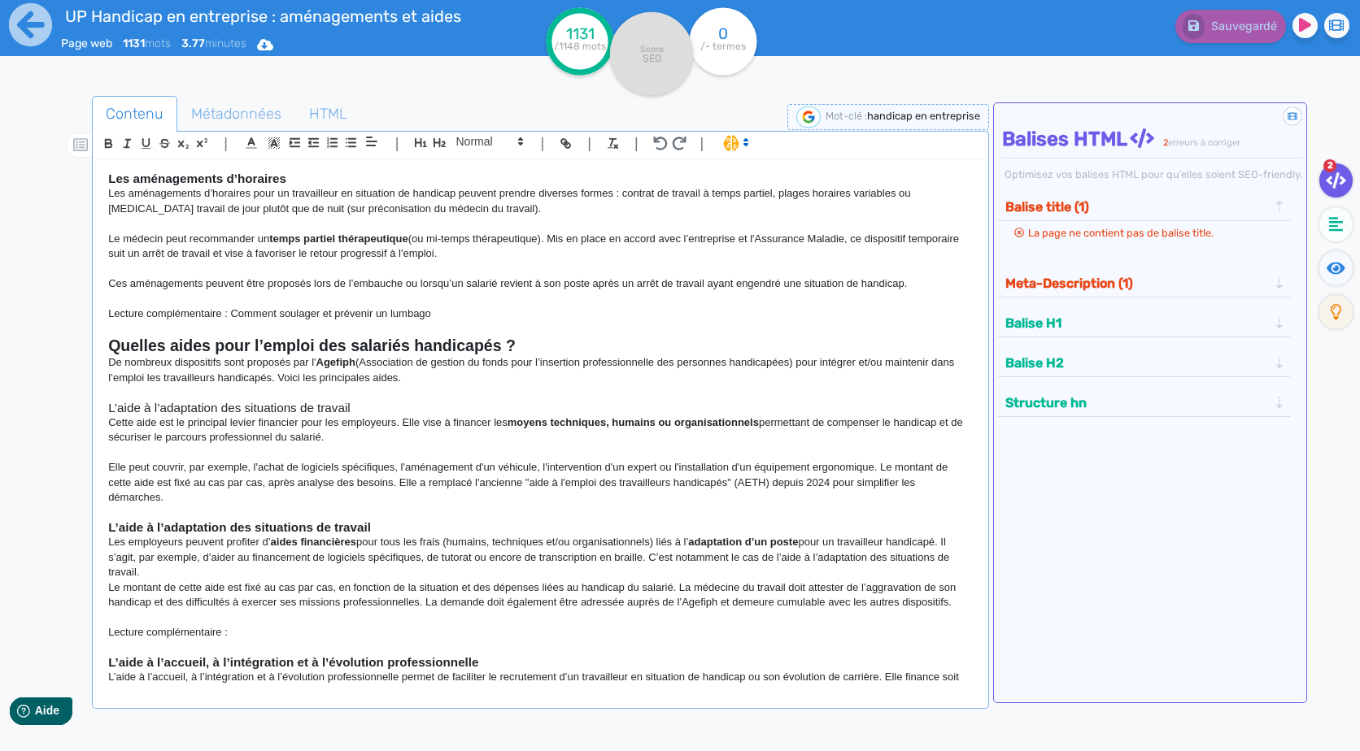
click at [276, 532] on strong "L’aide à l’adaptation des situations de travail" at bounding box center [239, 528] width 263 height 14
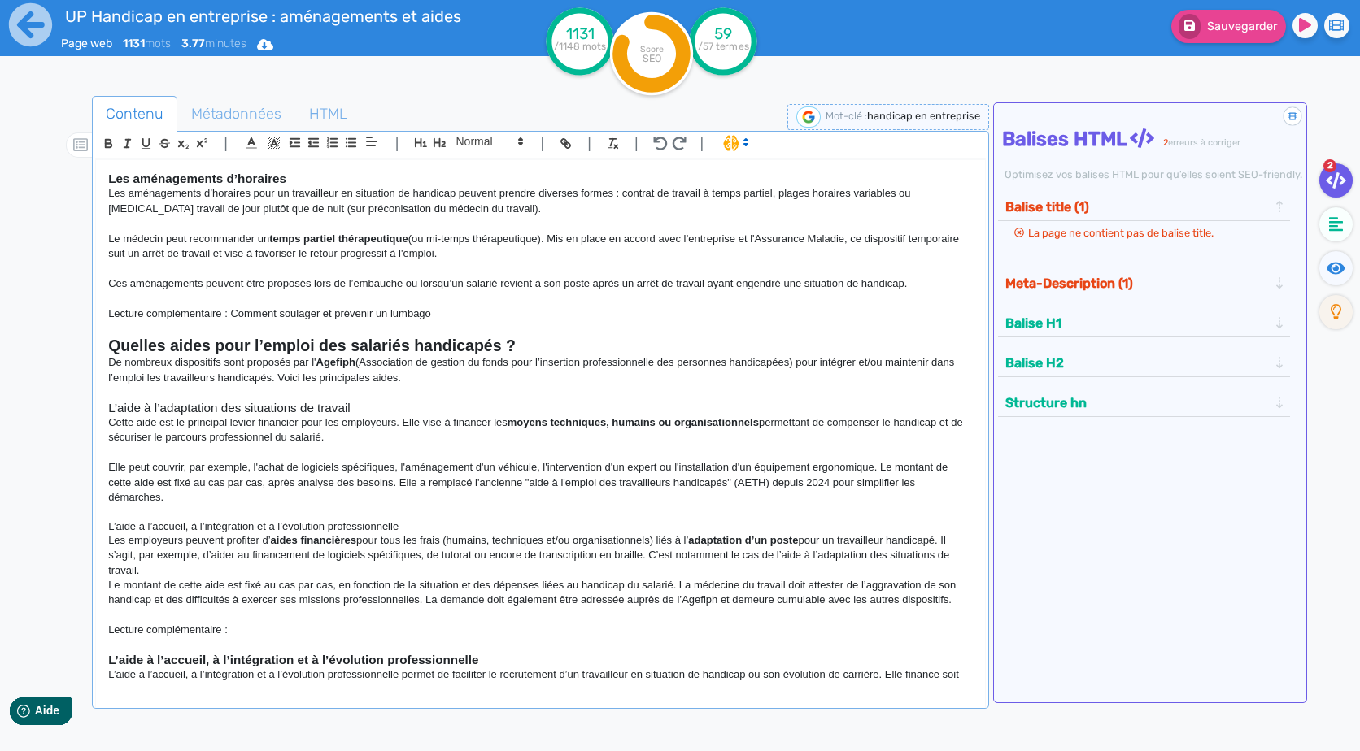
click at [387, 522] on h4 "L’aide à l’accueil, à l’intégration et à l’évolution professionnelle" at bounding box center [540, 527] width 864 height 13
click at [504, 137] on span at bounding box center [489, 142] width 80 height 20
click at [505, 166] on span at bounding box center [488, 170] width 65 height 28
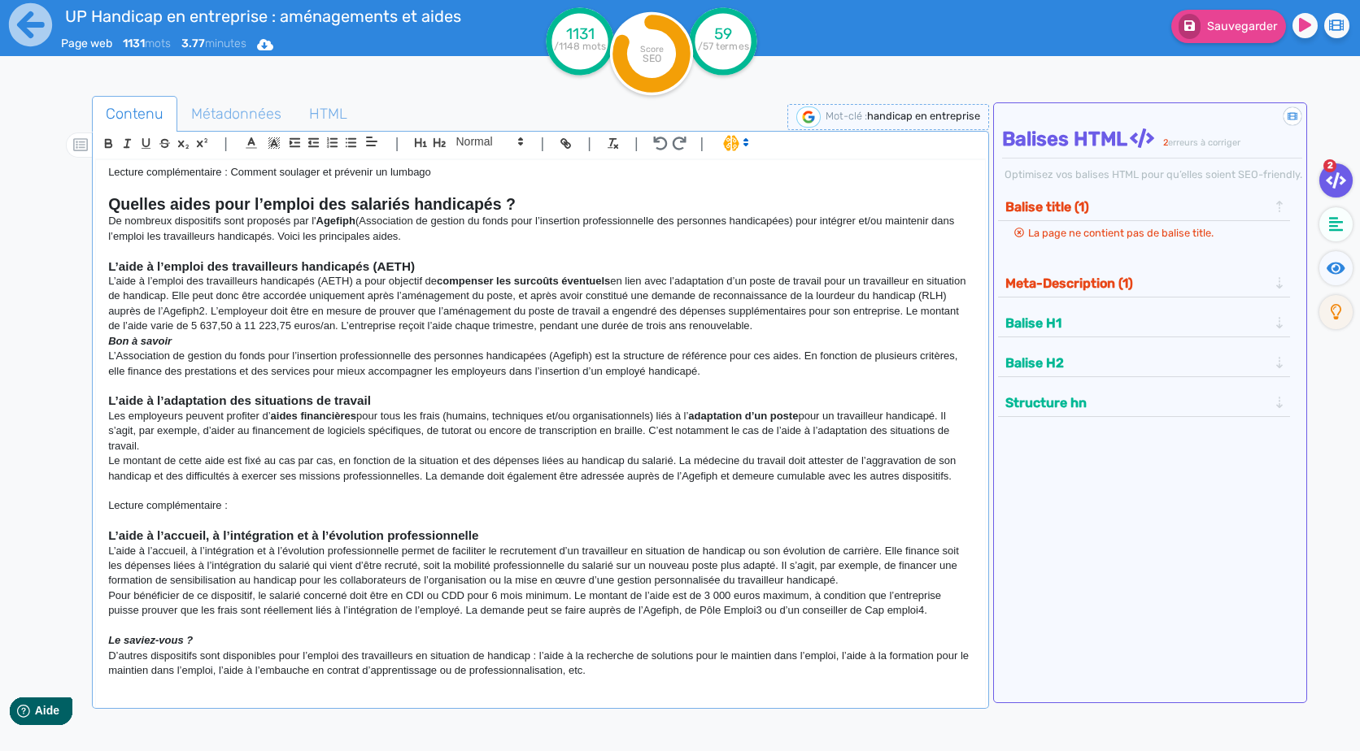
scroll to position [809, 0]
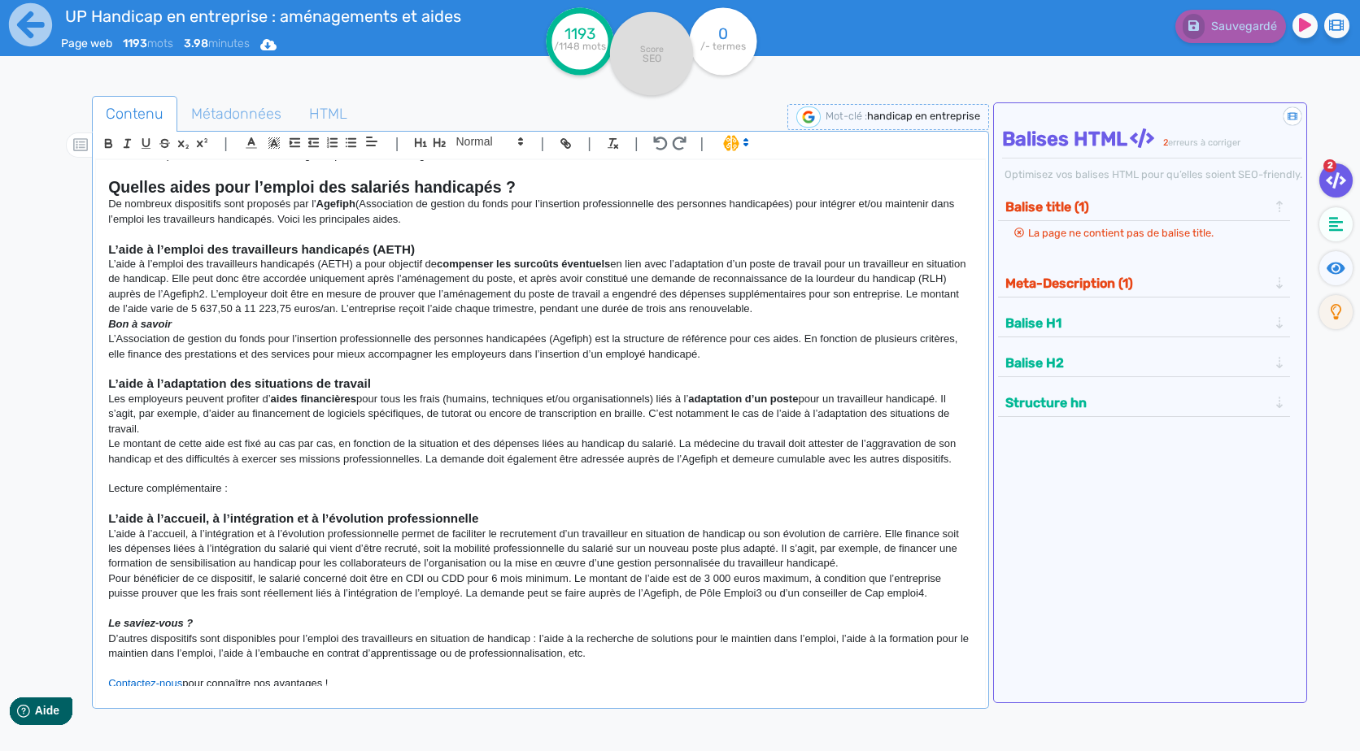
click at [719, 582] on p "Pour bénéficier de ce dispositif, le salarié concerné doit être en CDI ou CDD p…" at bounding box center [540, 587] width 864 height 30
drag, startPoint x: 699, startPoint y: 597, endPoint x: 760, endPoint y: 596, distance: 61.8
click at [760, 596] on p "Pour bénéficier de ce dispositif, le salarié concerné doit être en CDI ou CDD p…" at bounding box center [540, 587] width 864 height 30
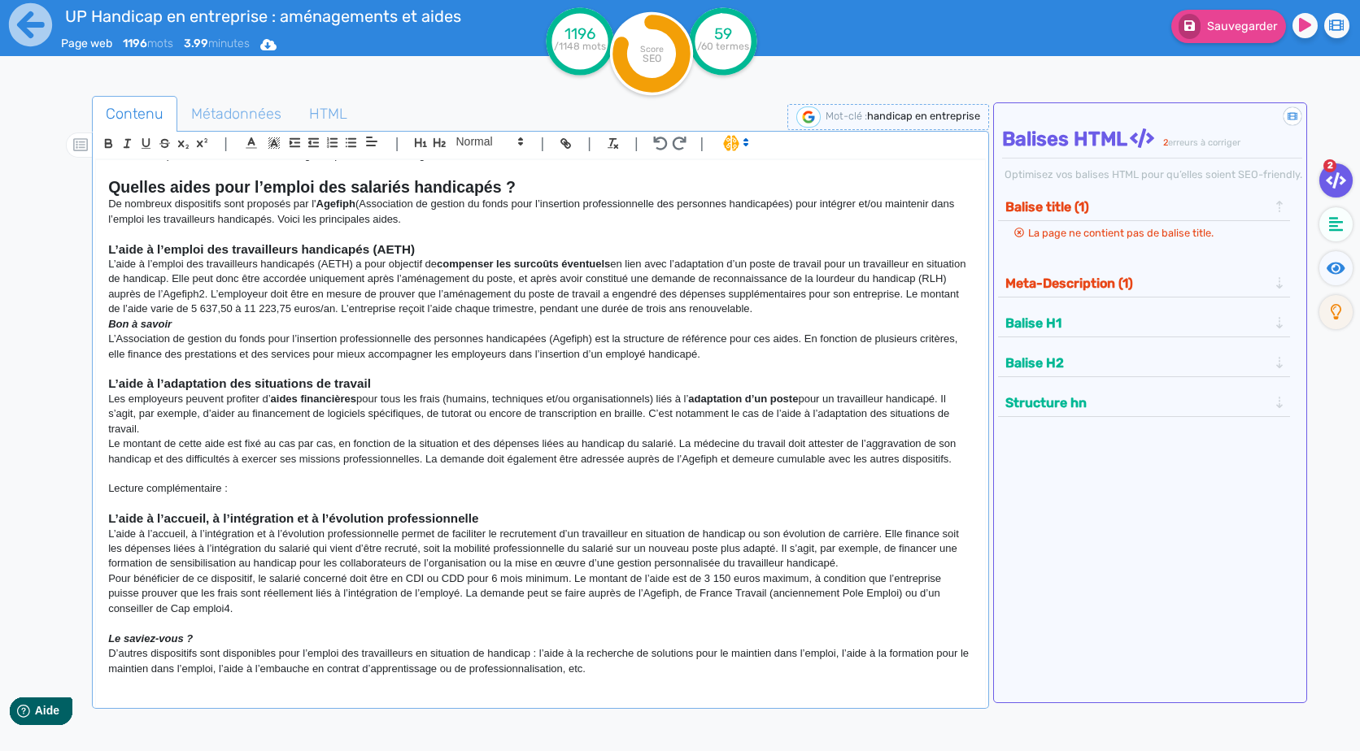
click at [230, 611] on p "Pour bénéficier de ce dispositif, le salarié concerné doit être en CDI ou CDD p…" at bounding box center [540, 594] width 864 height 45
click at [882, 566] on p "L’aide à l’accueil, à l’intégration et à l’évolution professionnelle permet de …" at bounding box center [540, 549] width 864 height 45
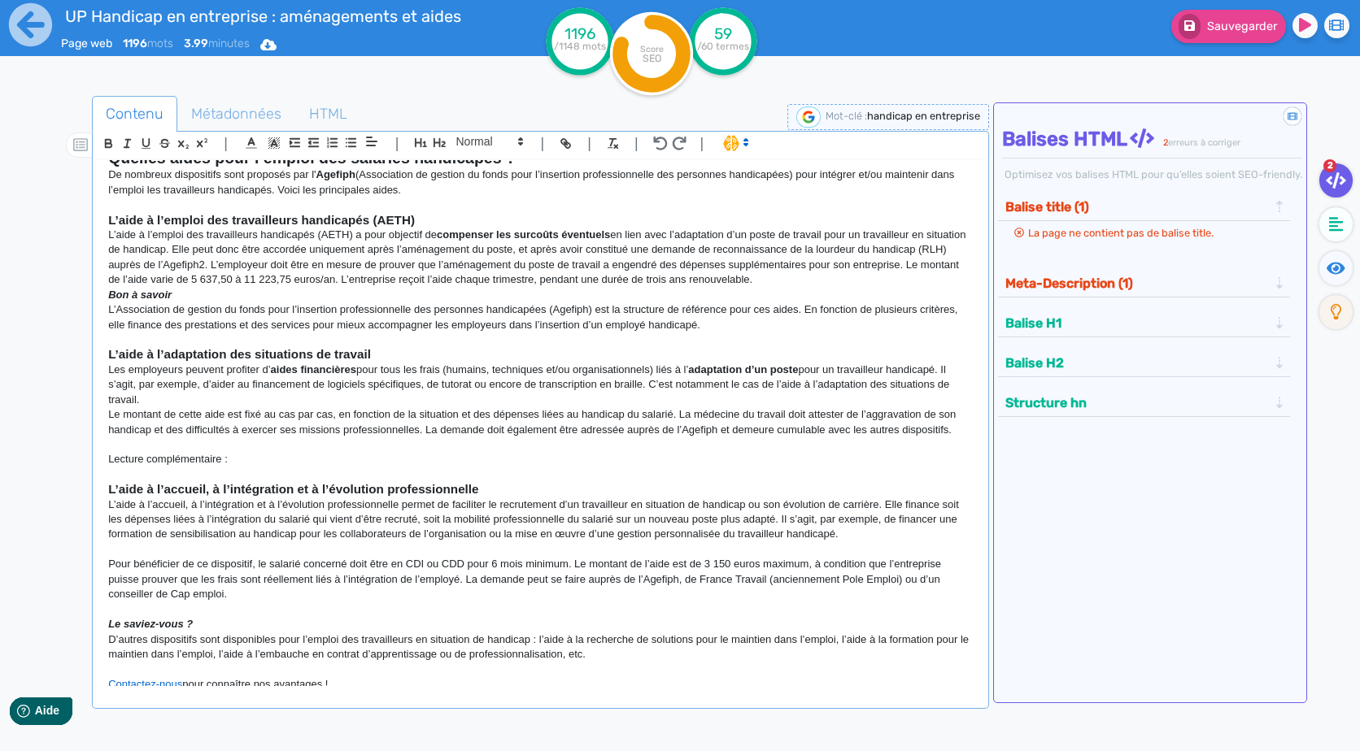
scroll to position [855, 0]
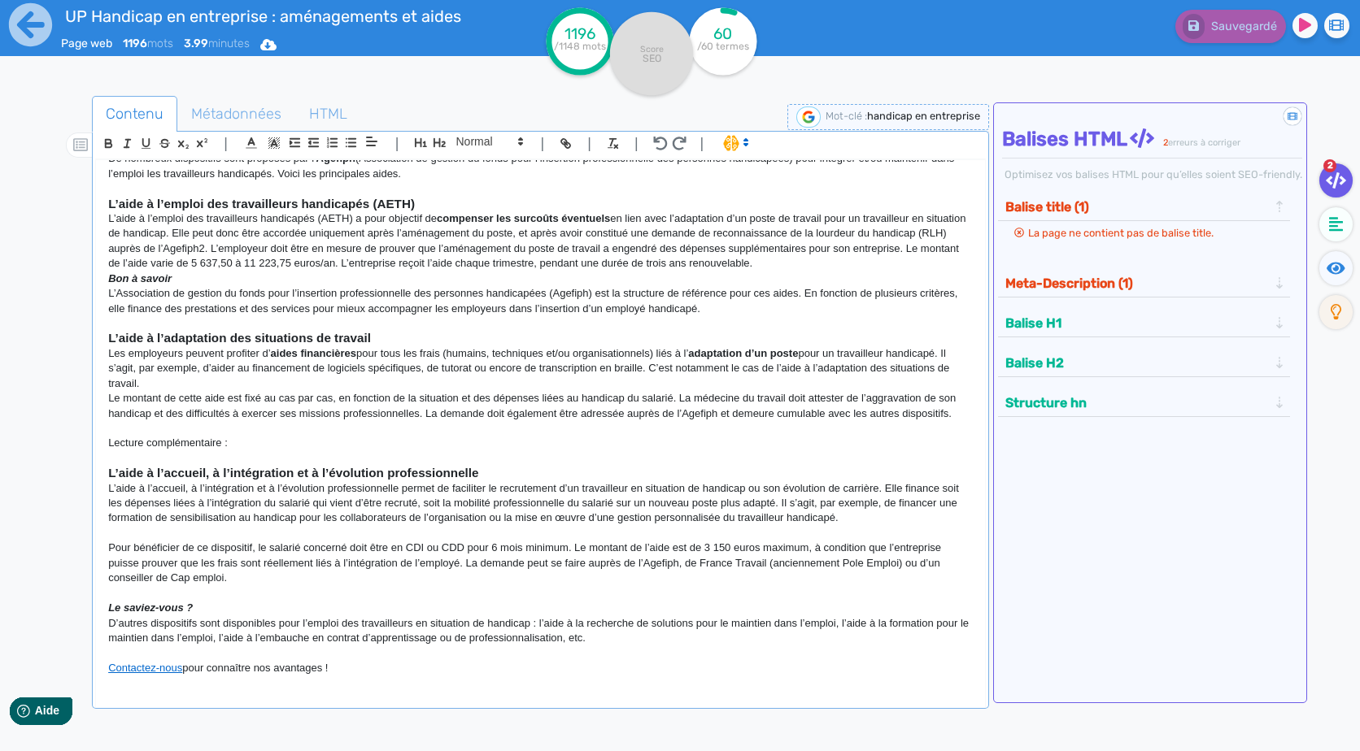
click at [427, 630] on p "D’autres dispositifs sont disponibles pour l’emploi des travailleurs en situati…" at bounding box center [540, 631] width 864 height 30
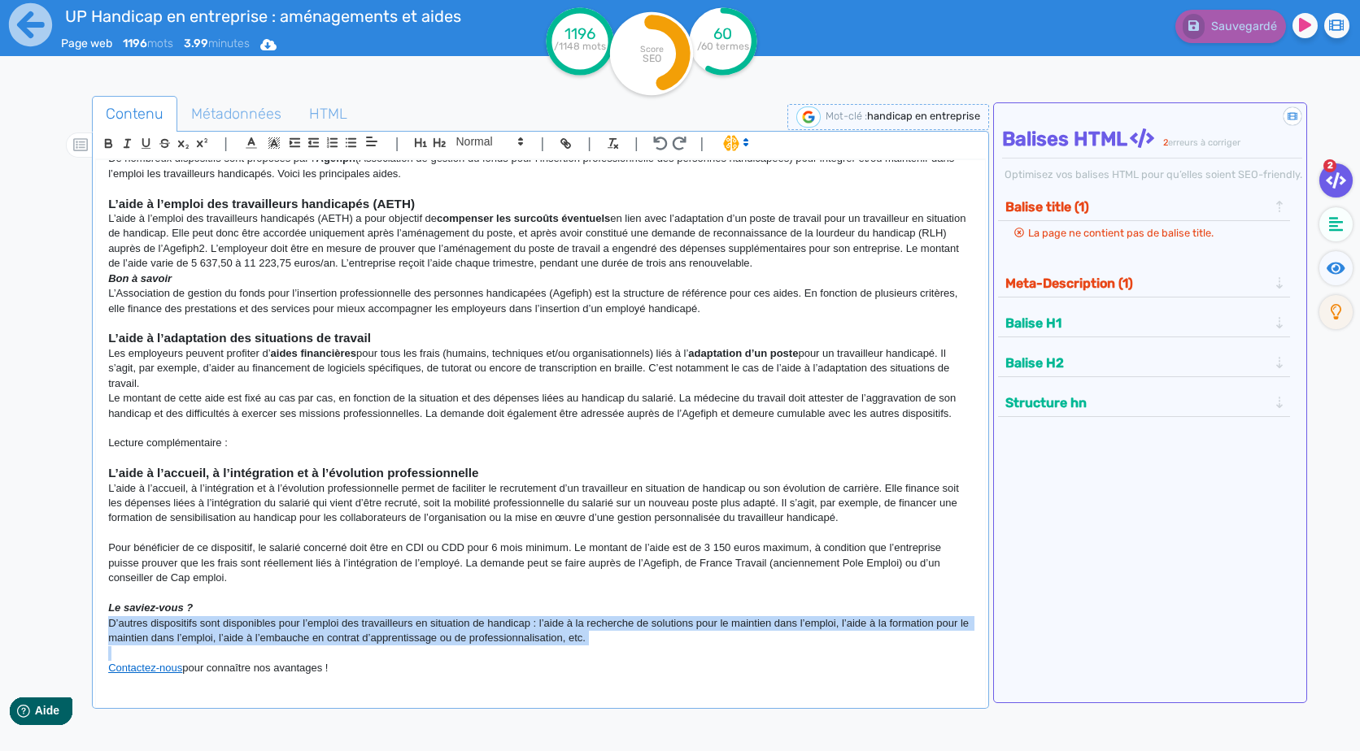
click at [427, 630] on p "D’autres dispositifs sont disponibles pour l’emploi des travailleurs en situati…" at bounding box center [540, 631] width 864 height 30
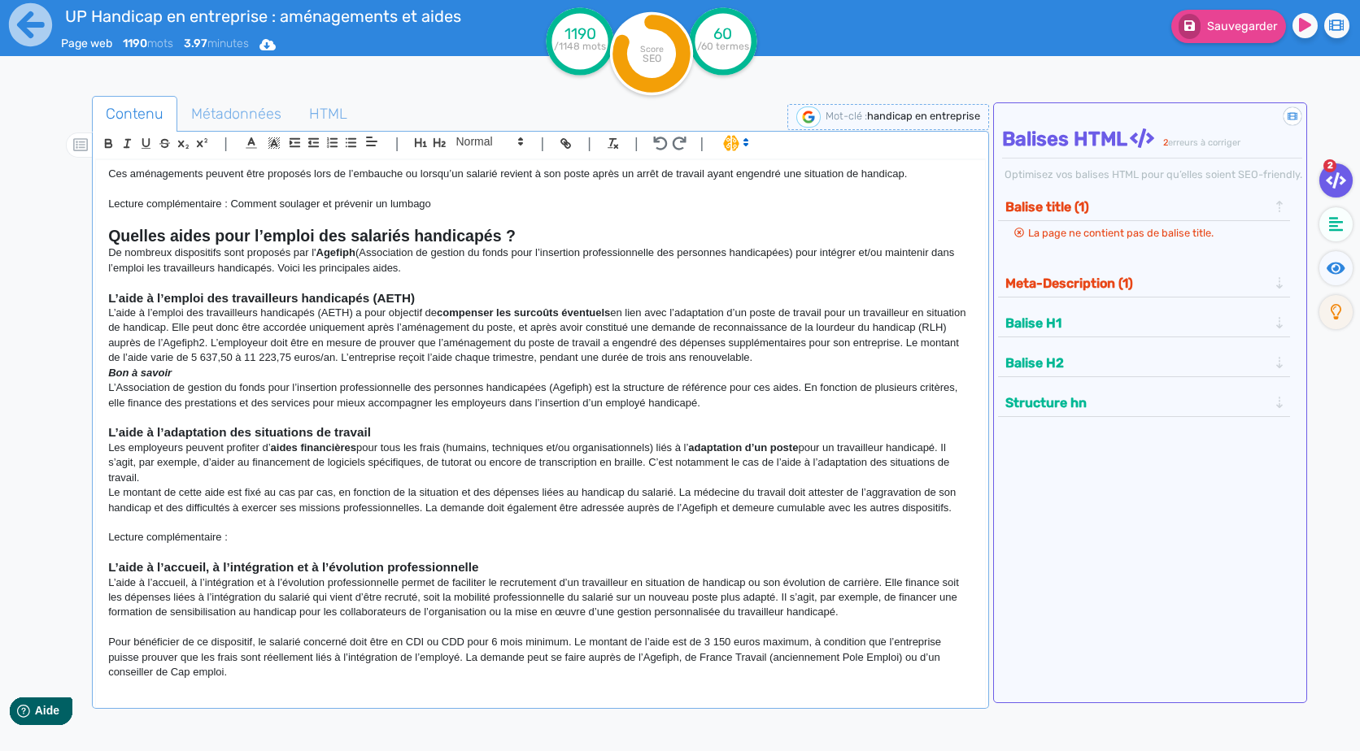
scroll to position [839, 0]
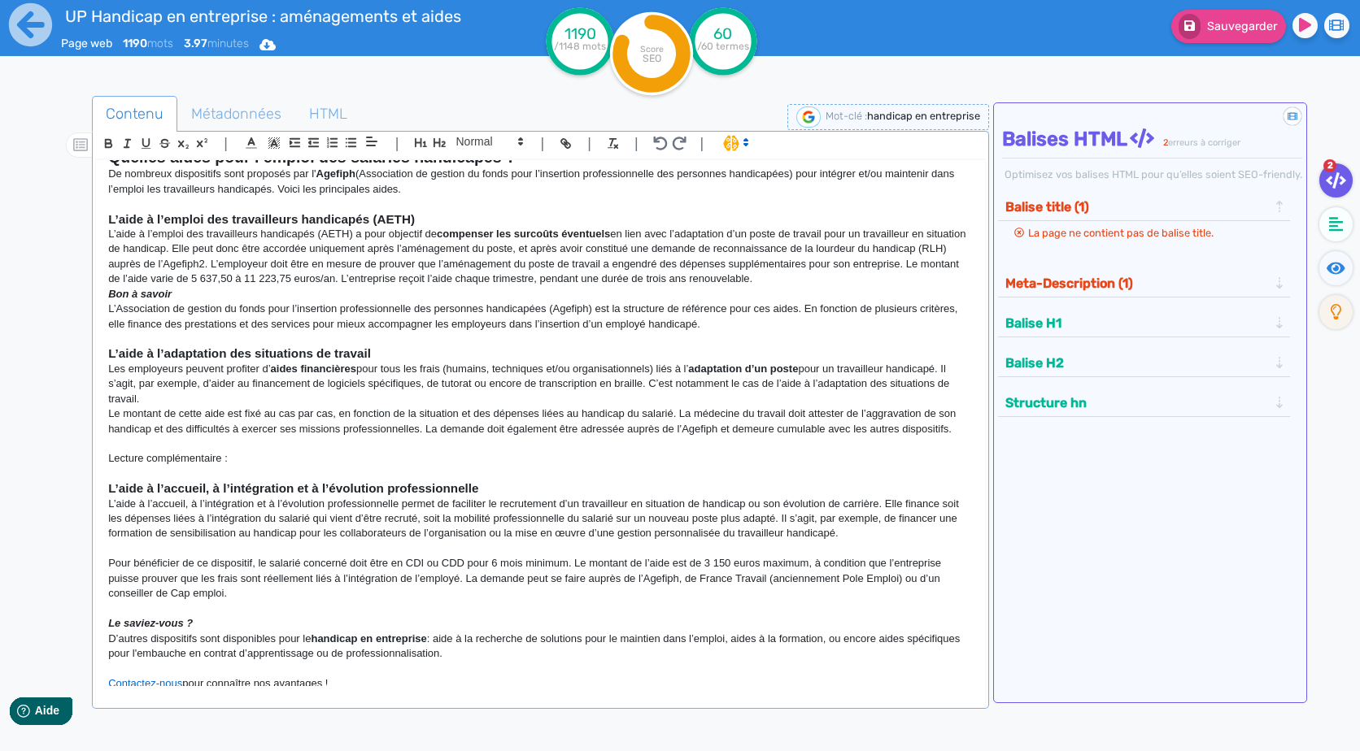
click at [407, 458] on p "Lecture complémentaire :" at bounding box center [540, 458] width 864 height 15
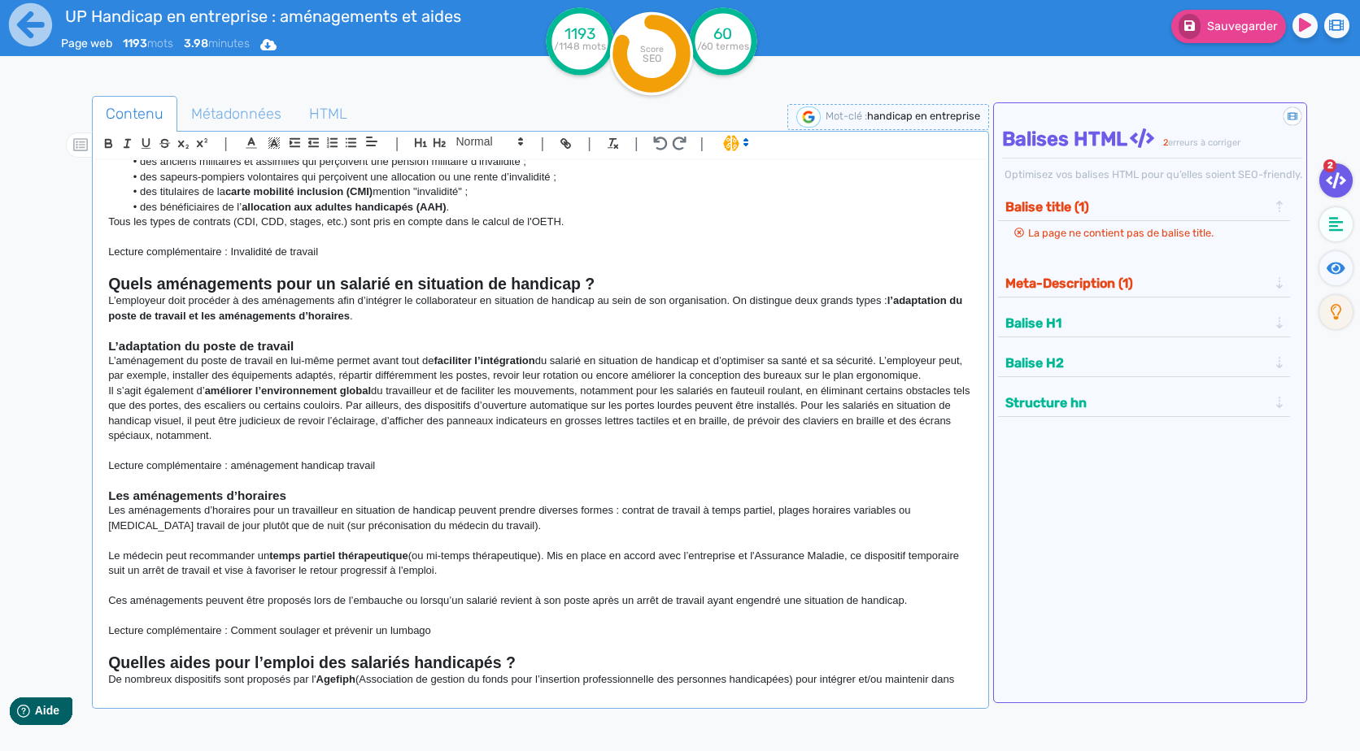
scroll to position [107, 0]
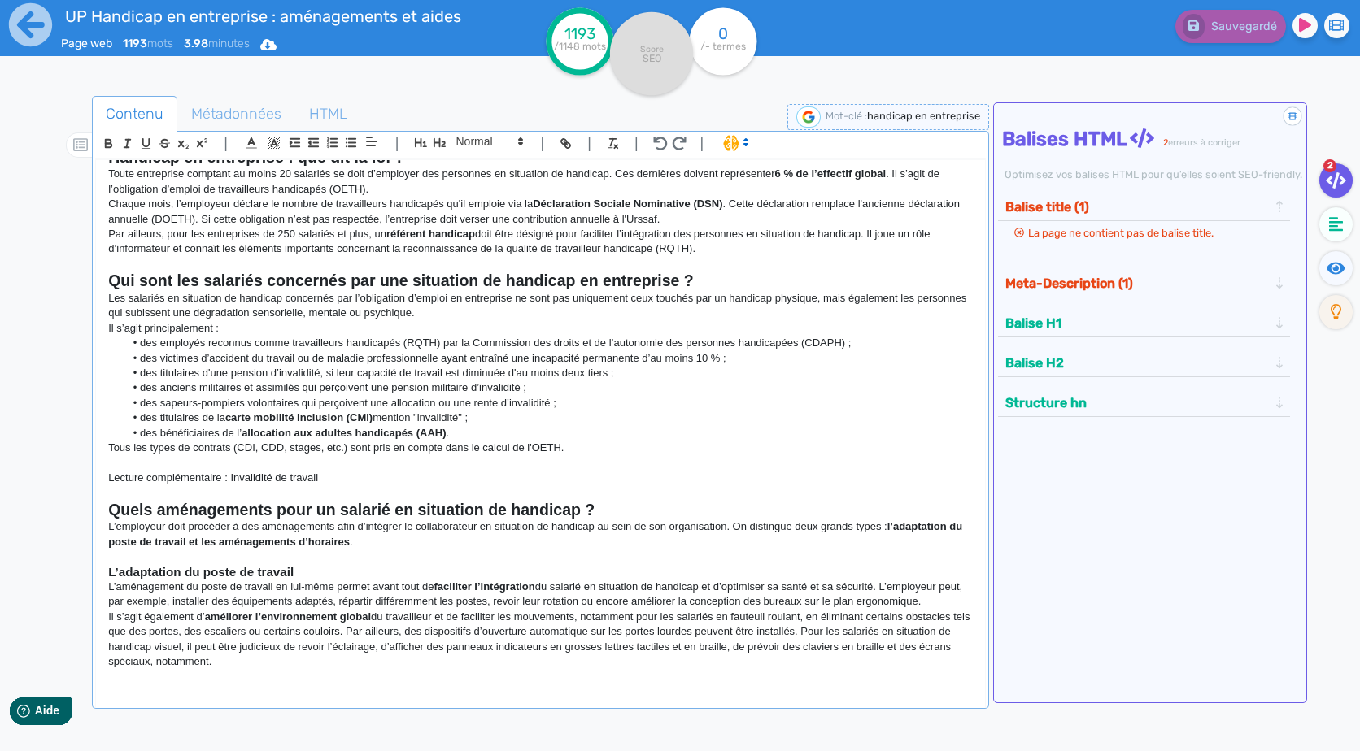
click at [684, 439] on li "des bénéficiaires de l’ allocation aux adultes handicapés (AAH) ." at bounding box center [548, 433] width 848 height 15
click at [515, 545] on p "L’employeur doit procéder à des aménagements afin d’intégrer le collaborateur e…" at bounding box center [540, 535] width 864 height 30
click at [586, 483] on p "Lecture complémentaire : Invalidité de travail" at bounding box center [540, 478] width 864 height 15
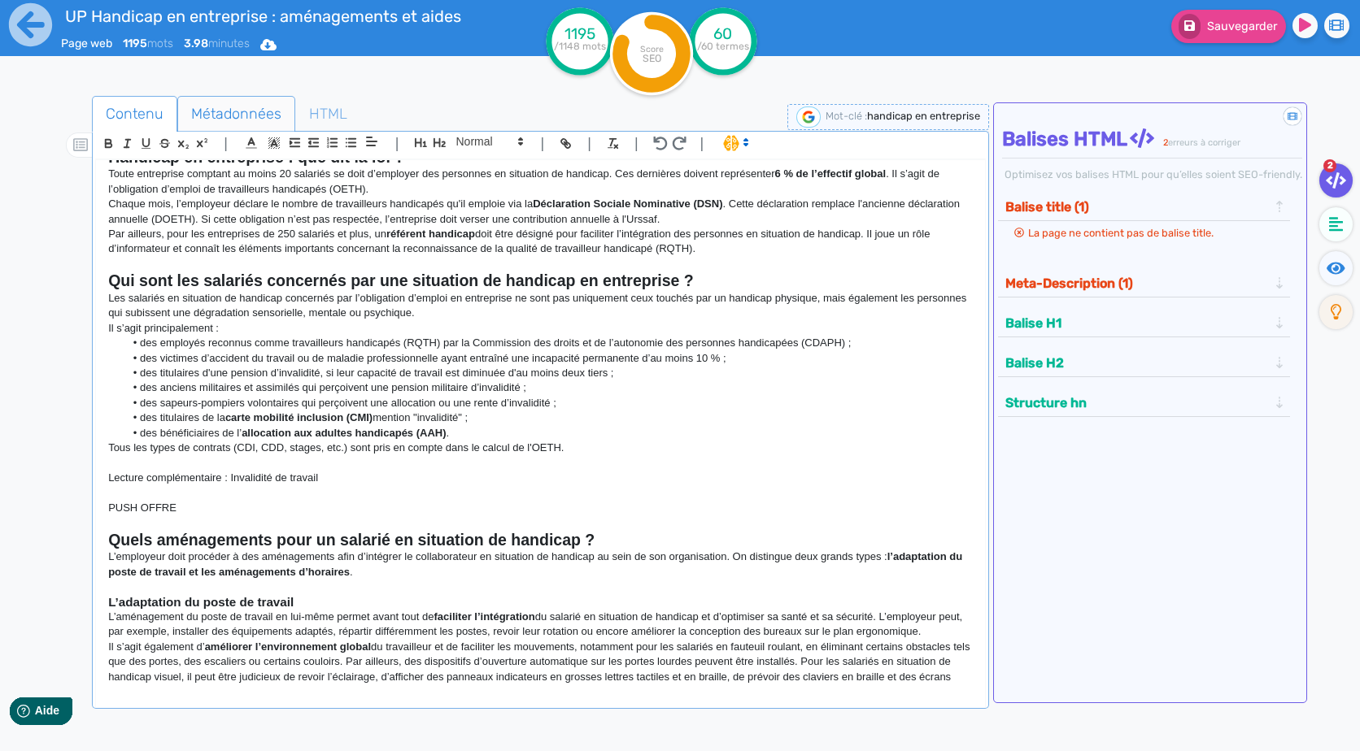
click at [242, 112] on span "Métadonnées" at bounding box center [236, 114] width 116 height 44
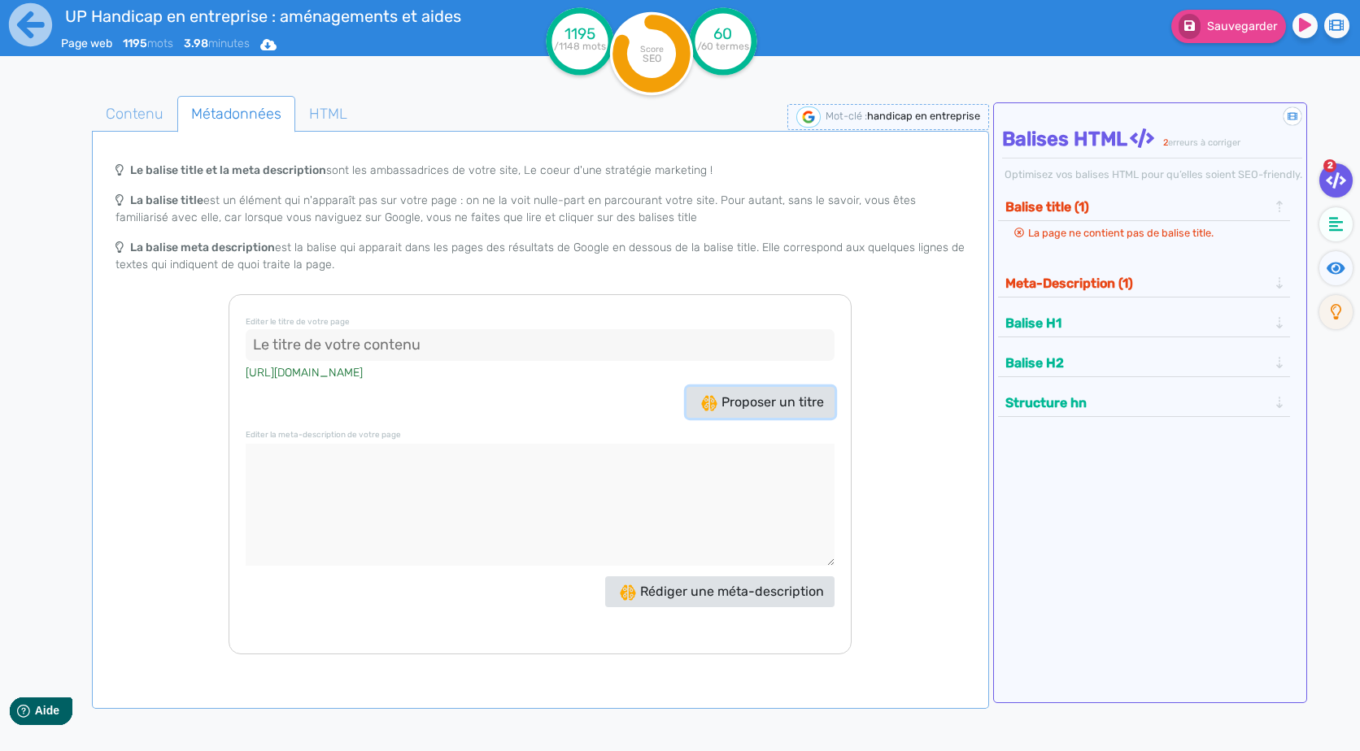
click at [760, 406] on span "Proposer un titre" at bounding box center [762, 401] width 123 height 15
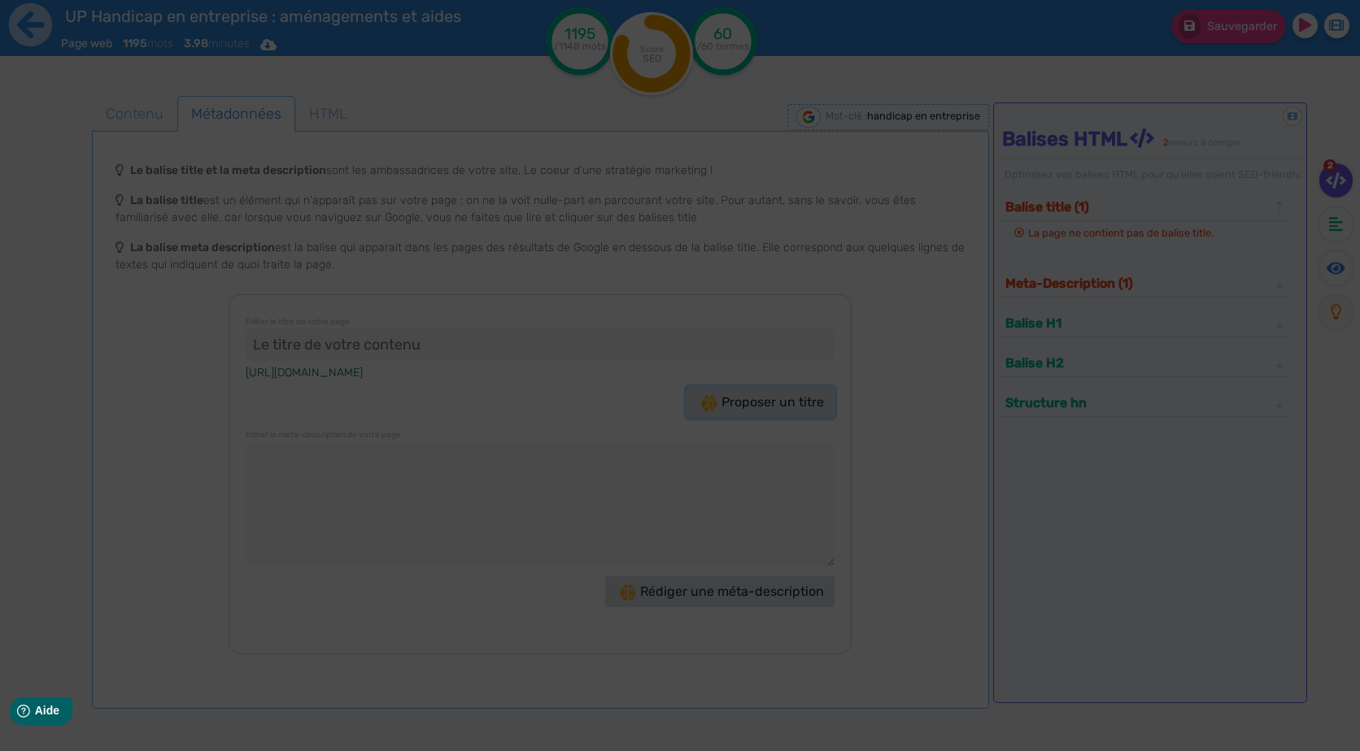
type input ""Handicap en entreprise : Découvrez nos solutions avantageuses !""
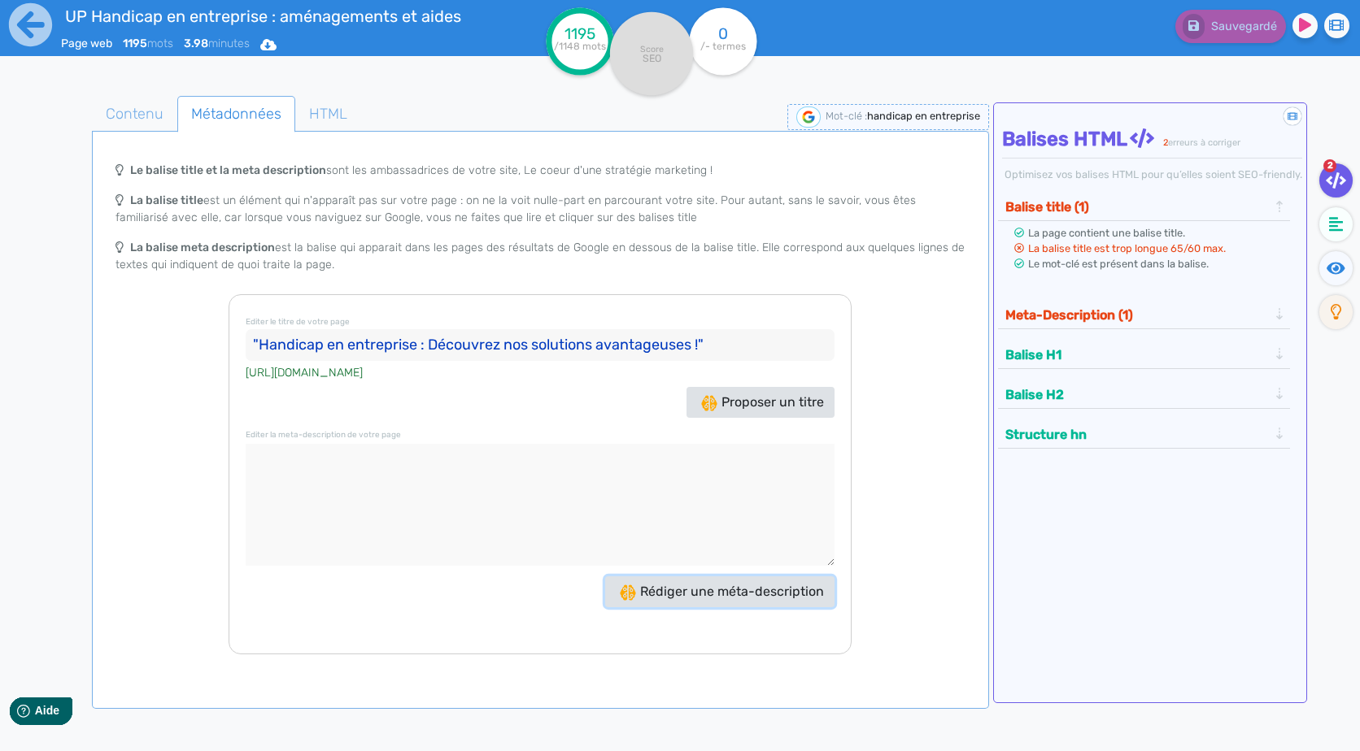
click at [777, 603] on button "Rédiger une méta-description" at bounding box center [719, 592] width 229 height 31
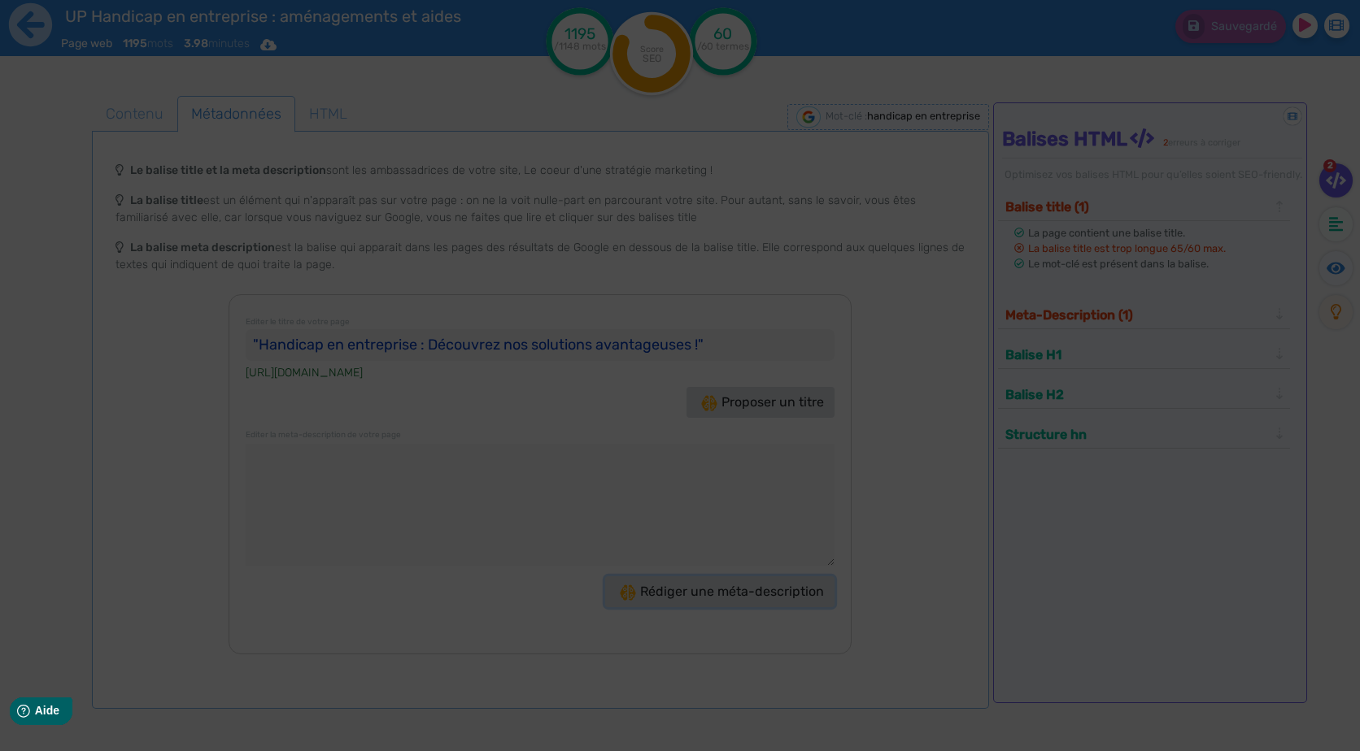
type textarea "Découvrez comment le handicap en entreprise peut être intégré grâce à des aména…"
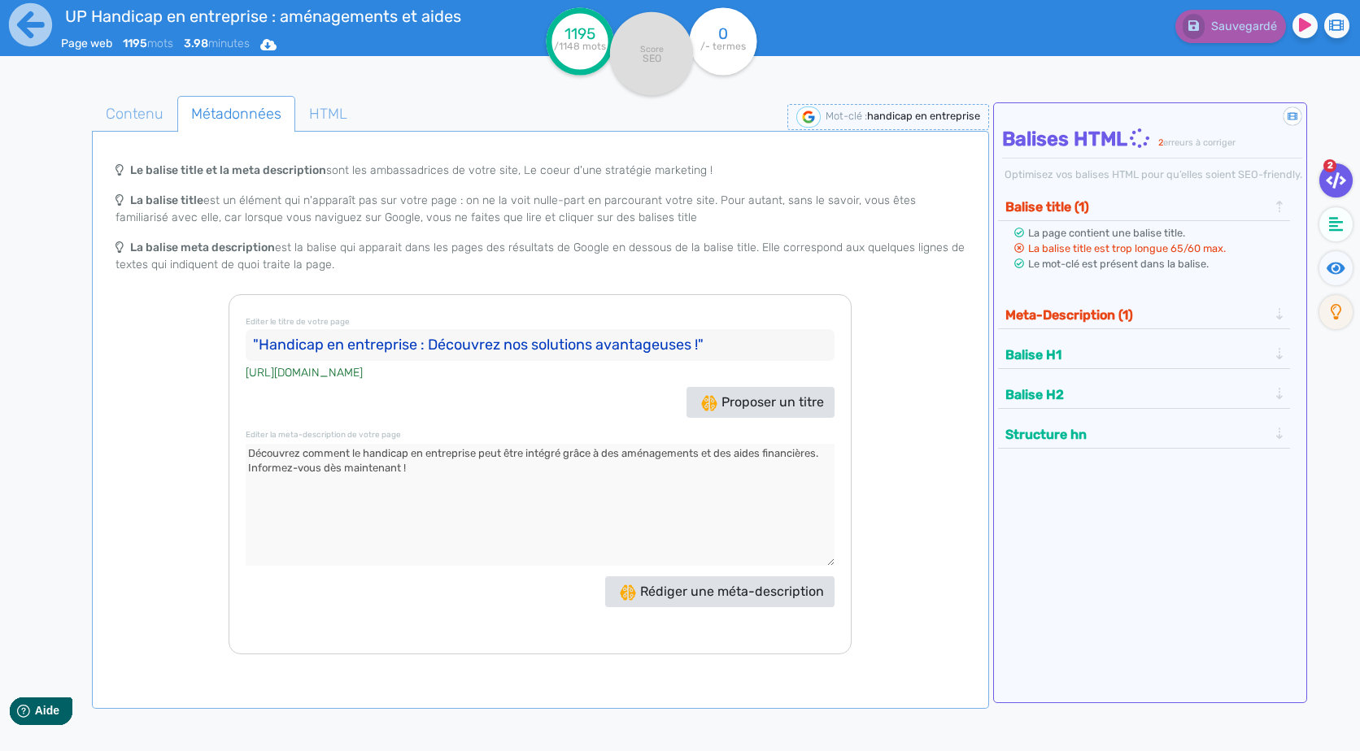
click at [732, 345] on input ""Handicap en entreprise : Découvrez nos solutions avantageuses !"" at bounding box center [540, 345] width 589 height 33
click at [260, 344] on input ""Handicap en entreprise : Découvrez nos solutions avantageuses !" at bounding box center [540, 345] width 589 height 33
click at [964, 622] on div "Le balise title et la meta description sont les ambassadrices de votre site, Le…" at bounding box center [540, 404] width 890 height 501
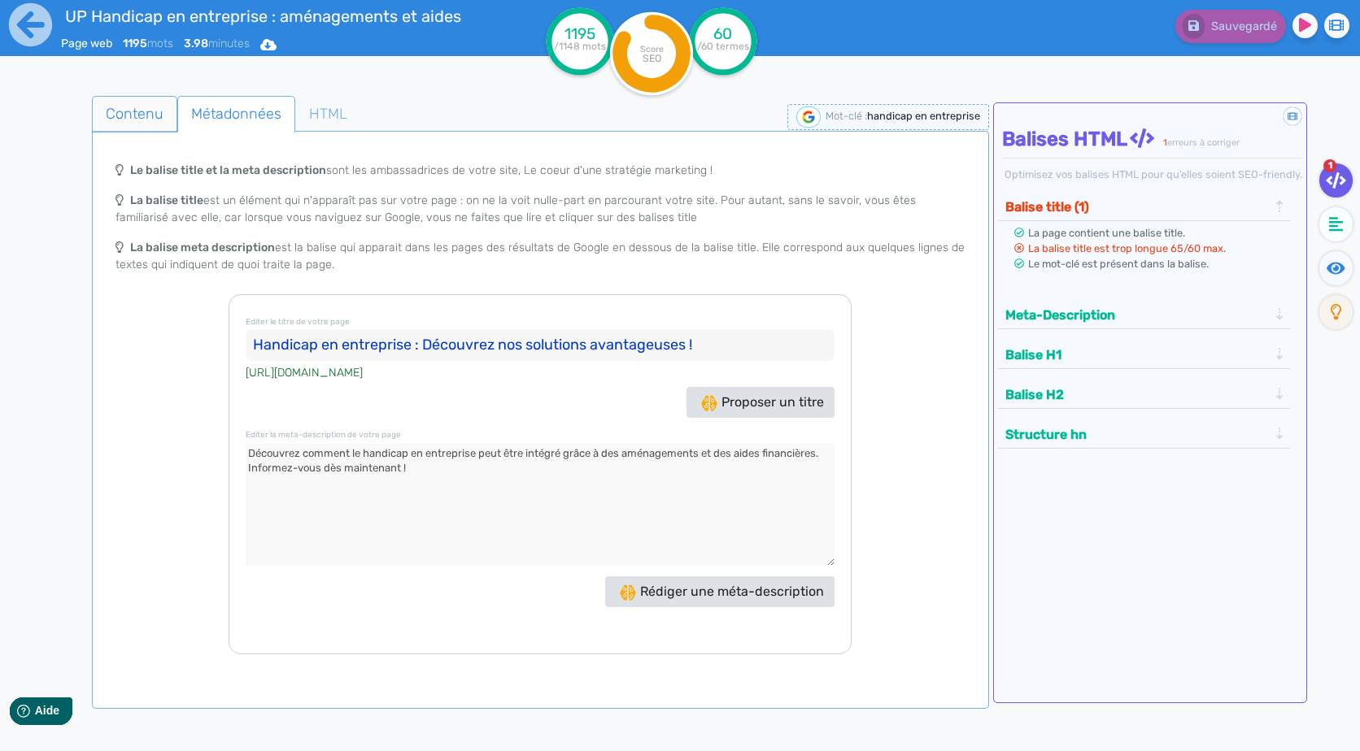
click at [123, 119] on span "Contenu" at bounding box center [135, 114] width 84 height 44
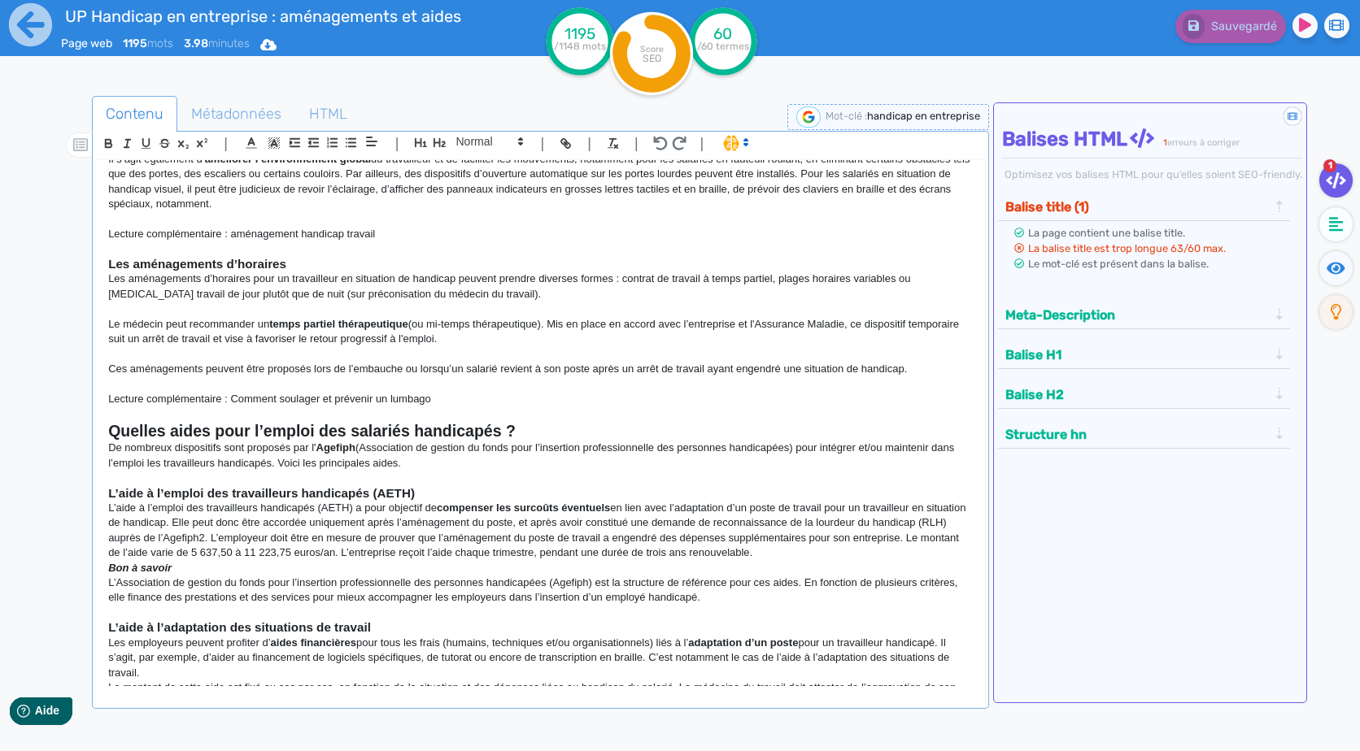
scroll to position [884, 0]
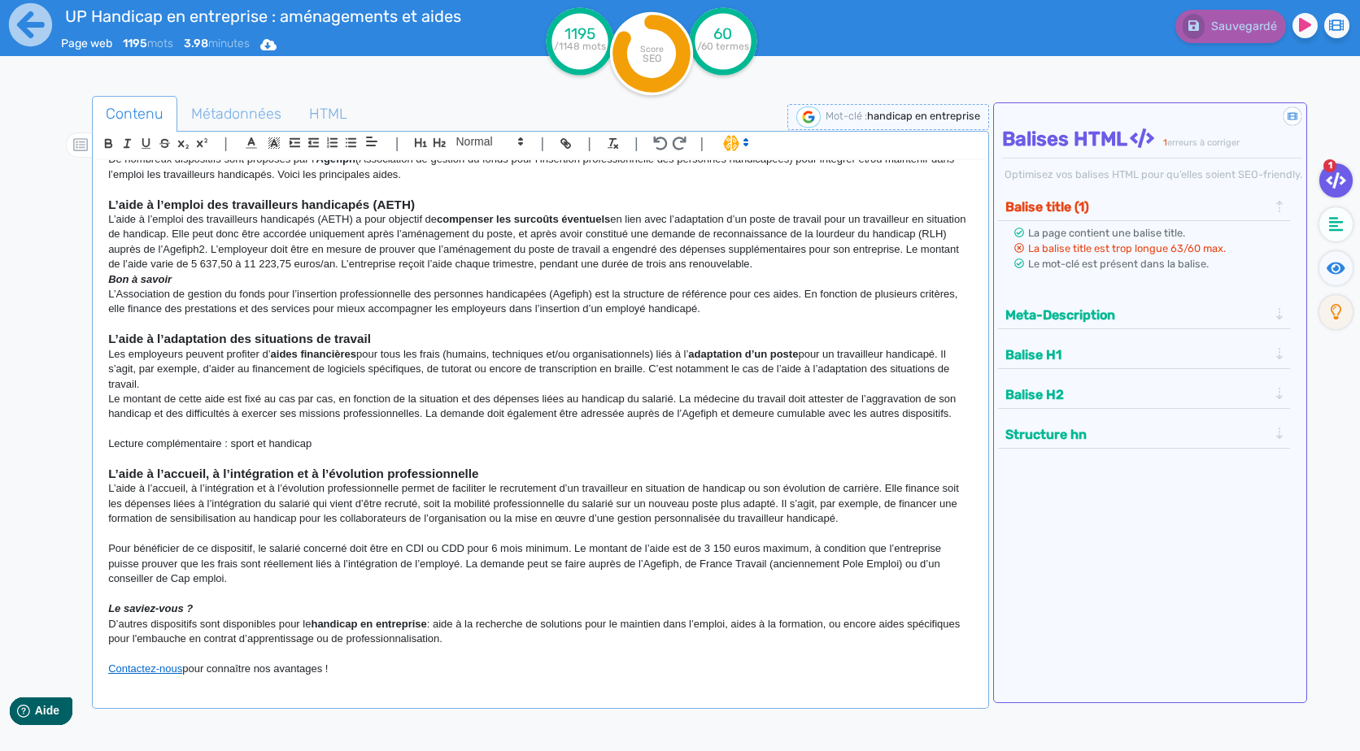
click at [793, 260] on p "L’aide à l’emploi des travailleurs handicapés (AETH) a pour objectif de compens…" at bounding box center [540, 242] width 864 height 60
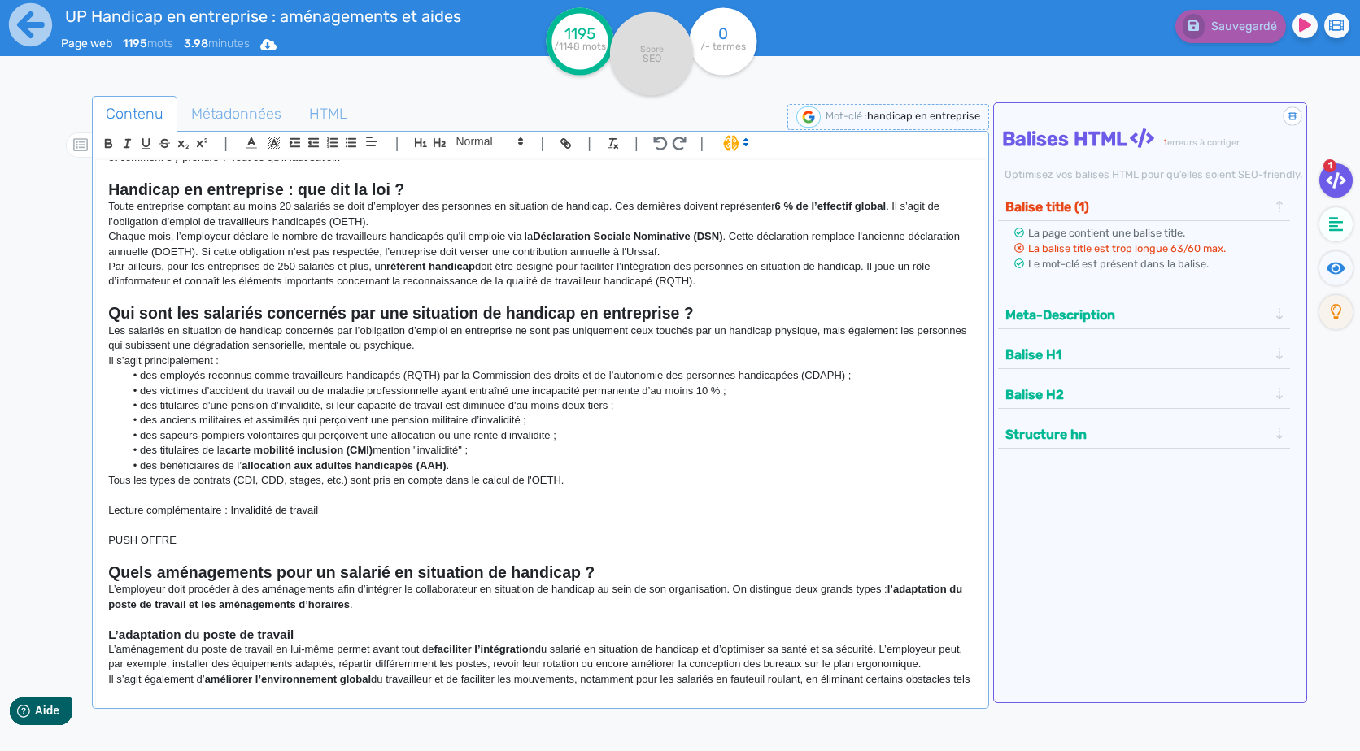
scroll to position [0, 0]
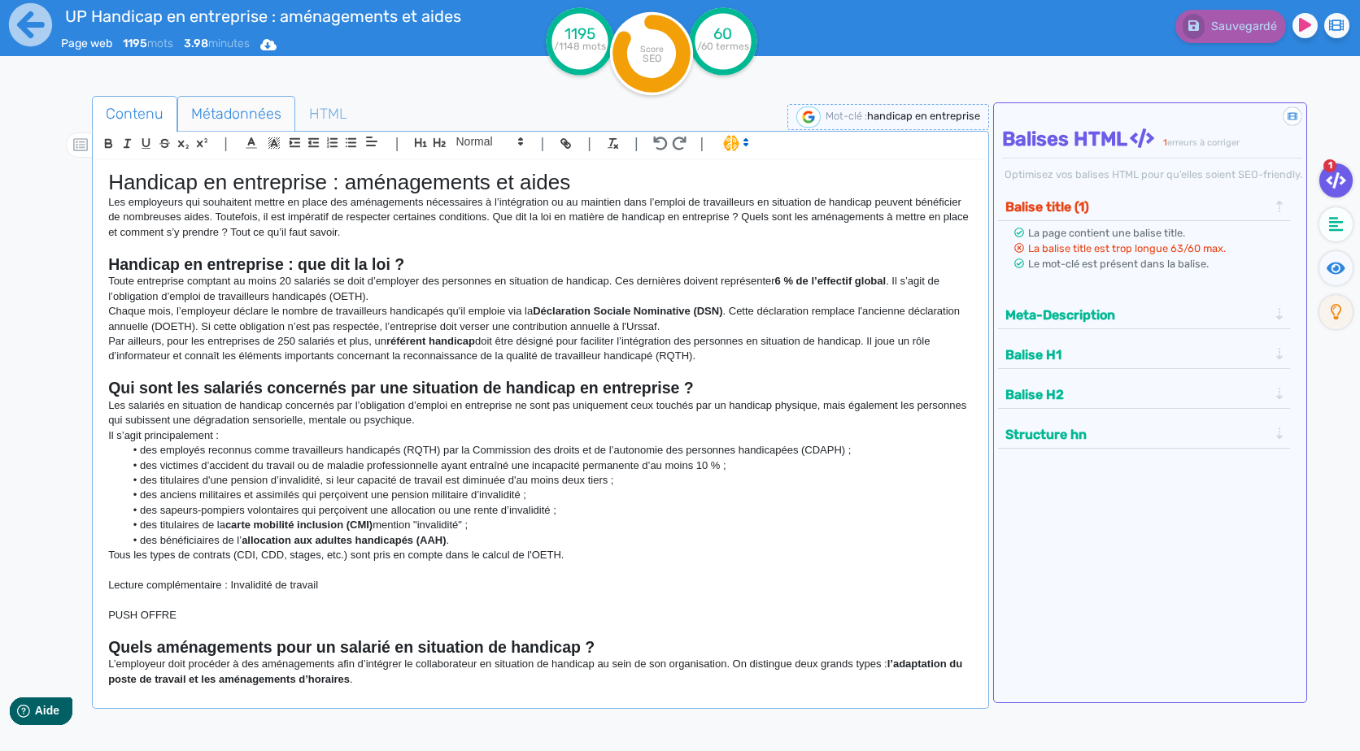
click at [230, 111] on span "Métadonnées" at bounding box center [236, 114] width 116 height 44
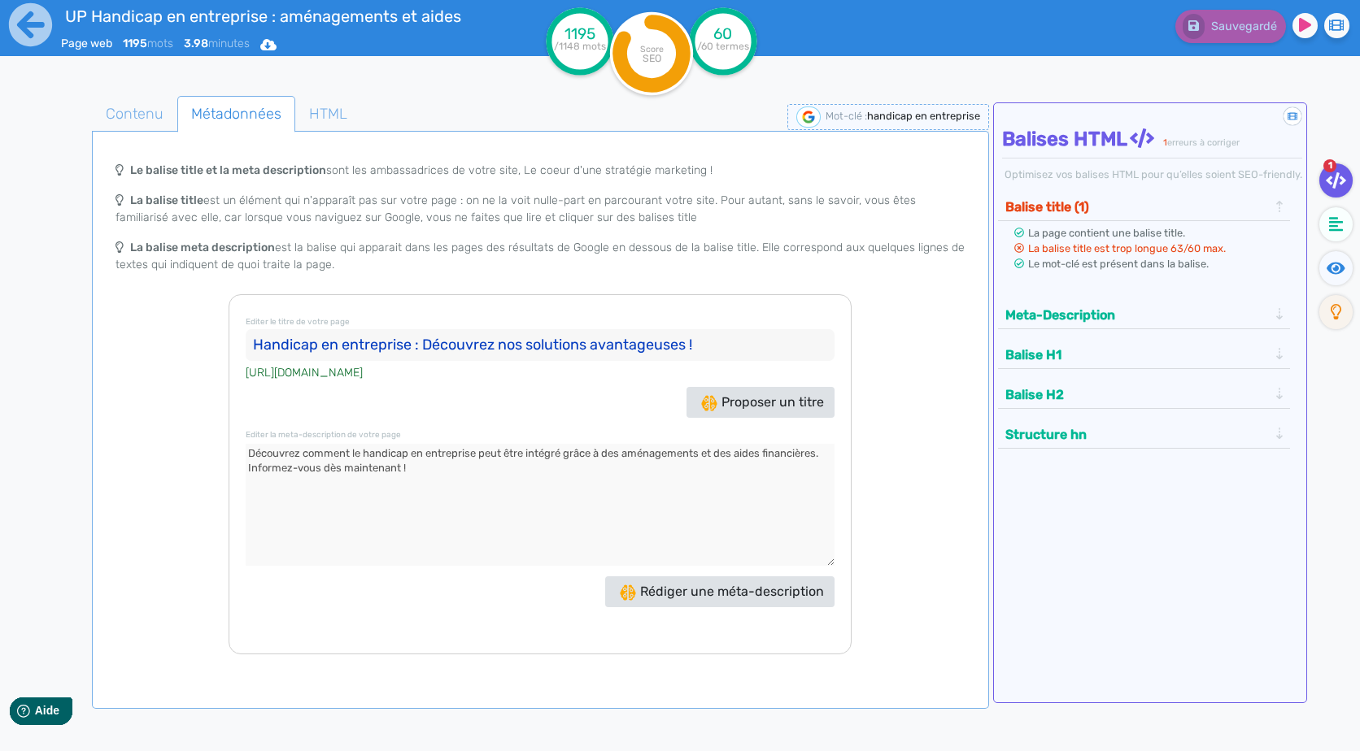
click at [716, 348] on input "Handicap en entreprise : Découvrez nos solutions avantageuses !" at bounding box center [540, 345] width 589 height 33
drag, startPoint x: 700, startPoint y: 341, endPoint x: 498, endPoint y: 348, distance: 202.6
click at [498, 348] on input "Handicap en entreprise : Découvrez nos solutions avantageuses" at bounding box center [540, 345] width 589 height 33
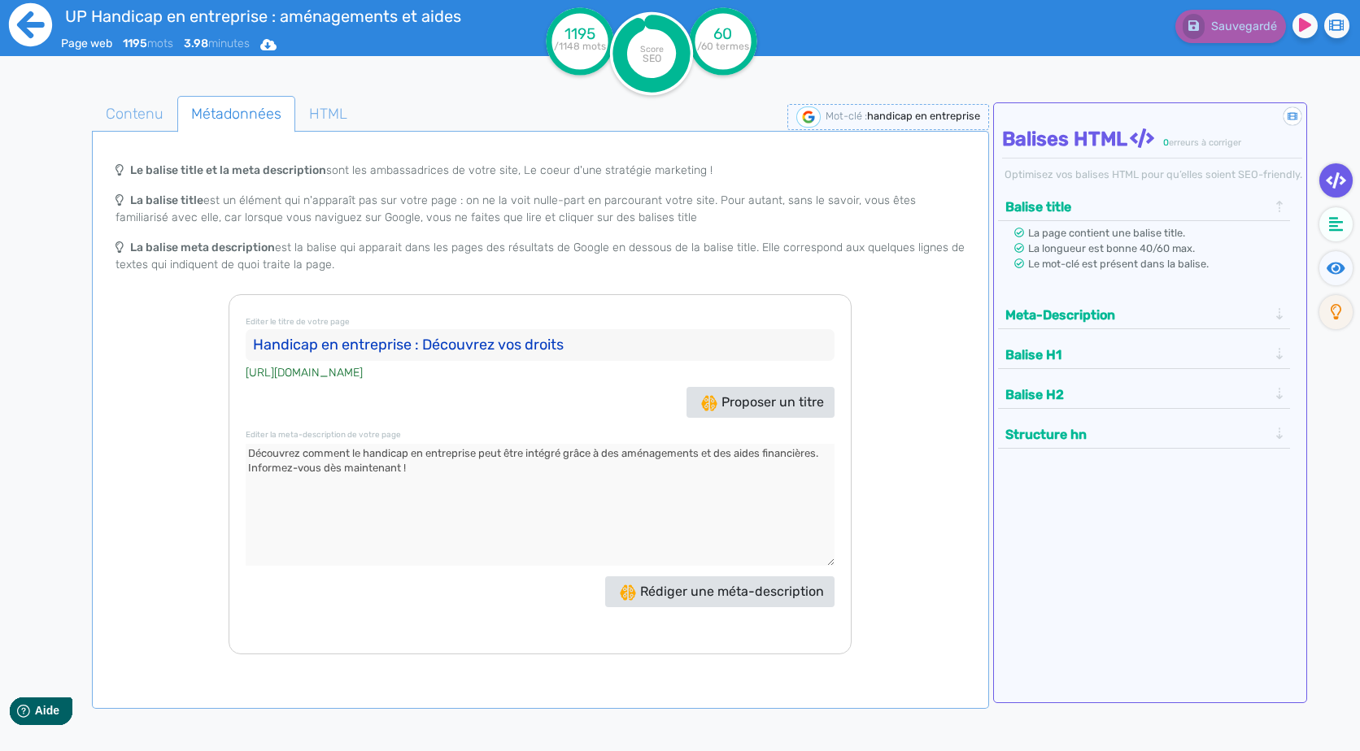
type input "Handicap en entreprise : Découvrez vos droits"
click at [24, 14] on icon at bounding box center [30, 24] width 43 height 43
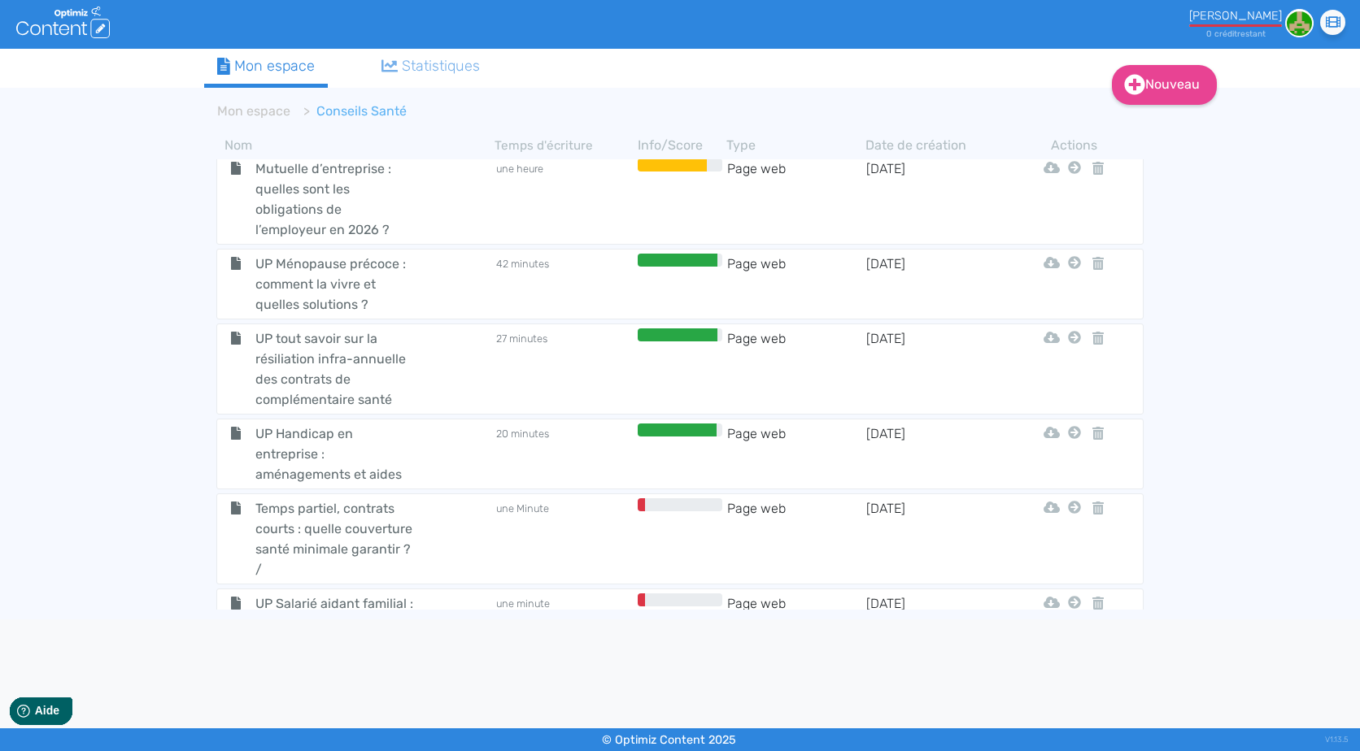
scroll to position [4667, 0]
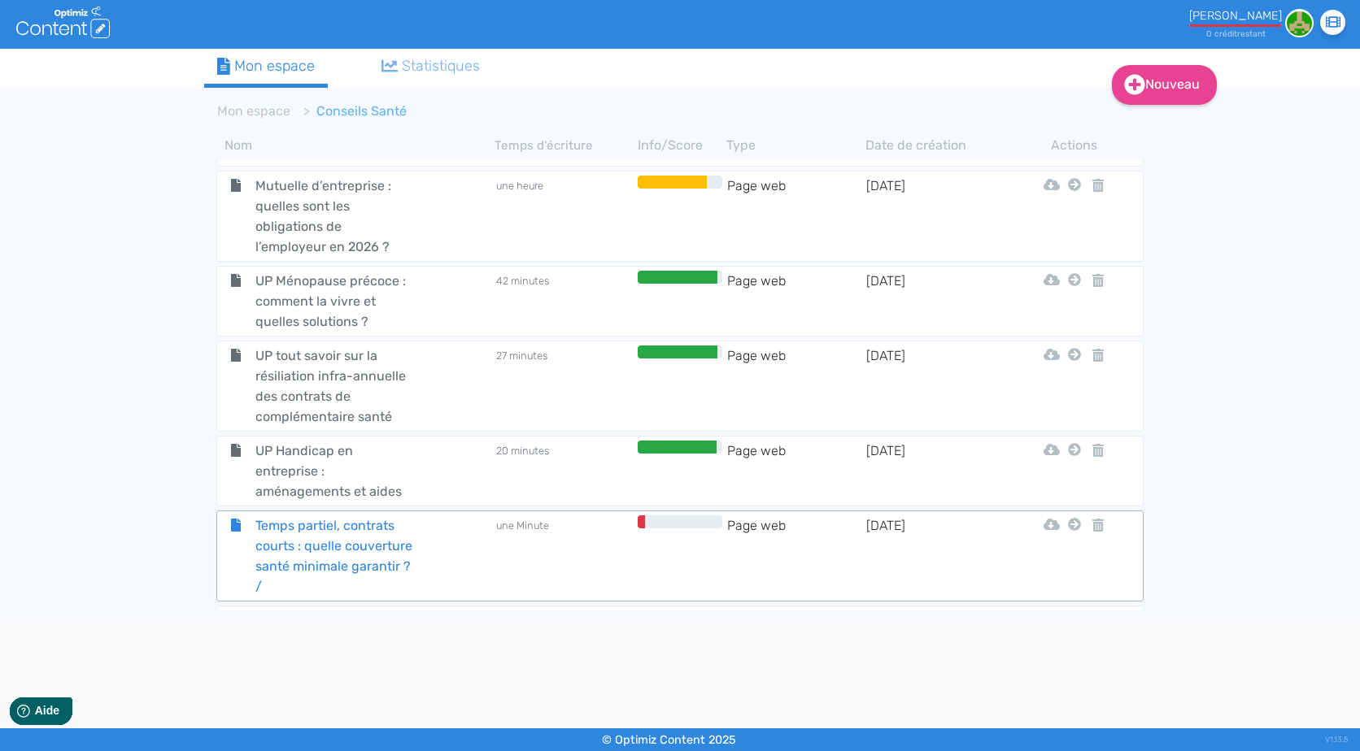
click at [433, 516] on div "Temps partiel, contrats courts : quelle couverture santé minimale garantir ? /" at bounding box center [356, 556] width 275 height 81
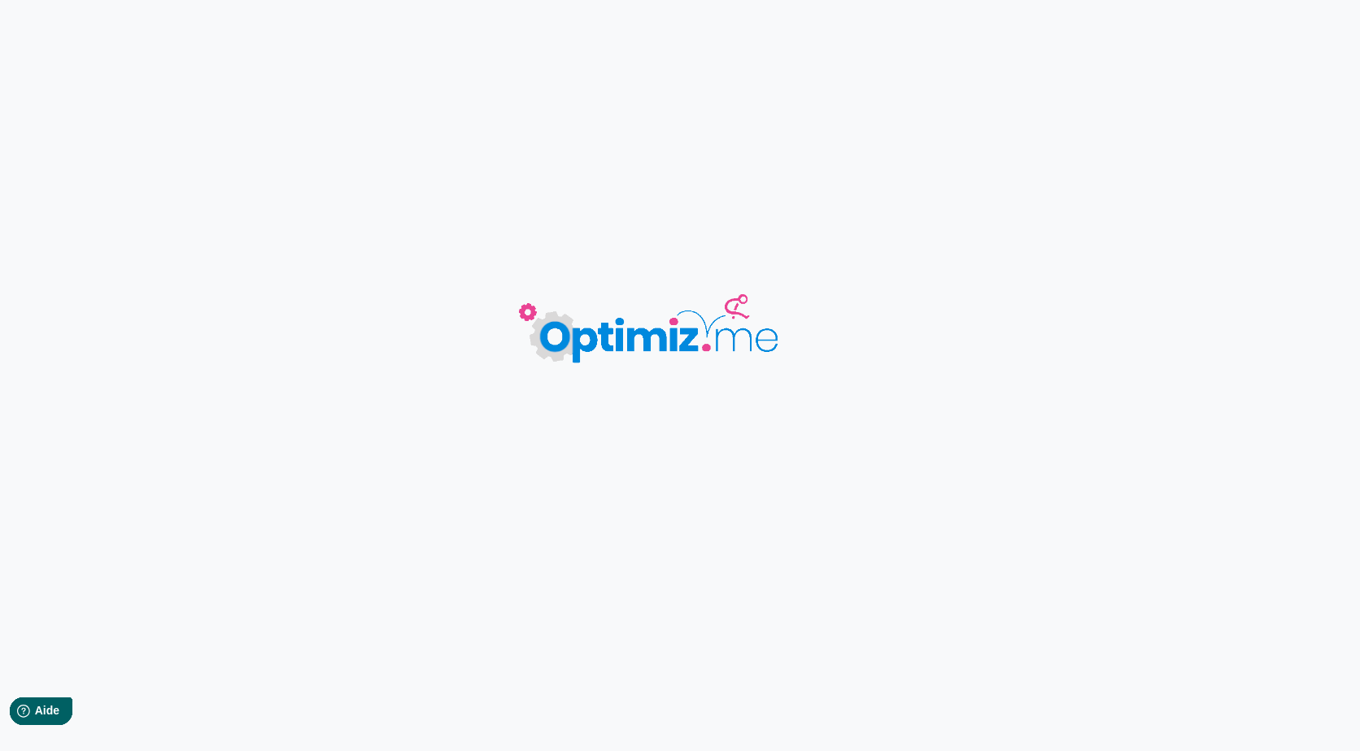
type input "Temps partiel, contrats courts : quelle couverture santé minimale garantir ? /"
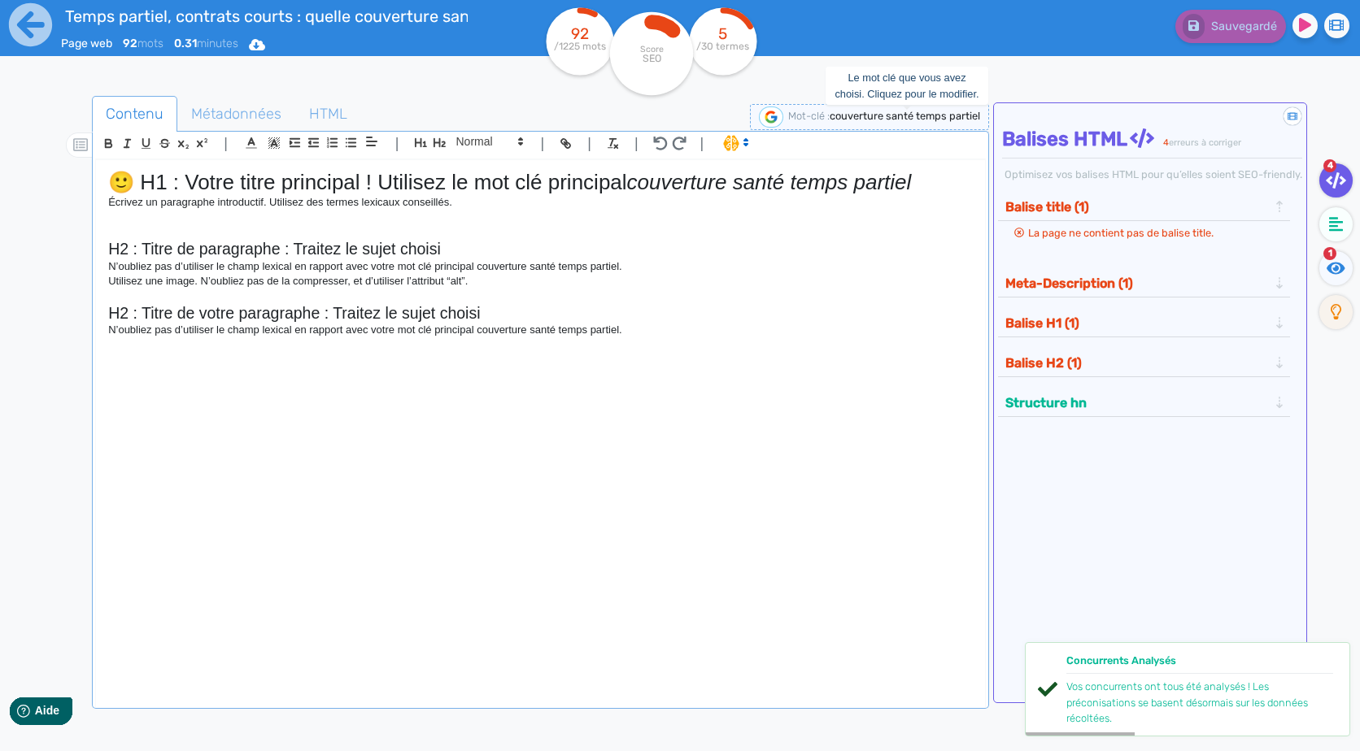
drag, startPoint x: 982, startPoint y: 120, endPoint x: 832, endPoint y: 120, distance: 150.5
click at [832, 120] on div "Mot-clé : couverture santé temps partiel Le mot clé que vous avez choisi. Cliqu…" at bounding box center [869, 117] width 239 height 26
copy span "couverture santé temps partiel"
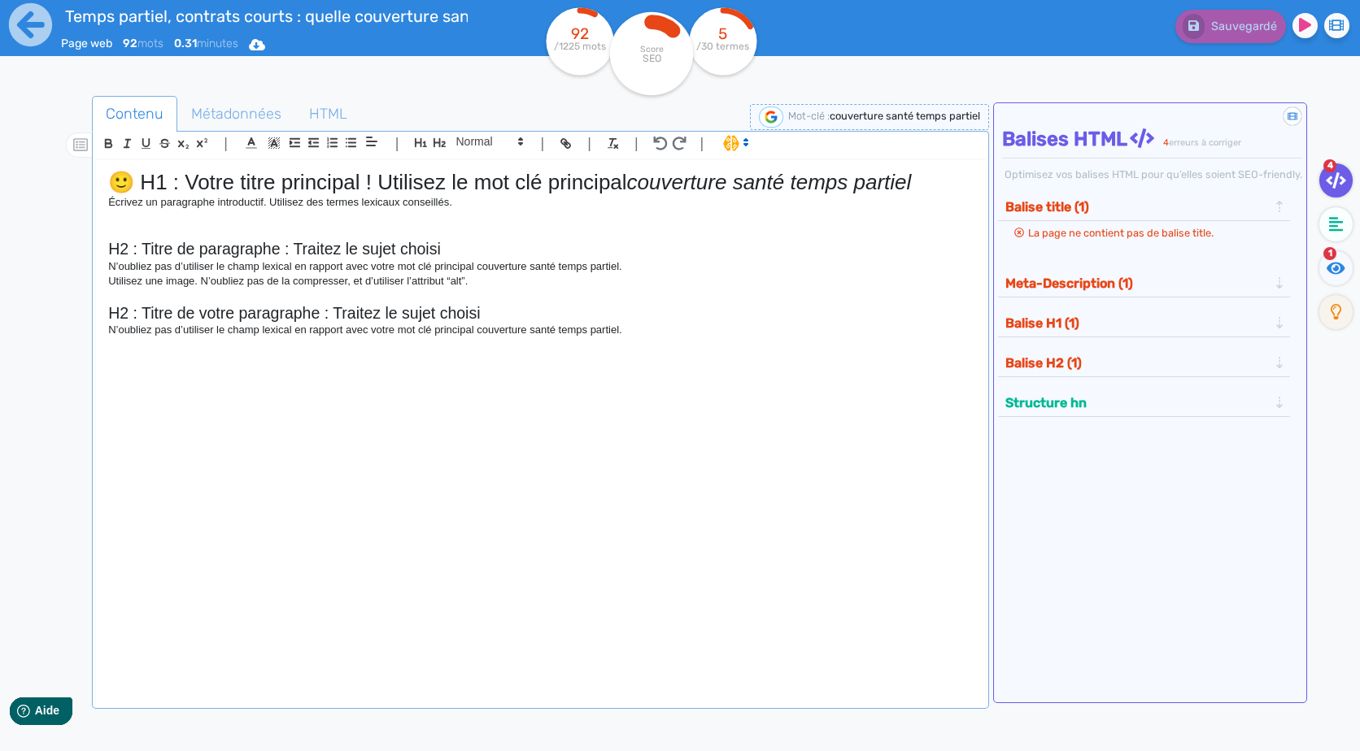
click at [717, 196] on p "Écrivez un paragraphe introductif. Utilisez des termes lexicaux conseillés." at bounding box center [540, 202] width 864 height 15
click at [738, 181] on em "couverture santé temps partiel" at bounding box center [769, 182] width 285 height 24
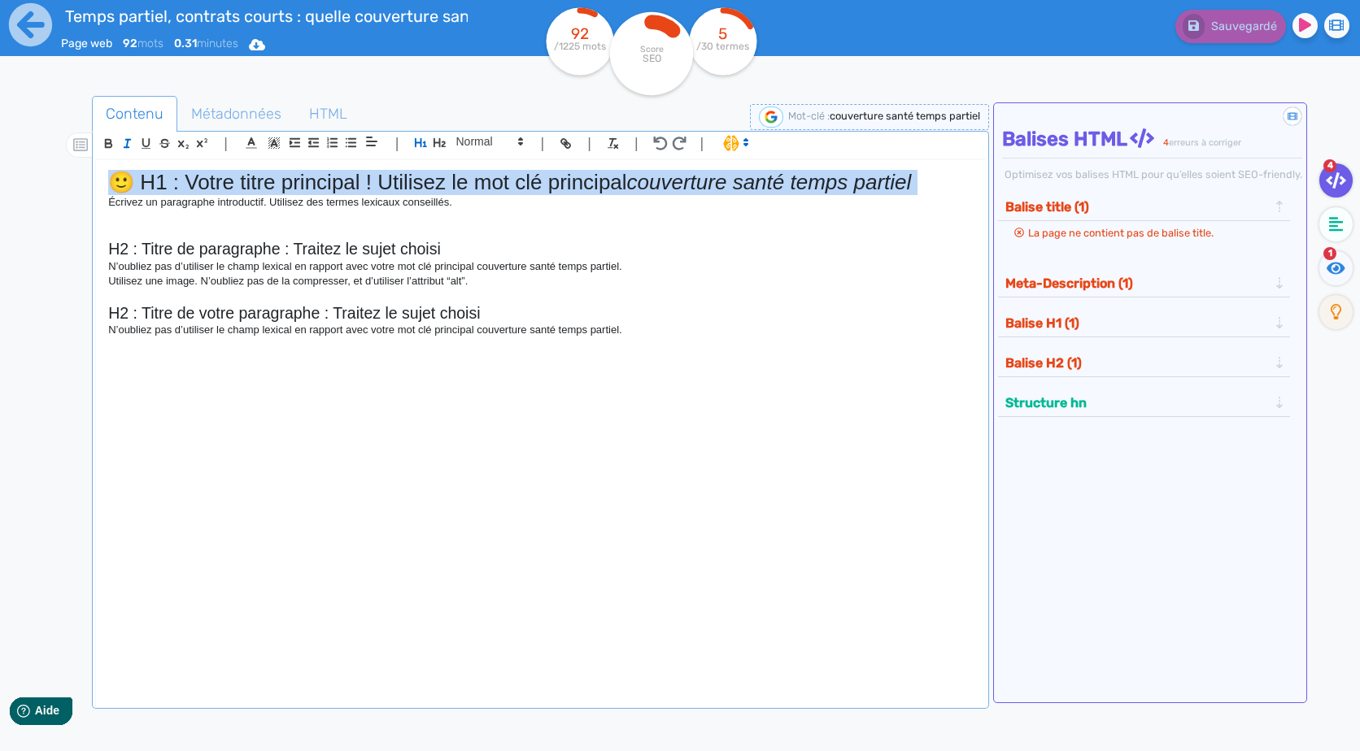
click at [738, 181] on em "couverture santé temps partiel" at bounding box center [769, 182] width 285 height 24
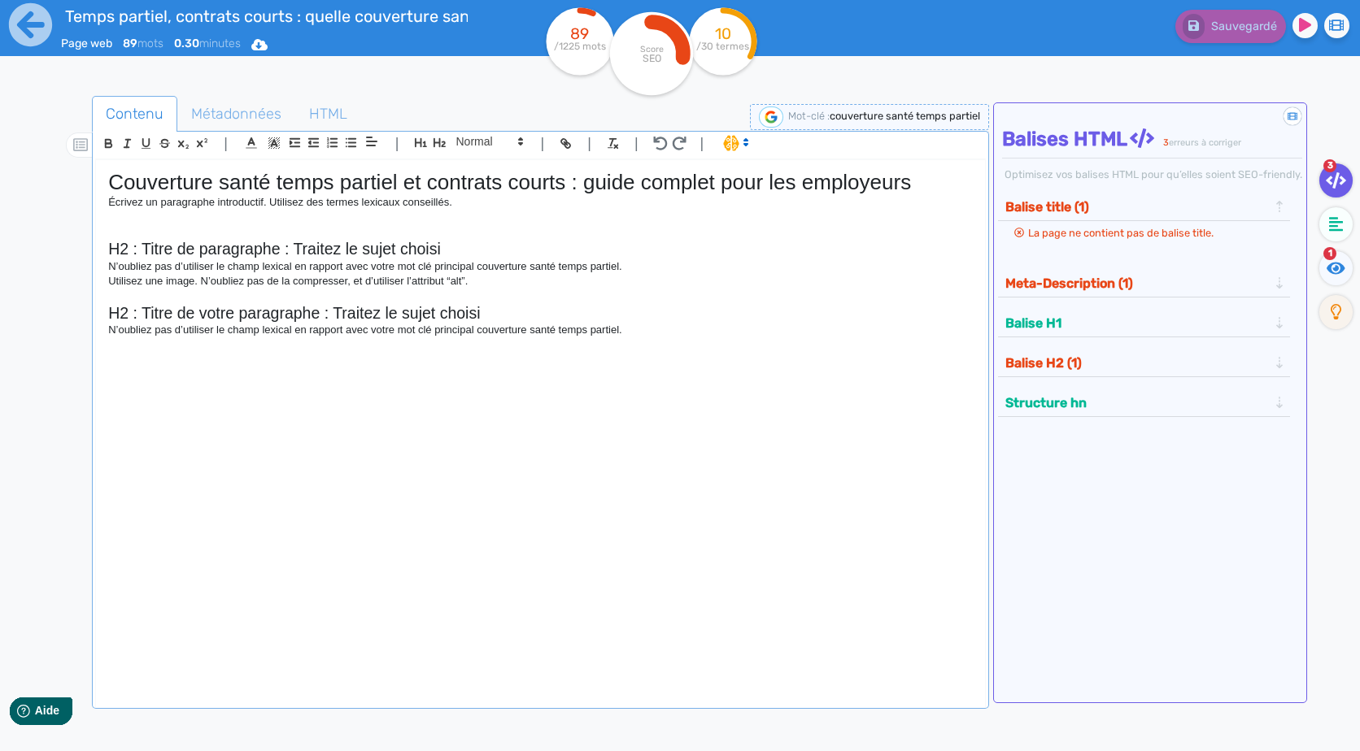
click at [443, 200] on p "Écrivez un paragraphe introductif. Utilisez des termes lexicaux conseillés." at bounding box center [540, 202] width 864 height 15
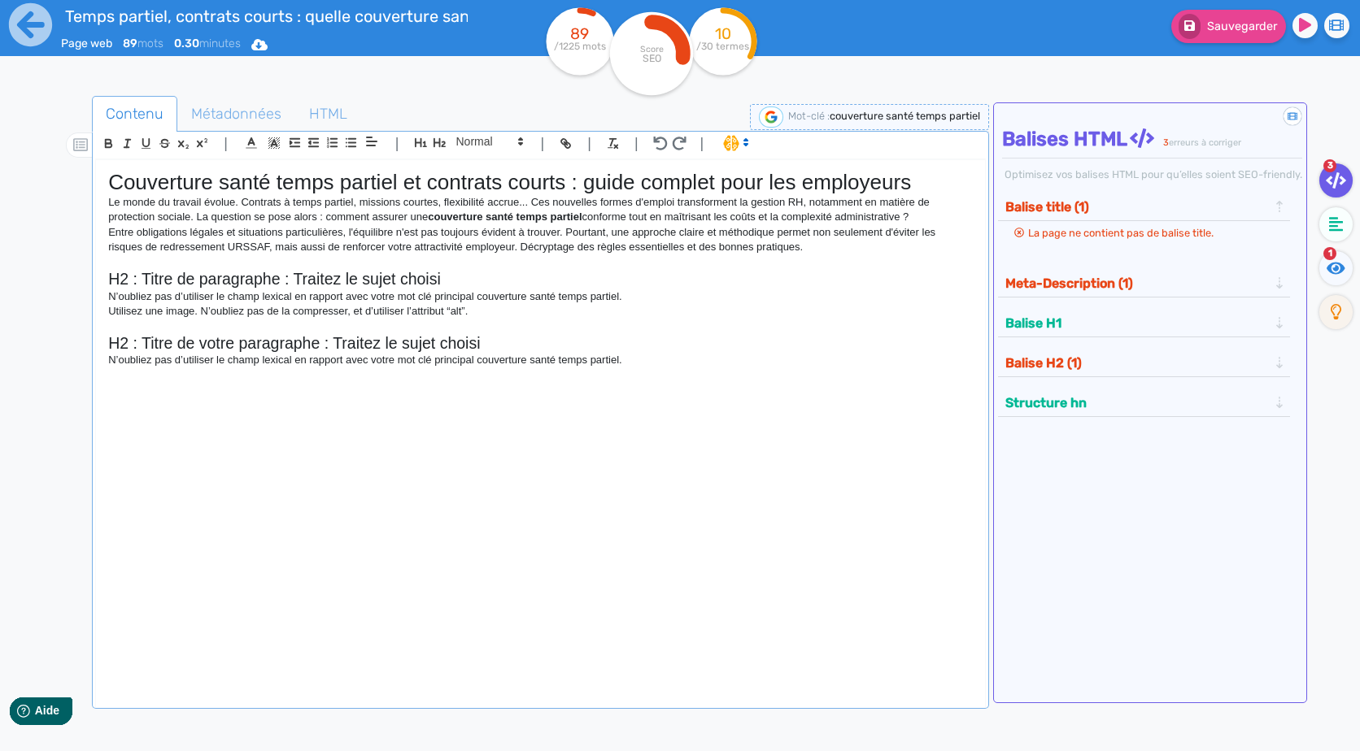
click at [921, 211] on p "Le monde du travail évolue. Contrats à temps partiel, missions courtes, flexibi…" at bounding box center [540, 210] width 864 height 30
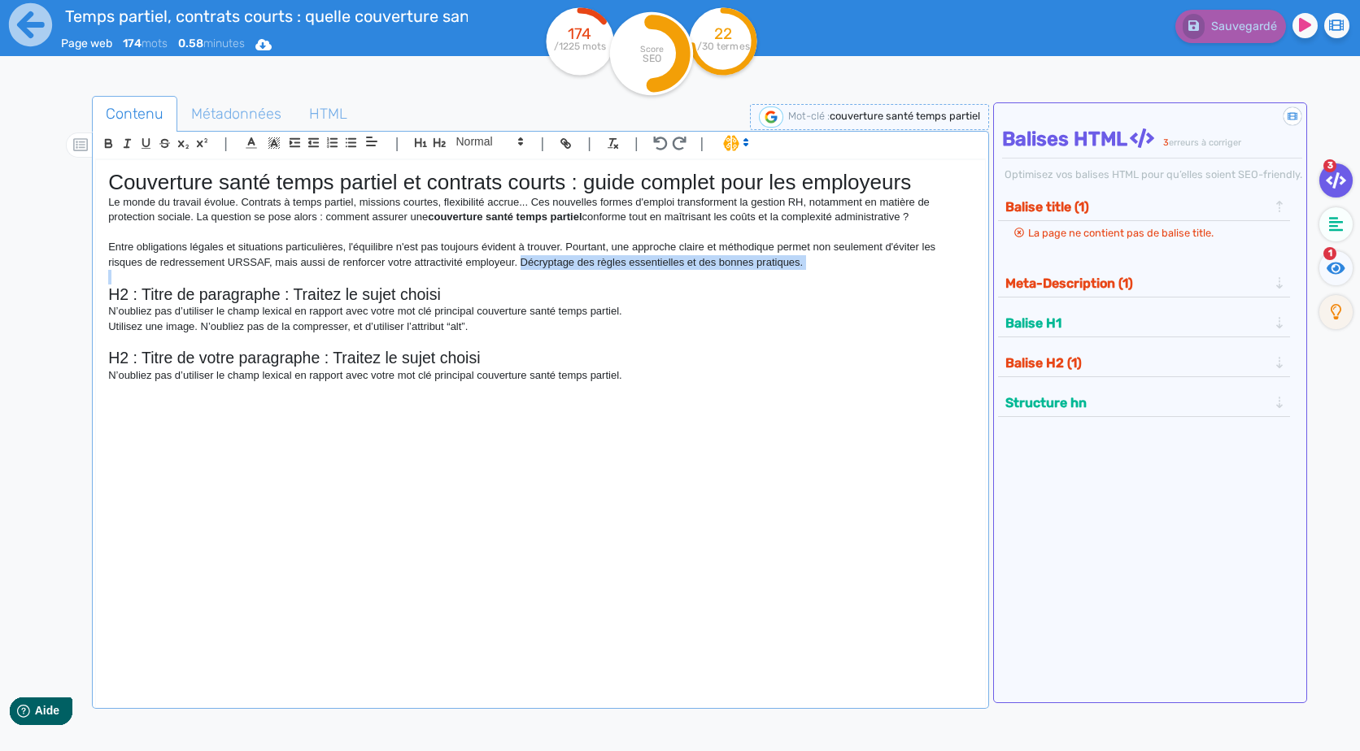
drag, startPoint x: 522, startPoint y: 266, endPoint x: 616, endPoint y: 272, distance: 94.5
click at [616, 272] on div "Couverture santé temps partiel et contrats courts : guide complet pour les empl…" at bounding box center [540, 423] width 888 height 526
click at [586, 264] on p "Entre obligations légales et situations particulières, l'équilibre n'est pas to…" at bounding box center [540, 255] width 864 height 30
click at [547, 264] on p "Entre obligations légales et situations particulières, l'équilibre n'est pas to…" at bounding box center [540, 255] width 864 height 30
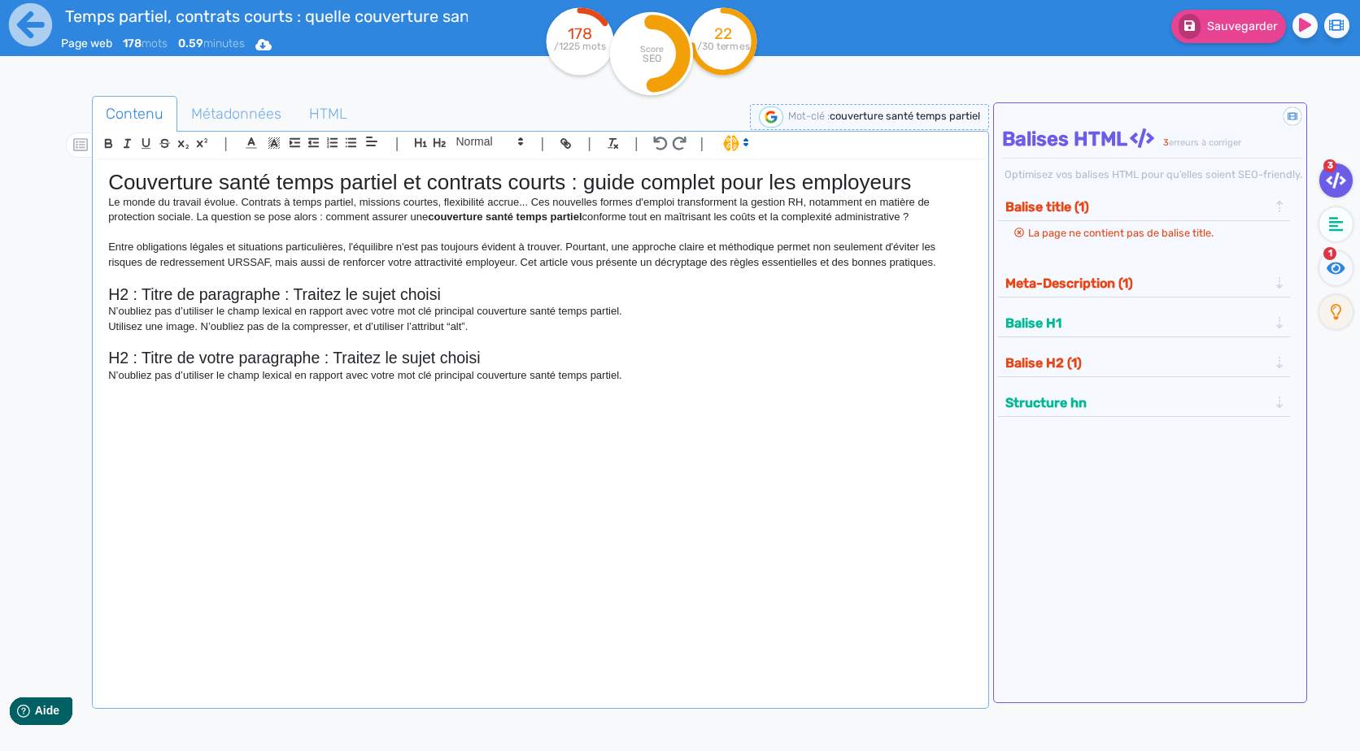
click at [933, 264] on p "Entre obligations légales et situations particulières, l'équilibre n'est pas to…" at bounding box center [540, 255] width 864 height 30
drag, startPoint x: 585, startPoint y: 212, endPoint x: 431, endPoint y: 221, distance: 154.0
click at [431, 221] on p "Le monde du travail évolue. Contrats à temps partiel, missions courtes, flexibi…" at bounding box center [540, 210] width 864 height 30
click at [739, 316] on p "N’oubliez pas d’utiliser le champ lexical en rapport avec votre mot clé princip…" at bounding box center [540, 311] width 864 height 15
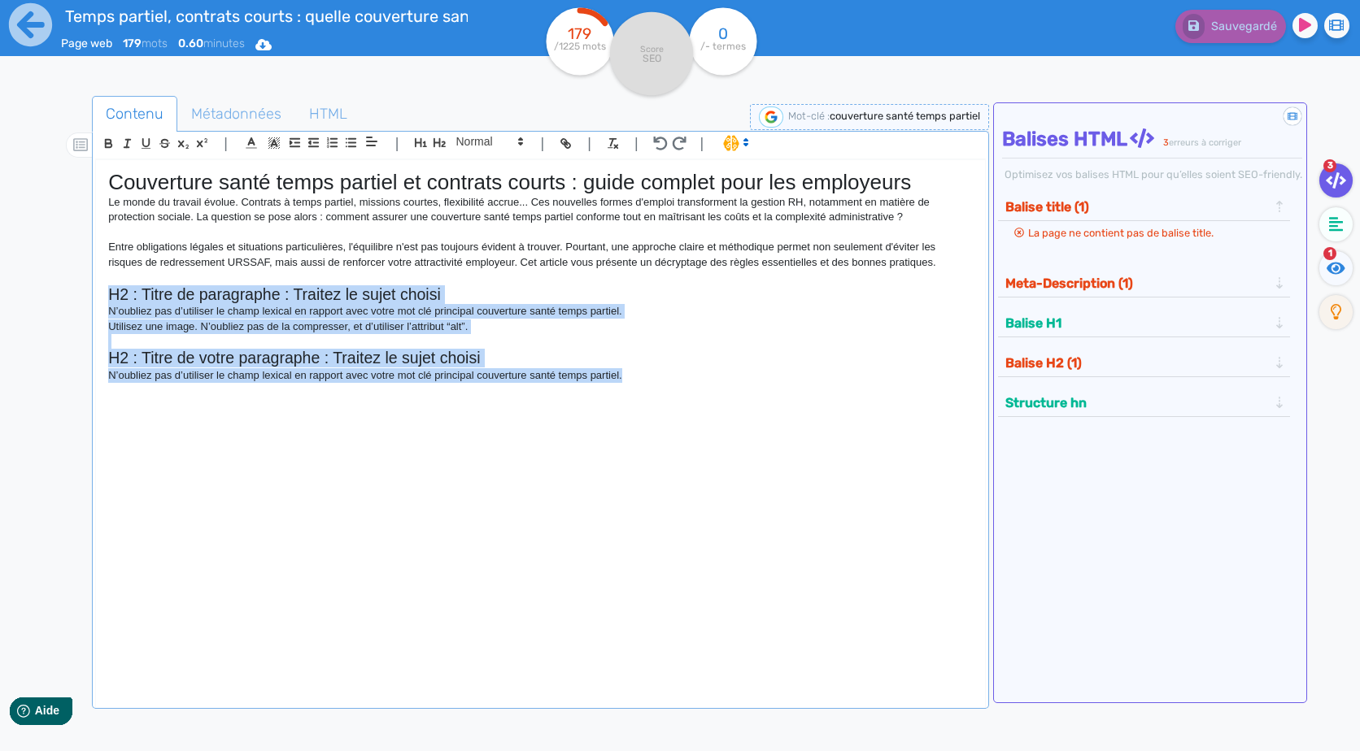
drag, startPoint x: 648, startPoint y: 381, endPoint x: 89, endPoint y: 298, distance: 564.9
click at [89, 298] on div "Contenu Métadonnées HTML | | H3 H4 H5 H6 Normal | | | | Couverture santé temps …" at bounding box center [703, 473] width 1313 height 762
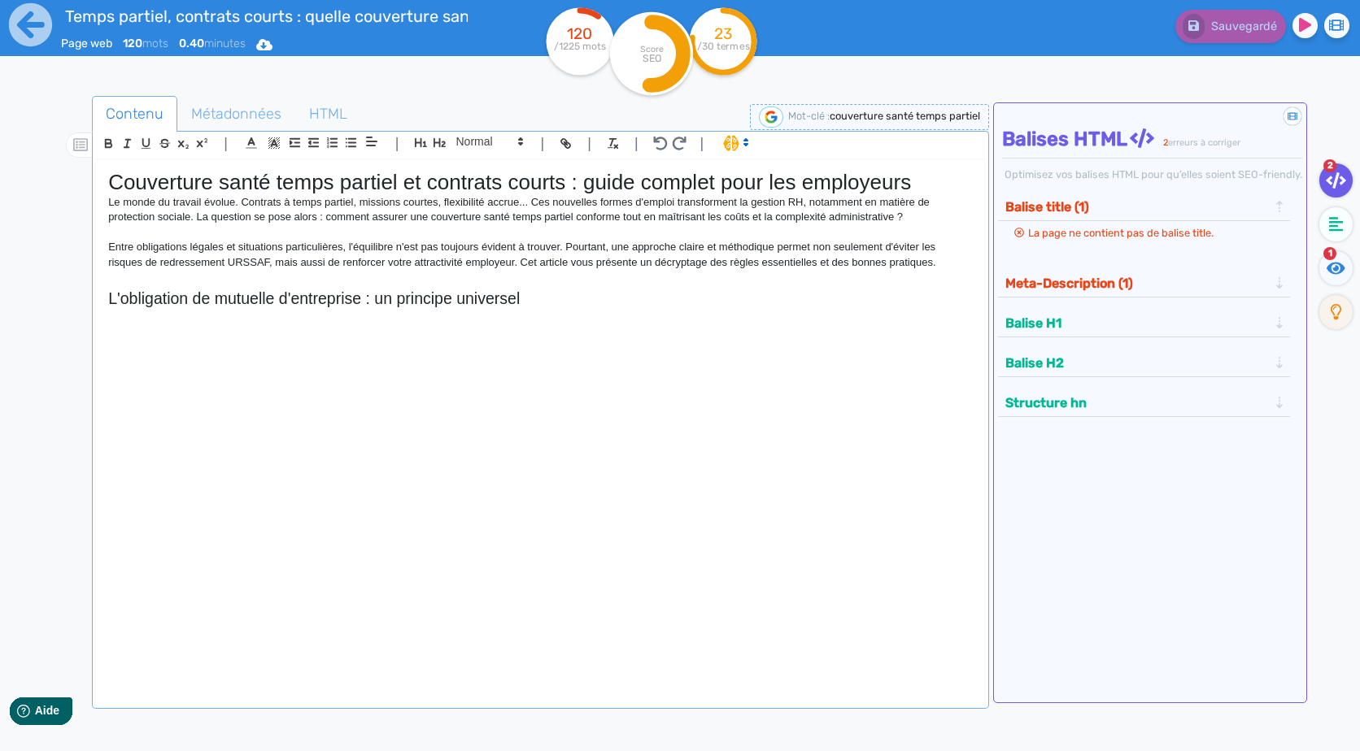
click at [374, 329] on div "Couverture santé temps partiel et contrats courts : guide complet pour les empl…" at bounding box center [540, 423] width 888 height 526
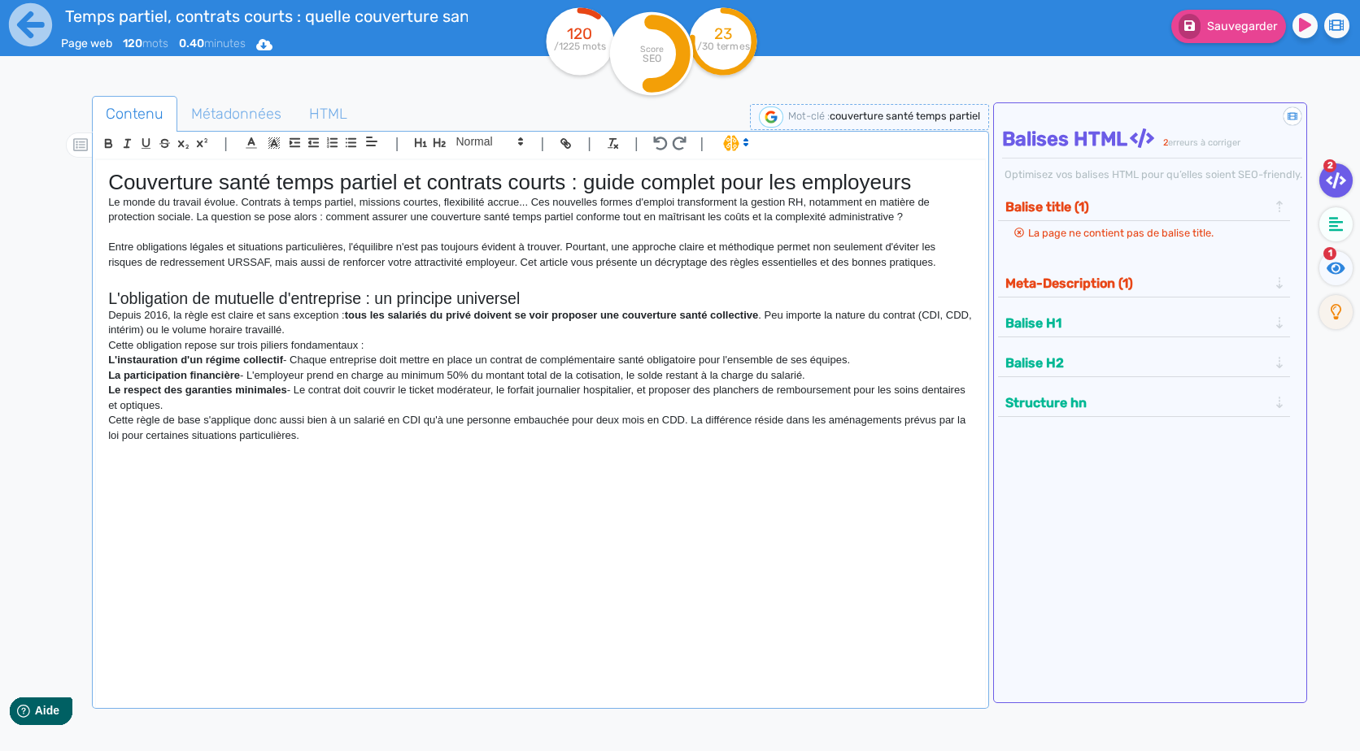
click at [360, 333] on p "Depuis 2016, la règle est claire et sans exception : tous les salariés du privé…" at bounding box center [540, 323] width 864 height 30
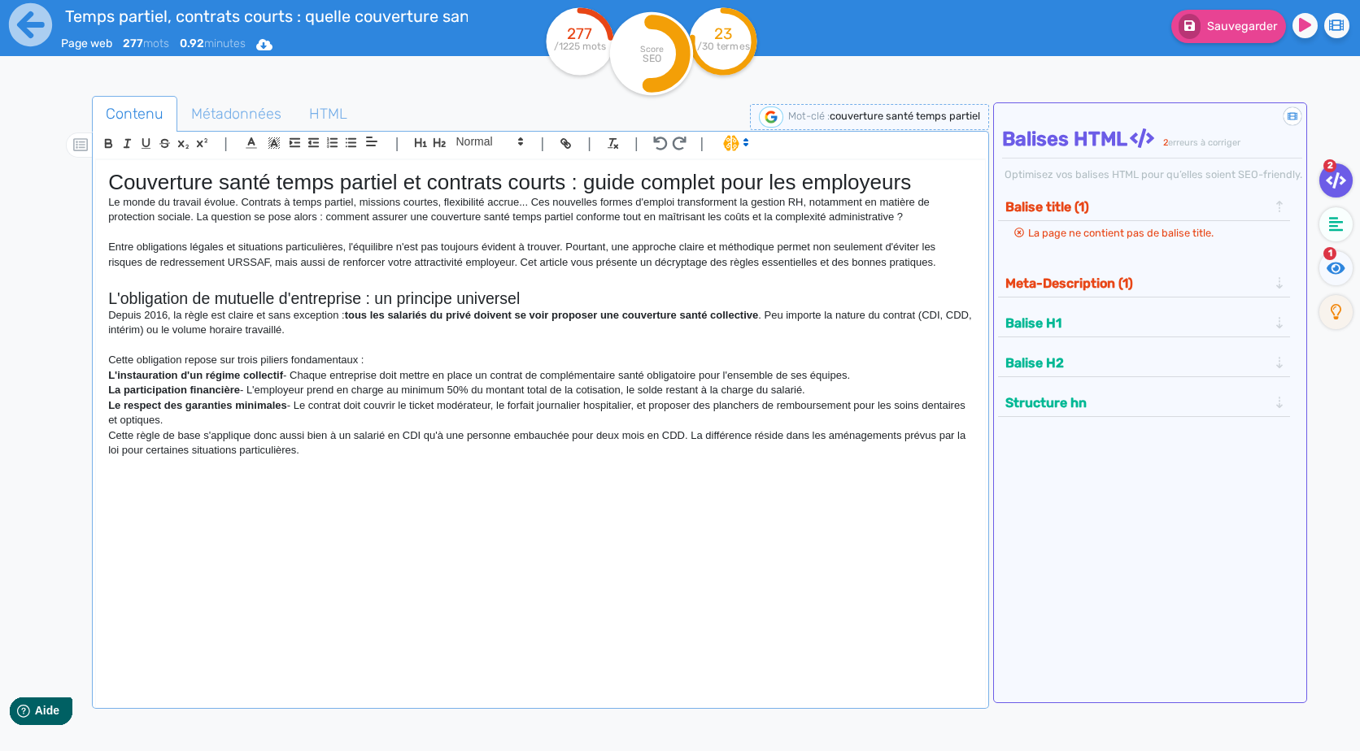
click at [928, 320] on p "Depuis 2016, la règle est claire et sans exception : tous les salariés du privé…" at bounding box center [540, 323] width 864 height 30
click at [172, 325] on p "Depuis 2016, la règle est claire et sans exception : tous les salariés du privé…" at bounding box center [540, 323] width 864 height 30
click at [358, 334] on p "Depuis 2016, la règle est claire et sans exception : tous les salariés du privé…" at bounding box center [540, 323] width 864 height 30
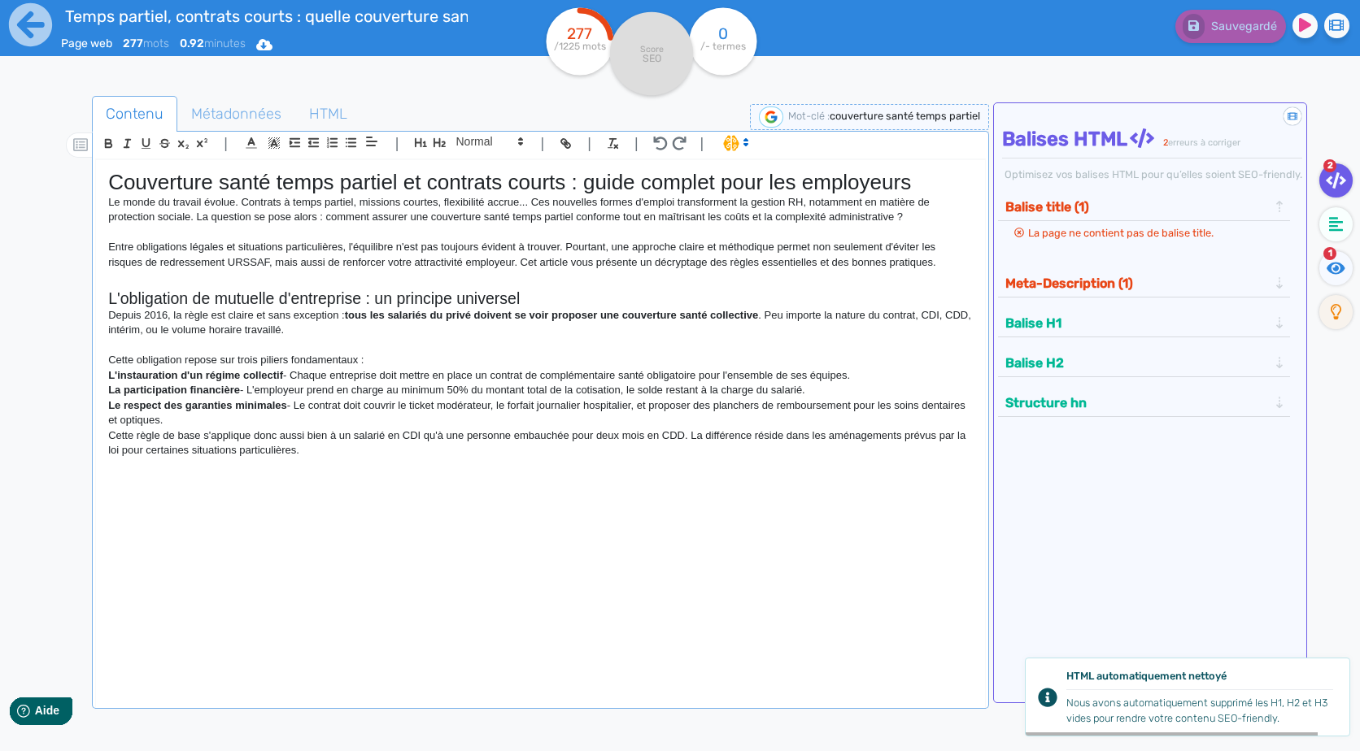
click at [391, 359] on p "Cette obligation repose sur trois piliers fondamentaux :" at bounding box center [540, 360] width 864 height 15
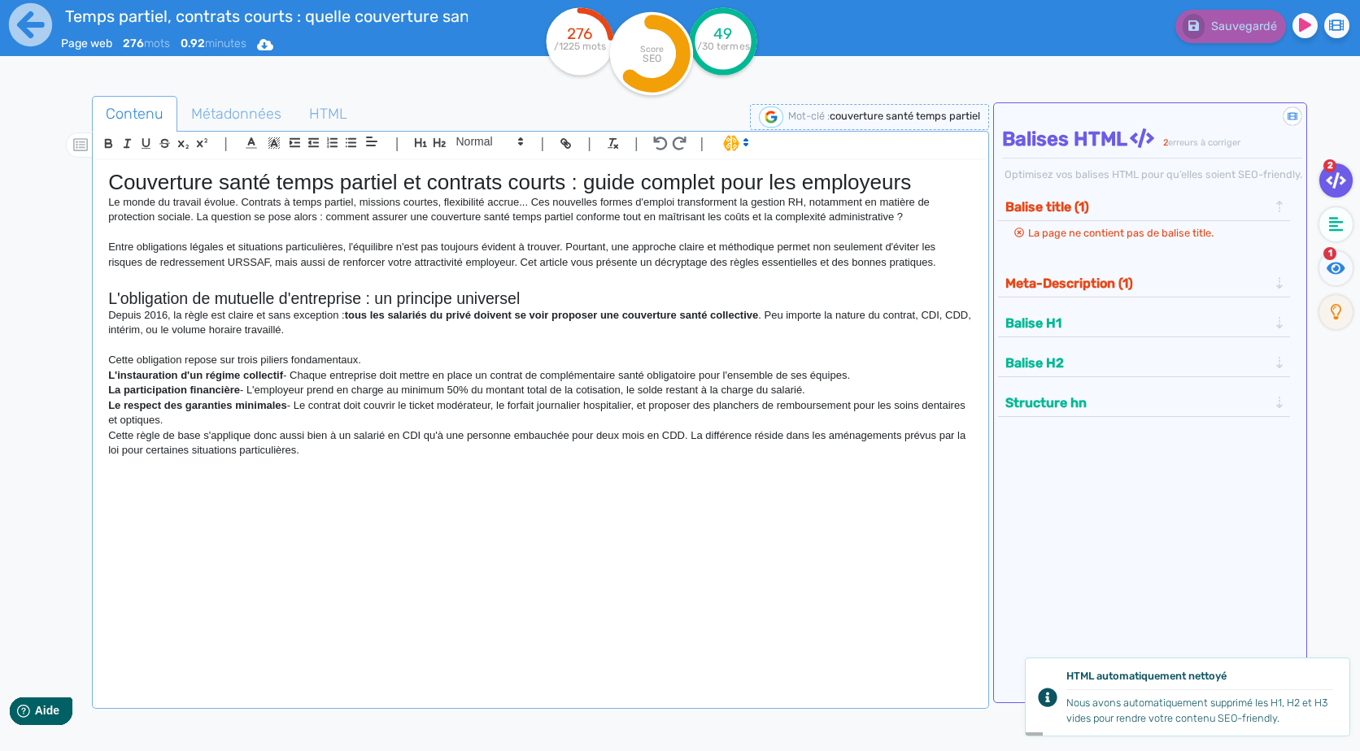
click at [102, 376] on div "Couverture santé temps partiel et contrats courts : guide complet pour les empl…" at bounding box center [540, 423] width 888 height 526
click at [351, 145] on icon "button" at bounding box center [351, 143] width 14 height 14
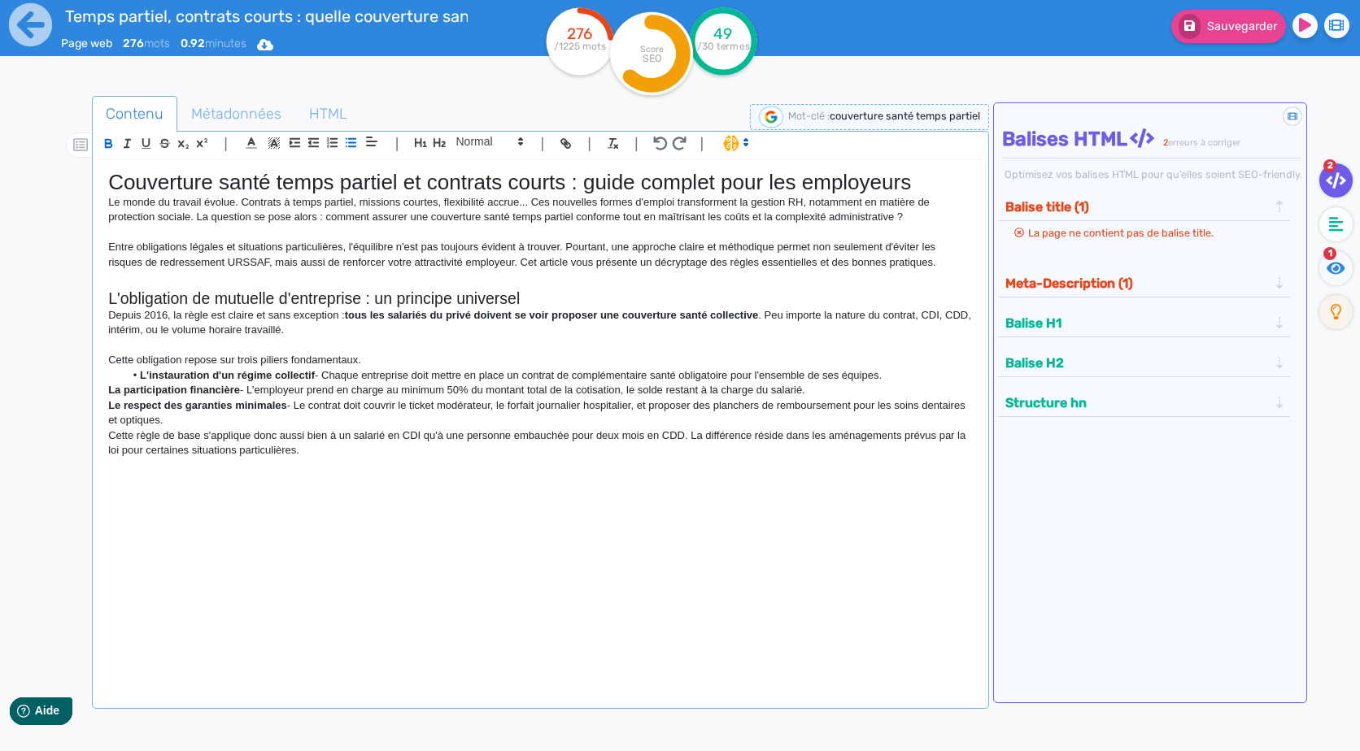
click at [333, 375] on li "L'instauration d'un régime collectif - Chaque entreprise doit mettre en place u…" at bounding box center [548, 375] width 848 height 15
click at [111, 386] on strong "La participation financière" at bounding box center [174, 390] width 132 height 12
click at [283, 390] on li "La participation financière - L'employeur prend en charge au minimum 50% du mon…" at bounding box center [548, 390] width 848 height 15
click at [288, 394] on li "La participation financière - L'employeur prend en charge au minimum 50% du mon…" at bounding box center [548, 390] width 848 height 15
click at [107, 410] on div "Couverture santé temps partiel et contrats courts : guide complet pour les empl…" at bounding box center [540, 423] width 888 height 526
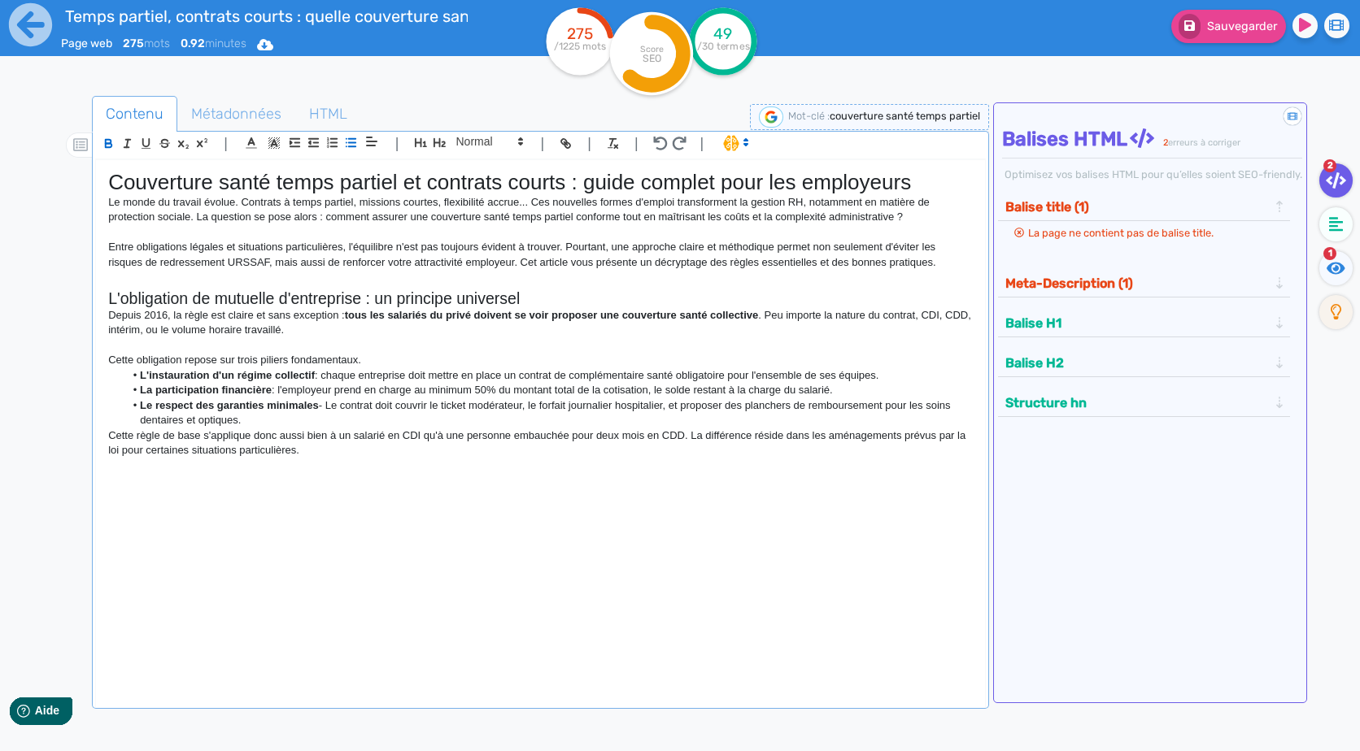
click at [333, 405] on li "Le respect des garanties minimales - Le contrat doit couvrir le ticket modérate…" at bounding box center [548, 414] width 848 height 30
click at [102, 440] on div "Couverture santé temps partiel et contrats courts : guide complet pour les empl…" at bounding box center [540, 423] width 888 height 526
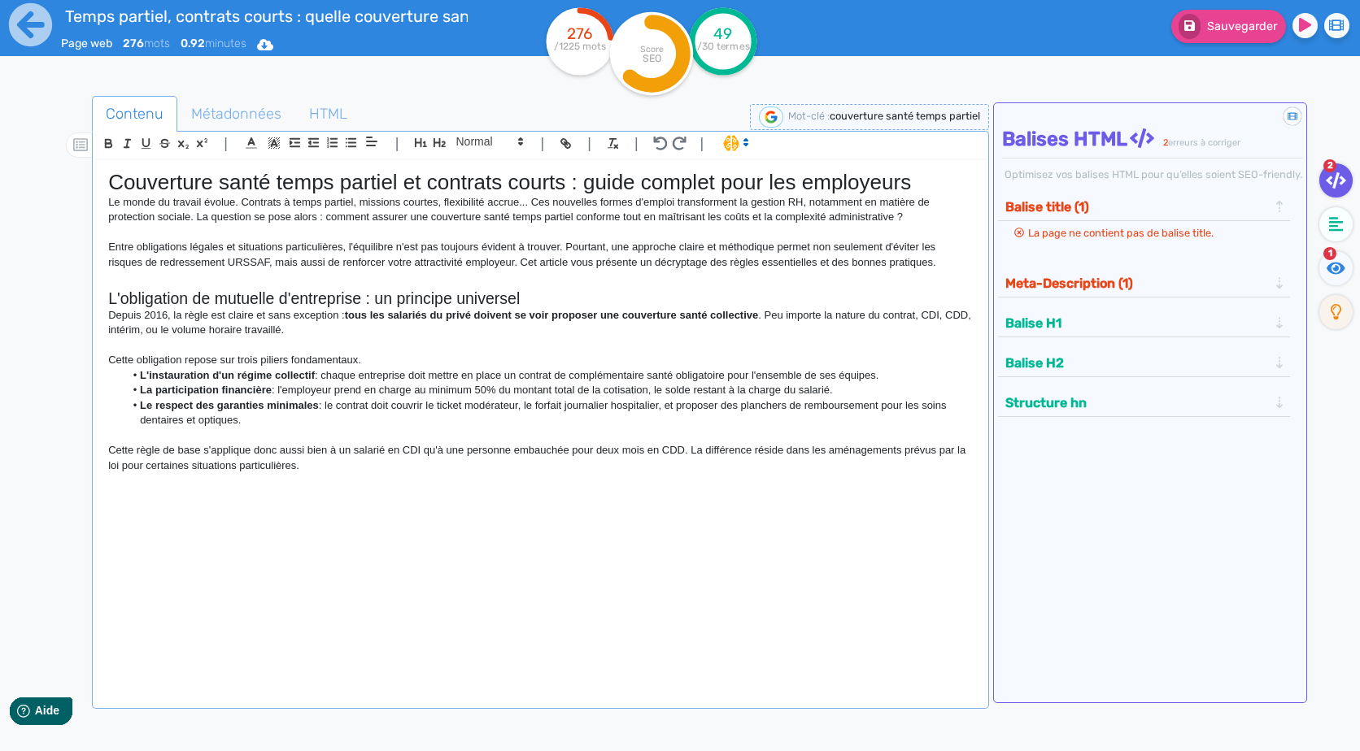
click at [414, 578] on div "Couverture santé temps partiel et contrats courts : guide complet pour les empl…" at bounding box center [540, 423] width 888 height 526
click at [263, 520] on div "Couverture santé temps partiel et contrats courts : guide complet pour les empl…" at bounding box center [540, 423] width 888 height 526
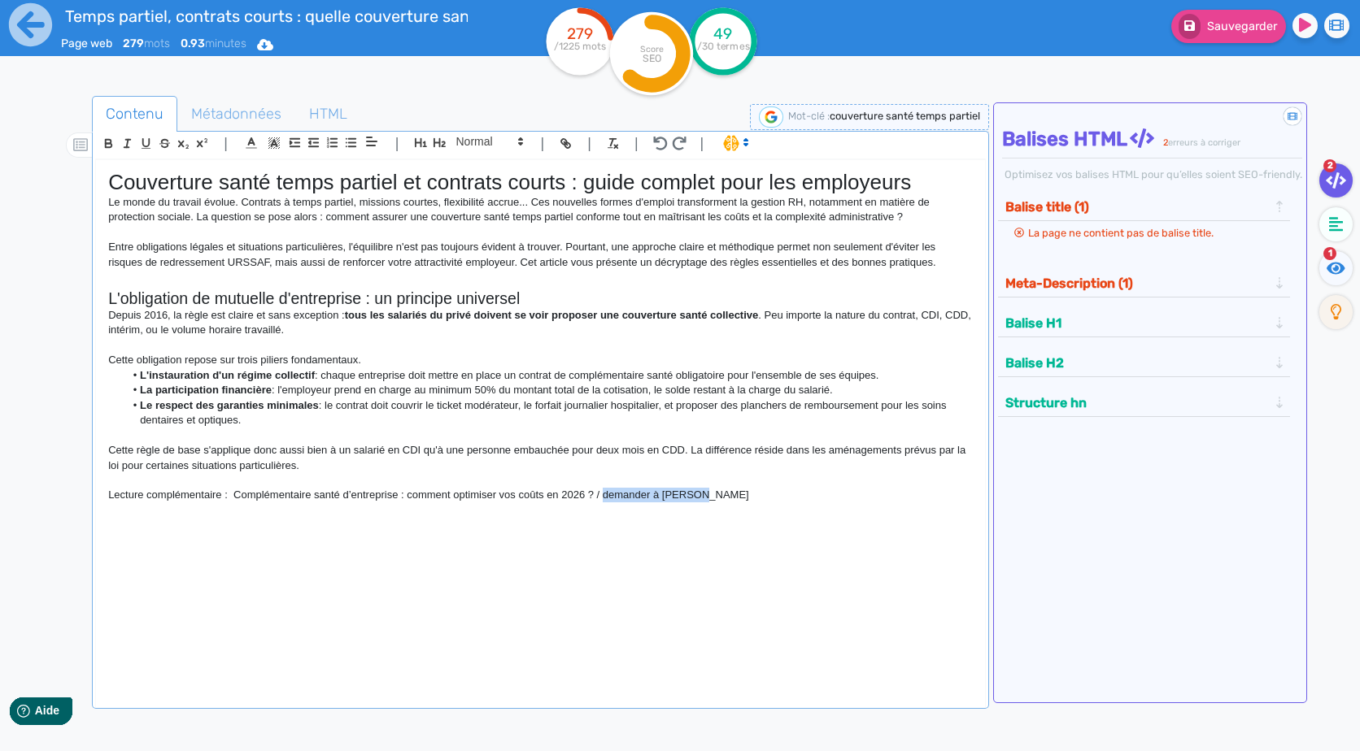
drag, startPoint x: 605, startPoint y: 490, endPoint x: 708, endPoint y: 500, distance: 103.0
click at [708, 500] on p "Lecture complémentaire : Complémentaire santé d’entreprise : comment optimiser …" at bounding box center [540, 495] width 864 height 15
click at [325, 581] on div "Couverture santé temps partiel et contrats courts : guide complet pour les empl…" at bounding box center [540, 423] width 888 height 526
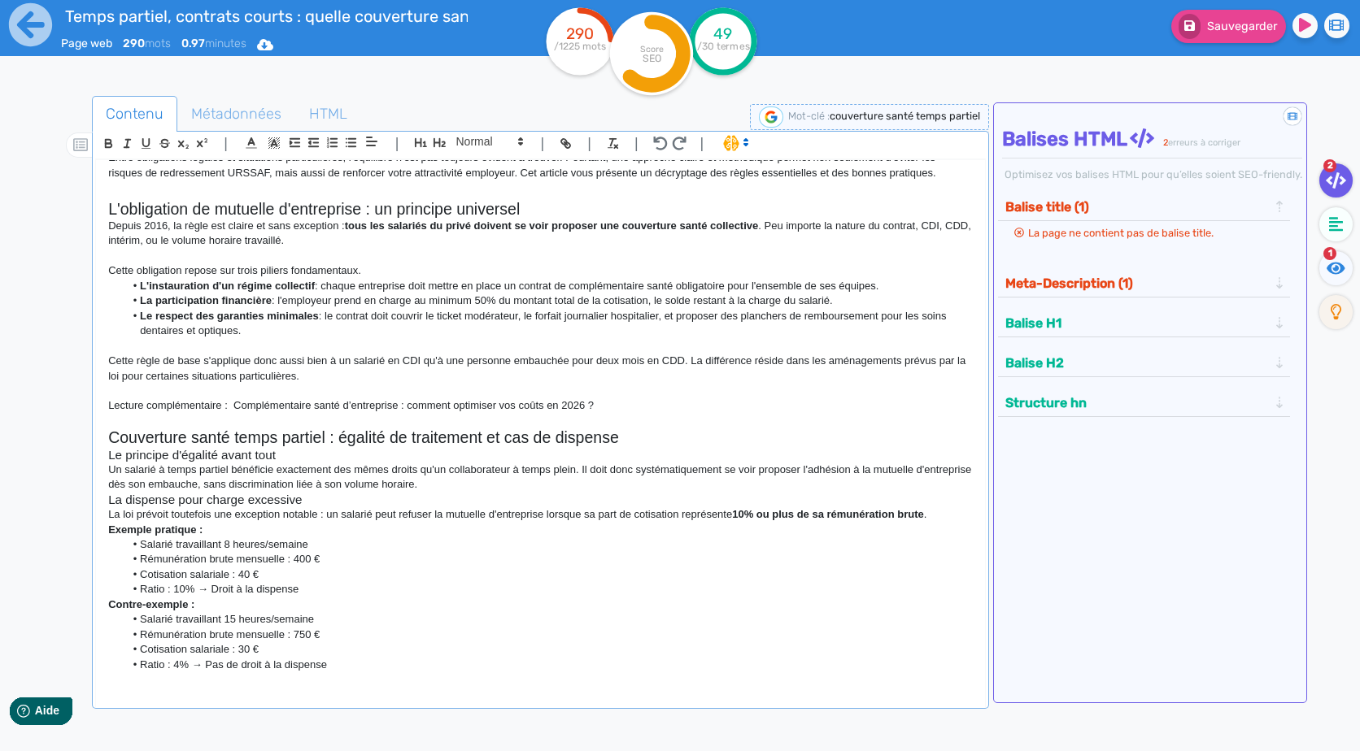
click at [662, 437] on h2 "Couverture santé temps partiel : égalité de traitement et cas de dispense" at bounding box center [540, 438] width 864 height 19
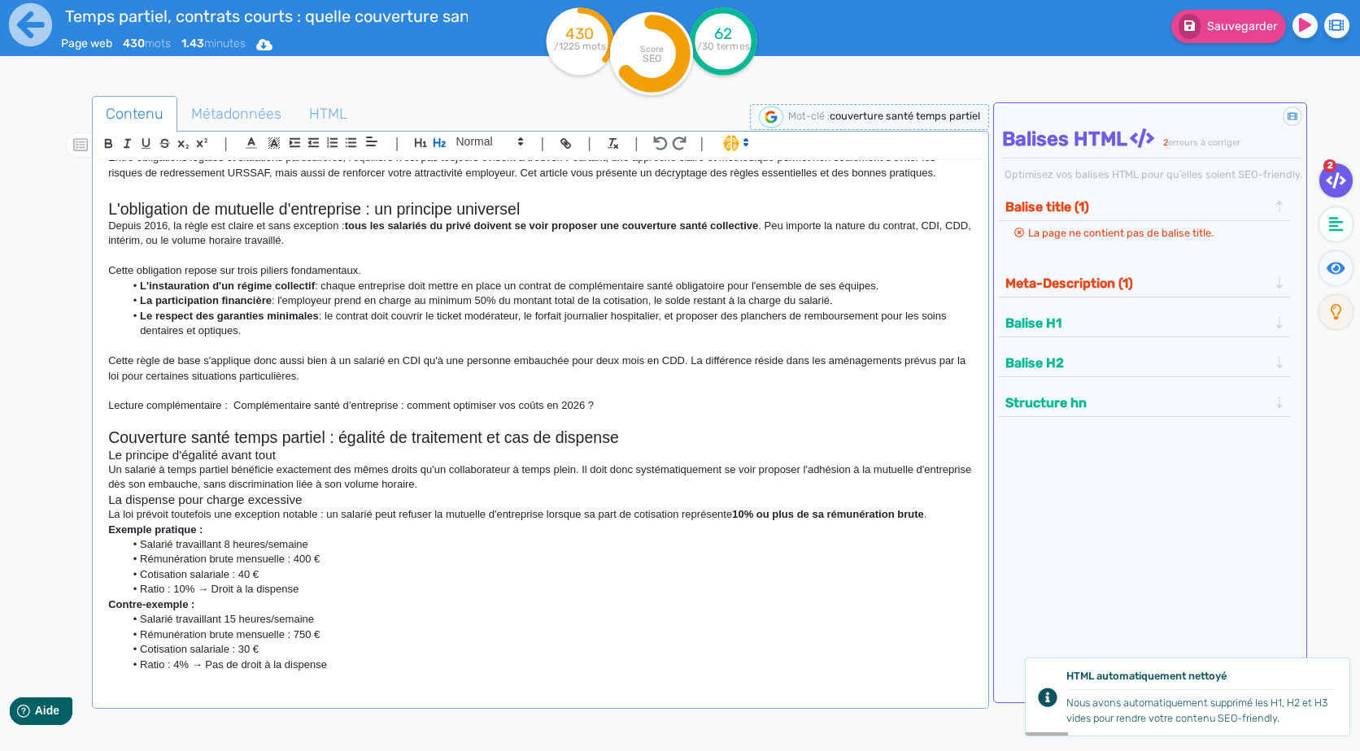
click at [385, 451] on h3 "Le principe d'égalité avant tout" at bounding box center [540, 455] width 864 height 15
click at [594, 489] on p "Un salarié à temps partiel bénéficie exactement des mêmes droits qu'un collabor…" at bounding box center [540, 478] width 864 height 30
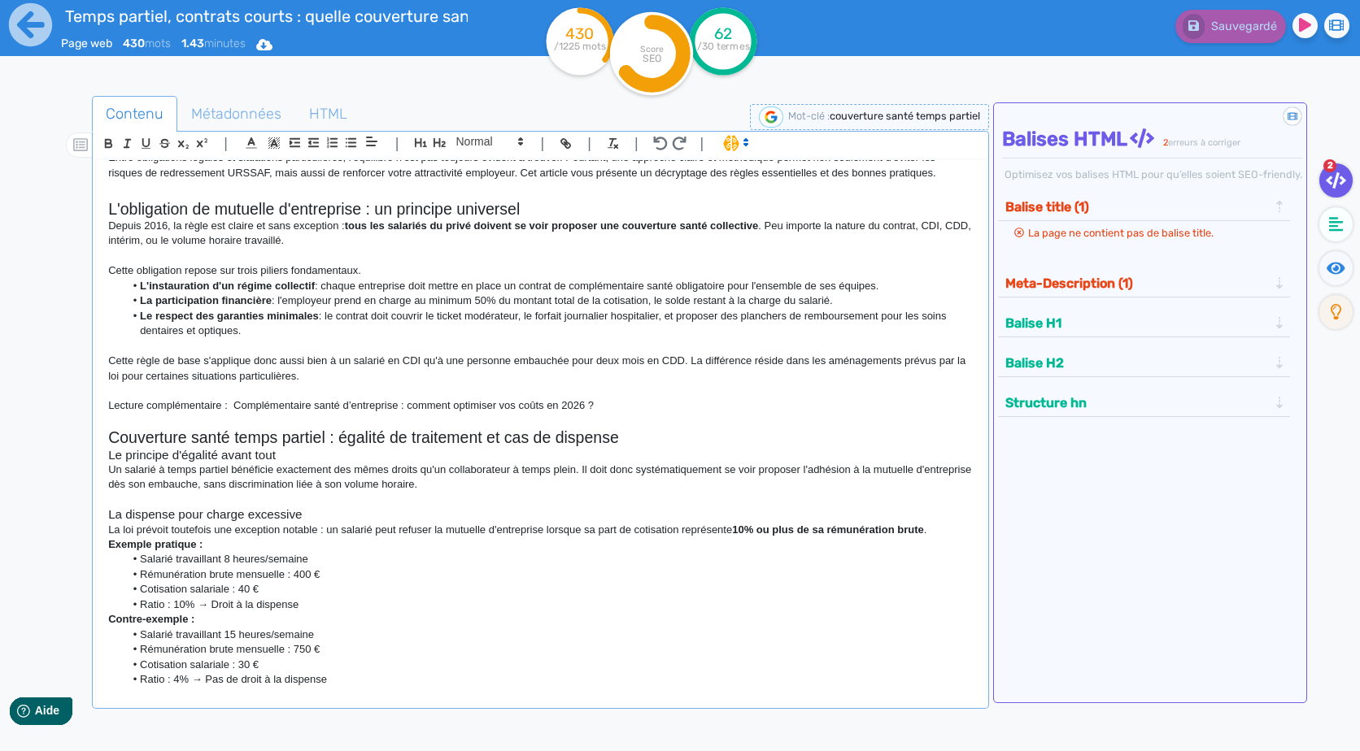
click at [333, 514] on h3 "La dispense pour charge excessive" at bounding box center [540, 514] width 864 height 15
click at [546, 551] on p "Exemple pratique :" at bounding box center [540, 545] width 864 height 15
drag, startPoint x: 207, startPoint y: 548, endPoint x: 94, endPoint y: 551, distance: 113.1
click at [94, 551] on div "| | H3 H4 H5 H6 Normal | | | | Couverture santé temps partiel et contrats court…" at bounding box center [540, 420] width 896 height 578
click at [205, 604] on li "Ratio : 10% → Droit à la dispense" at bounding box center [548, 605] width 848 height 15
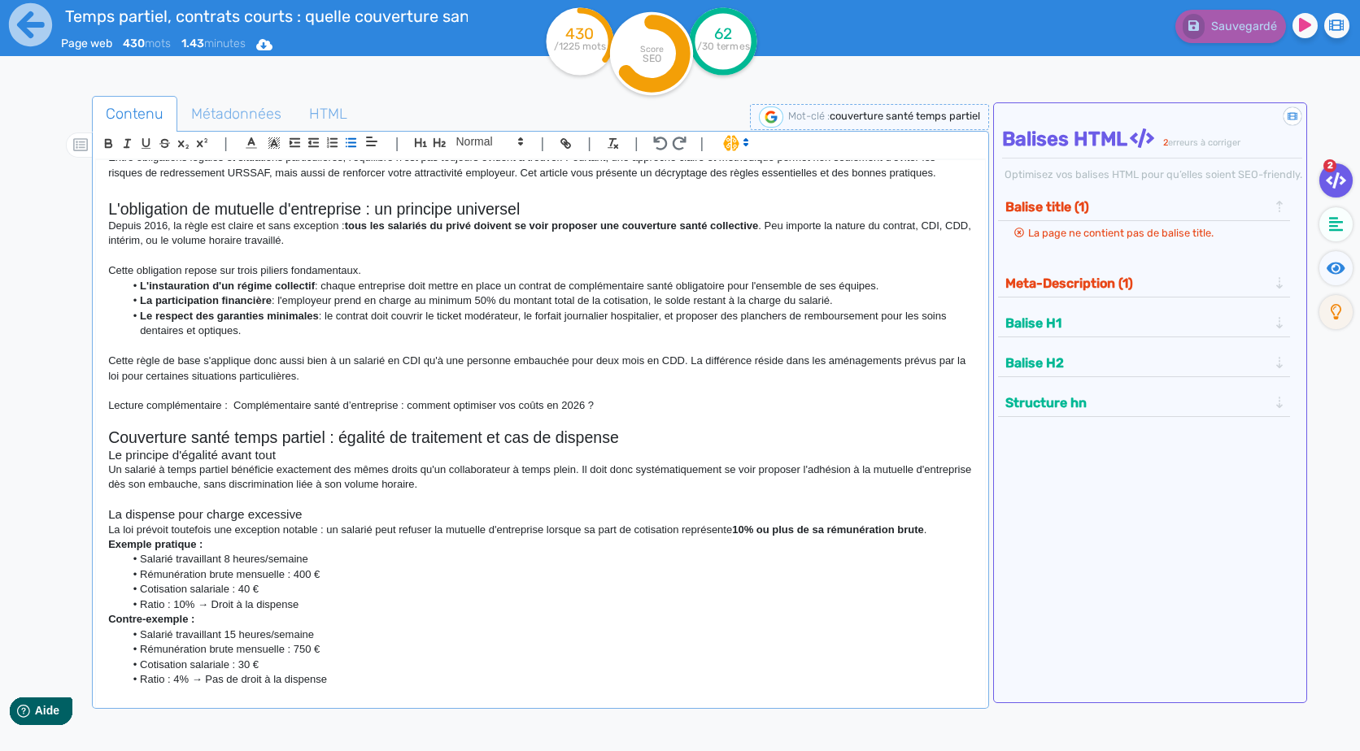
click at [106, 551] on div "Couverture santé temps partiel et contrats courts : guide complet pour les empl…" at bounding box center [540, 423] width 888 height 526
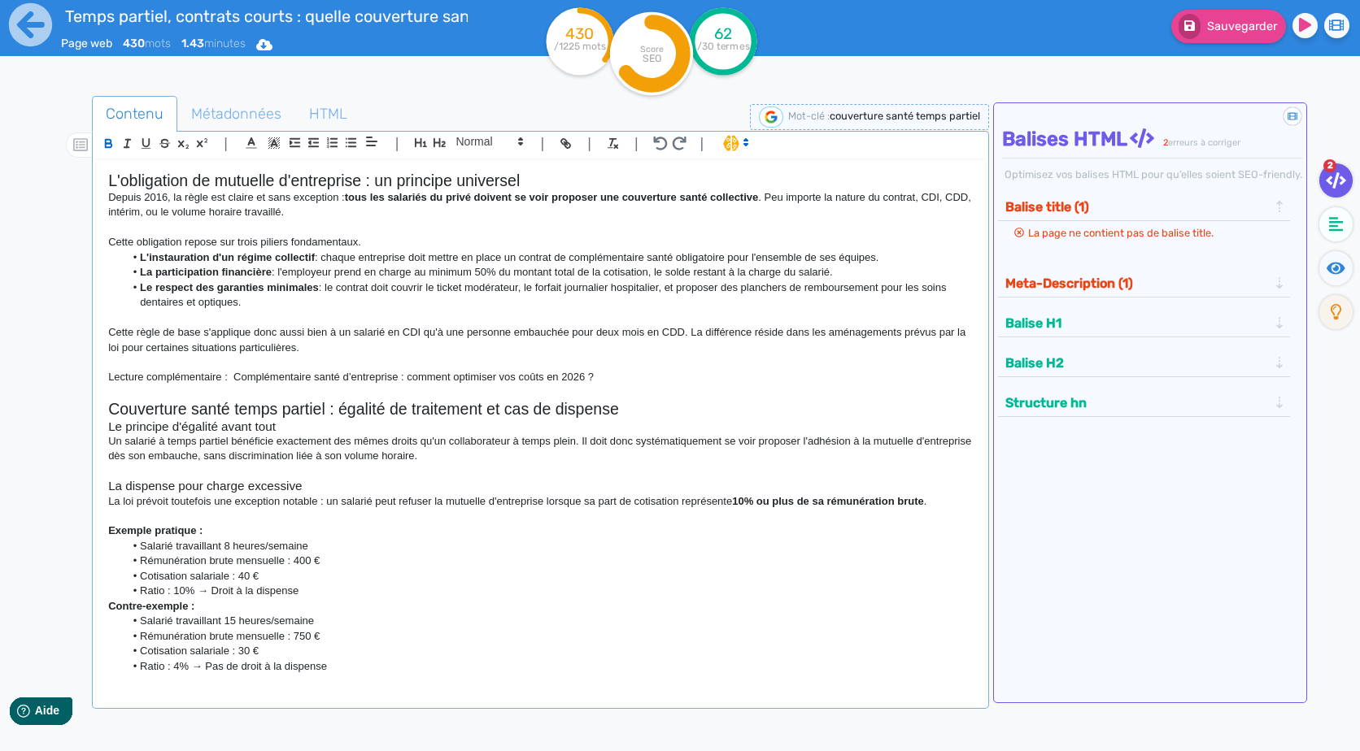
scroll to position [131, 0]
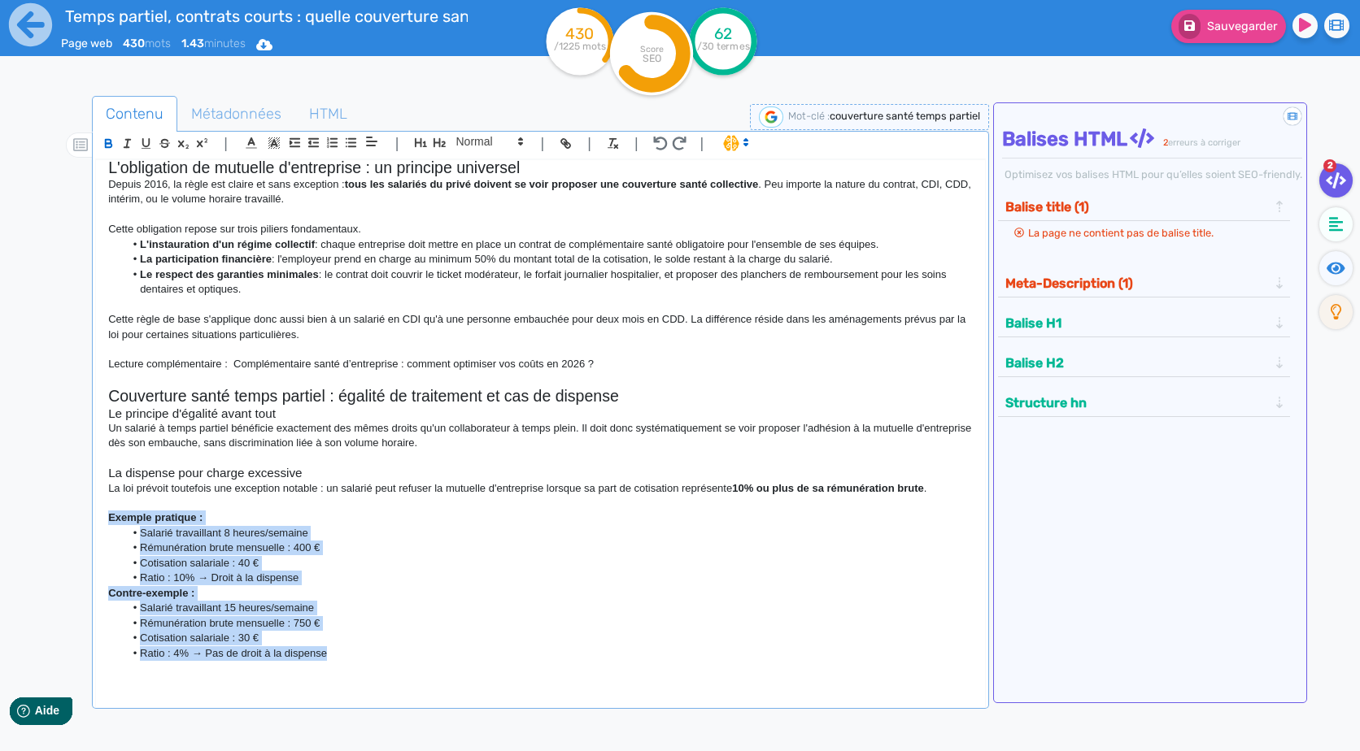
drag, startPoint x: 386, startPoint y: 652, endPoint x: 76, endPoint y: 517, distance: 338.0
click at [76, 517] on div "Contenu Métadonnées HTML | | H3 H4 H5 H6 Normal | | | | Couverture santé temps …" at bounding box center [703, 473] width 1313 height 762
copy div "﻿ Exemple pratique : Salarié travaillant 8 heures/semaine Rémunération brute me…"
click at [288, 562] on li "Cotisation salariale : 40 €" at bounding box center [548, 563] width 848 height 15
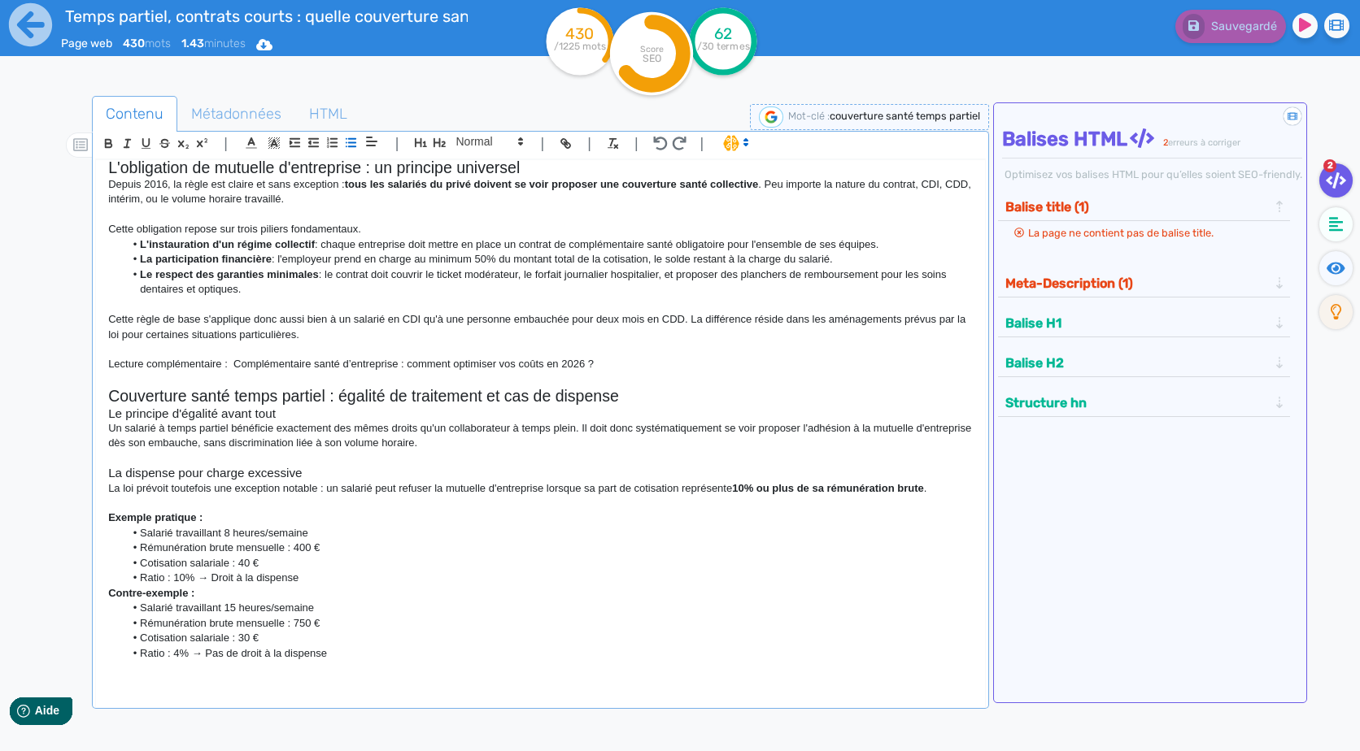
click at [246, 512] on p "Exemple pratique :" at bounding box center [540, 518] width 864 height 15
click at [207, 518] on p "Exemple pratique : e salarié a le droit de demander la dispense" at bounding box center [540, 518] width 864 height 15
click at [207, 518] on strong "Exemple pratique : l" at bounding box center [158, 518] width 101 height 12
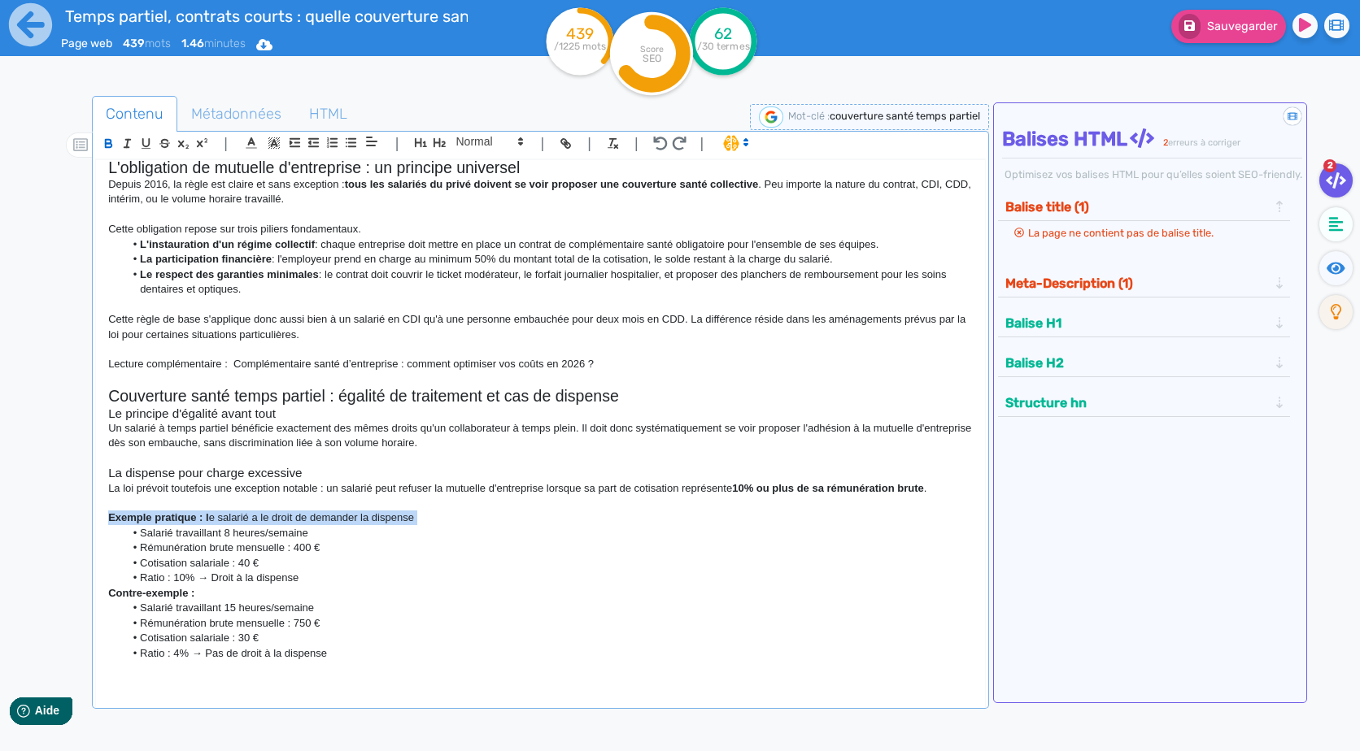
click at [207, 518] on strong "Exemple pratique : l" at bounding box center [158, 518] width 101 height 12
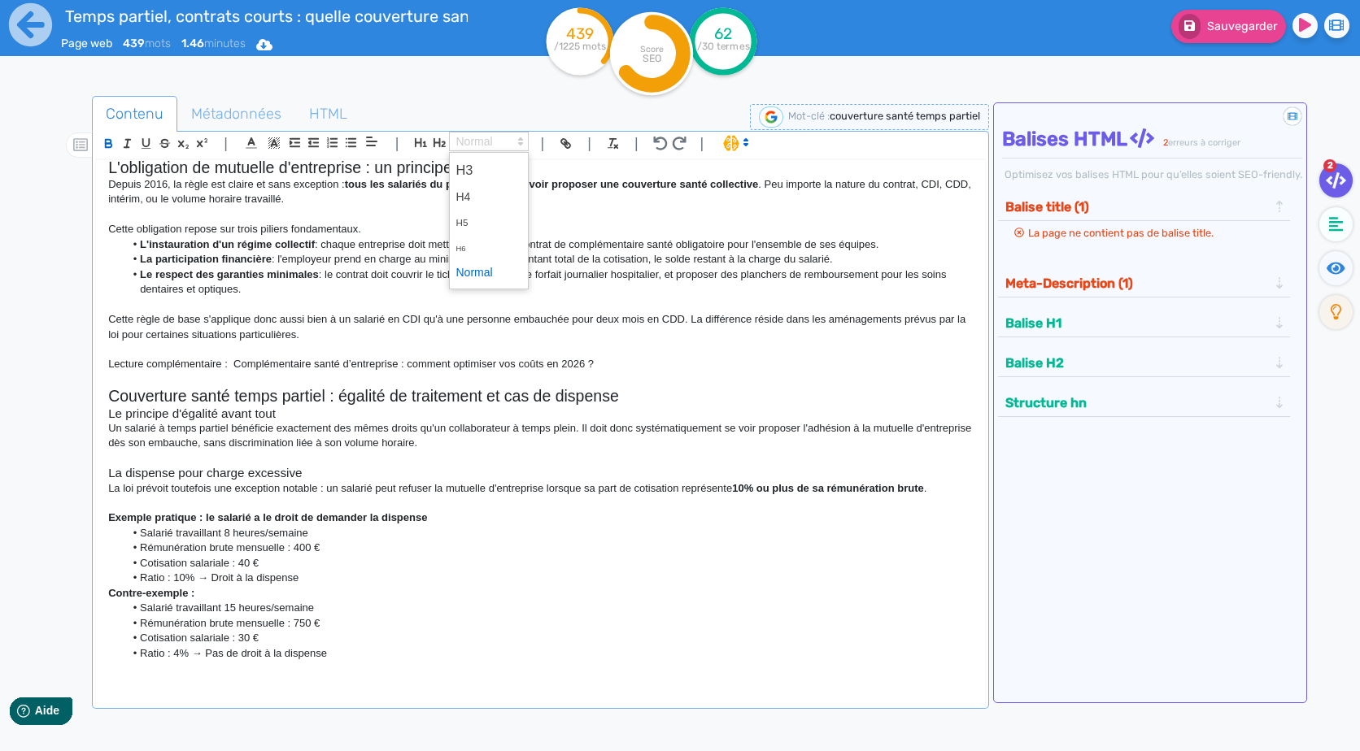
click at [512, 142] on span at bounding box center [489, 142] width 80 height 20
click at [480, 192] on span at bounding box center [488, 197] width 65 height 25
click at [631, 493] on p "La loi prévoit toutefois une exception notable : un salarié peut refuser la mut…" at bounding box center [540, 491] width 864 height 15
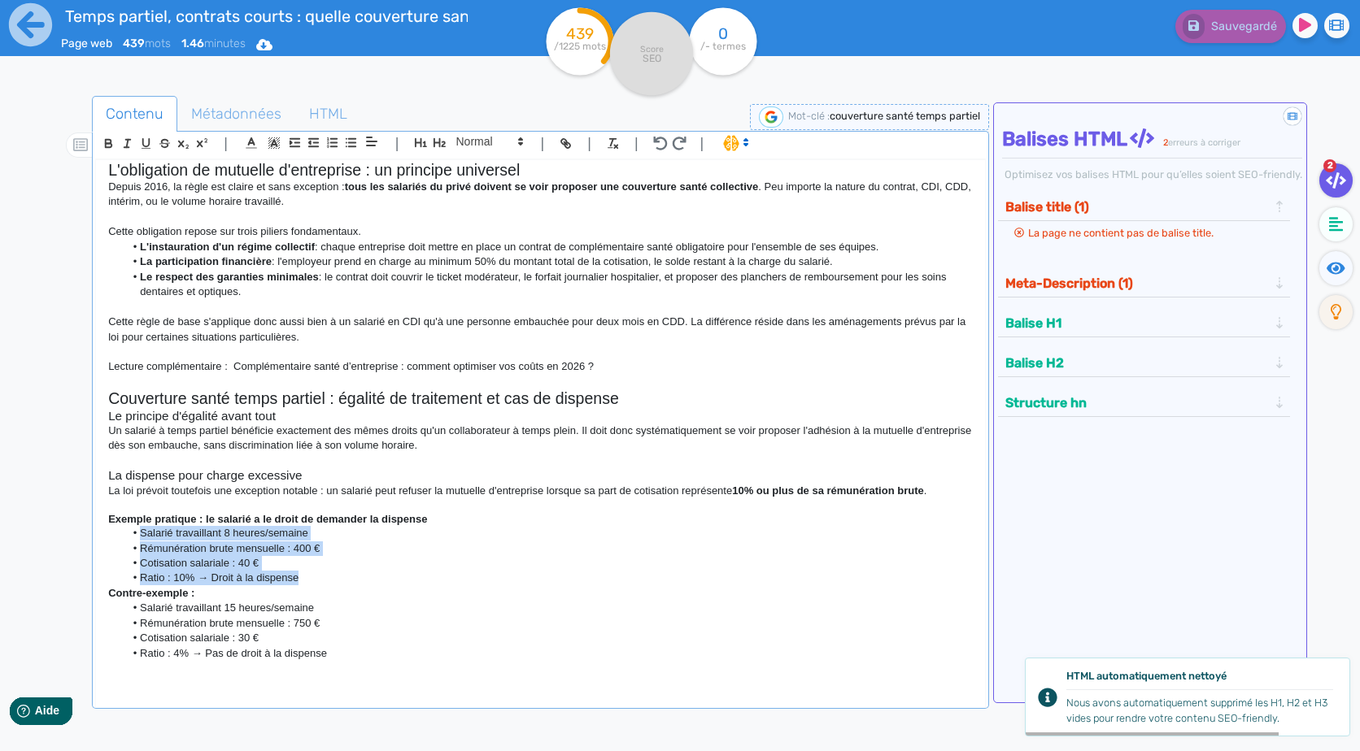
drag, startPoint x: 385, startPoint y: 582, endPoint x: 108, endPoint y: 537, distance: 281.0
click at [108, 537] on ul "Salarié travaillant 8 heures/semaine Rémunération brute mensuelle : 400 € Cotis…" at bounding box center [540, 556] width 864 height 60
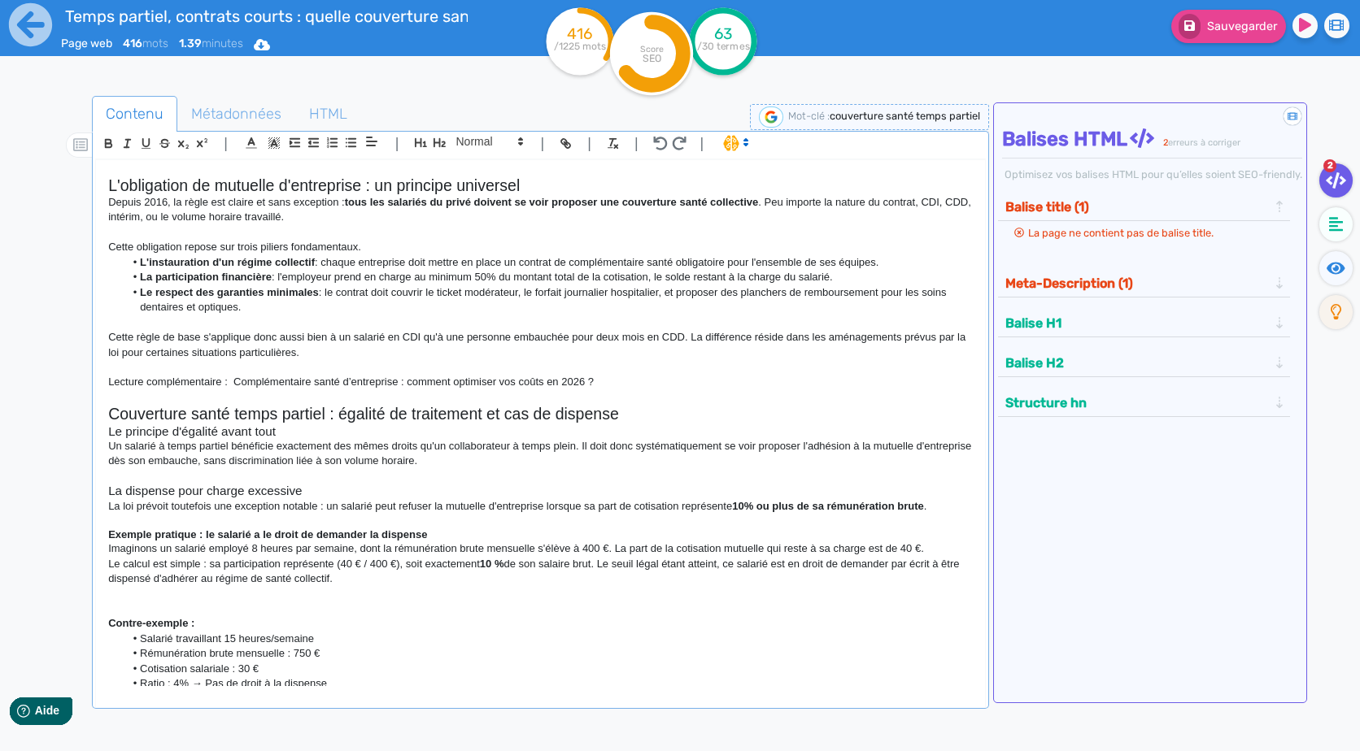
scroll to position [113, 0]
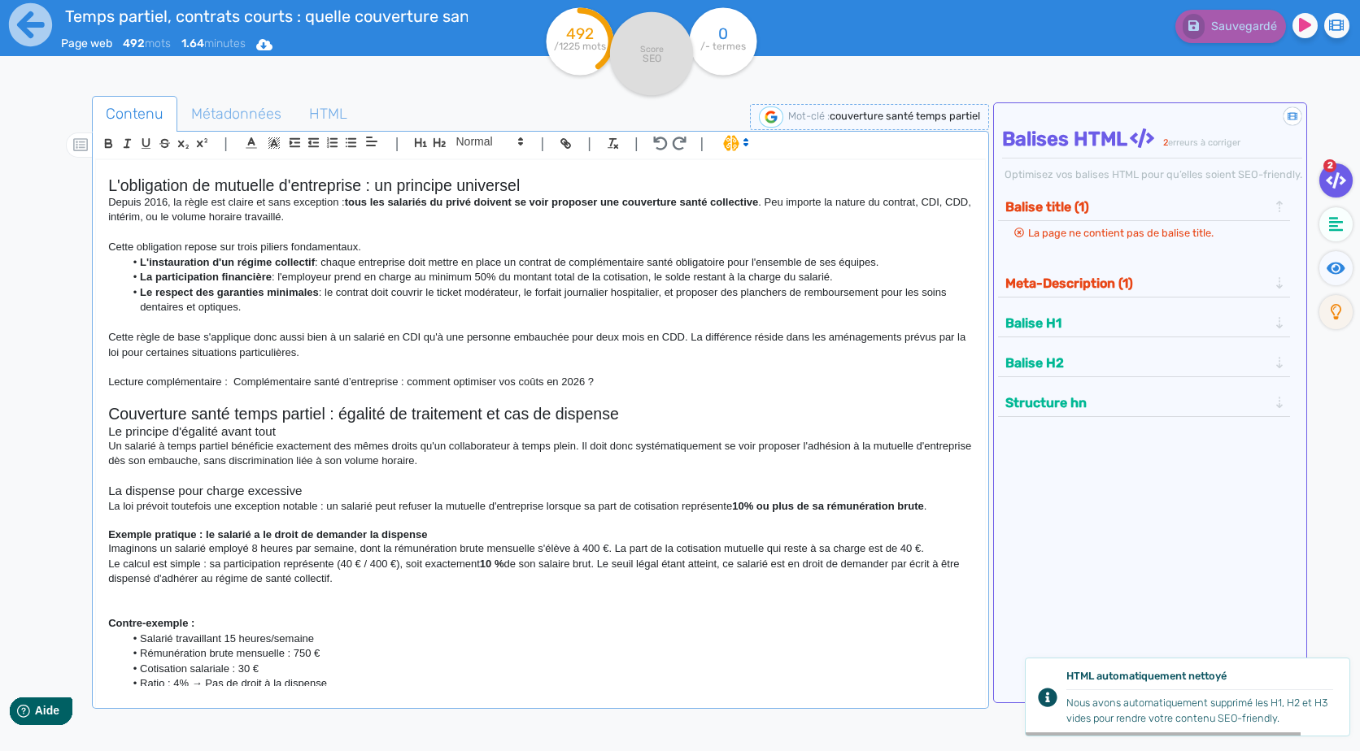
click at [213, 627] on p "Contre-exemple :" at bounding box center [540, 623] width 864 height 15
click at [357, 611] on p at bounding box center [540, 609] width 864 height 15
click at [385, 624] on p "Exemple pratique :" at bounding box center [540, 623] width 864 height 15
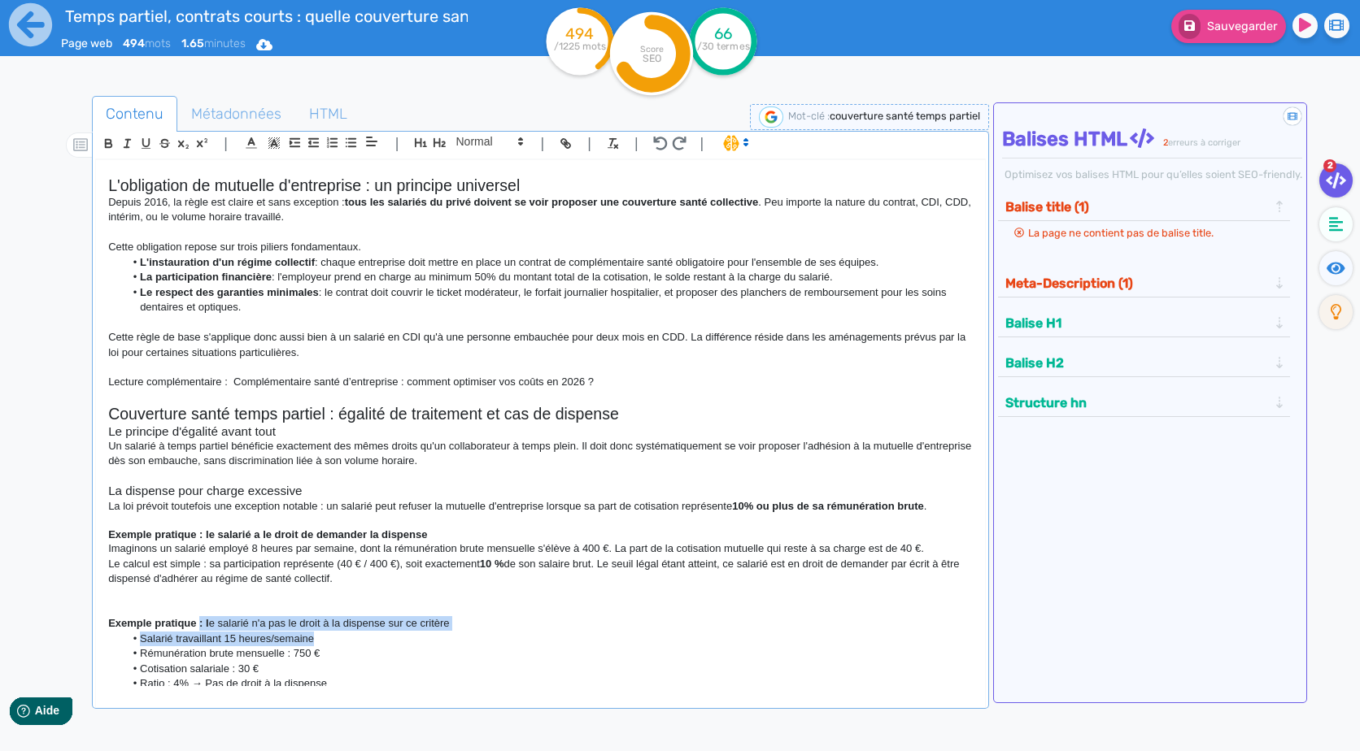
drag, startPoint x: 490, startPoint y: 633, endPoint x: 199, endPoint y: 625, distance: 291.2
click at [199, 625] on div "Couverture santé temps partiel et contrats courts : guide complet pour les empl…" at bounding box center [540, 423] width 888 height 526
click at [299, 667] on li "Cotisation salariale : 30 €" at bounding box center [548, 669] width 848 height 15
click at [311, 629] on p "Exemple pratique : l e salarié n'a pas le droit à la dispense sur ce critère" at bounding box center [540, 623] width 864 height 15
click at [317, 623] on p "Exemple pratique : l e salarié n'a pas le droit à la dispense sur ce critère" at bounding box center [540, 623] width 864 height 15
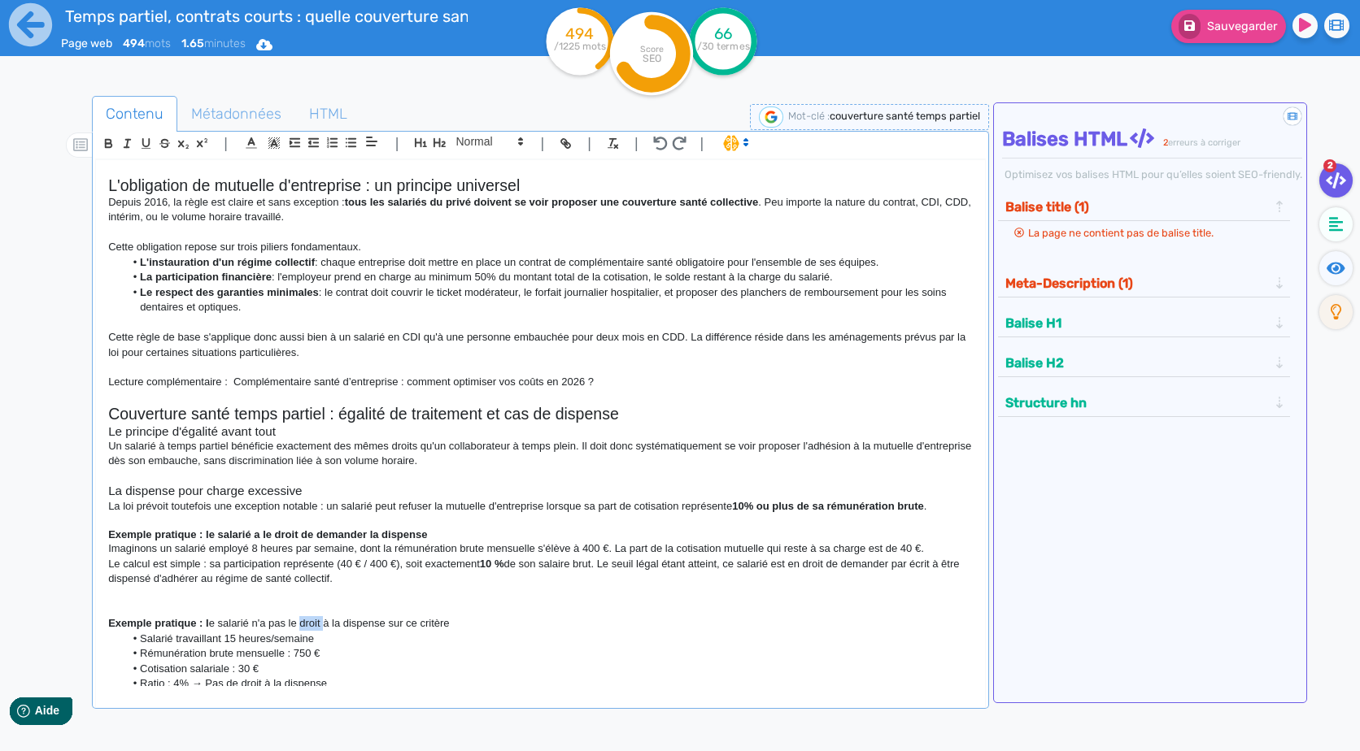
click at [317, 623] on p "Exemple pratique : l e salarié n'a pas le droit à la dispense sur ce critère" at bounding box center [540, 623] width 864 height 15
click at [547, 614] on p at bounding box center [540, 609] width 864 height 15
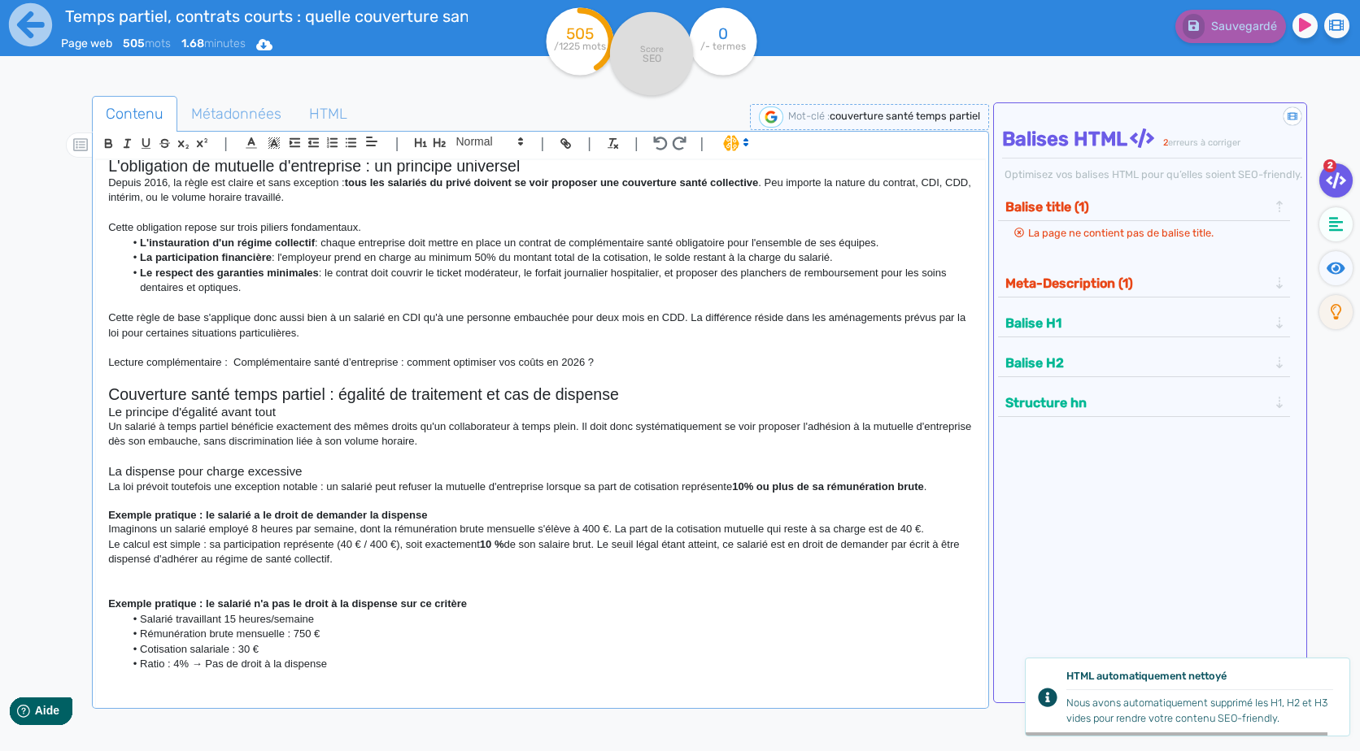
scroll to position [143, 0]
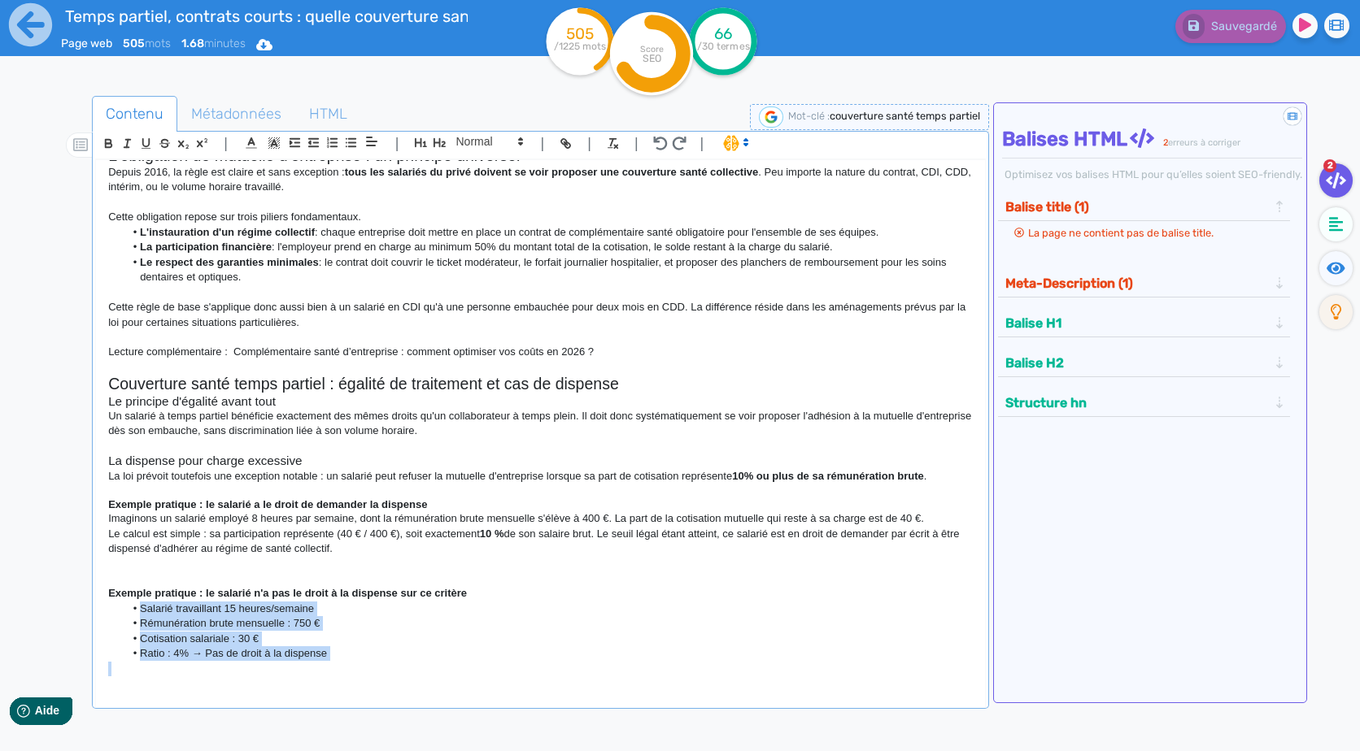
drag, startPoint x: 388, startPoint y: 673, endPoint x: 100, endPoint y: 612, distance: 294.5
click at [100, 612] on div "Couverture santé temps partiel et contrats courts : guide complet pour les empl…" at bounding box center [540, 423] width 888 height 526
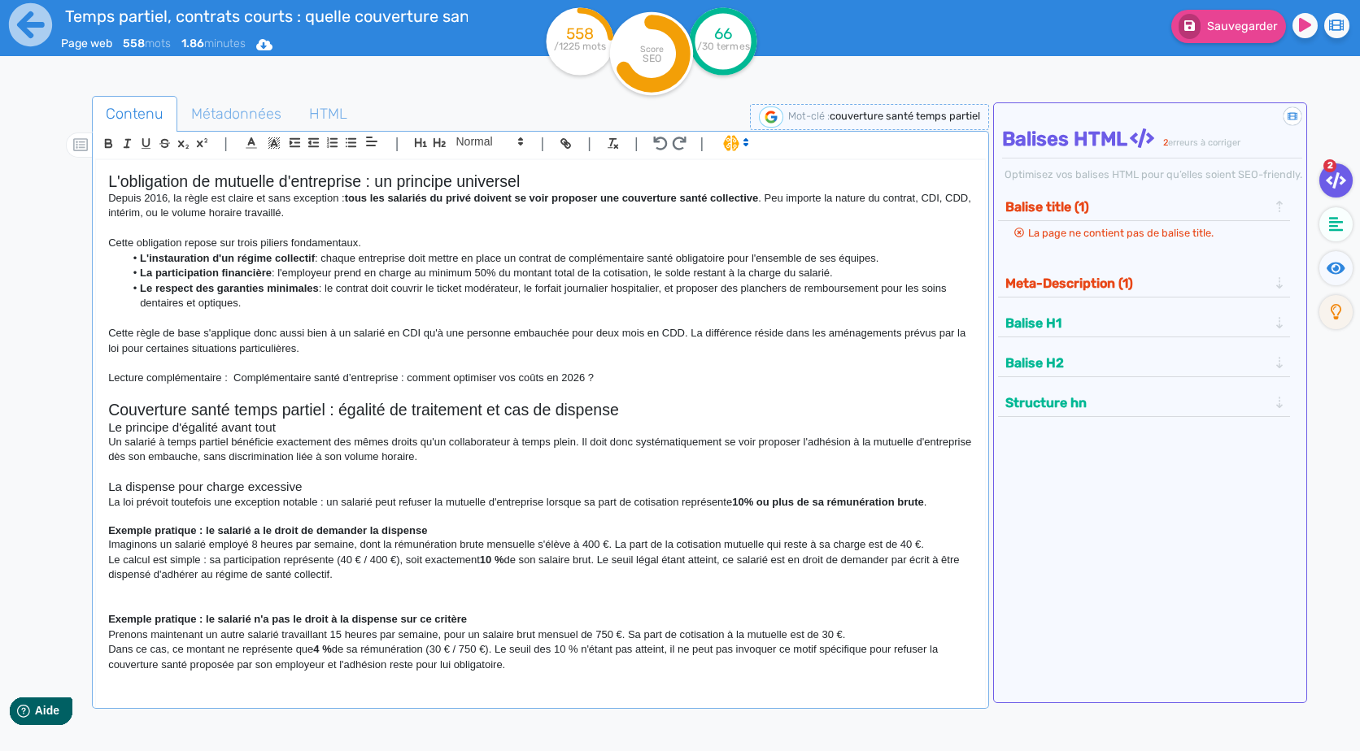
scroll to position [132, 0]
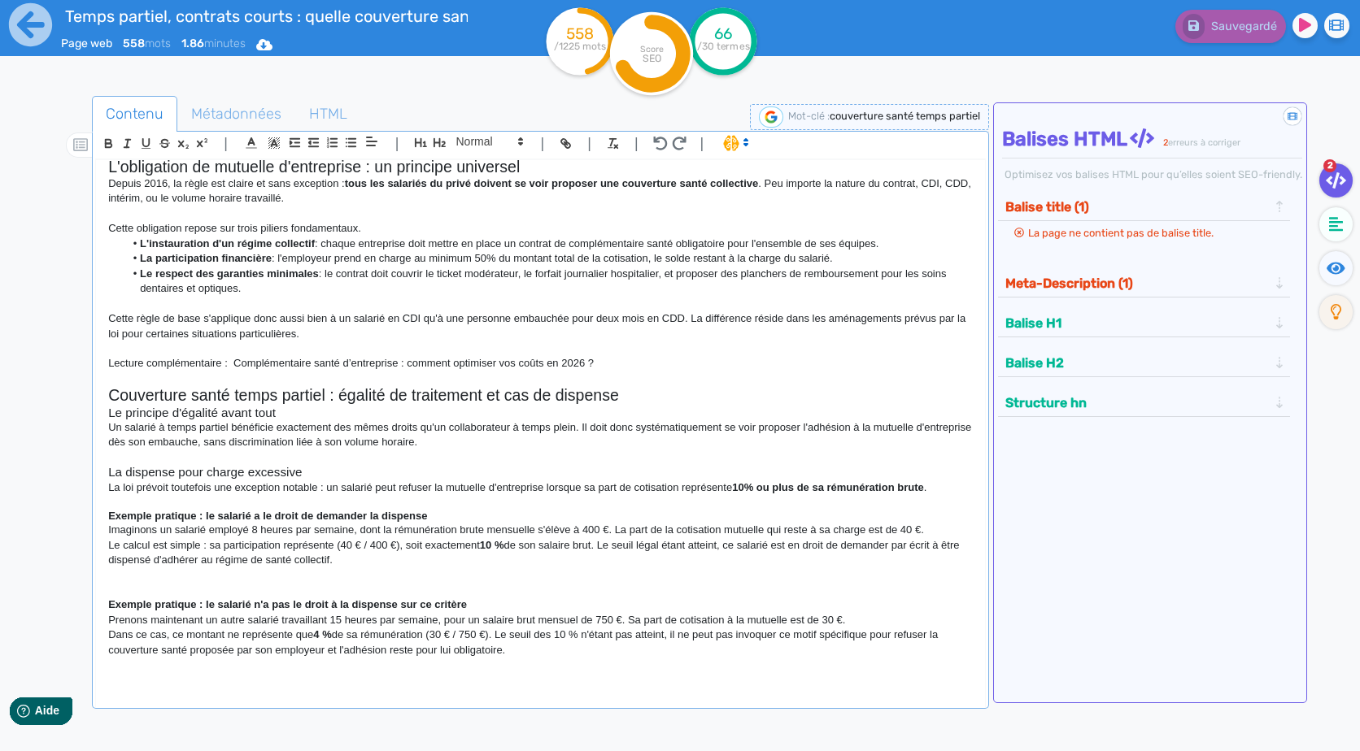
click at [359, 677] on p at bounding box center [540, 680] width 864 height 15
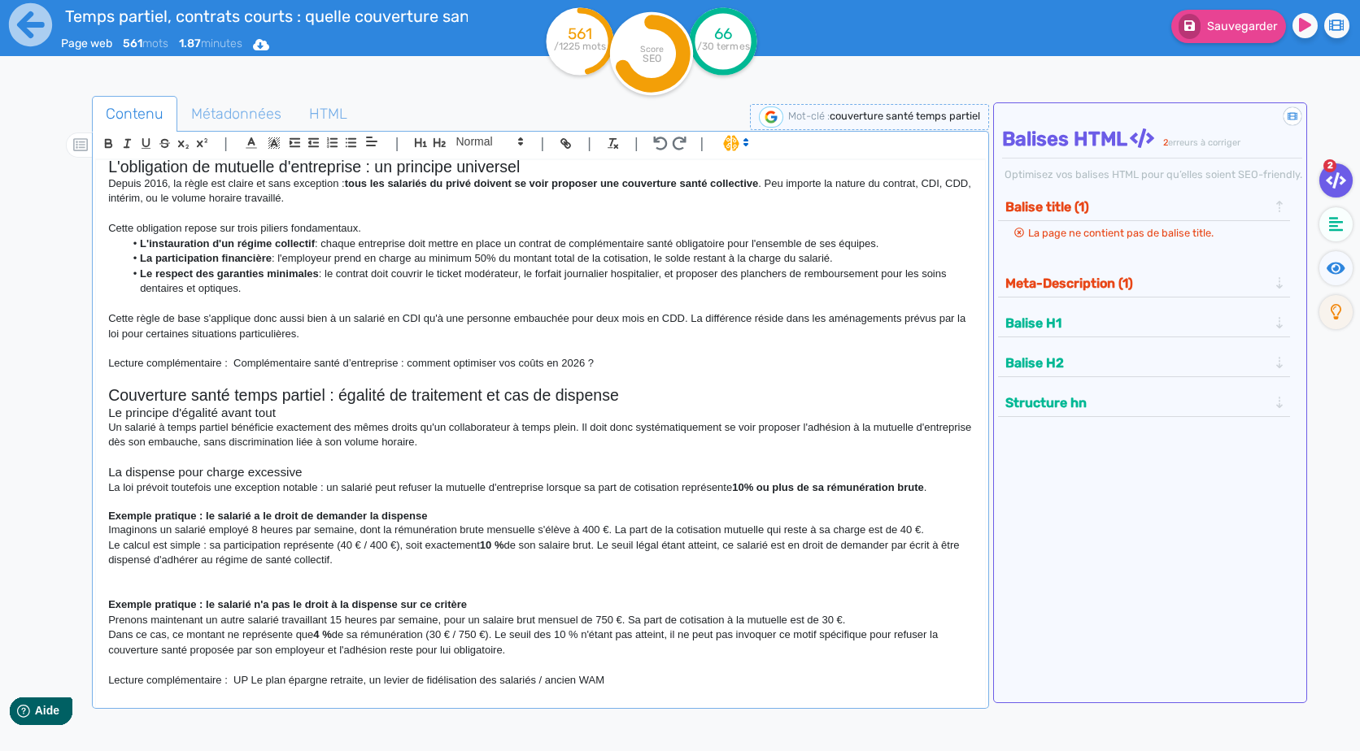
click at [248, 677] on p "Lecture complémentaire : UP Le plan épargne retraite, un levier de fidélisation…" at bounding box center [540, 680] width 864 height 15
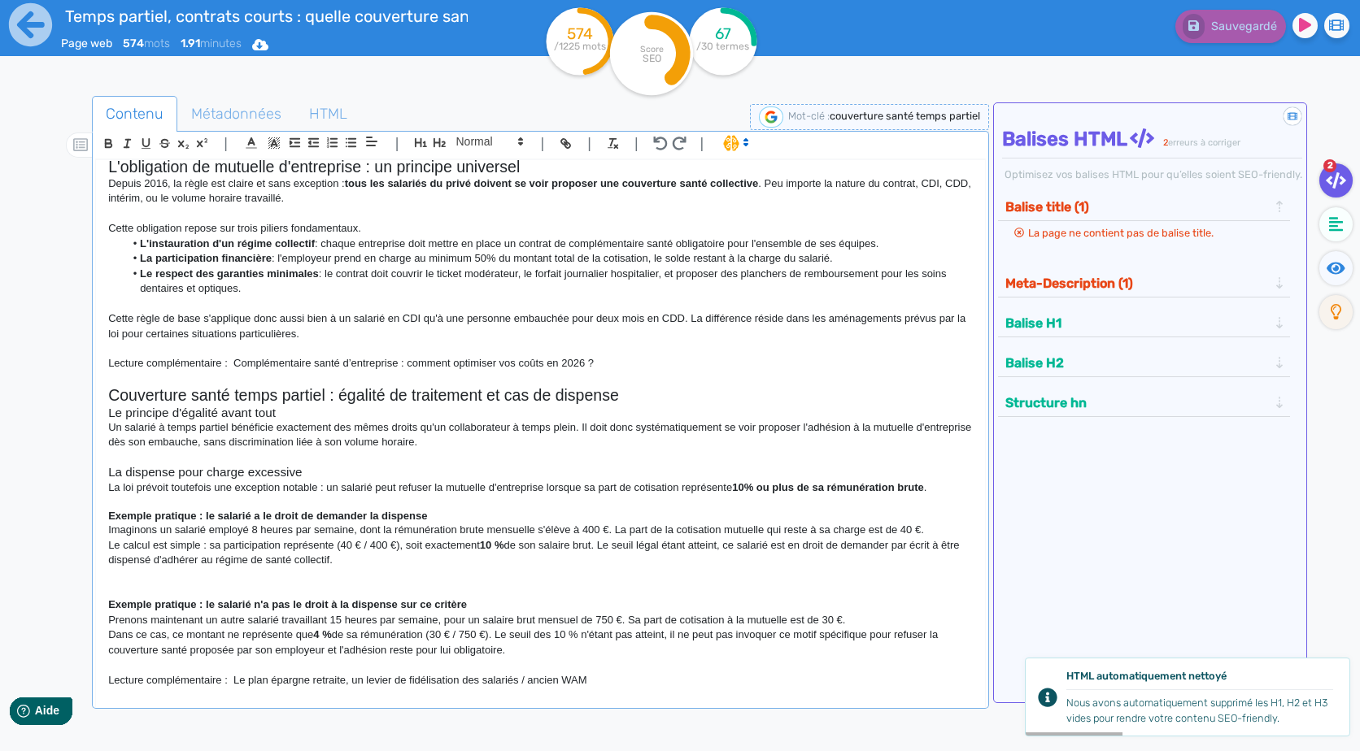
click at [624, 683] on p "Lecture complémentaire : Le plan épargne retraite, un levier de fidélisation de…" at bounding box center [540, 680] width 864 height 15
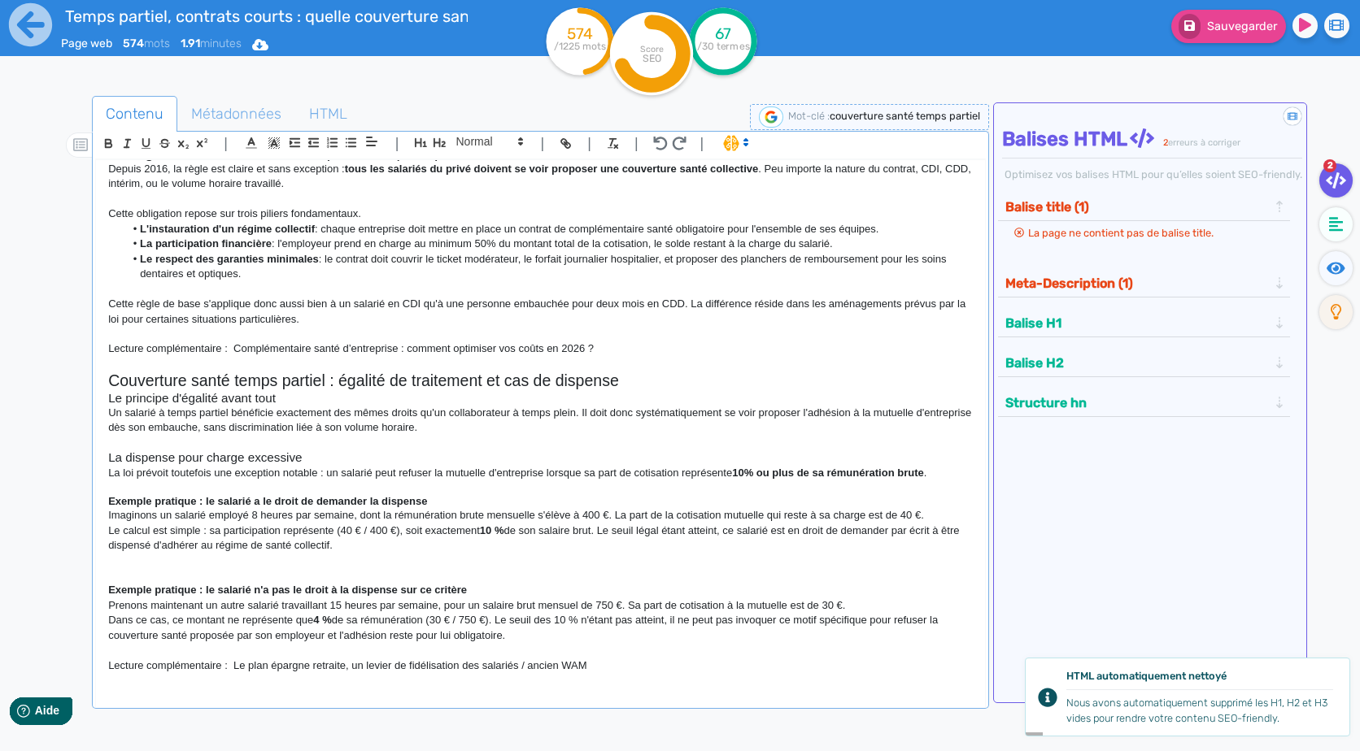
scroll to position [162, 0]
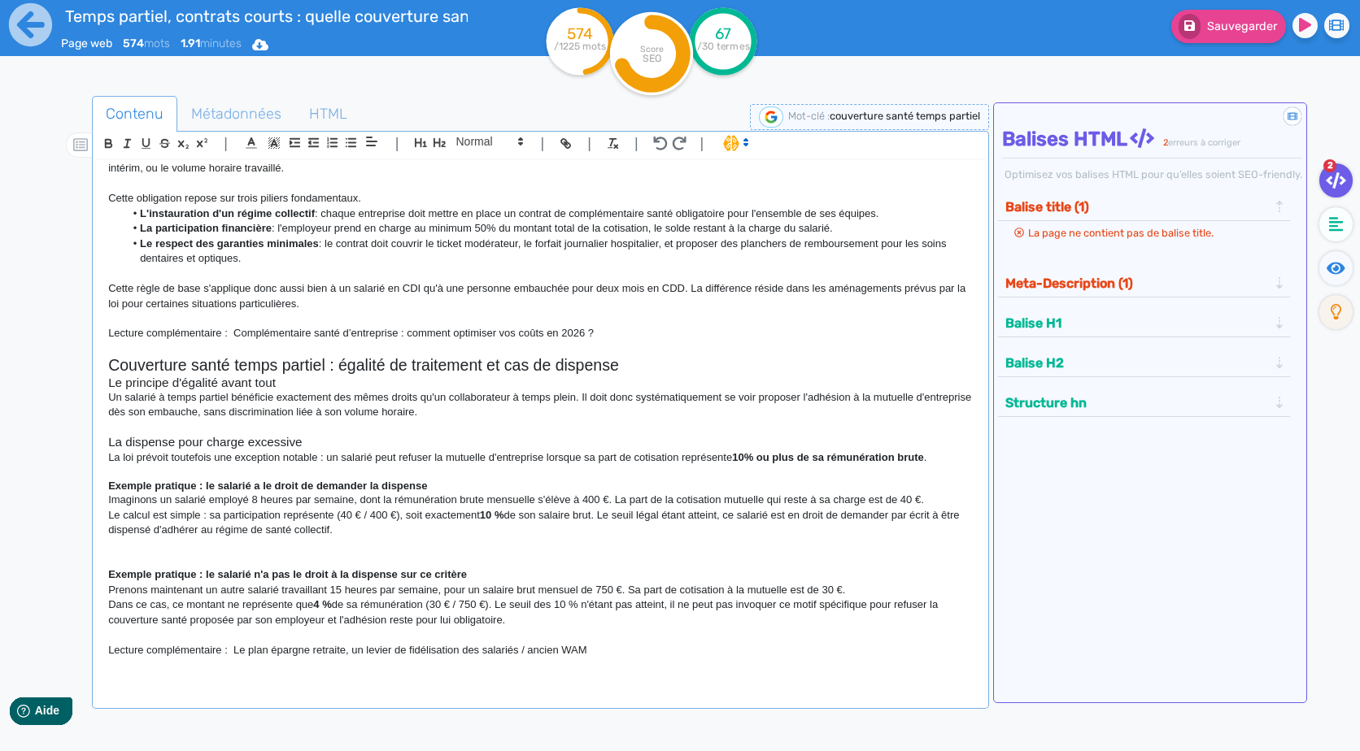
click at [309, 544] on p at bounding box center [540, 545] width 864 height 15
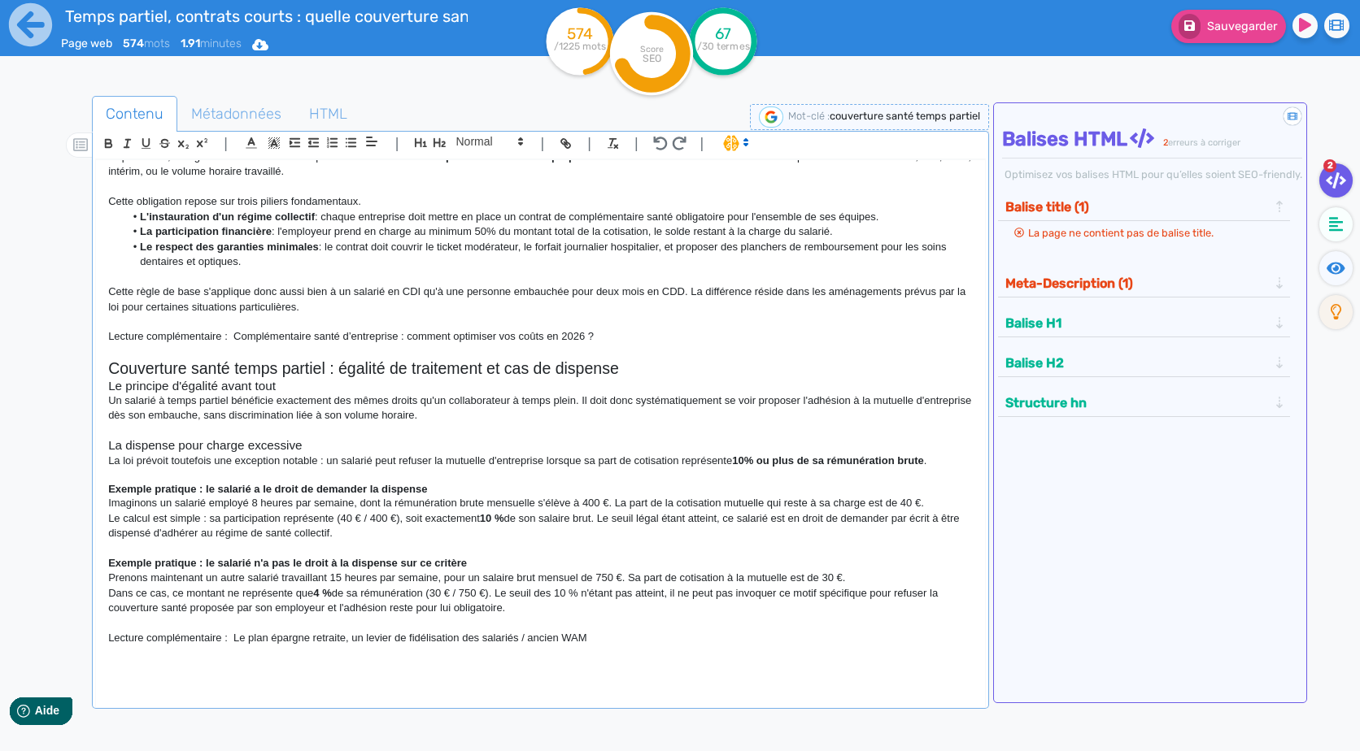
scroll to position [159, 0]
drag, startPoint x: 518, startPoint y: 638, endPoint x: 671, endPoint y: 642, distance: 152.9
click at [671, 642] on p "Lecture complémentaire : Le plan épargne retraite, un levier de fidélisation de…" at bounding box center [540, 638] width 864 height 15
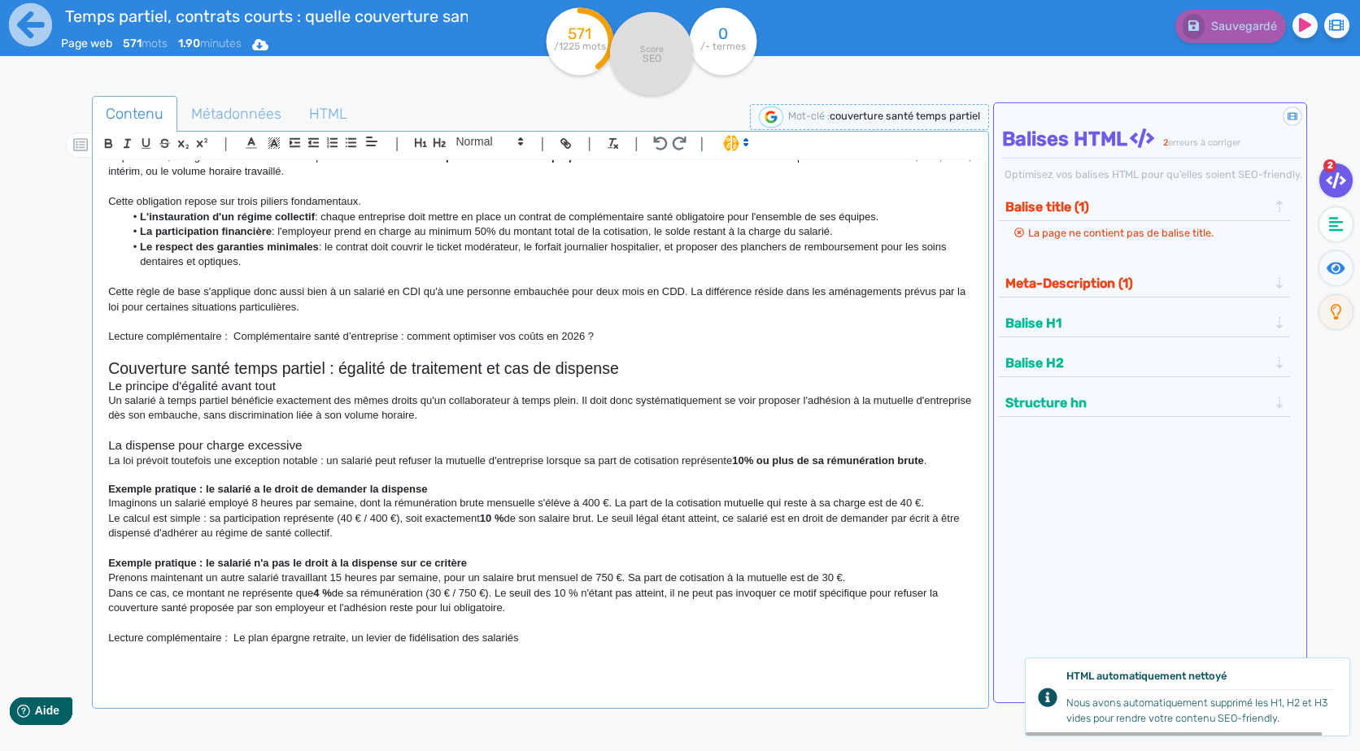
click at [502, 673] on p at bounding box center [540, 668] width 864 height 15
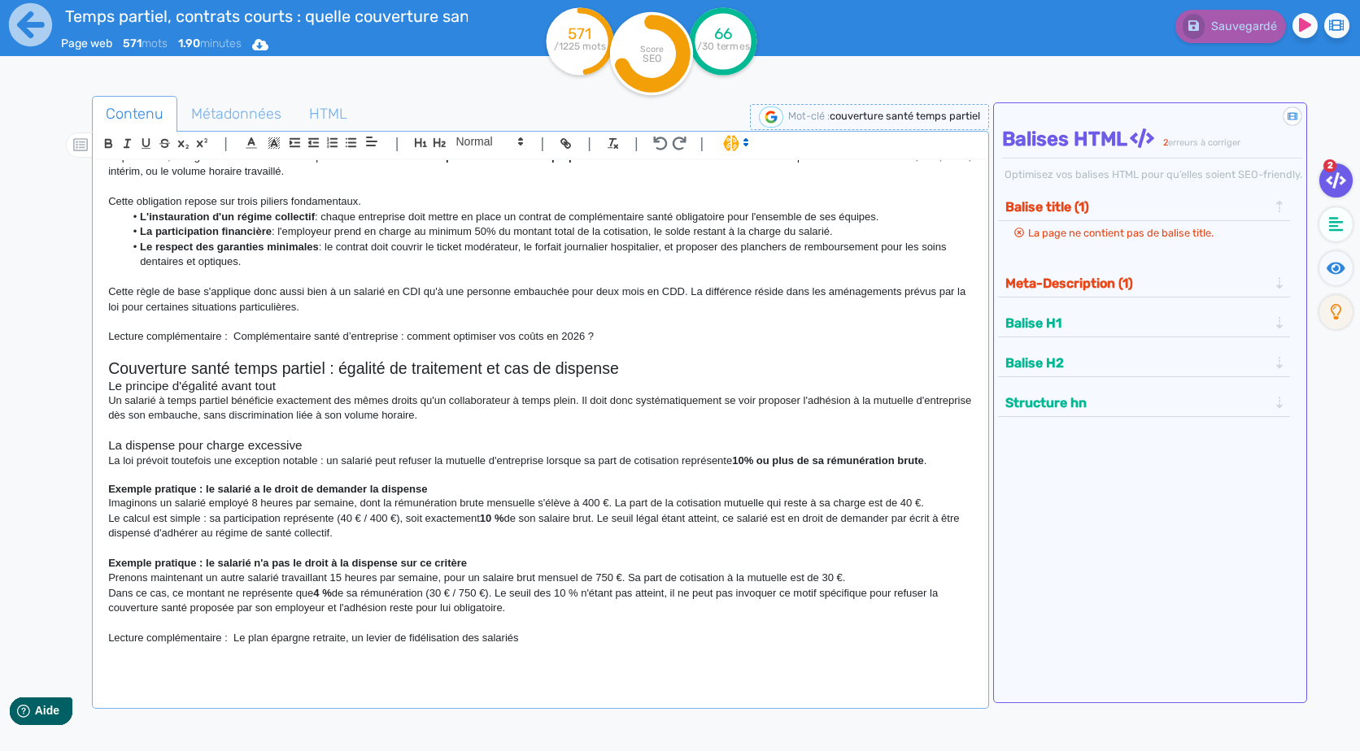
click at [312, 695] on div "Couverture santé temps partiel et contrats courts : guide complet pour les empl…" at bounding box center [540, 436] width 890 height 555
click at [316, 675] on p at bounding box center [540, 668] width 864 height 15
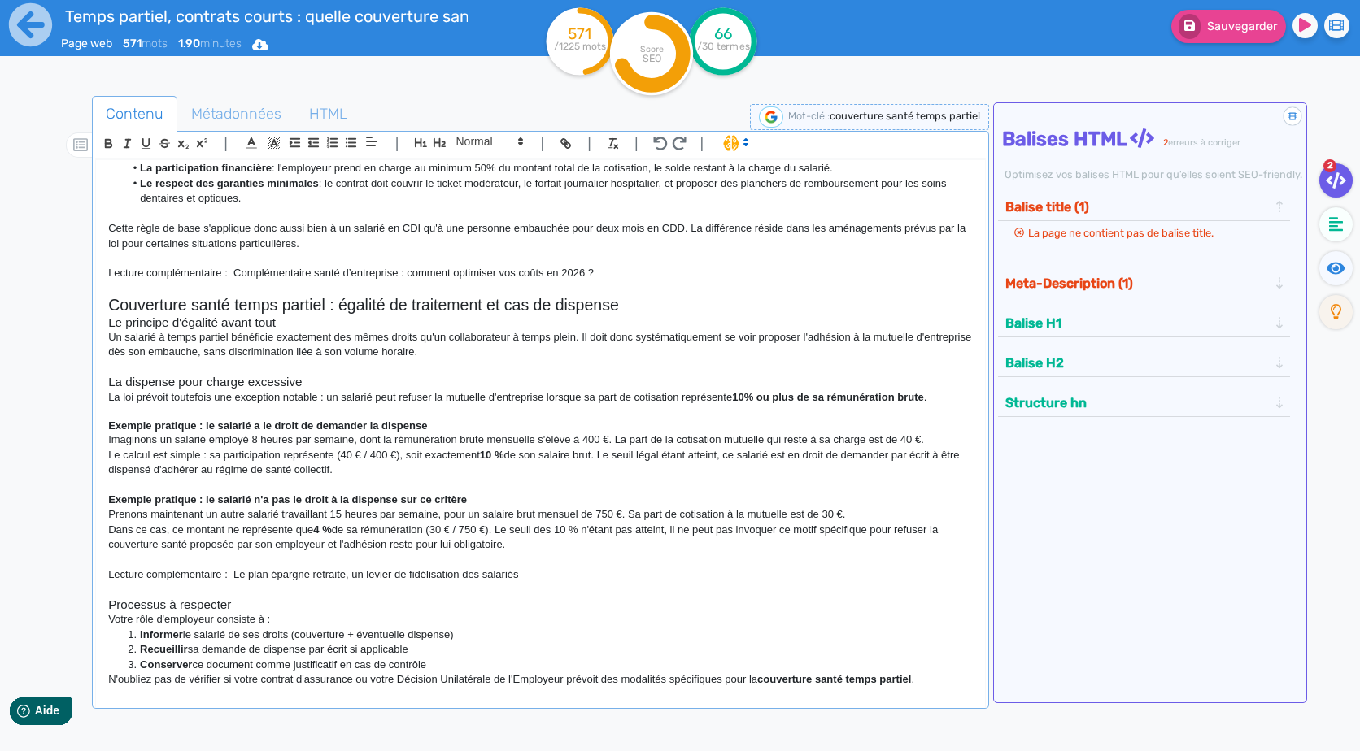
click at [233, 595] on p at bounding box center [540, 590] width 864 height 15
click at [298, 618] on p "Votre rôle d'employeur consiste à :" at bounding box center [540, 619] width 864 height 15
click at [470, 639] on li "Informer le salarié de ses droits (couverture + éventuelle dispense)" at bounding box center [548, 635] width 848 height 15
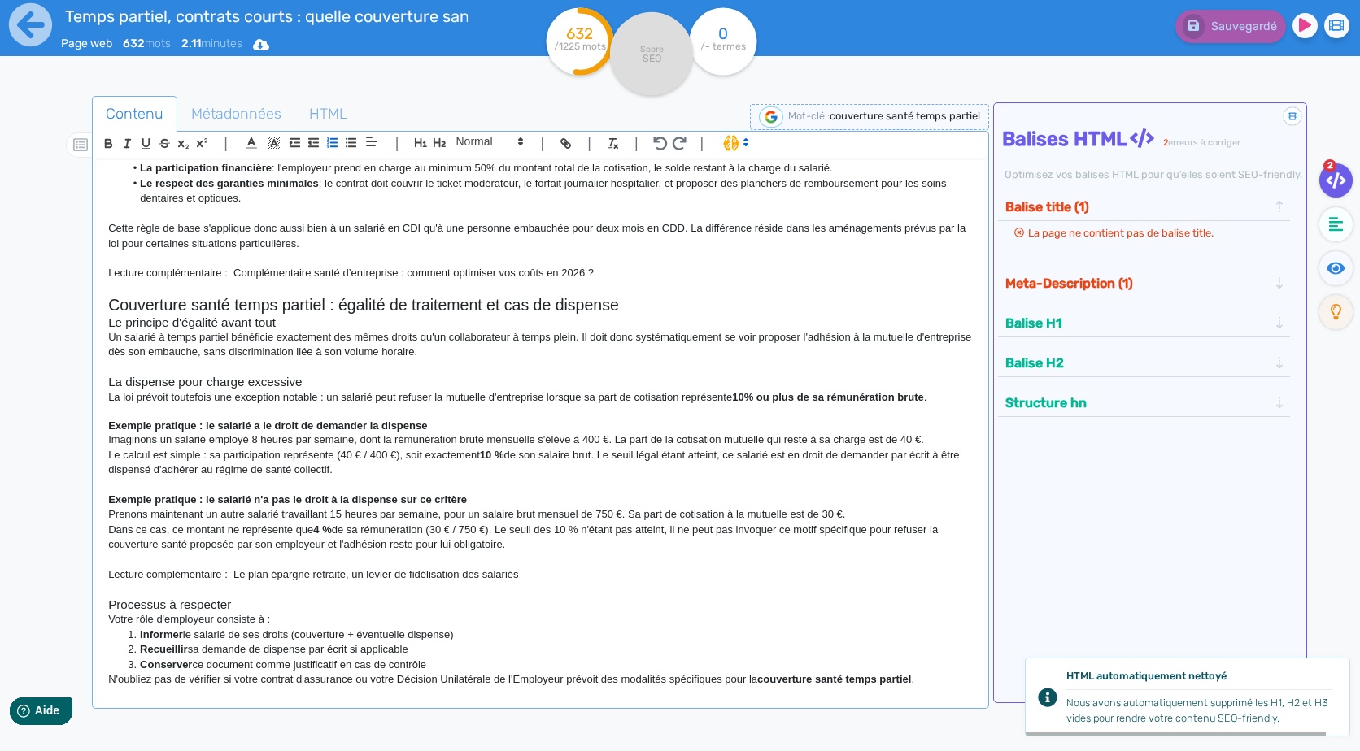
click at [459, 660] on li "Conserver ce document comme justificatif en cas de contrôle" at bounding box center [548, 665] width 848 height 15
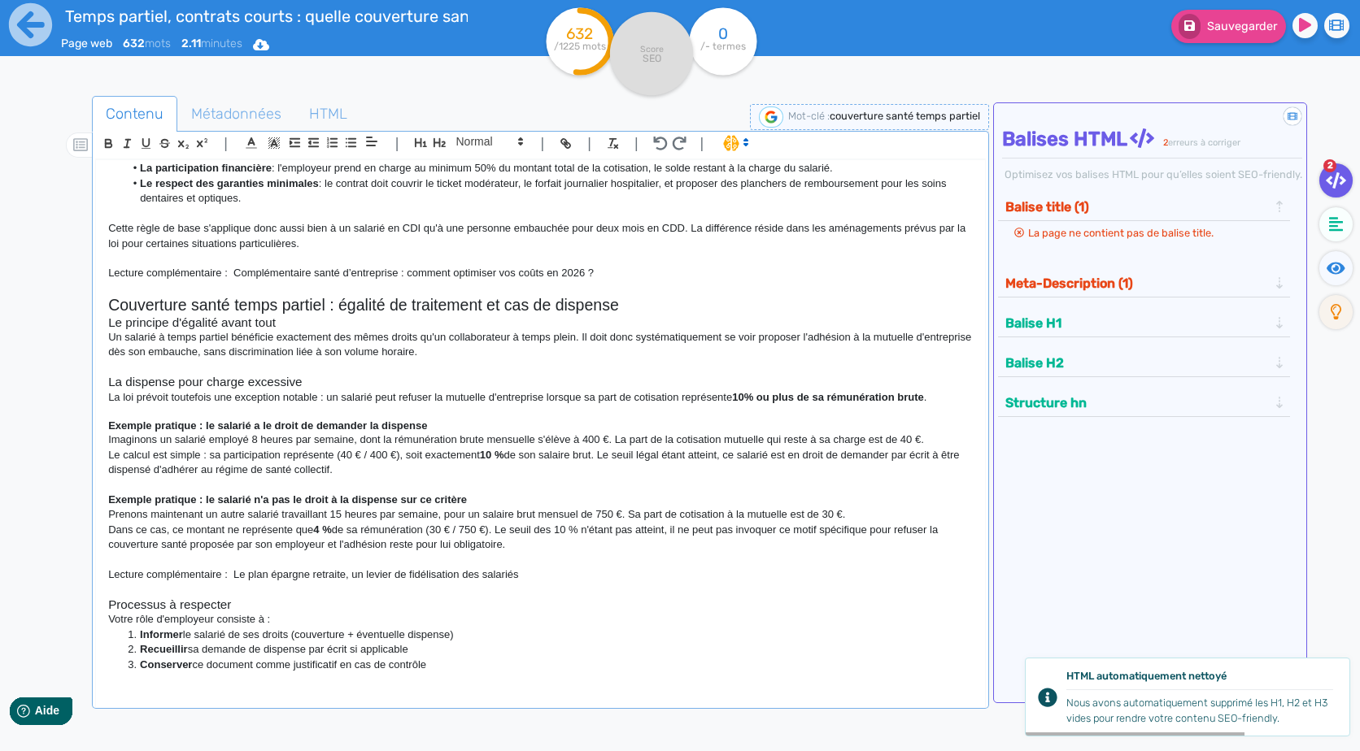
scroll to position [248, 0]
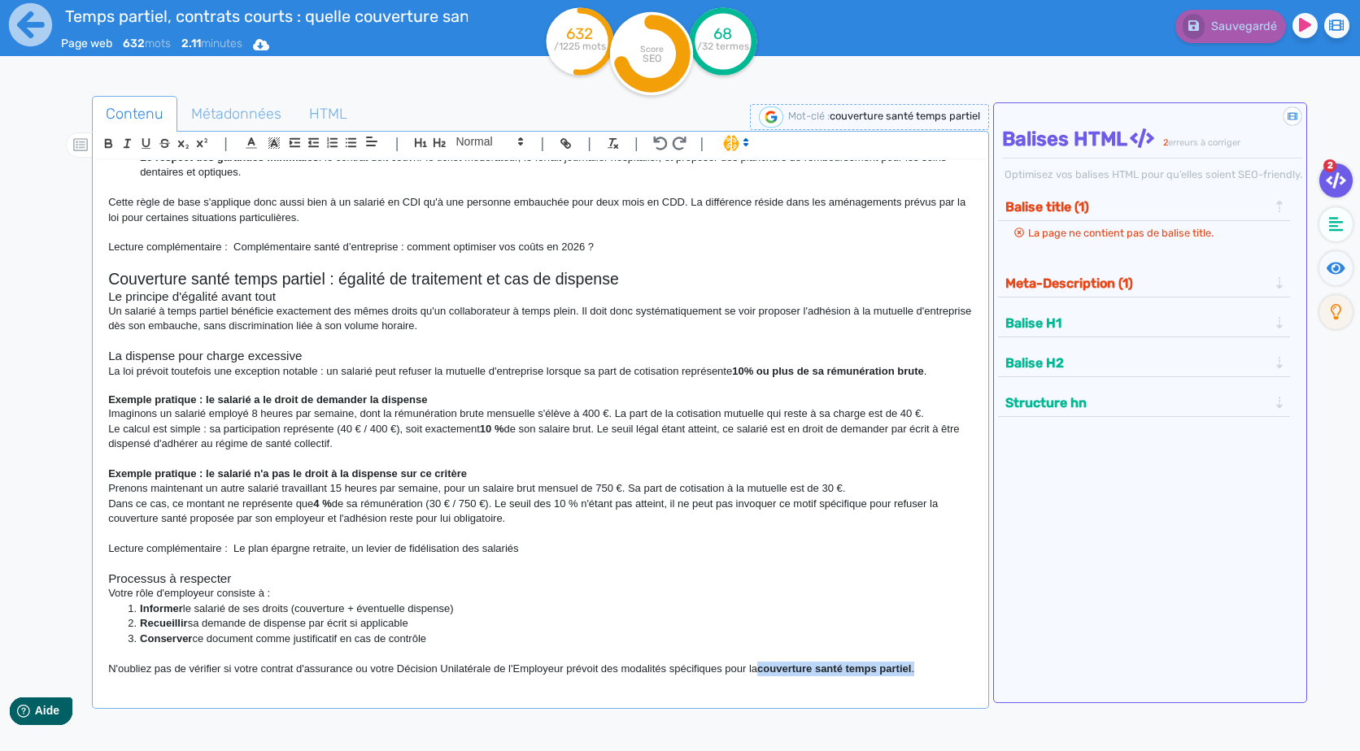
drag, startPoint x: 947, startPoint y: 674, endPoint x: 757, endPoint y: 678, distance: 189.5
click at [757, 678] on div "Couverture santé temps partiel et contrats courts : guide complet pour les empl…" at bounding box center [540, 423] width 888 height 526
click at [930, 654] on p at bounding box center [540, 654] width 864 height 15
click at [222, 692] on div "Couverture santé temps partiel et contrats courts : guide complet pour les empl…" at bounding box center [540, 436] width 890 height 555
click at [211, 683] on div "Couverture santé temps partiel et contrats courts : guide complet pour les empl…" at bounding box center [540, 423] width 888 height 526
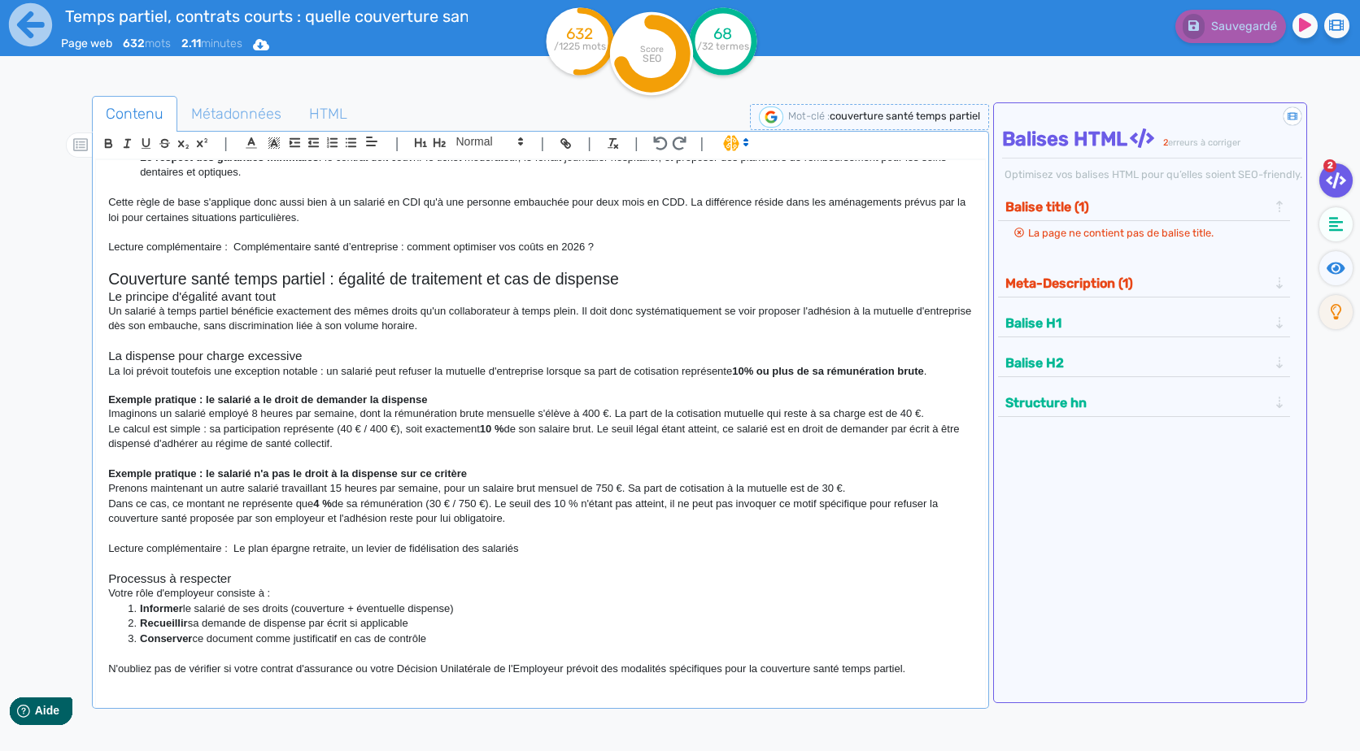
click at [959, 679] on div "Couverture santé temps partiel et contrats courts : guide complet pour les empl…" at bounding box center [540, 423] width 888 height 526
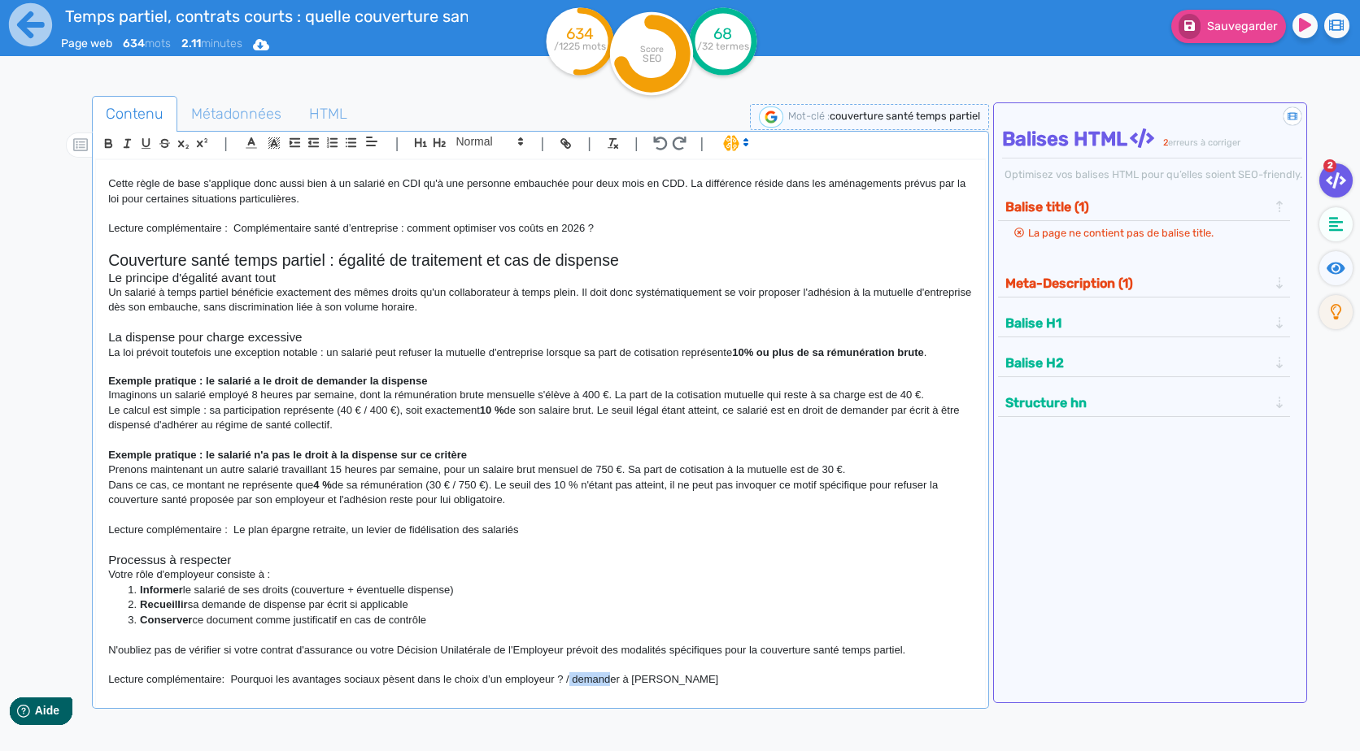
scroll to position [278, 0]
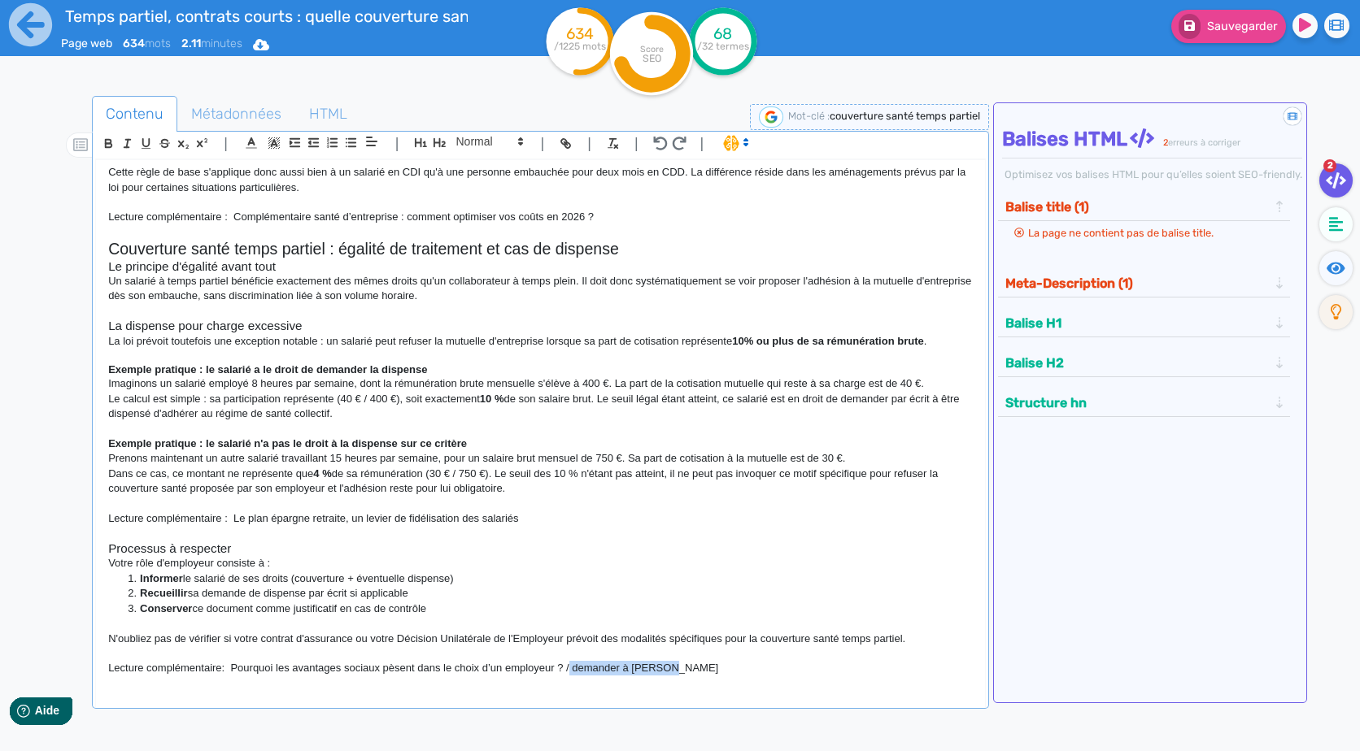
drag, startPoint x: 568, startPoint y: 682, endPoint x: 703, endPoint y: 683, distance: 135.0
click at [703, 683] on div "Couverture santé temps partiel et contrats courts : guide complet pour les empl…" at bounding box center [540, 423] width 888 height 526
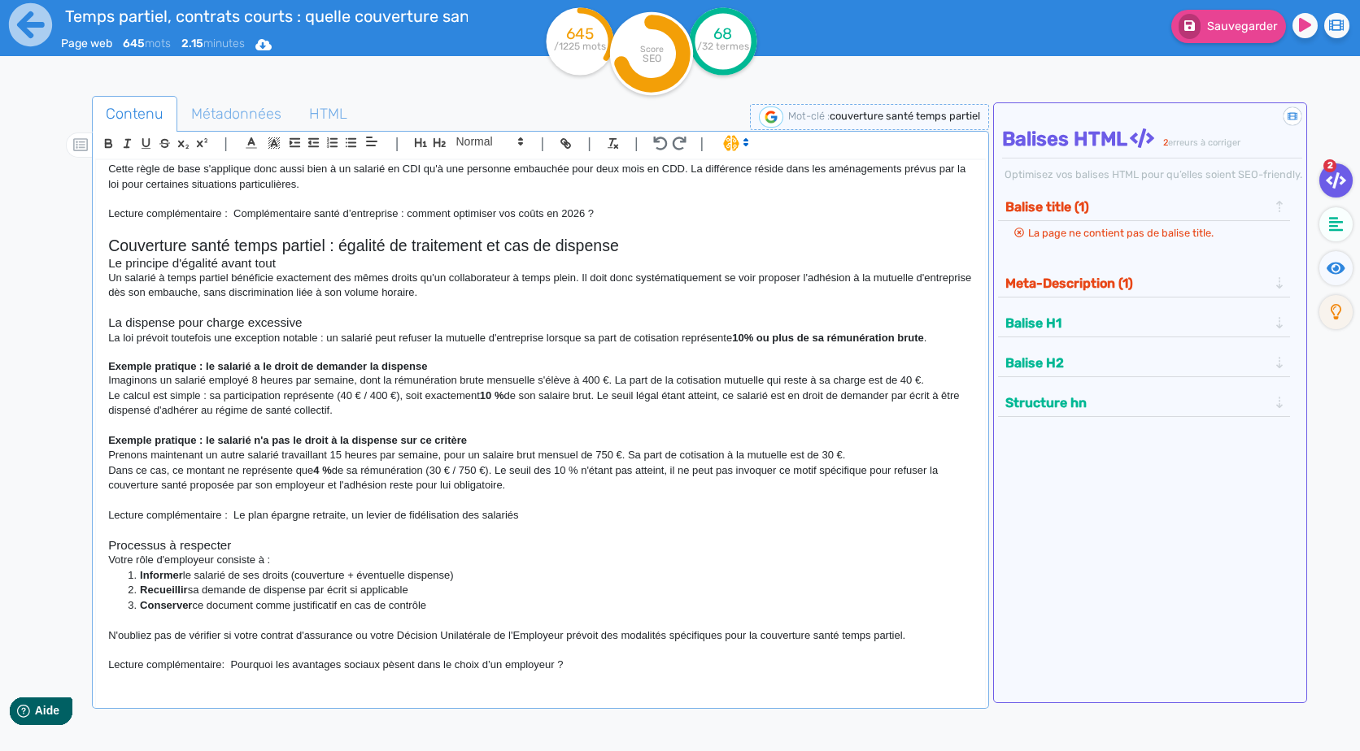
scroll to position [297, 0]
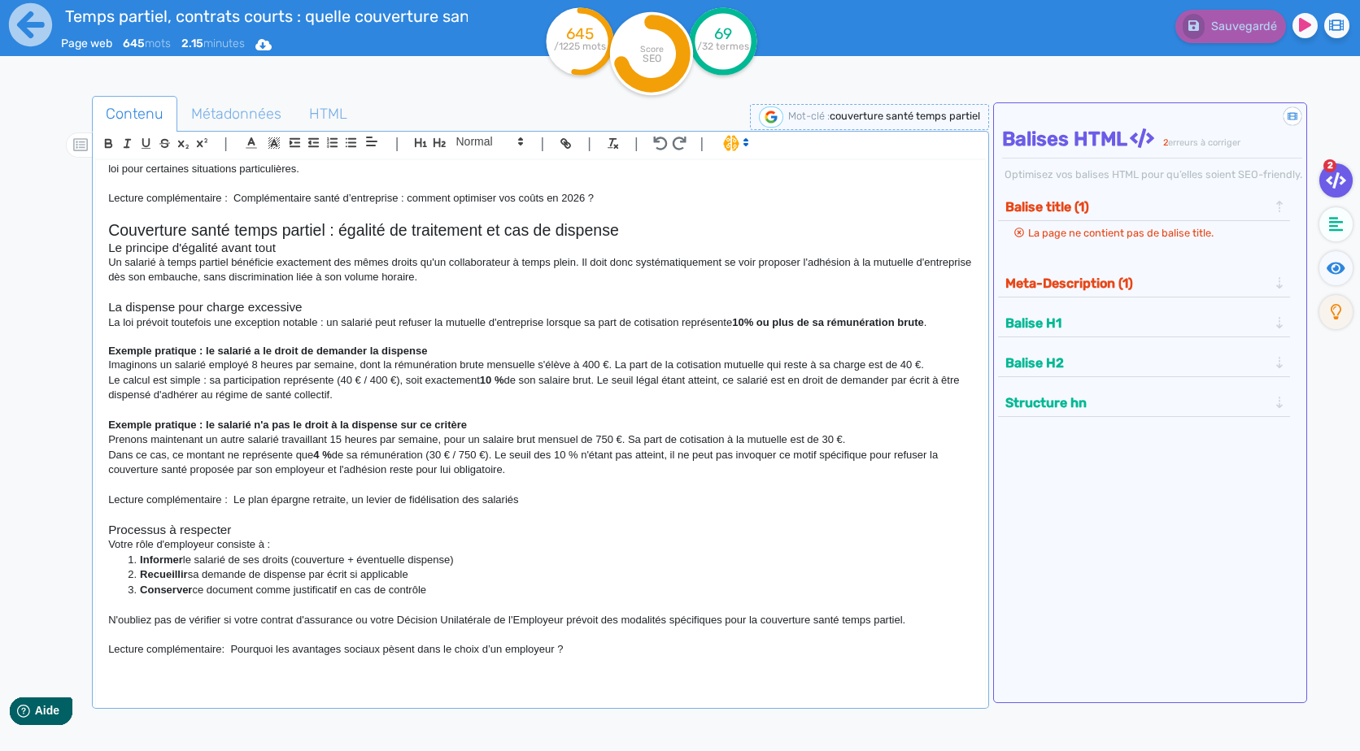
click at [261, 671] on p at bounding box center [540, 665] width 864 height 15
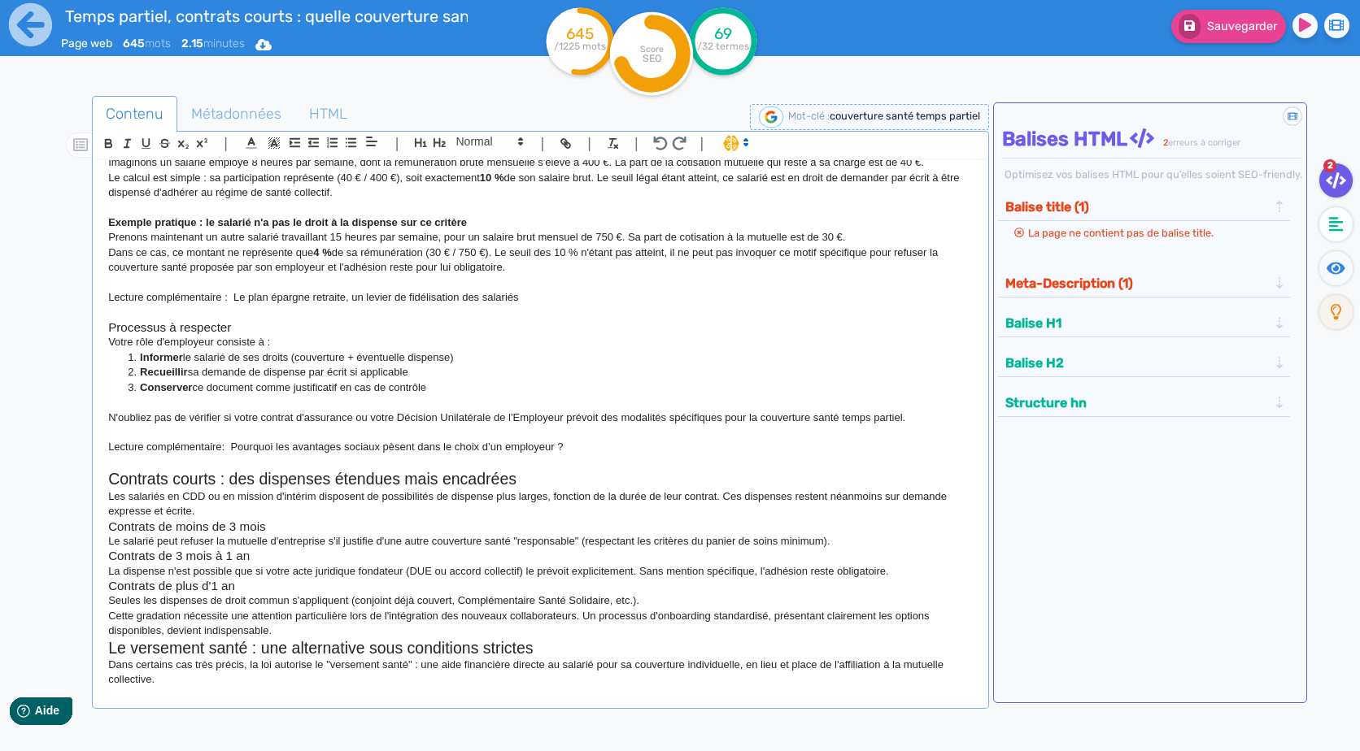
scroll to position [525, 0]
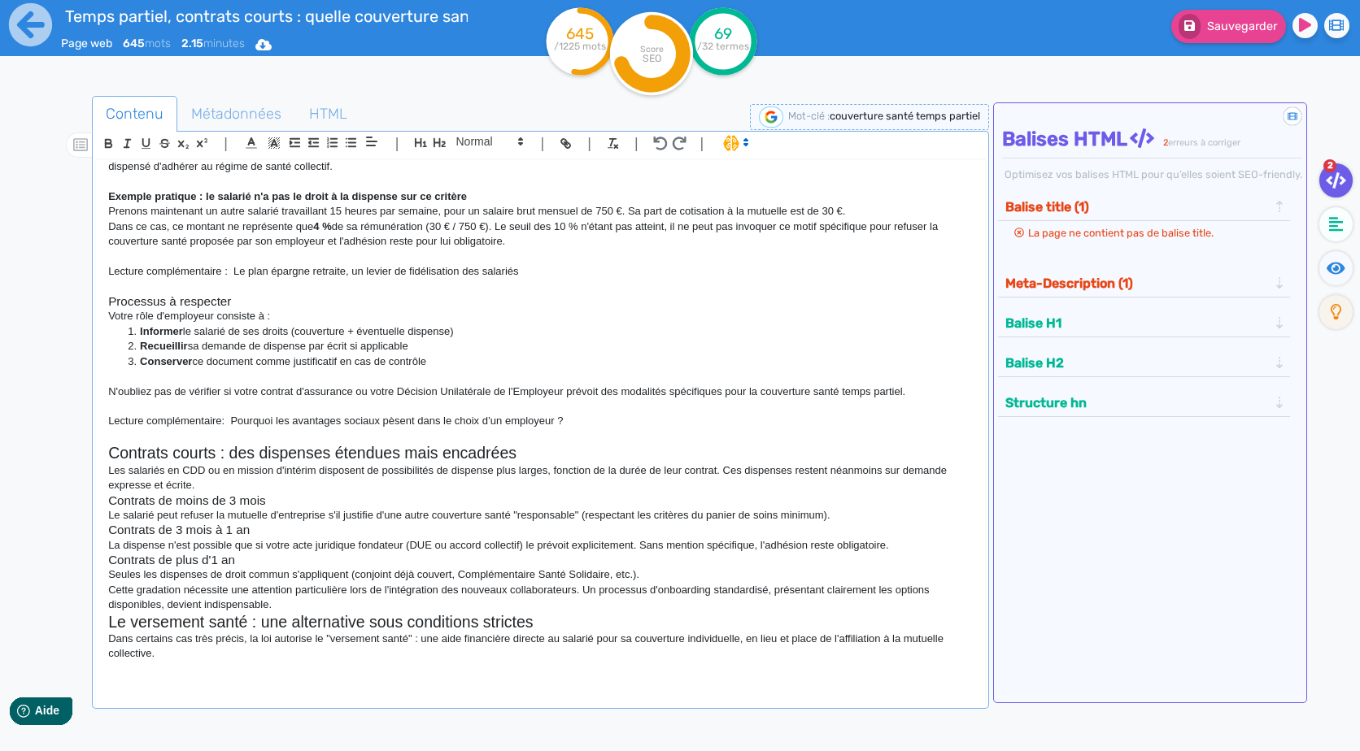
click at [274, 490] on p "Les salariés en CDD ou en mission d'intérim disposent de possibilités de dispen…" at bounding box center [540, 479] width 864 height 30
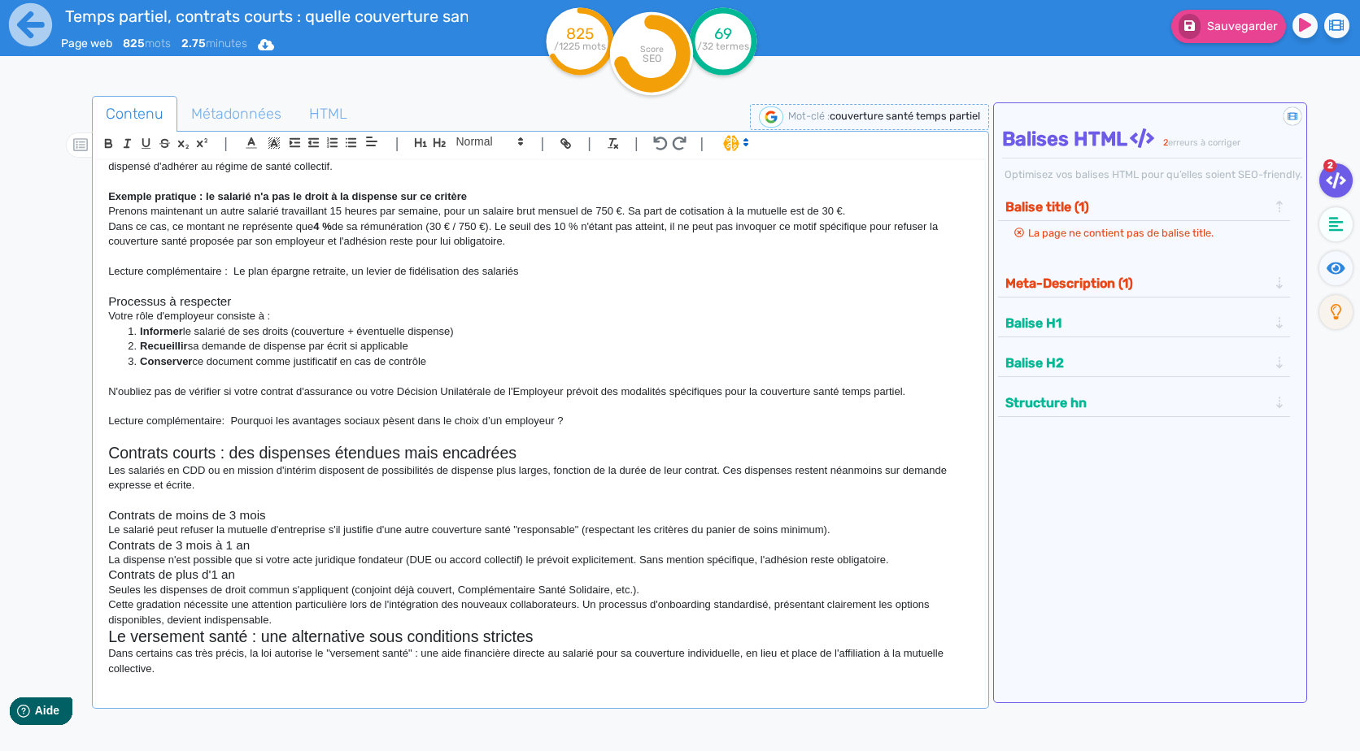
click at [592, 534] on p "Le salarié peut refuser la mutuelle d'entreprise s'il justifie d'une autre couv…" at bounding box center [540, 530] width 864 height 15
click at [827, 529] on p "Le salarié peut refuser la mutuelle d'entreprise s'il justifie d'une autre couv…" at bounding box center [540, 530] width 864 height 15
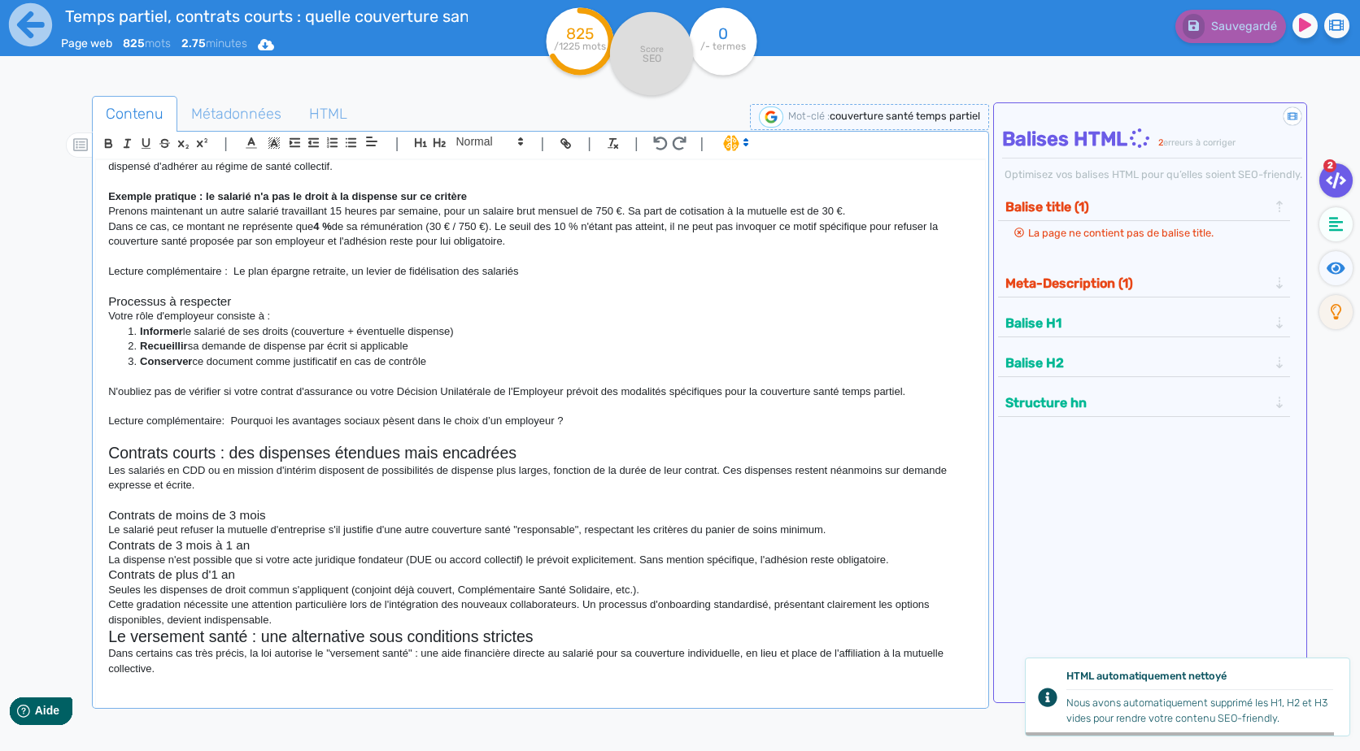
click at [839, 534] on p "Le salarié peut refuser la mutuelle d'entreprise s'il justifie d'une autre couv…" at bounding box center [540, 530] width 864 height 15
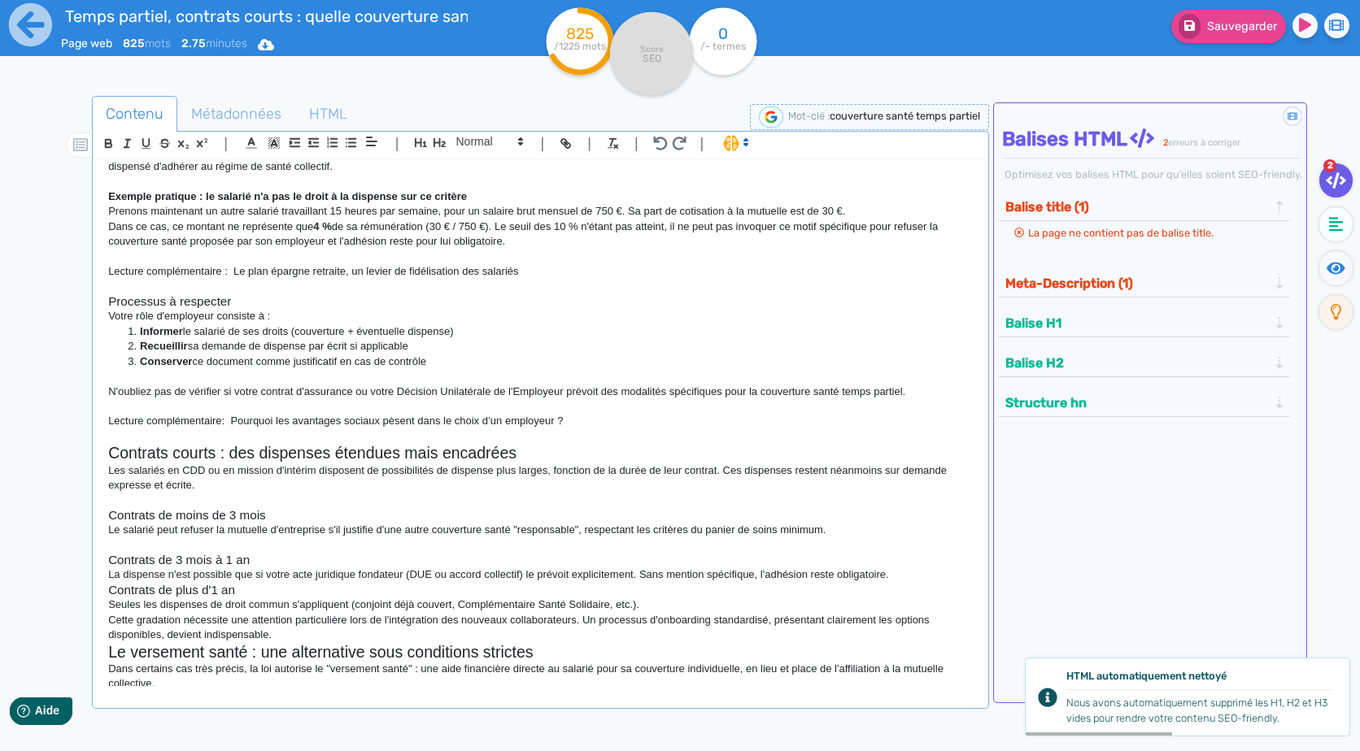
click at [924, 576] on p "La dispense n'est possible que si votre acte juridique fondateur (DUE ou accord…" at bounding box center [540, 575] width 864 height 15
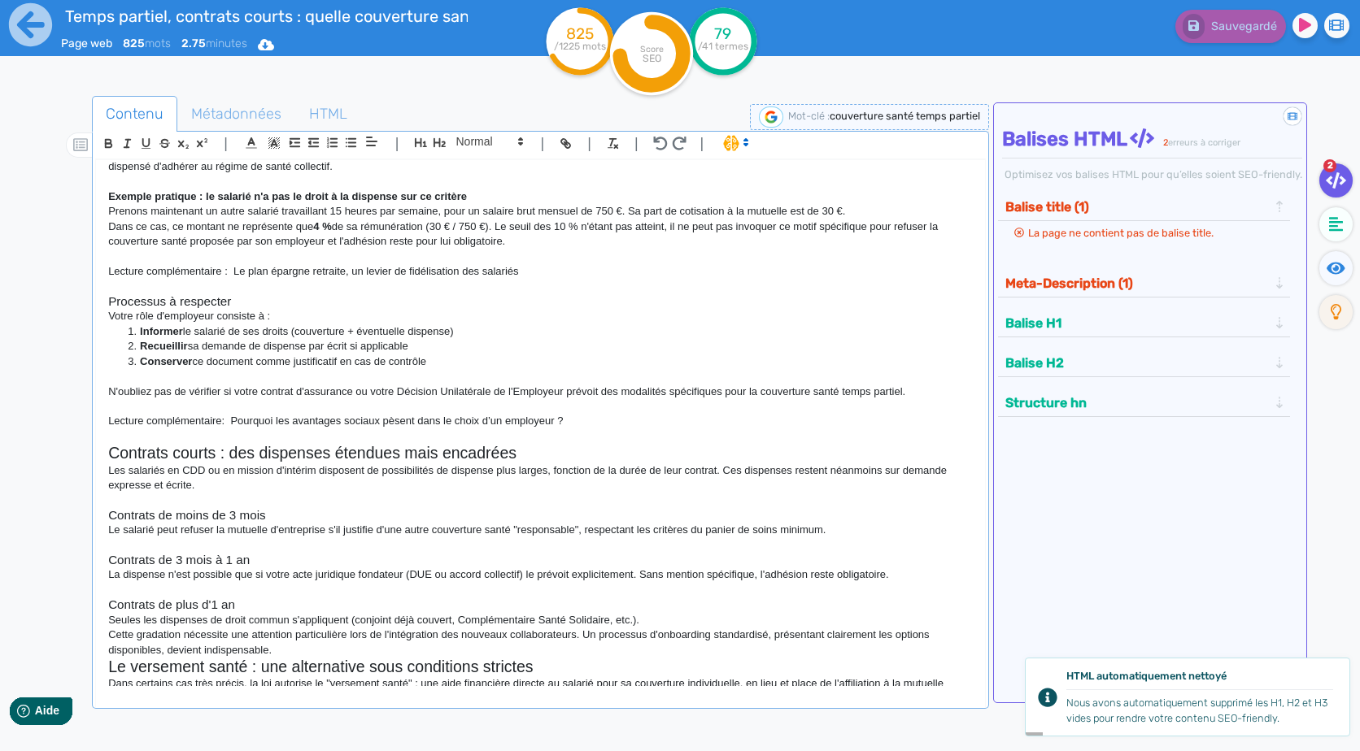
scroll to position [571, 0]
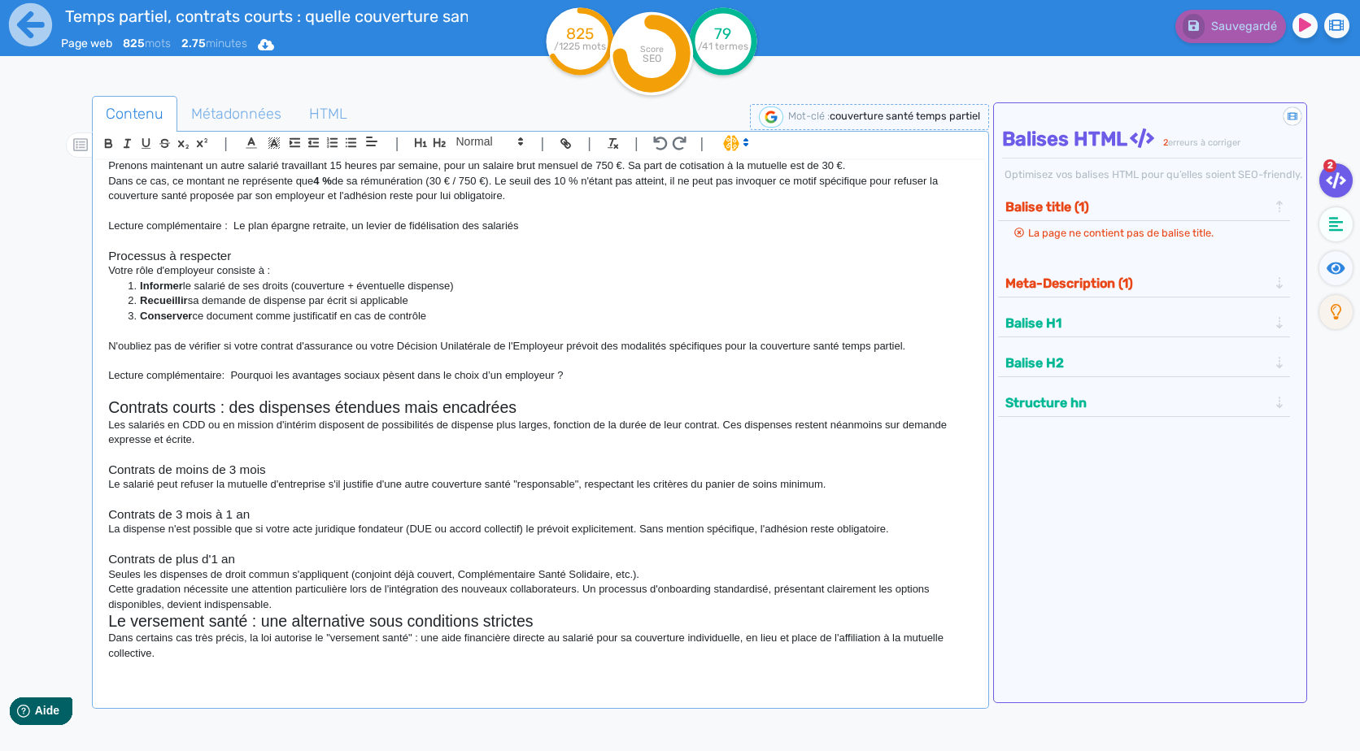
click at [399, 596] on p "Cette gradation nécessite une attention particulière lors de l'intégration des …" at bounding box center [540, 597] width 864 height 30
click at [410, 601] on p "Cette gradation nécessite une attention particulière lors de l'intégration des …" at bounding box center [540, 597] width 864 height 30
click at [628, 601] on p "Cette gradation nécessite une attention particulière lors de l'intégration des …" at bounding box center [540, 597] width 864 height 30
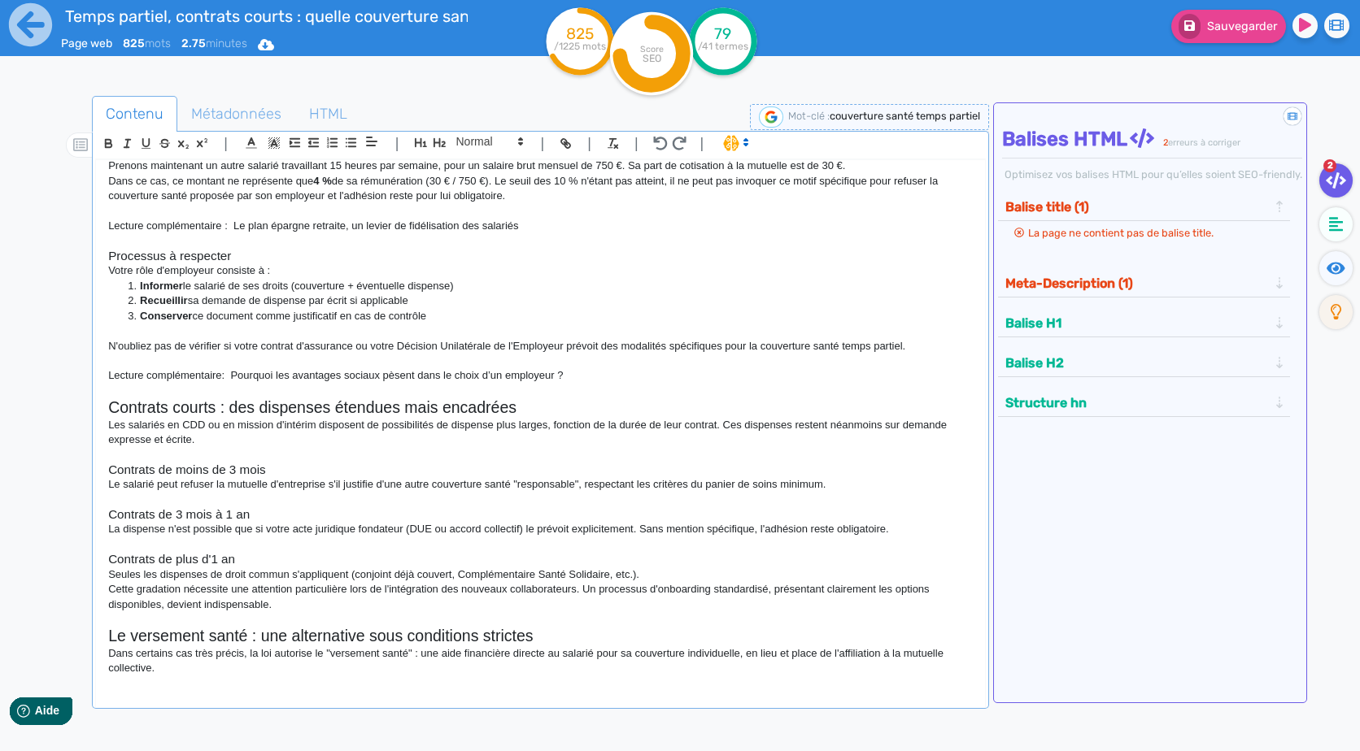
click at [681, 590] on p "Cette gradation nécessite une attention particulière lors de l'intégration des …" at bounding box center [540, 597] width 864 height 30
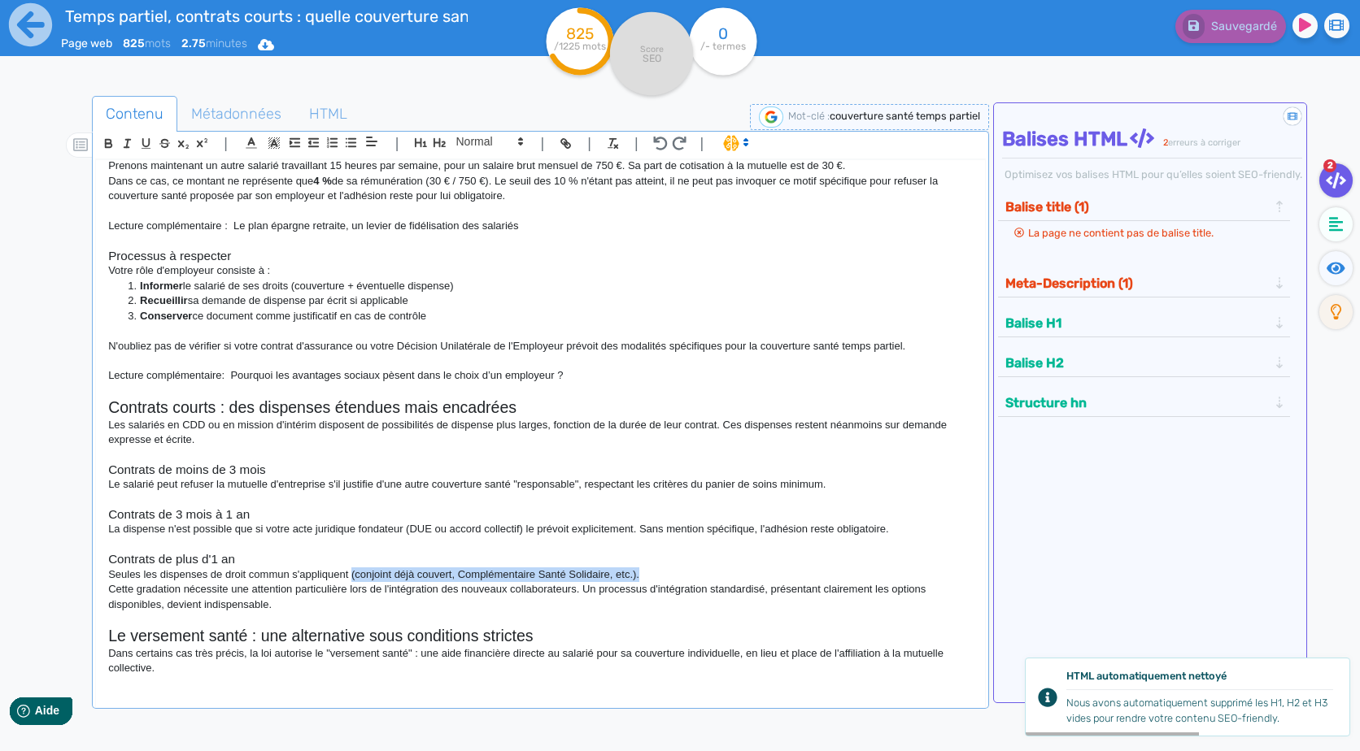
drag, startPoint x: 353, startPoint y: 575, endPoint x: 655, endPoint y: 568, distance: 301.8
click at [655, 568] on p "Seules les dispenses de droit commun s'appliquent (conjoint déjà couvert, Compl…" at bounding box center [540, 575] width 864 height 15
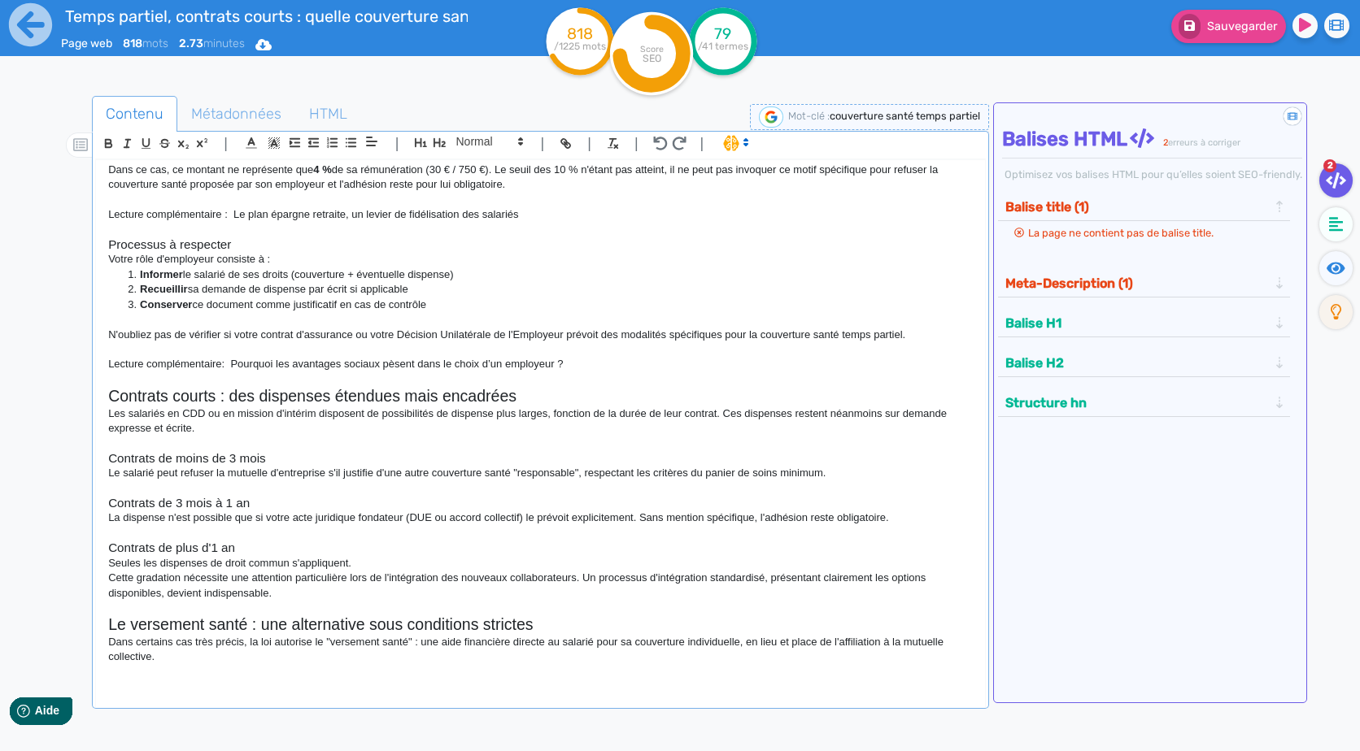
scroll to position [586, 0]
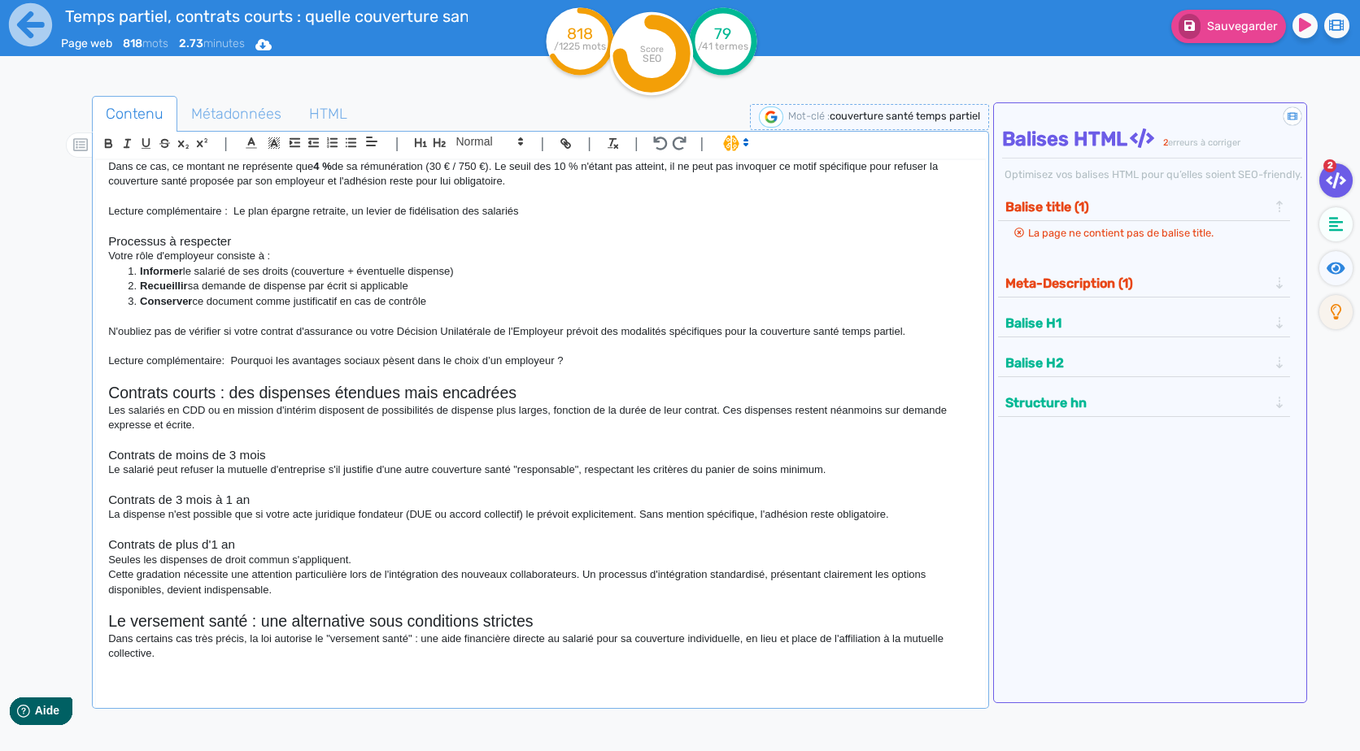
click at [389, 660] on p "Dans certains cas très précis, la loi autorise le "versement santé" : une aide …" at bounding box center [540, 647] width 864 height 30
click at [142, 675] on p at bounding box center [540, 669] width 864 height 15
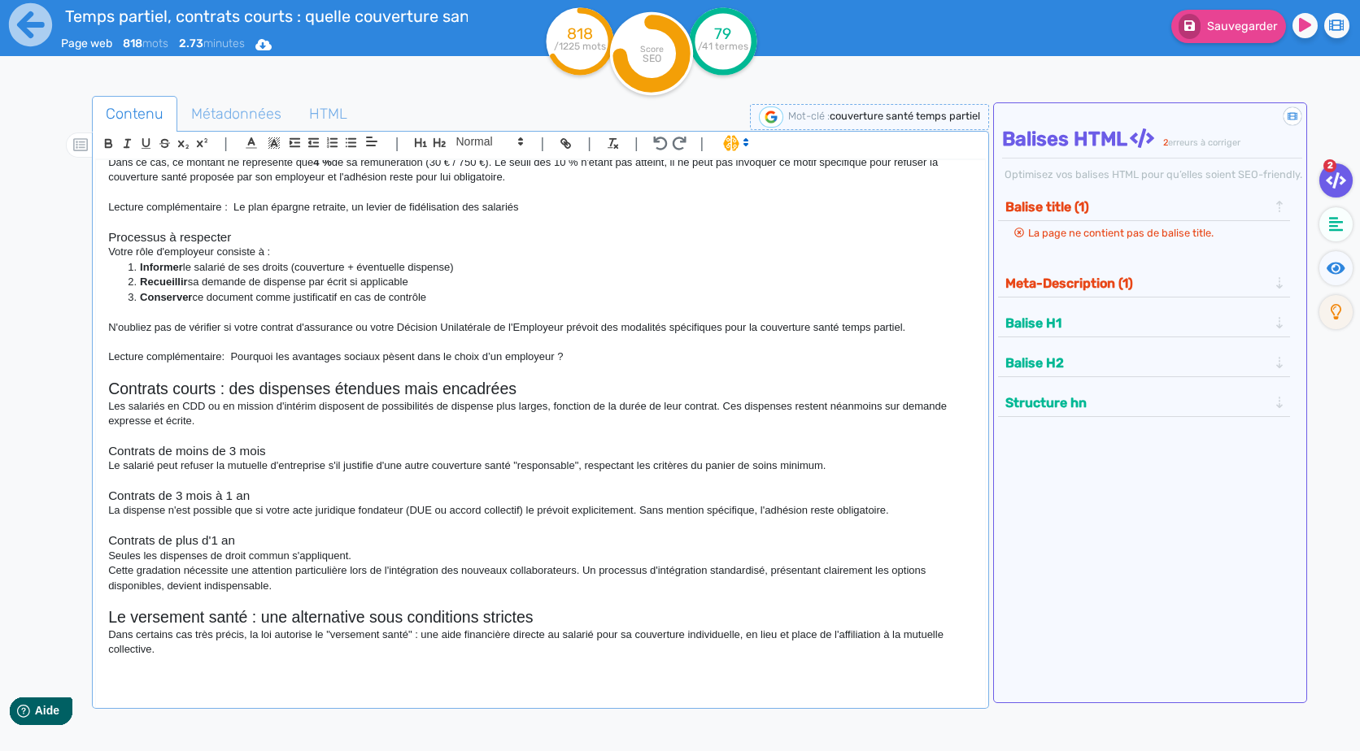
scroll to position [724, 0]
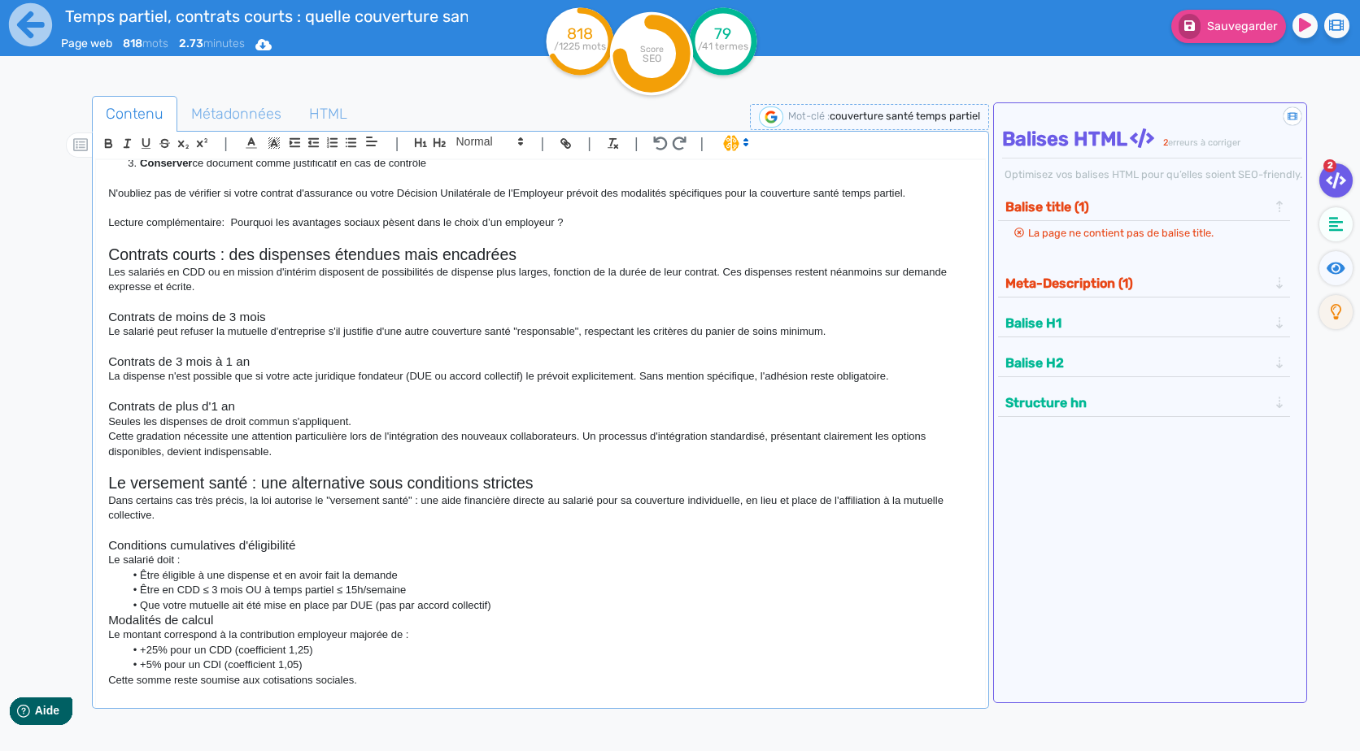
click at [521, 612] on li "Que votre mutuelle ait été mise en place par DUE (pas par accord collectif)" at bounding box center [548, 606] width 848 height 15
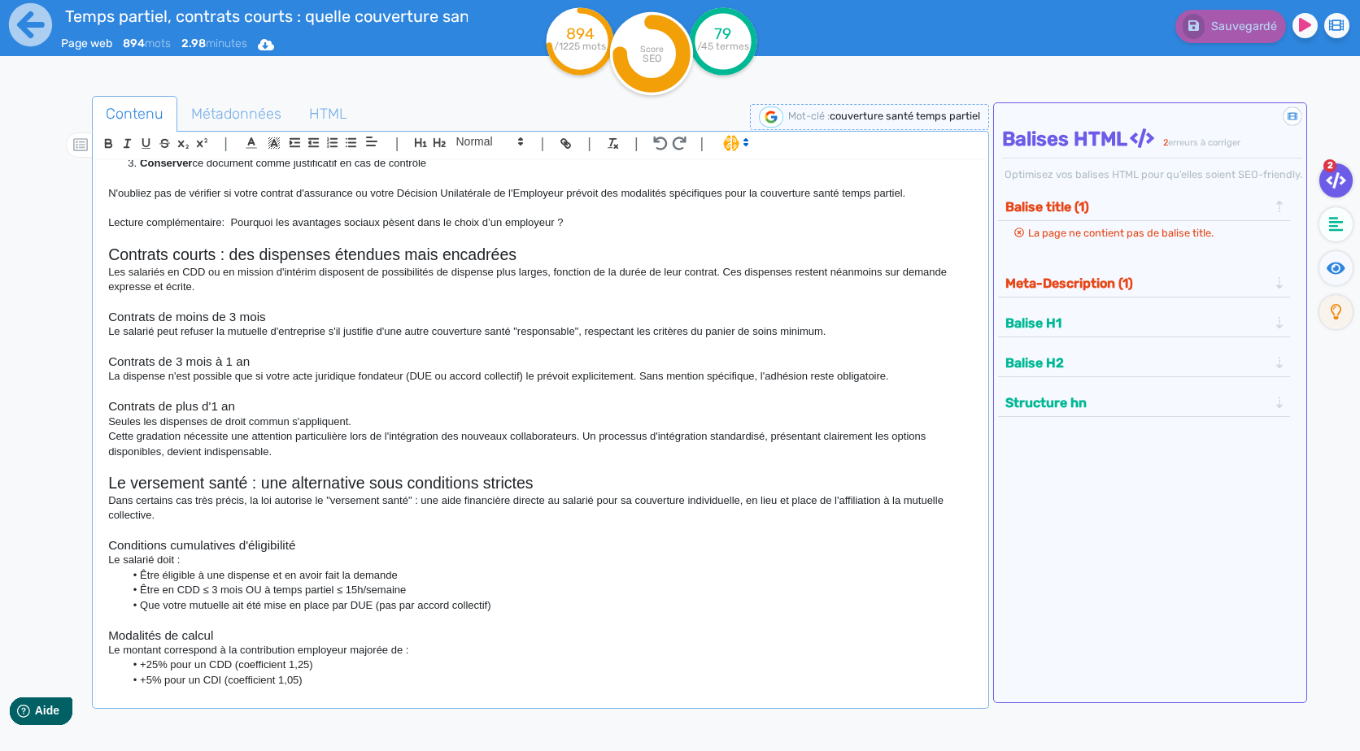
click at [333, 542] on h3 "Conditions cumulatives d'éligibilité" at bounding box center [540, 545] width 864 height 15
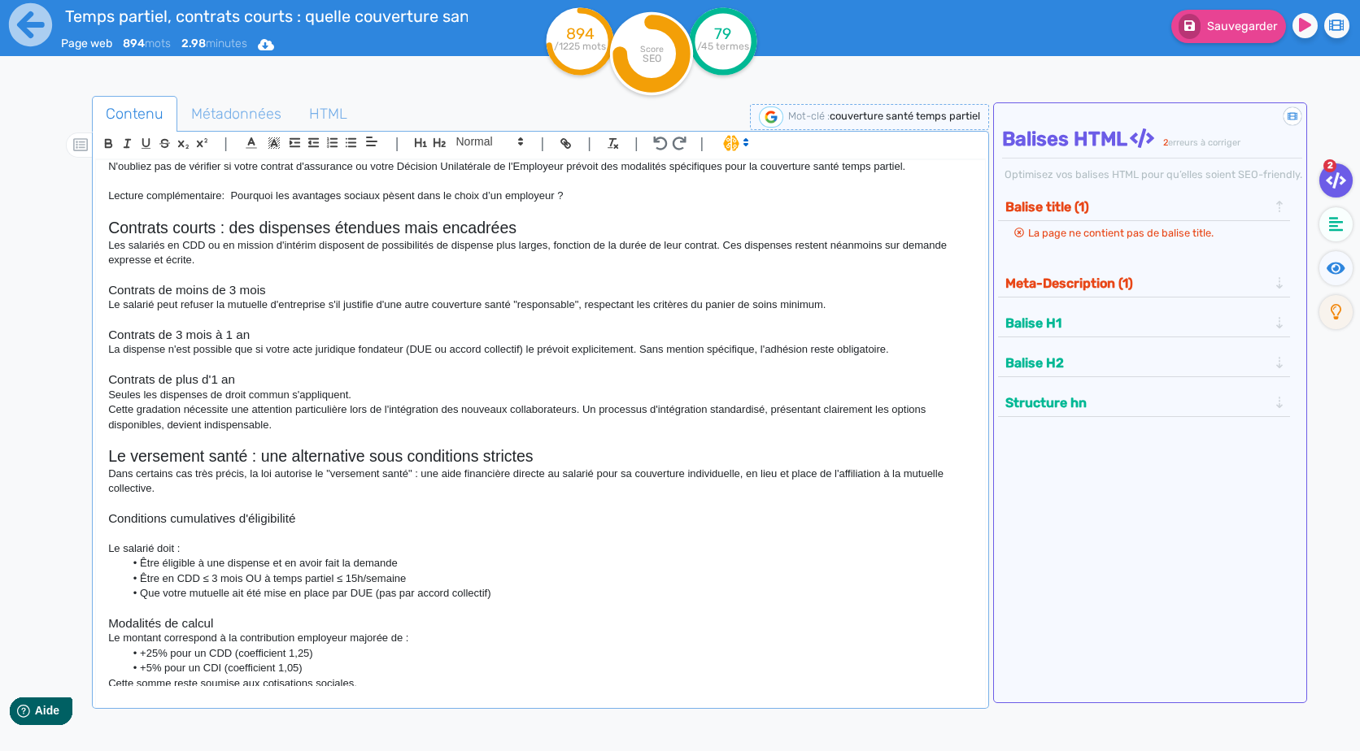
scroll to position [765, 0]
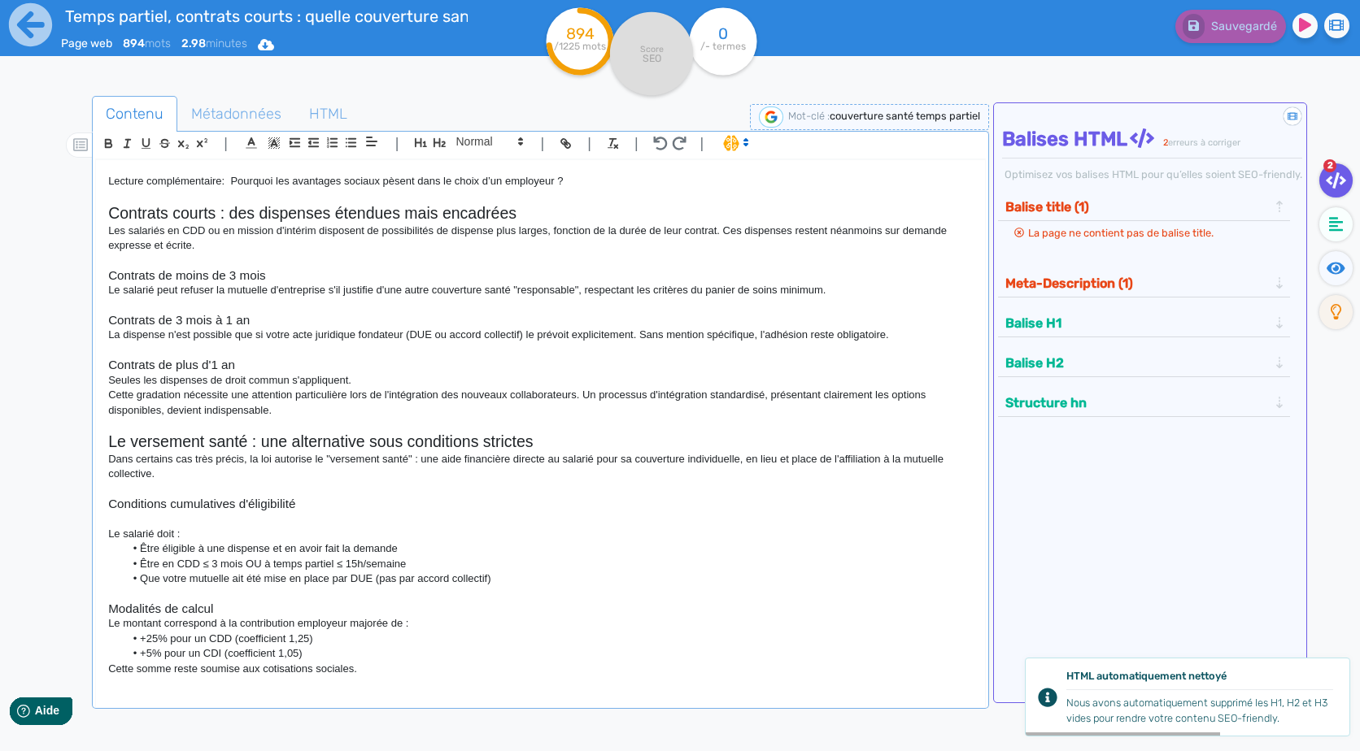
click at [337, 414] on p "Cette gradation nécessite une attention particulière lors de l'intégration des …" at bounding box center [540, 403] width 864 height 30
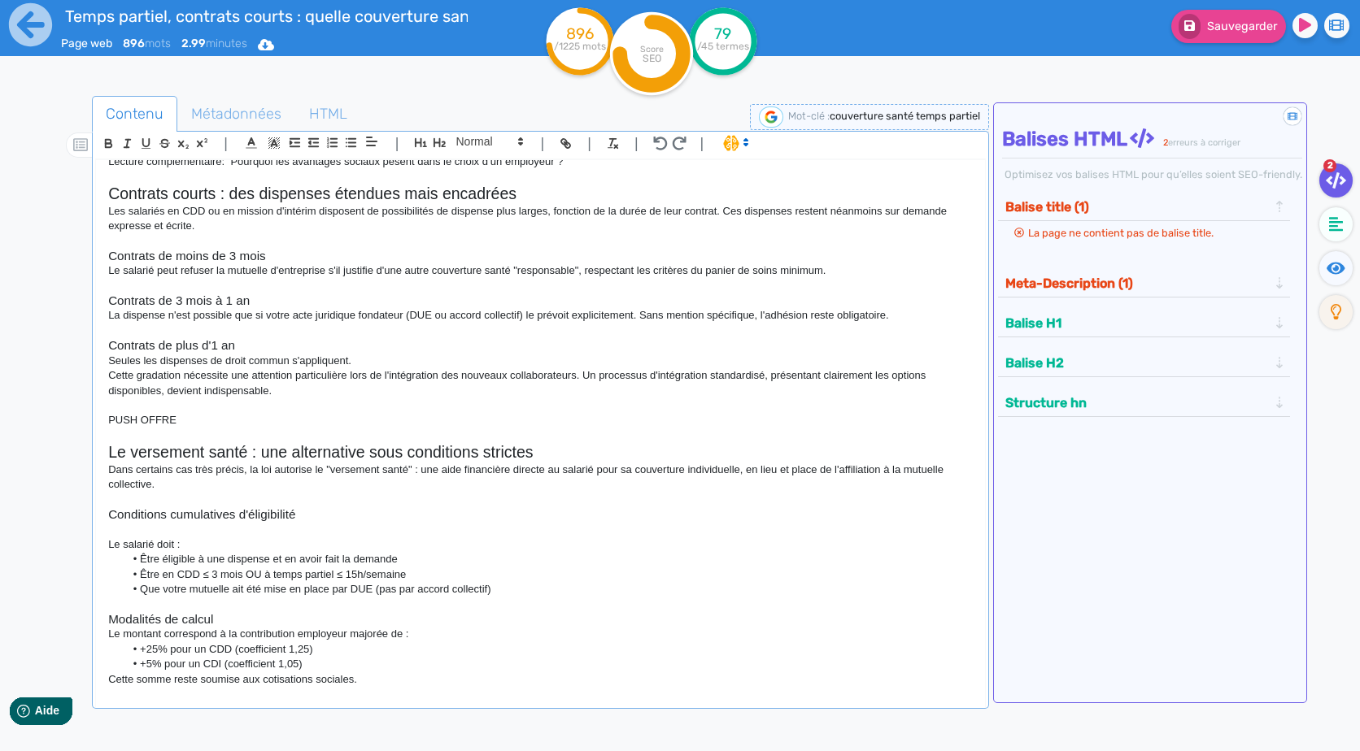
scroll to position [795, 0]
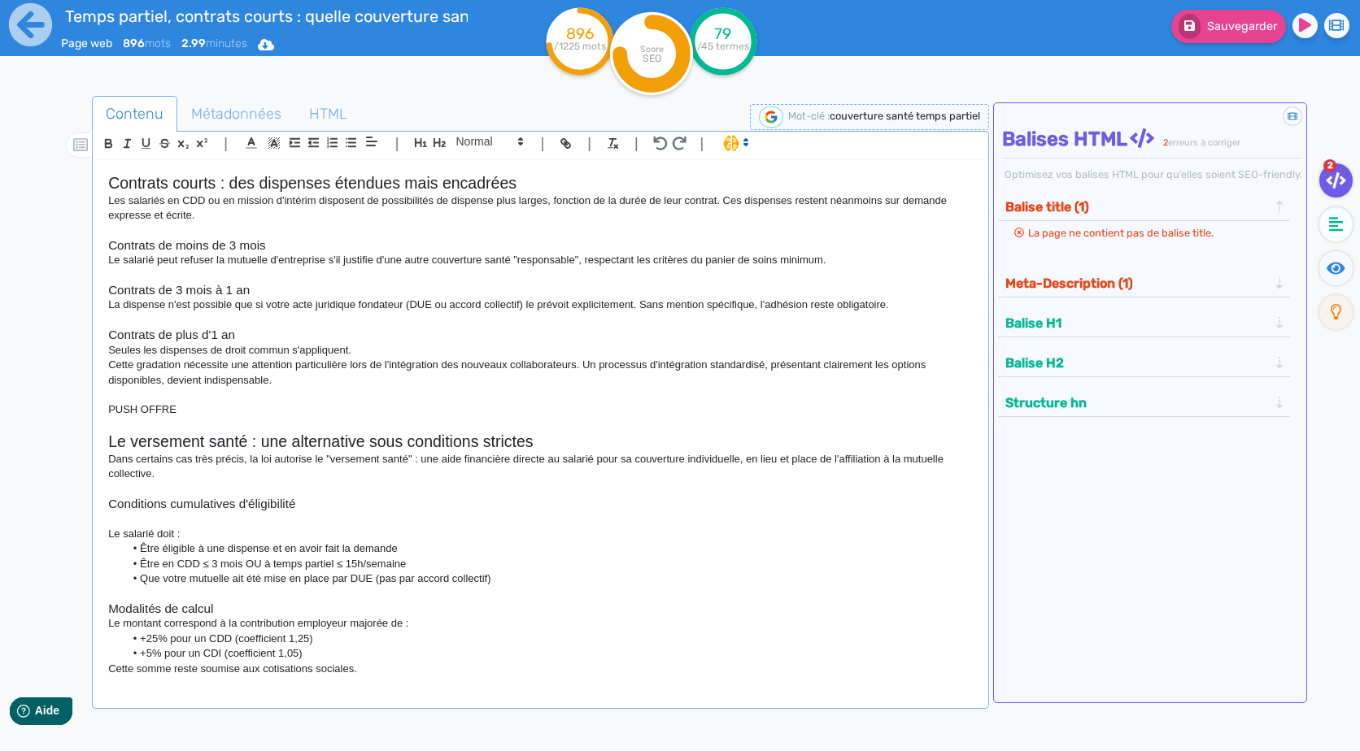
click at [409, 678] on div "Couverture santé temps partiel et contrats courts : guide complet pour les empl…" at bounding box center [540, 423] width 888 height 526
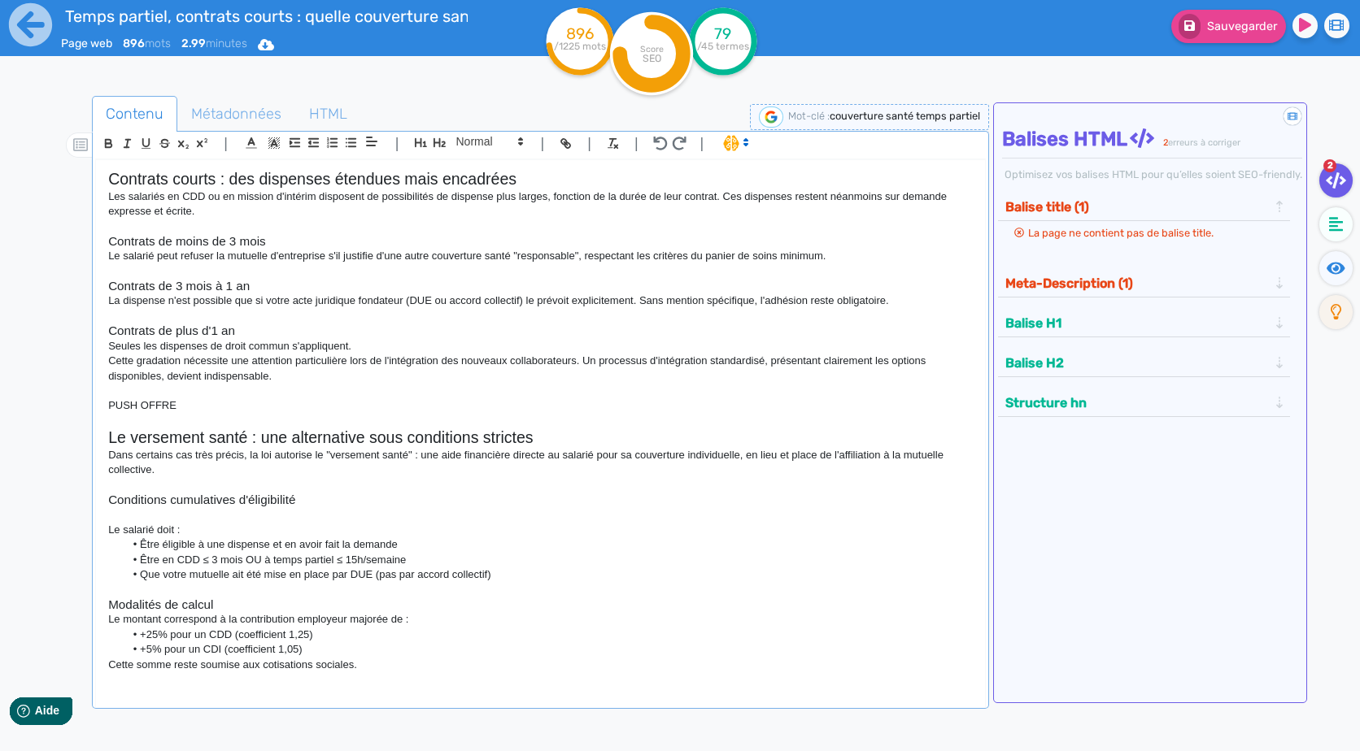
scroll to position [814, 0]
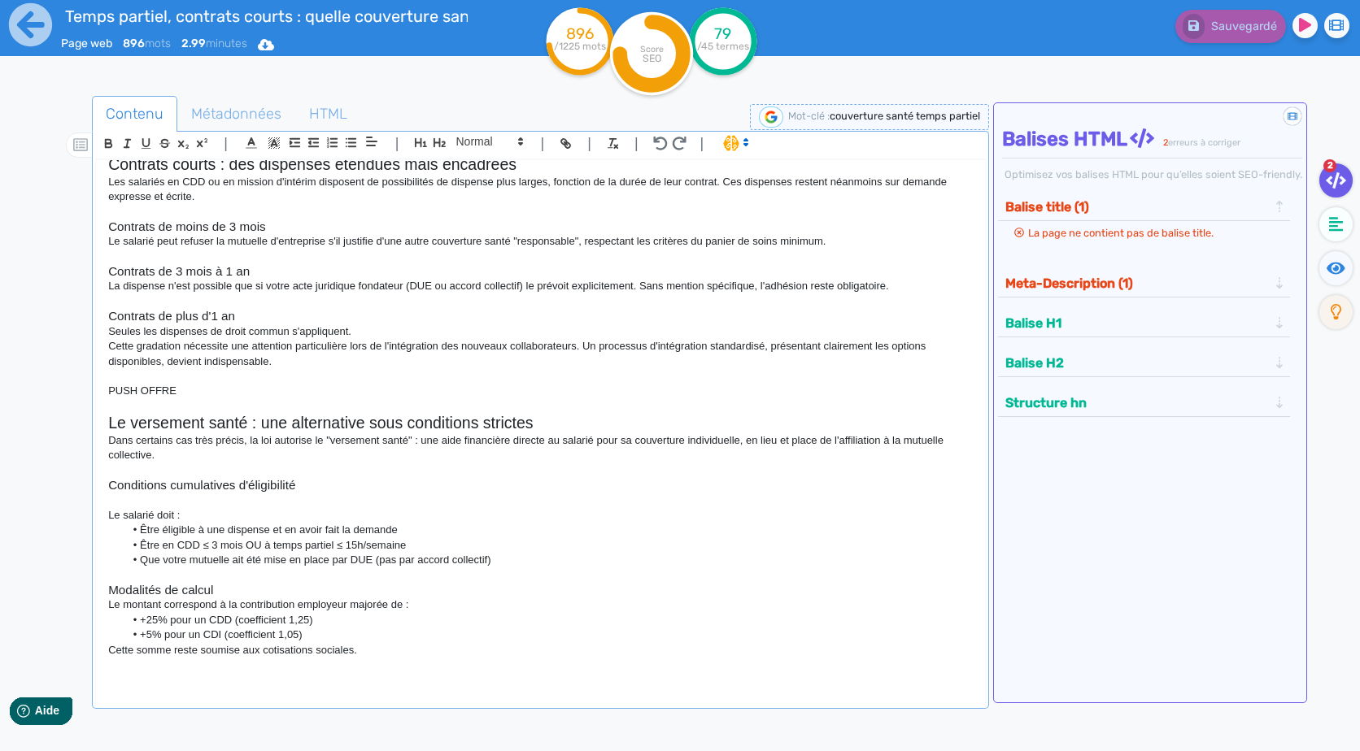
click at [198, 692] on div "Couverture santé temps partiel et contrats courts : guide complet pour les empl…" at bounding box center [540, 436] width 890 height 555
click at [247, 685] on p at bounding box center [540, 680] width 864 height 15
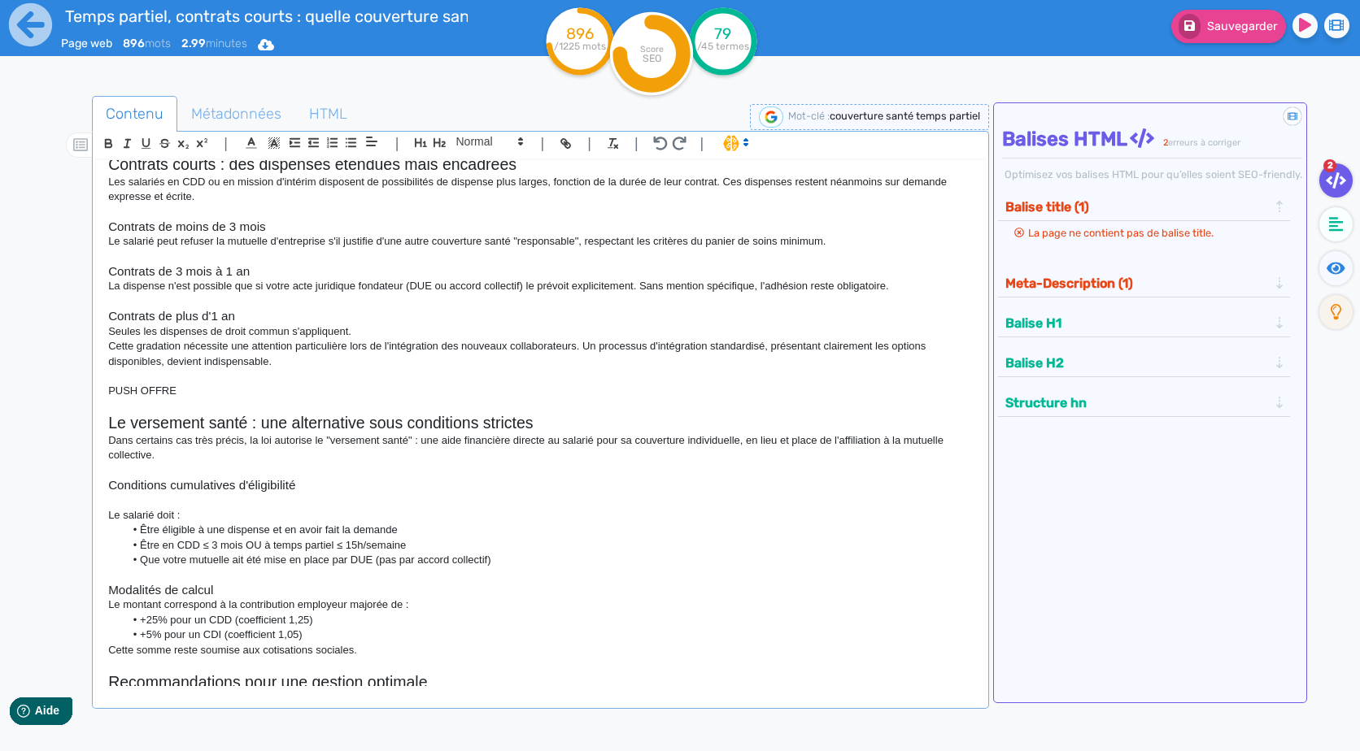
scroll to position [1107, 0]
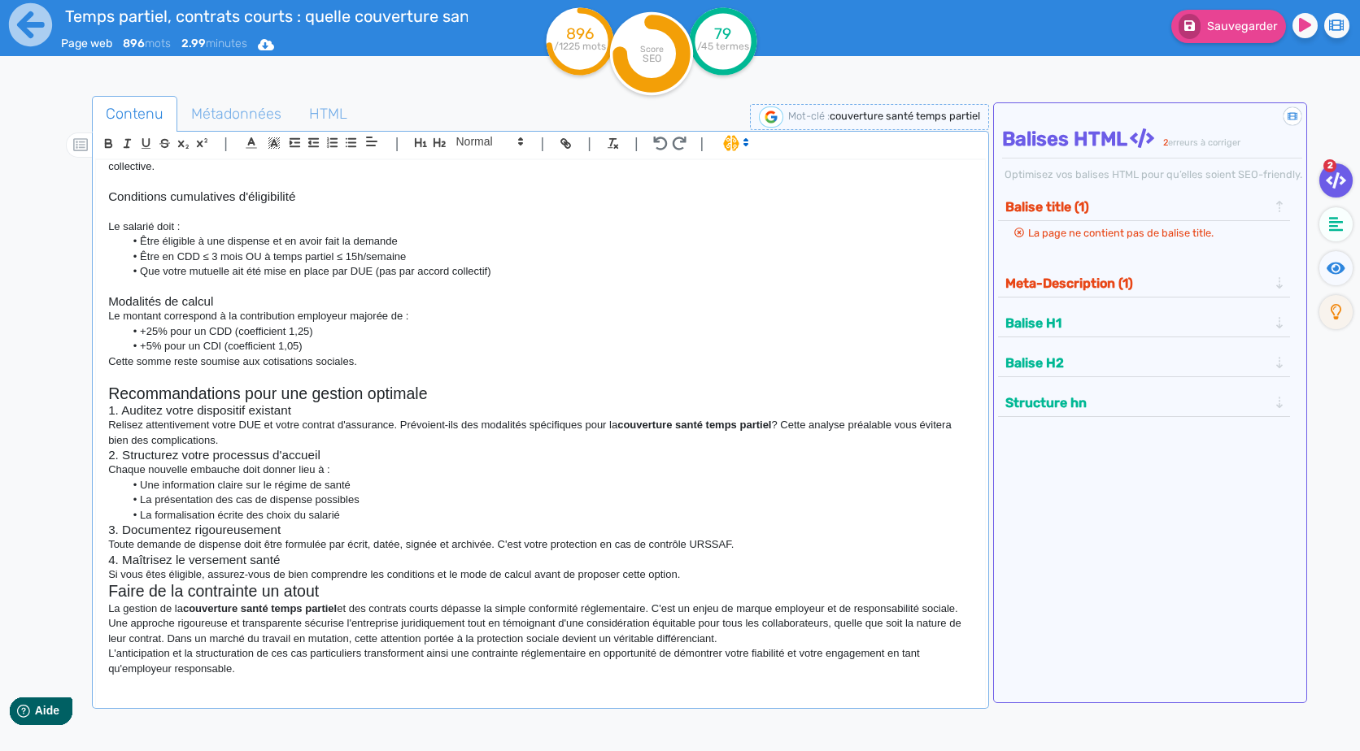
click at [455, 386] on h2 "Recommandations pour une gestion optimale" at bounding box center [540, 394] width 864 height 19
click at [432, 422] on p "Relisez attentivement votre DUE et votre contrat d'assurance. Prévoient-ils des…" at bounding box center [540, 433] width 864 height 30
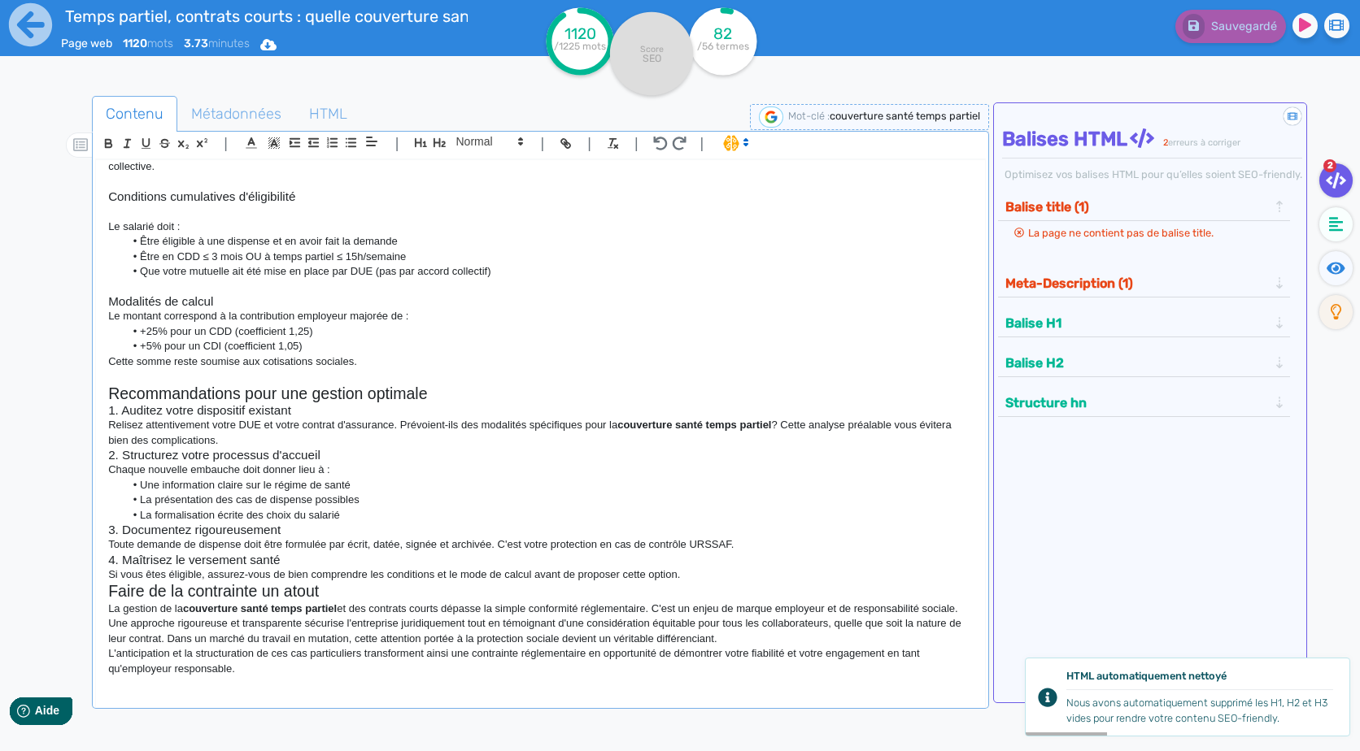
drag, startPoint x: 441, startPoint y: 425, endPoint x: 413, endPoint y: 456, distance: 41.5
click at [413, 456] on h3 "2. Structurez votre processus d'accueil" at bounding box center [540, 455] width 864 height 15
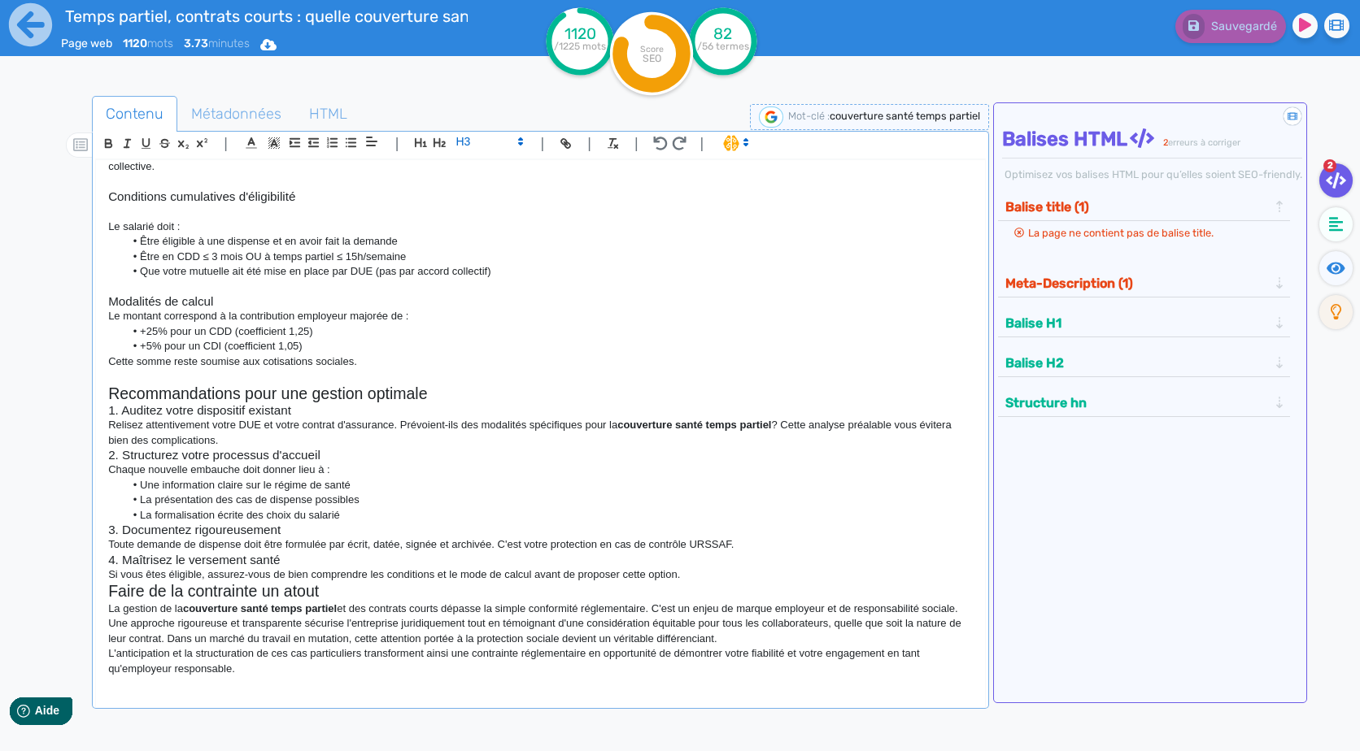
click at [124, 408] on h3 "1. Auditez votre dispositif existant" at bounding box center [540, 410] width 864 height 15
click at [446, 387] on h2 "Recommandations pour une gestion optimale" at bounding box center [540, 394] width 864 height 19
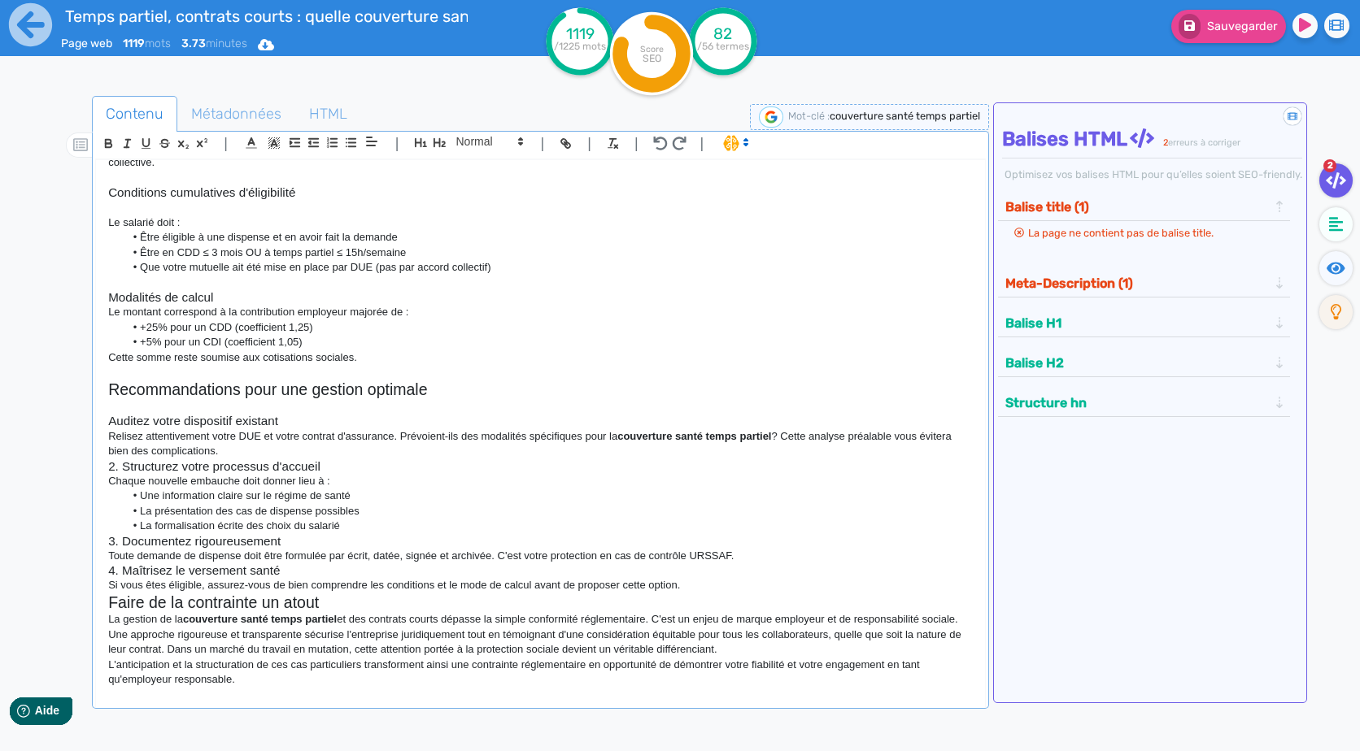
click at [240, 449] on p "Relisez attentivement votre DUE et votre contrat d'assurance. Prévoient-ils des…" at bounding box center [540, 444] width 864 height 30
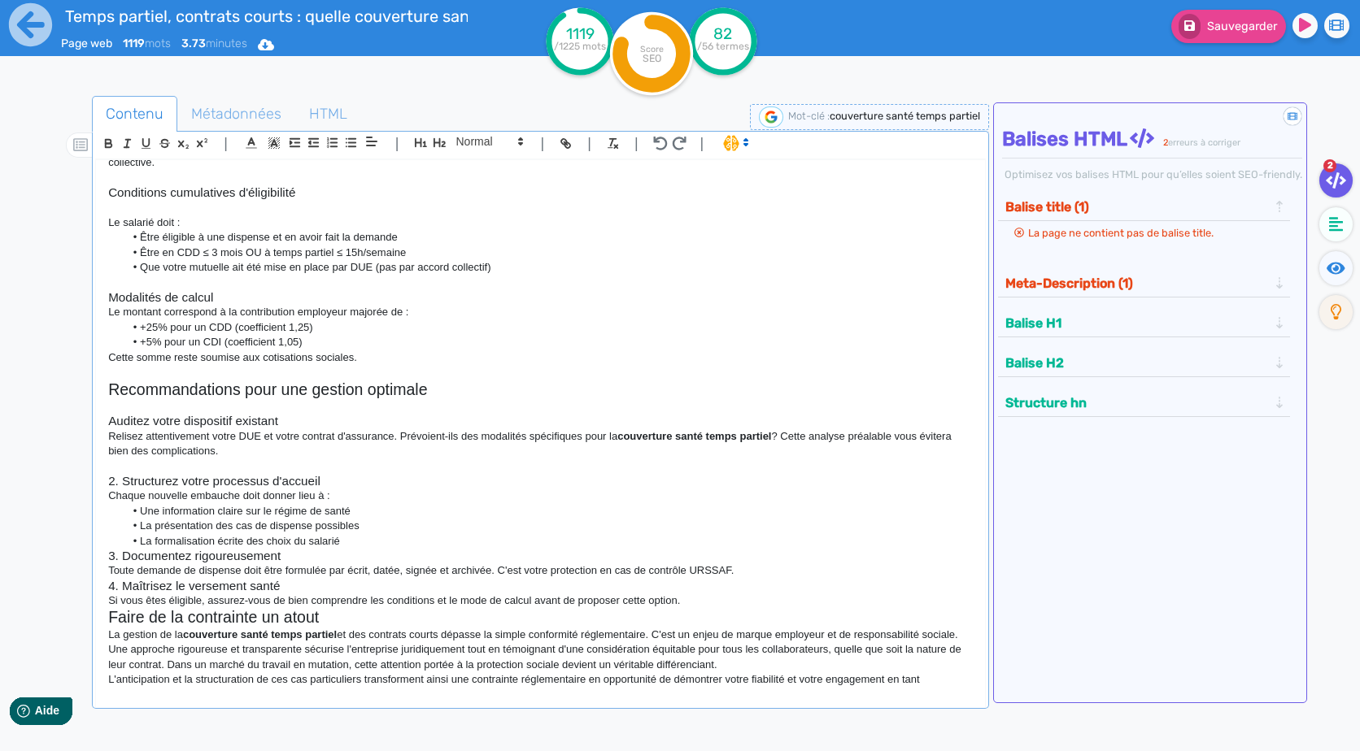
click at [124, 482] on h3 "2. Structurez votre processus d'accueil" at bounding box center [540, 481] width 864 height 15
click at [371, 478] on h3 "Structurez votre processus d'accueil" at bounding box center [540, 481] width 864 height 15
click at [372, 494] on p "Chaque nouvelle embauche doit donner lieu à :" at bounding box center [540, 496] width 864 height 15
click at [445, 538] on li "La formalisation écrite des choix du salarié" at bounding box center [548, 541] width 848 height 15
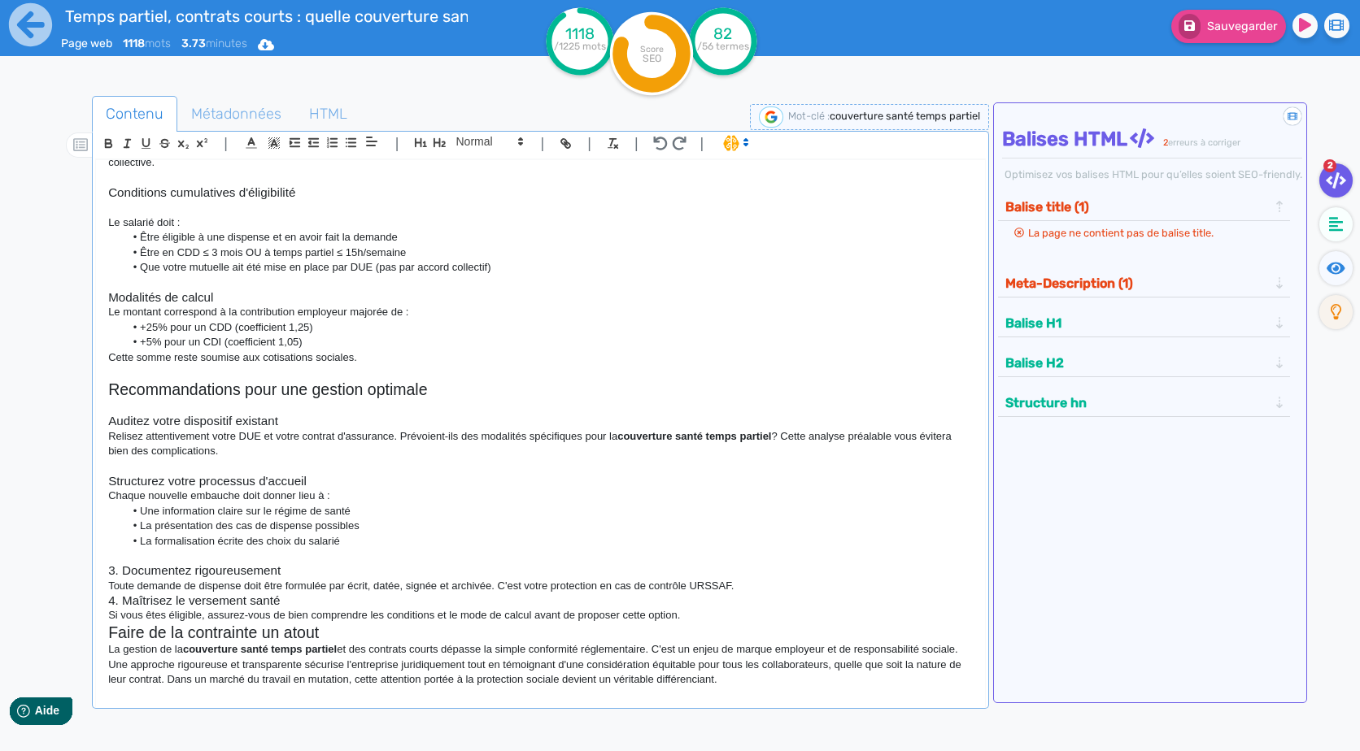
click at [123, 568] on h3 "3. Documentez rigoureusement" at bounding box center [540, 571] width 864 height 15
click at [123, 608] on h3 "4. Maîtrisez le versement santé" at bounding box center [540, 601] width 864 height 15
click at [775, 579] on p "Toute demande de dispense doit être formulée par écrit, datée, signée et archiv…" at bounding box center [540, 586] width 864 height 15
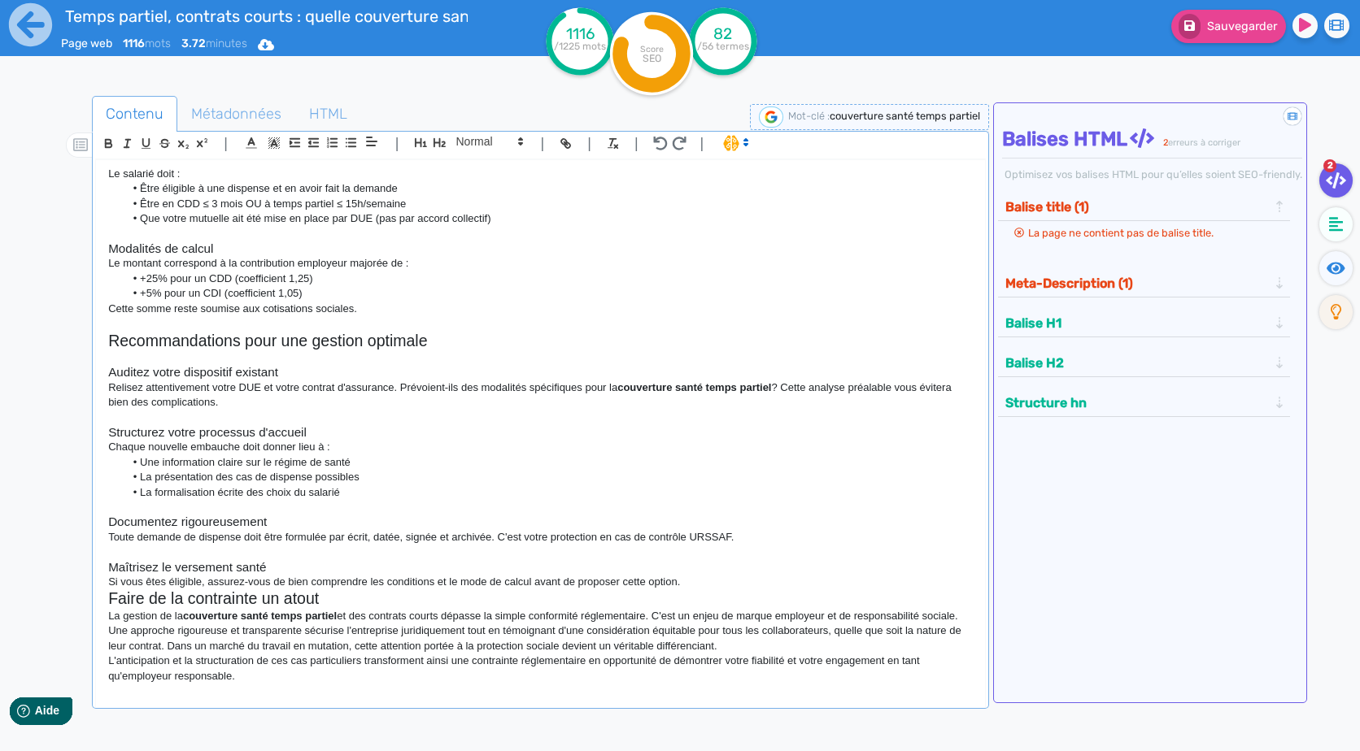
scroll to position [1178, 0]
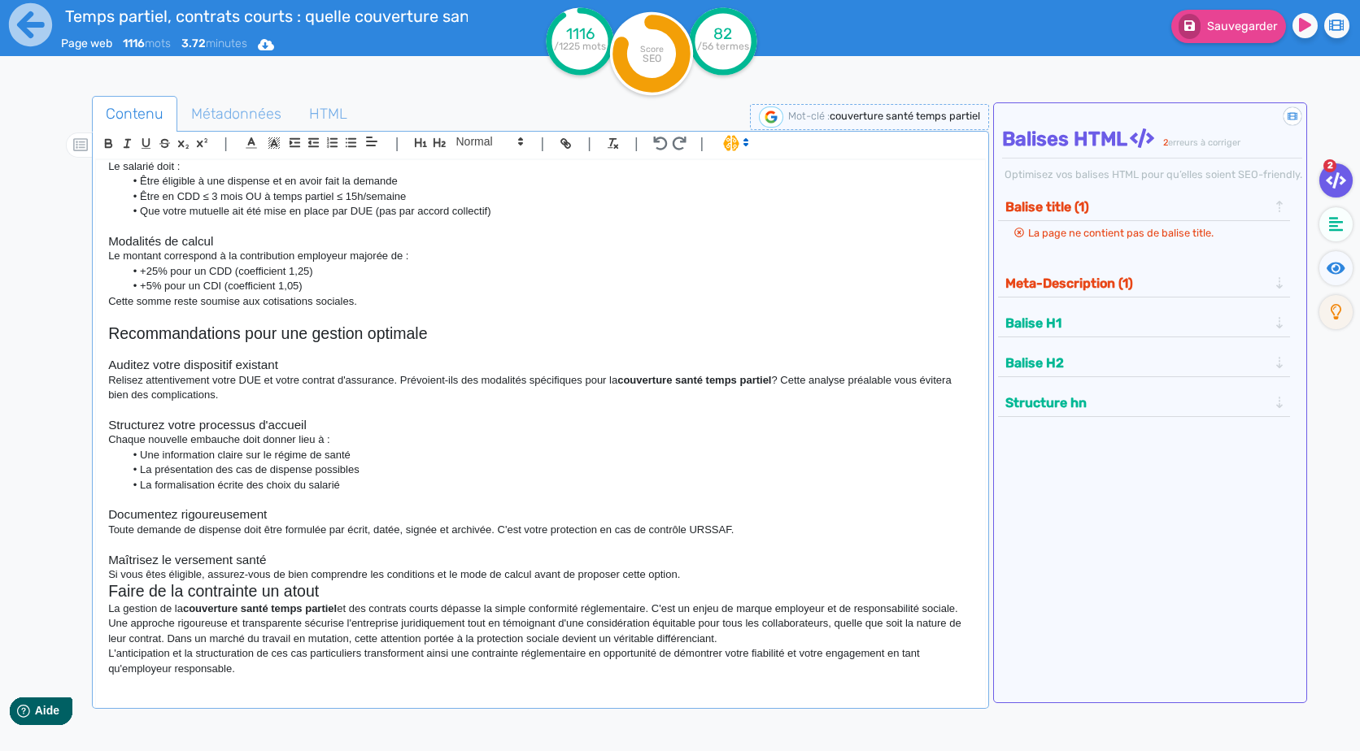
click at [733, 568] on p "Si vous êtes éligible, assurez-vous de bien comprendre les conditions et le mod…" at bounding box center [540, 575] width 864 height 15
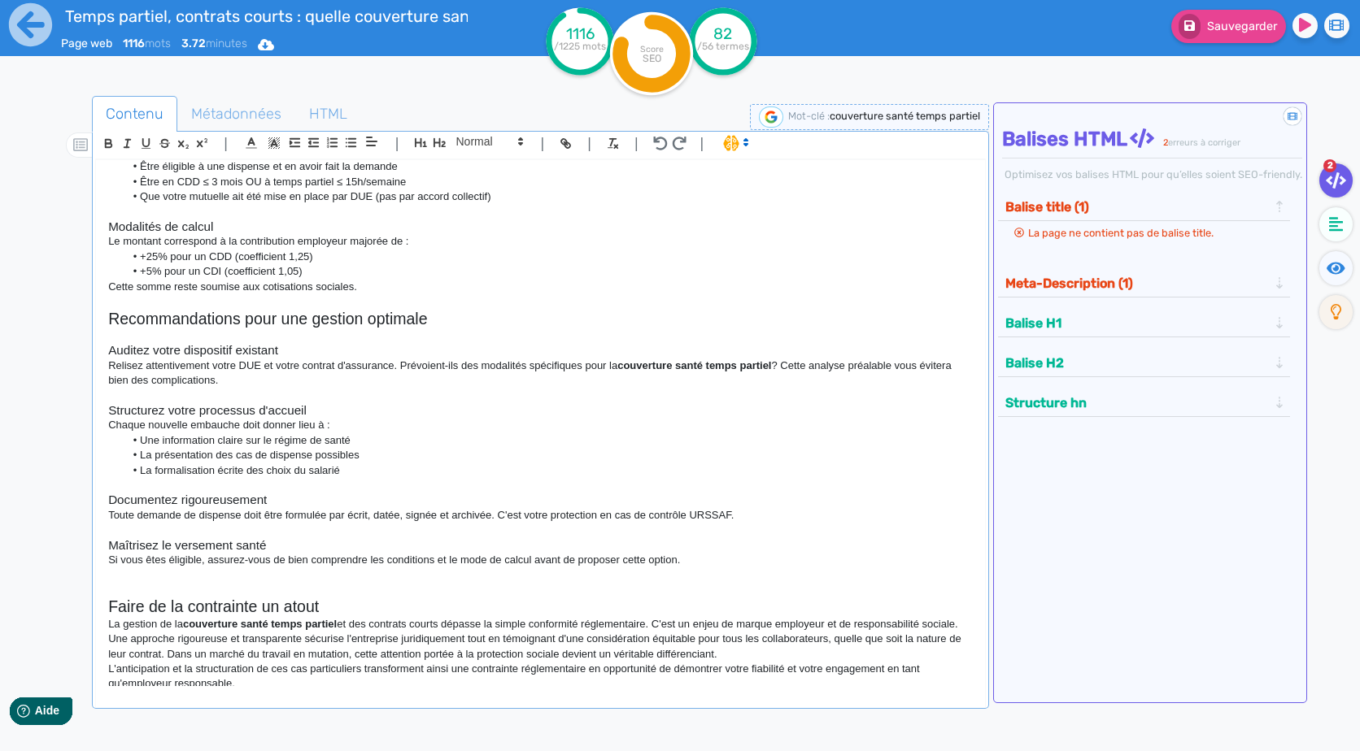
click at [192, 584] on p at bounding box center [540, 590] width 864 height 15
click at [188, 581] on p at bounding box center [540, 575] width 864 height 15
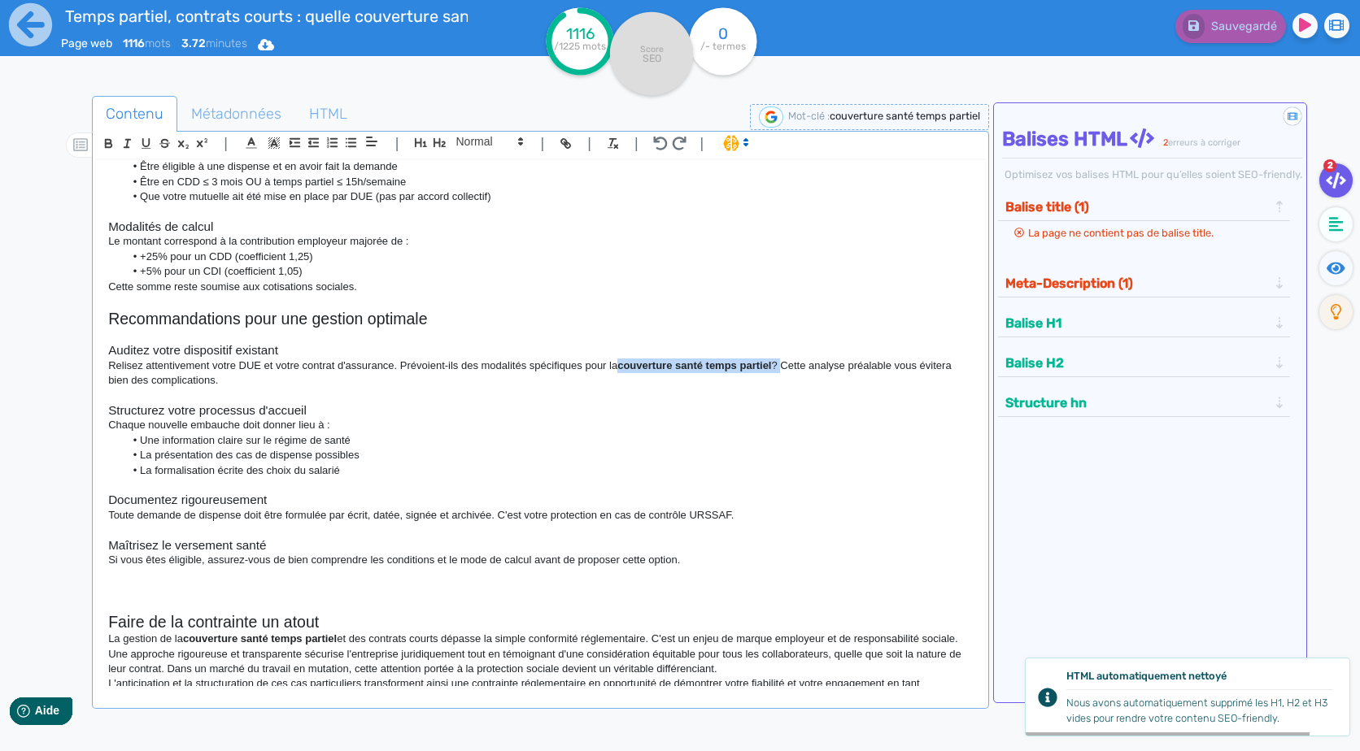
drag, startPoint x: 783, startPoint y: 366, endPoint x: 623, endPoint y: 370, distance: 160.3
click at [623, 370] on p "Relisez attentivement votre DUE et votre contrat d'assurance. Prévoient-ils des…" at bounding box center [540, 374] width 864 height 30
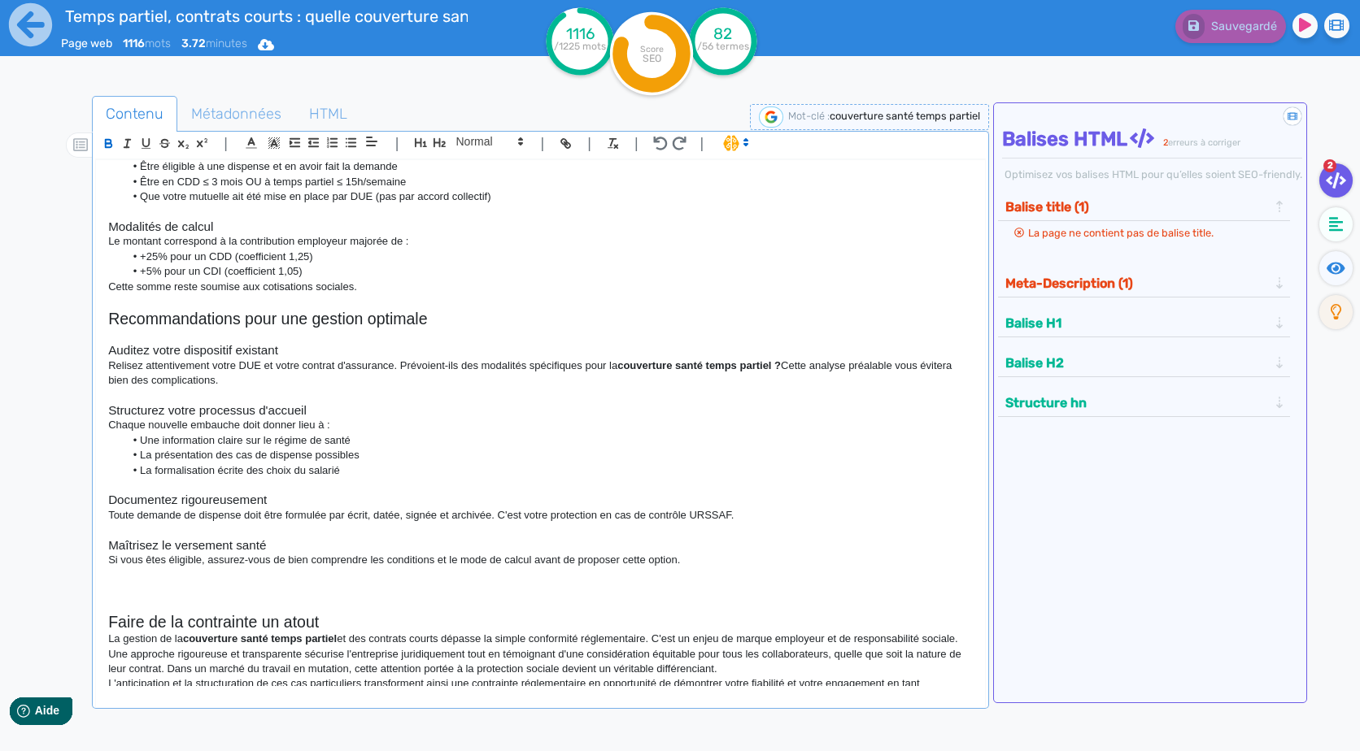
click at [146, 583] on p at bounding box center [540, 590] width 864 height 15
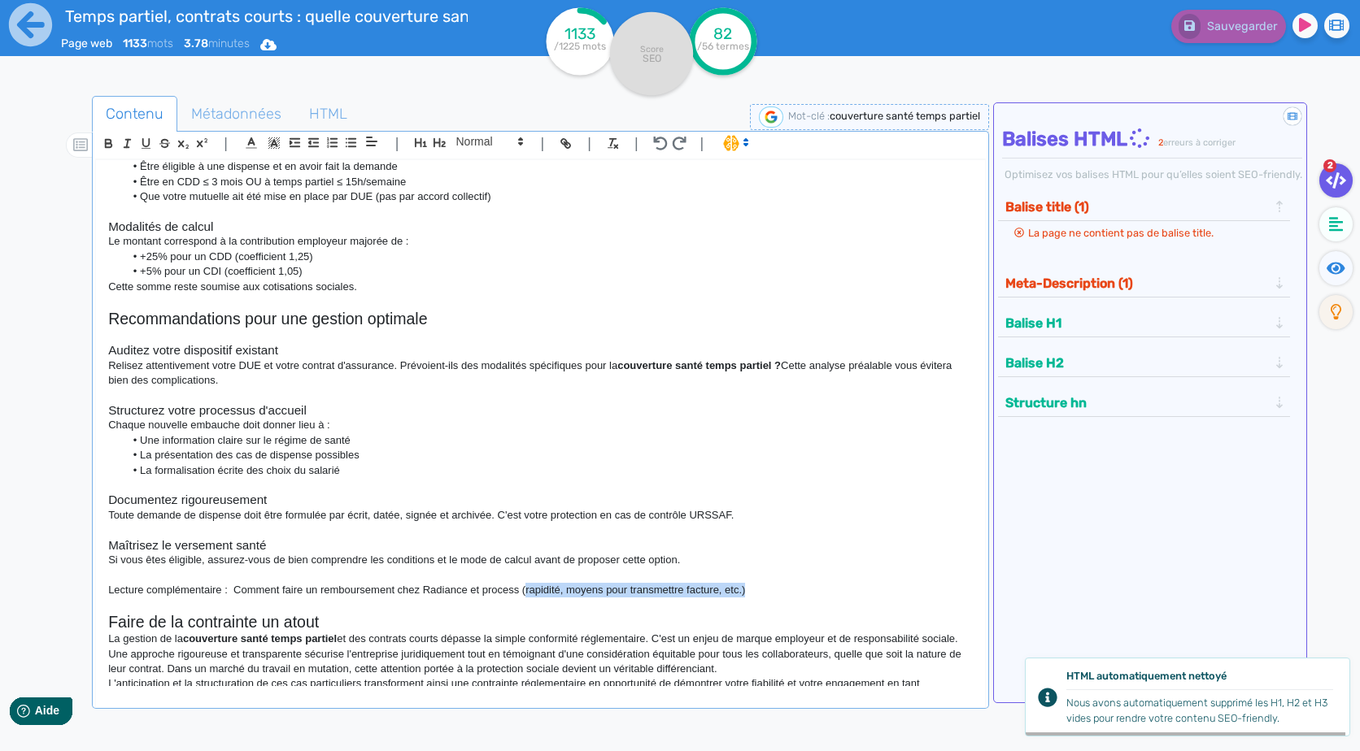
drag, startPoint x: 769, startPoint y: 588, endPoint x: 525, endPoint y: 590, distance: 244.0
click at [525, 590] on p "Lecture complémentaire : Comment faire un remboursement chez Radiance et proces…" at bounding box center [540, 590] width 864 height 15
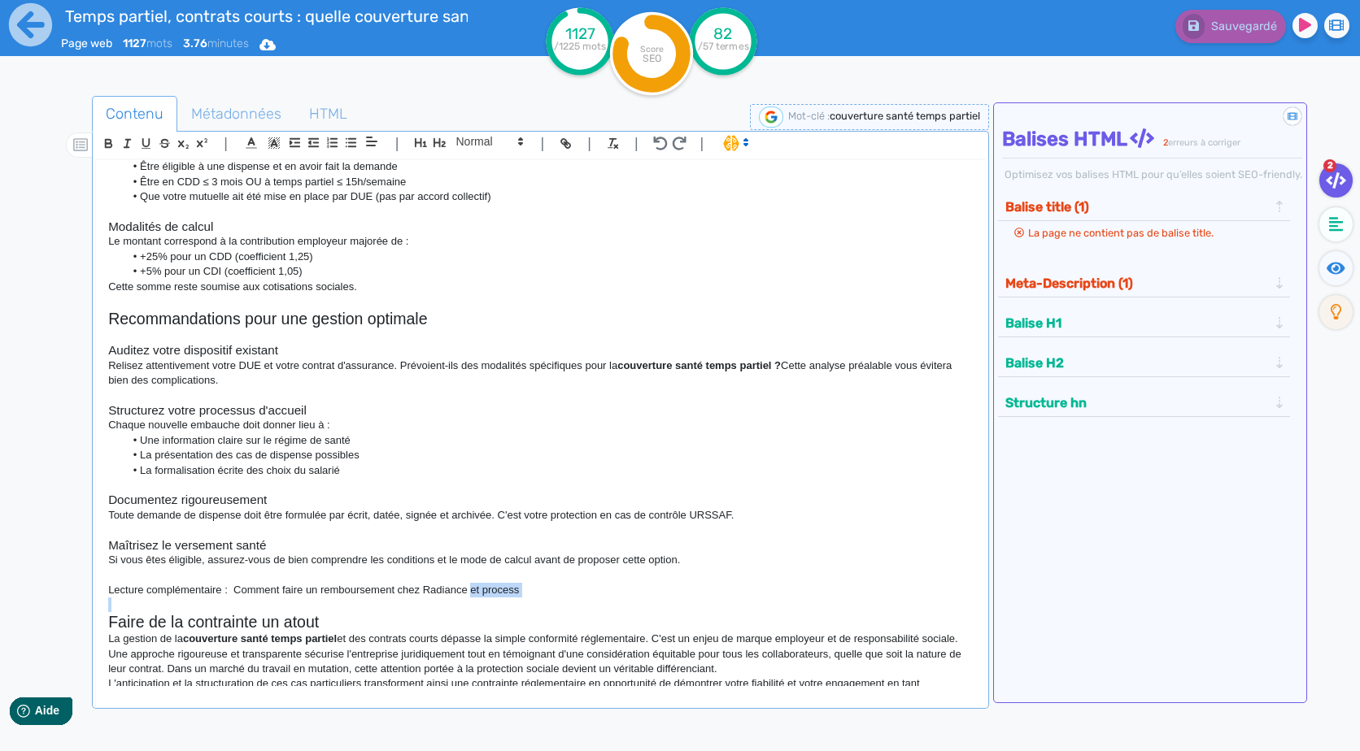
drag, startPoint x: 469, startPoint y: 593, endPoint x: 534, endPoint y: 608, distance: 66.7
click at [534, 608] on div "Couverture santé temps partiel et contrats courts : guide complet pour les empl…" at bounding box center [540, 423] width 888 height 526
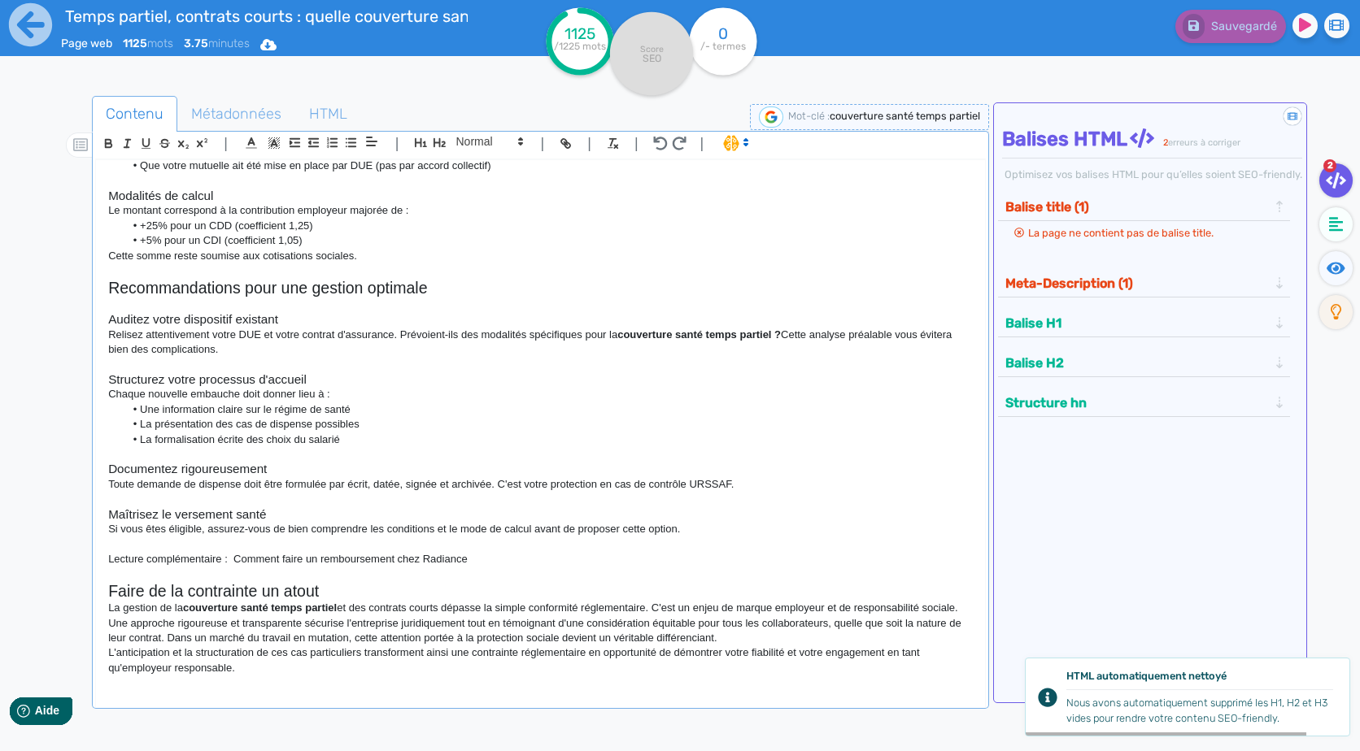
click at [216, 608] on p "La gestion de la couverture santé temps partiel et des contrats courts dépasse …" at bounding box center [540, 608] width 864 height 15
click at [624, 329] on strong "couverture santé temps partiel ?" at bounding box center [698, 335] width 163 height 12
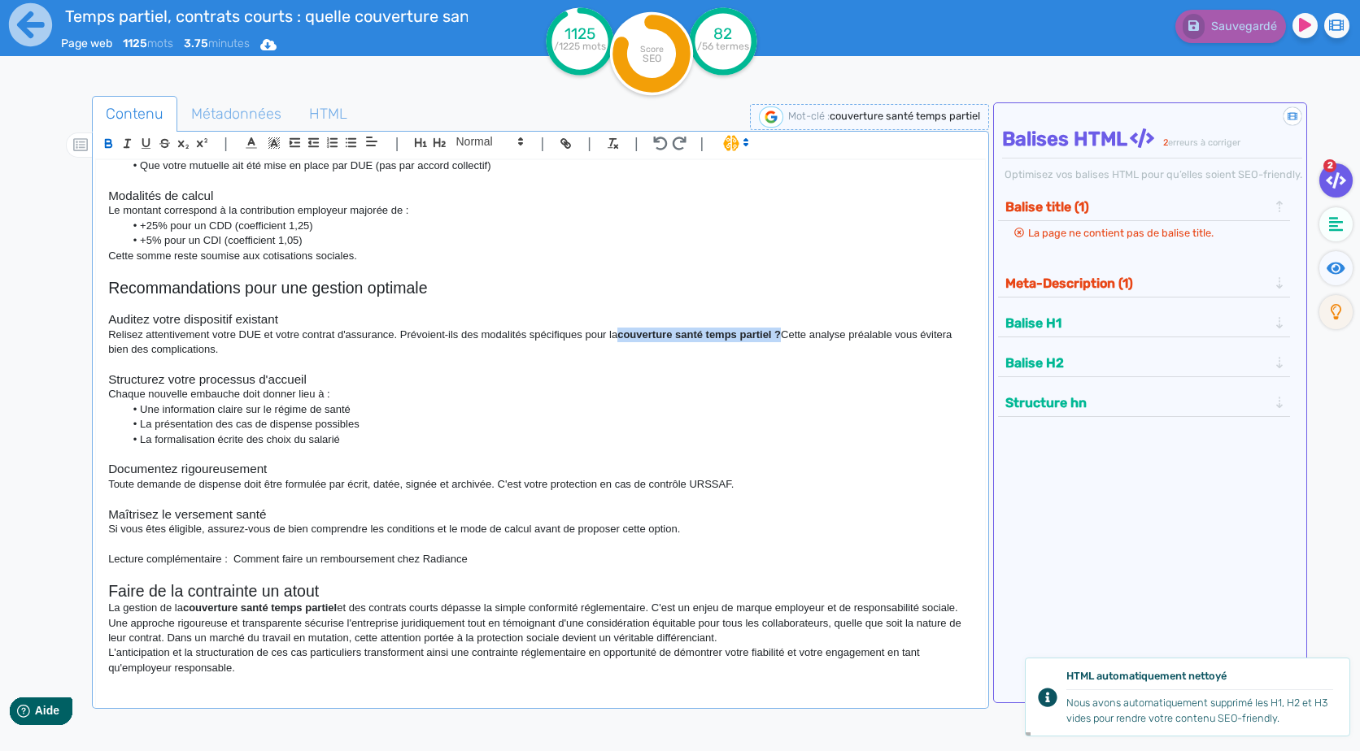
drag, startPoint x: 620, startPoint y: 321, endPoint x: 782, endPoint y: 322, distance: 161.8
click at [781, 329] on strong "couverture santé temps partiel ?" at bounding box center [698, 335] width 163 height 12
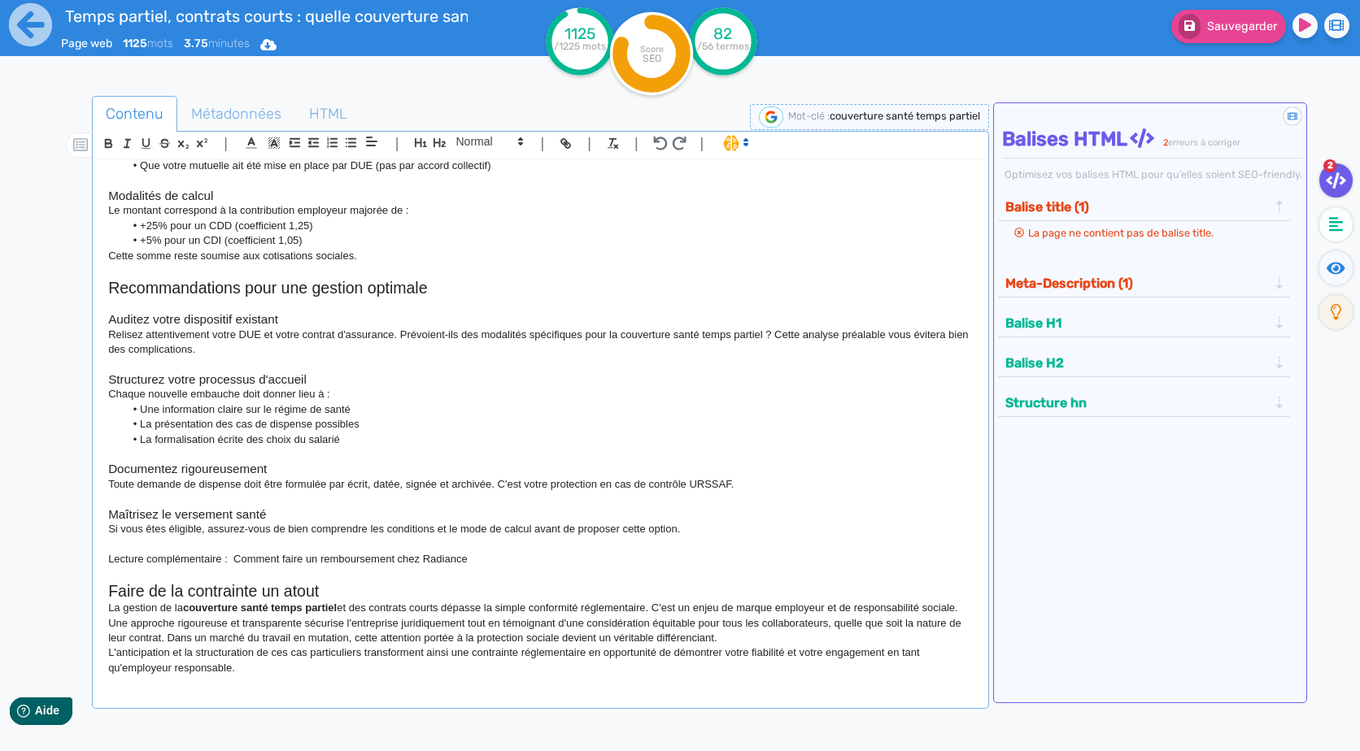
click at [788, 462] on h3 "Documentez rigoureusement" at bounding box center [540, 469] width 864 height 15
drag, startPoint x: 342, startPoint y: 595, endPoint x: 189, endPoint y: 594, distance: 153.7
click at [189, 601] on p "La gestion de la couverture santé temps partiel et des contrats courts dépasse …" at bounding box center [540, 608] width 864 height 15
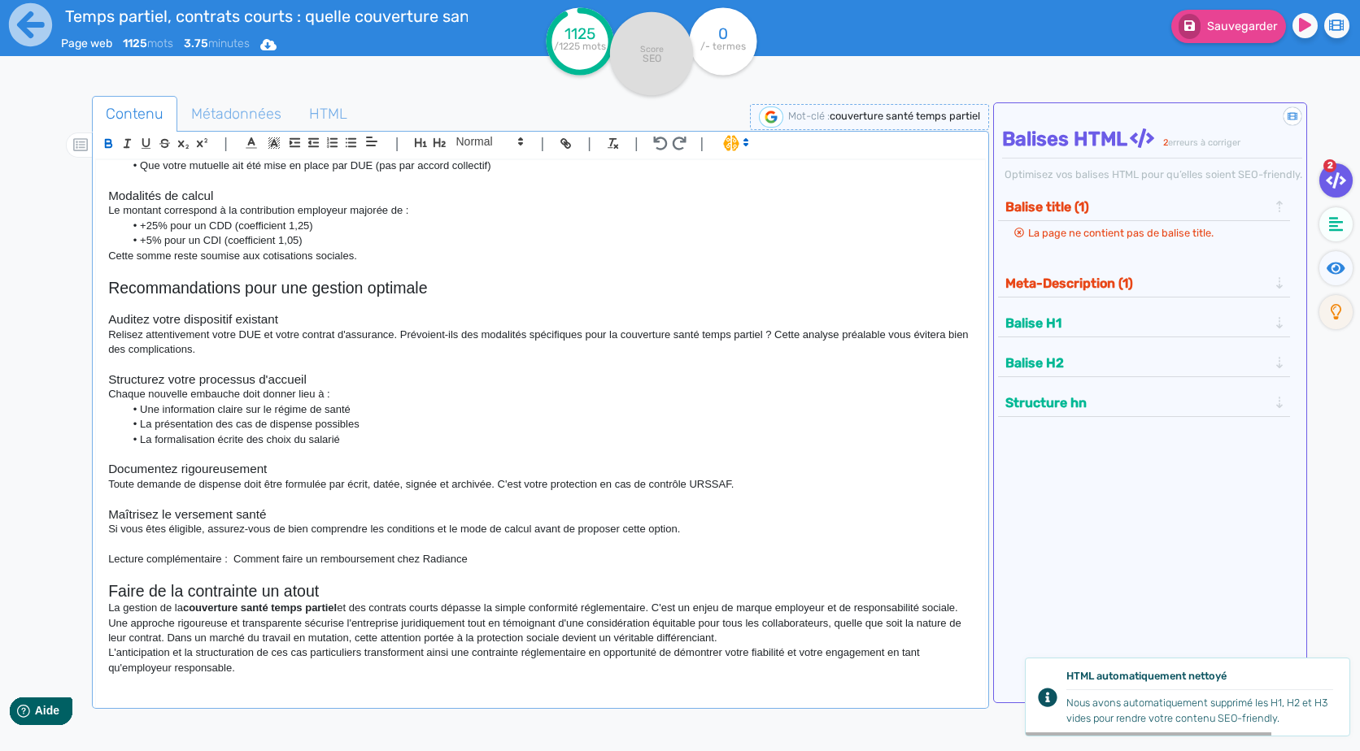
click at [580, 634] on p "Une approche rigoureuse et transparente sécurise l'entreprise juridiquement tou…" at bounding box center [540, 631] width 864 height 30
click at [816, 626] on p "Une approche rigoureuse et transparente sécurise l'entreprise juridiquement tou…" at bounding box center [540, 631] width 864 height 30
click at [839, 651] on p "L'anticipation et la structuration de ces cas particuliers transforment ainsi u…" at bounding box center [540, 661] width 864 height 30
click at [830, 641] on p "Une approche rigoureuse et transparente sécurise l'entreprise juridiquement tou…" at bounding box center [540, 631] width 864 height 30
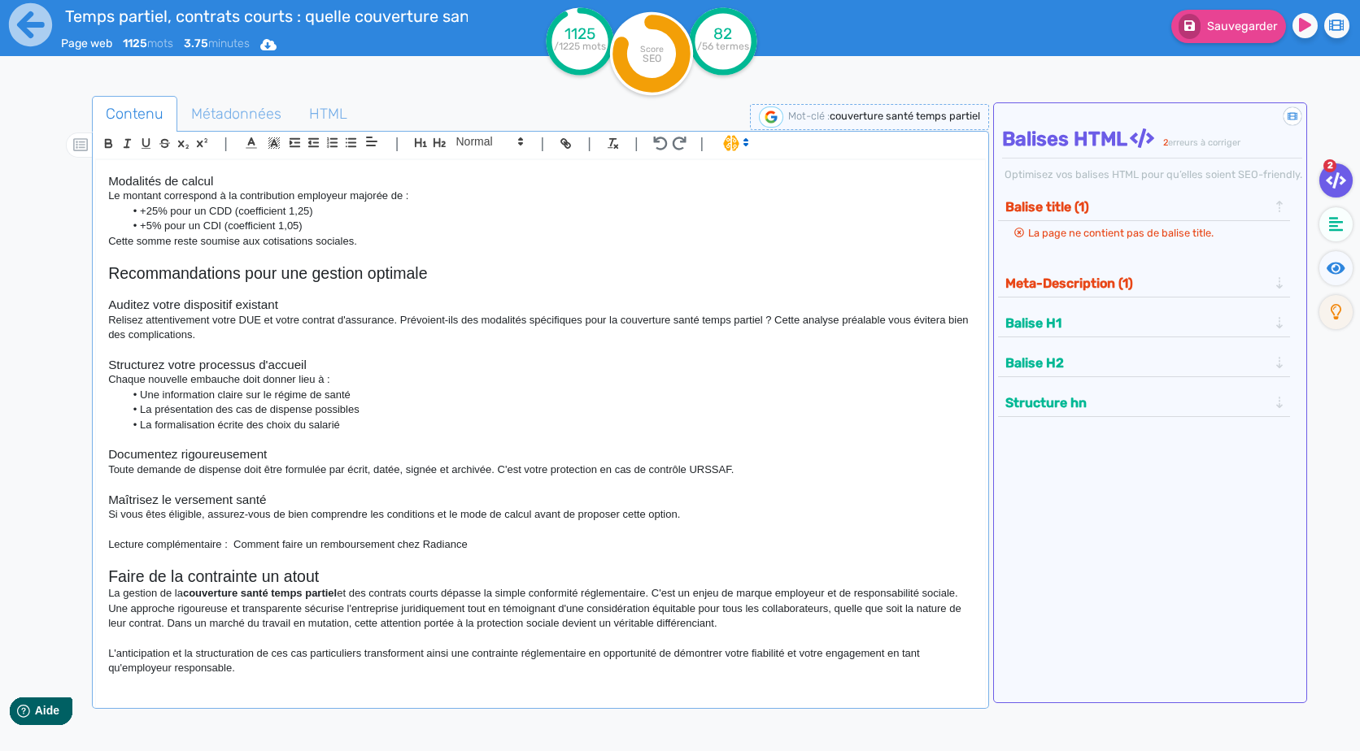
scroll to position [1238, 0]
click at [425, 666] on p "L'anticipation et la structuration de ces cas particuliers transforment ainsi u…" at bounding box center [540, 662] width 864 height 30
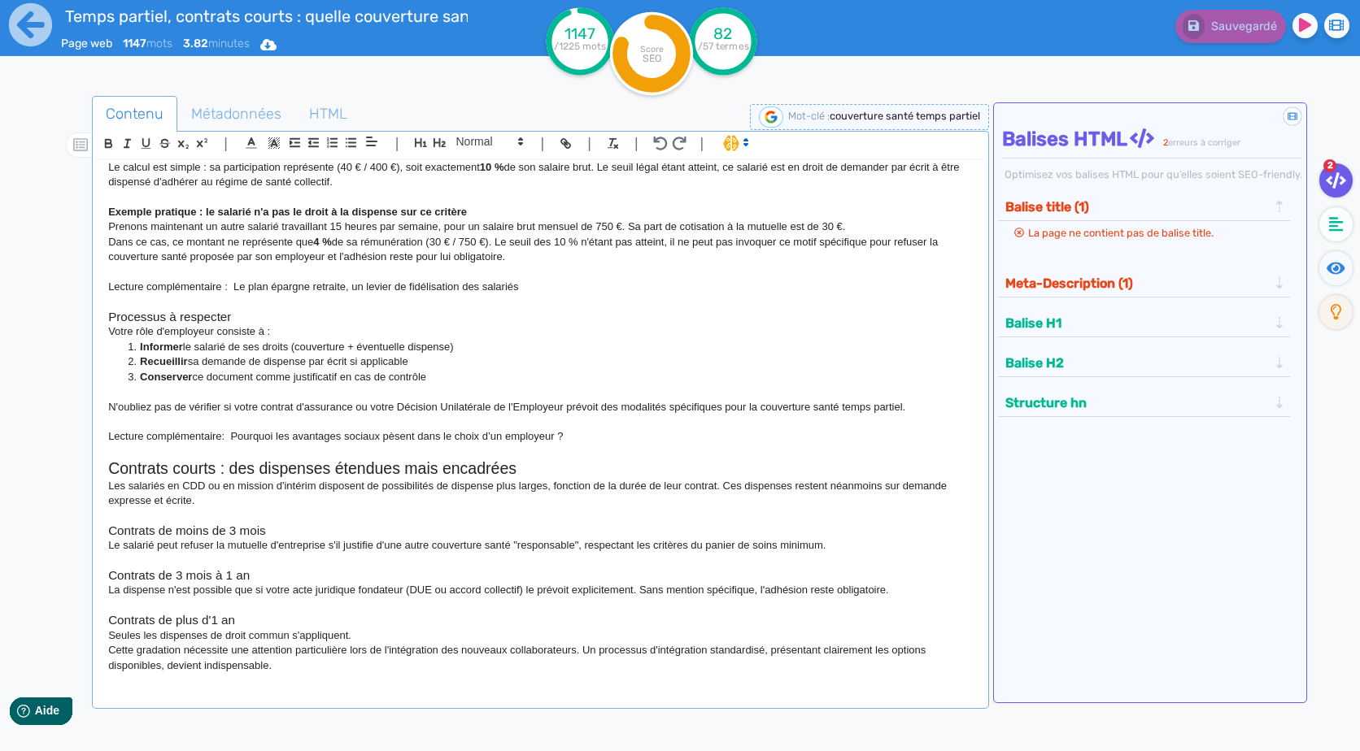
scroll to position [0, 0]
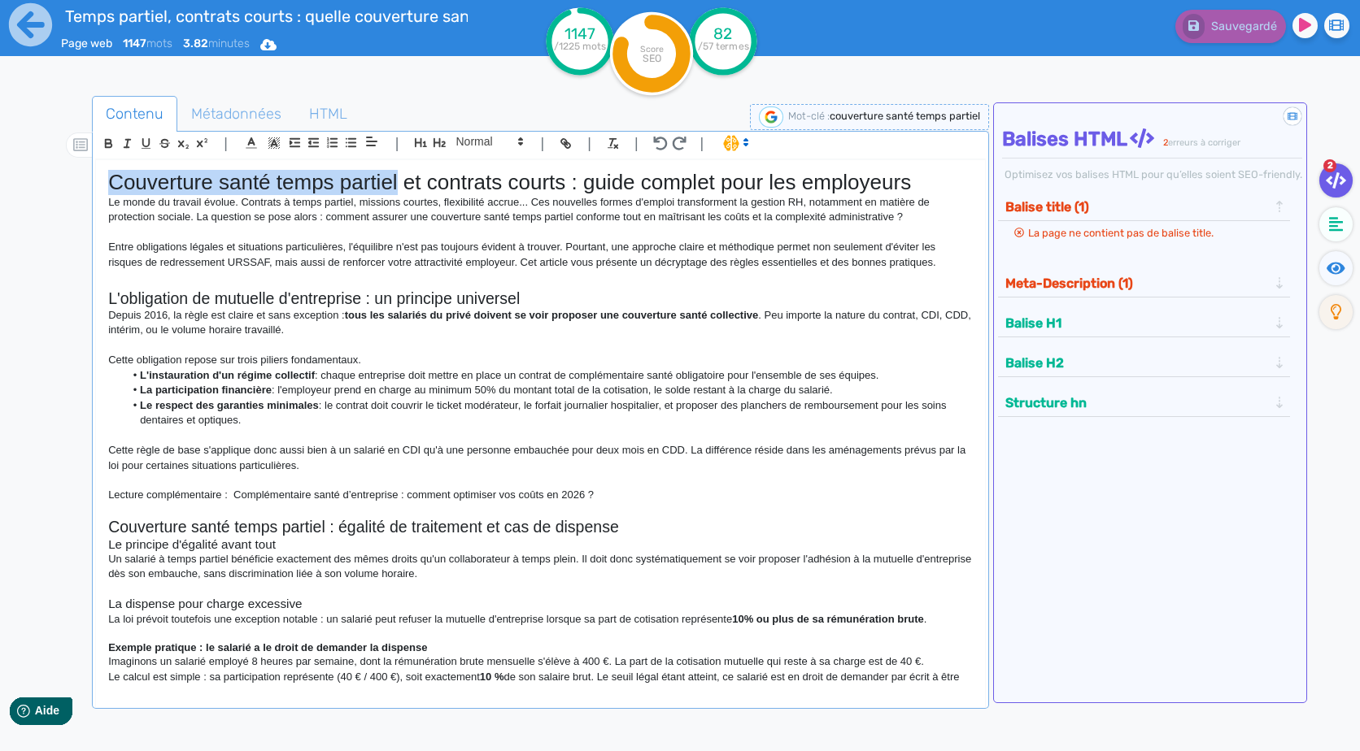
drag, startPoint x: 399, startPoint y: 185, endPoint x: 2, endPoint y: 185, distance: 396.9
click at [2, 185] on div "Temps partiel, contrats courts : quelle couverture santé minimale garantir ? / …" at bounding box center [680, 427] width 1360 height 854
copy h1 "Couverture santé temps partiel"
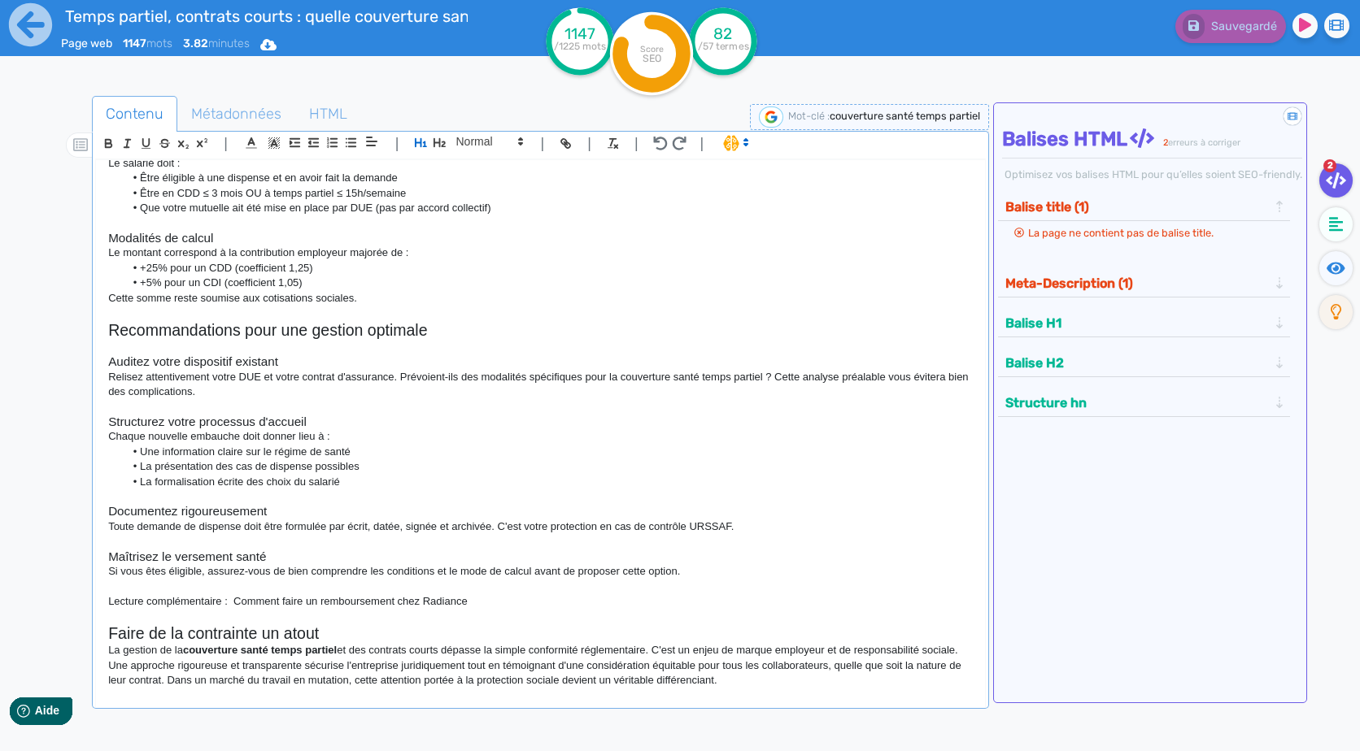
scroll to position [1253, 0]
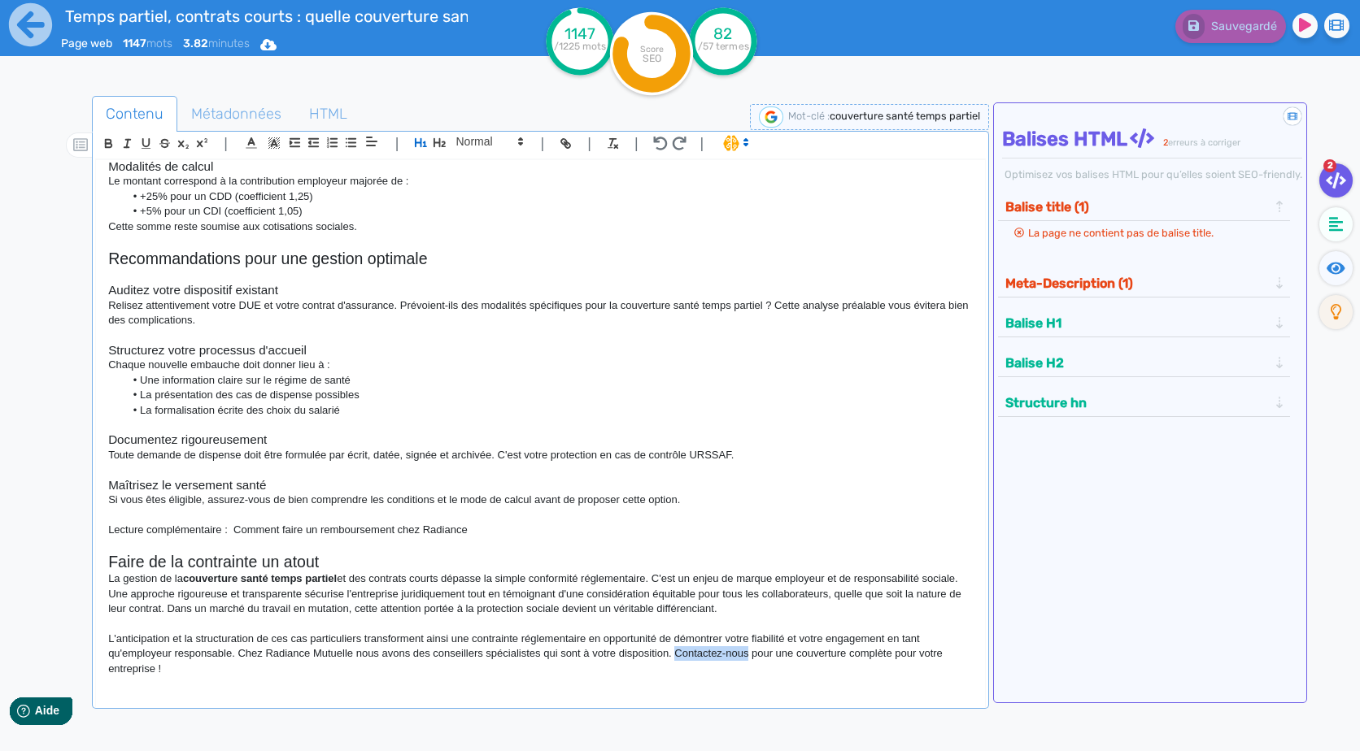
drag, startPoint x: 677, startPoint y: 655, endPoint x: 750, endPoint y: 660, distance: 73.4
click at [750, 660] on p "L'anticipation et la structuration de ces cas particuliers transforment ainsi u…" at bounding box center [540, 654] width 864 height 45
paste input "[URL][DOMAIN_NAME]"
type input "[URL][DOMAIN_NAME]"
click at [245, 124] on span "Métadonnées" at bounding box center [236, 114] width 116 height 44
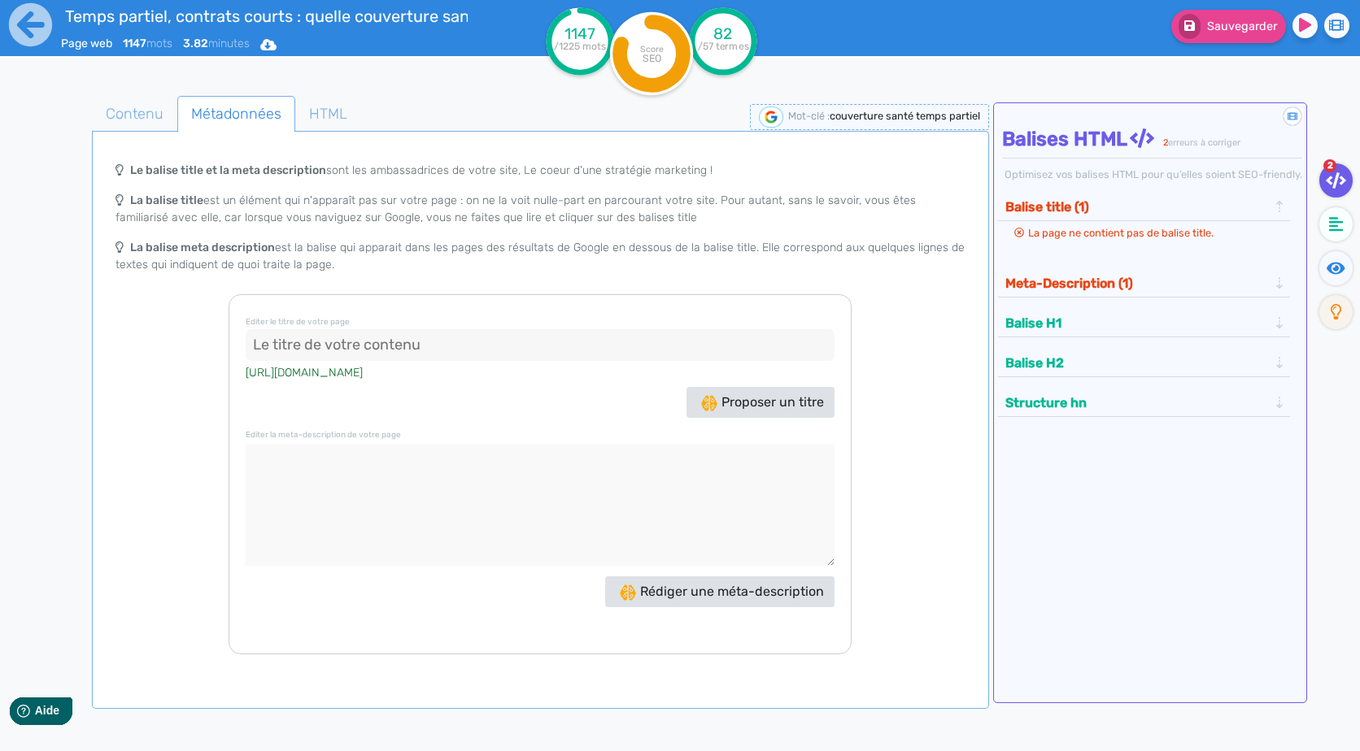
click at [725, 385] on div "Editer le titre de votre page [URL][DOMAIN_NAME] Proposer un titre Editer la me…" at bounding box center [540, 474] width 623 height 360
click at [729, 397] on span "Proposer un titre" at bounding box center [762, 401] width 123 height 15
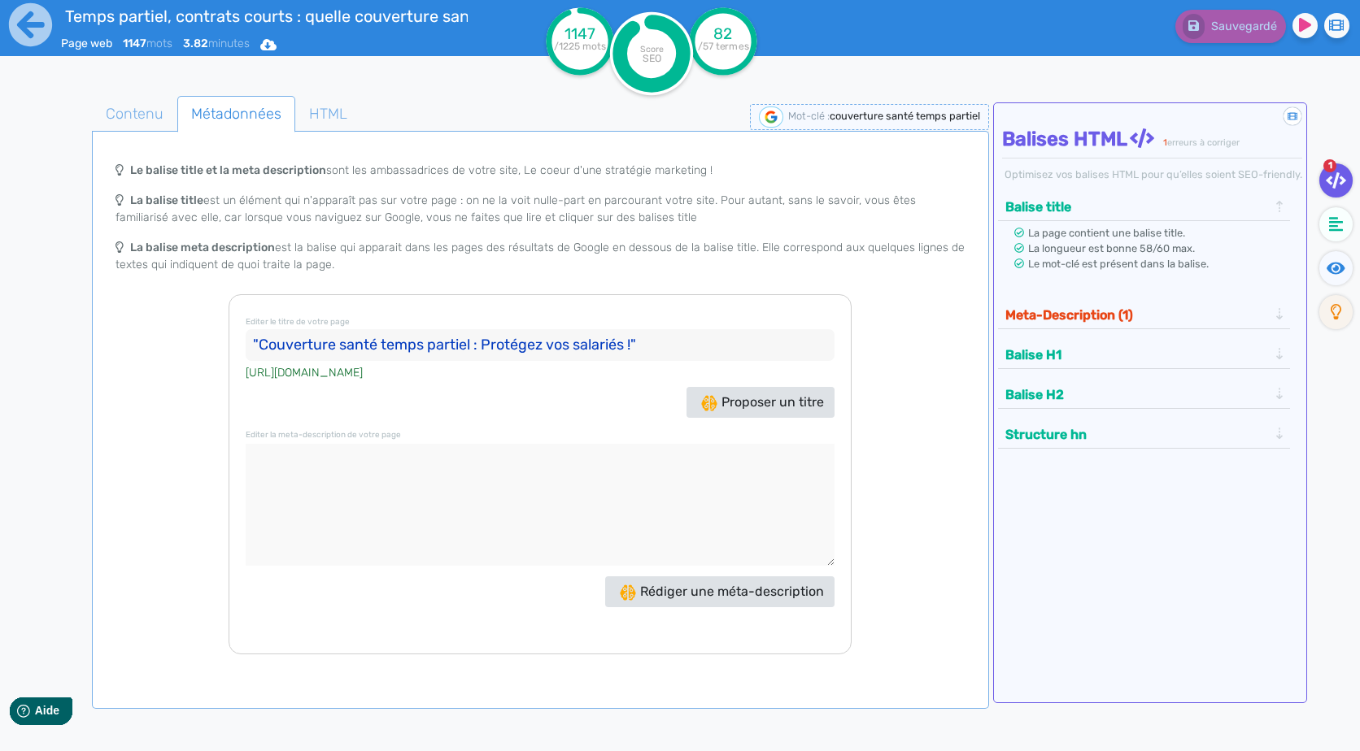
click at [676, 360] on input ""Couverture santé temps partiel : Protégez vos salariés !"" at bounding box center [540, 345] width 589 height 33
click at [256, 351] on input ""Couverture santé temps partiel : Protégez vos salariés !" at bounding box center [540, 345] width 589 height 33
type input "Couverture santé temps partiel : Protégez vos salariés !"
click at [721, 595] on span "Rédiger une méta-description" at bounding box center [722, 591] width 204 height 15
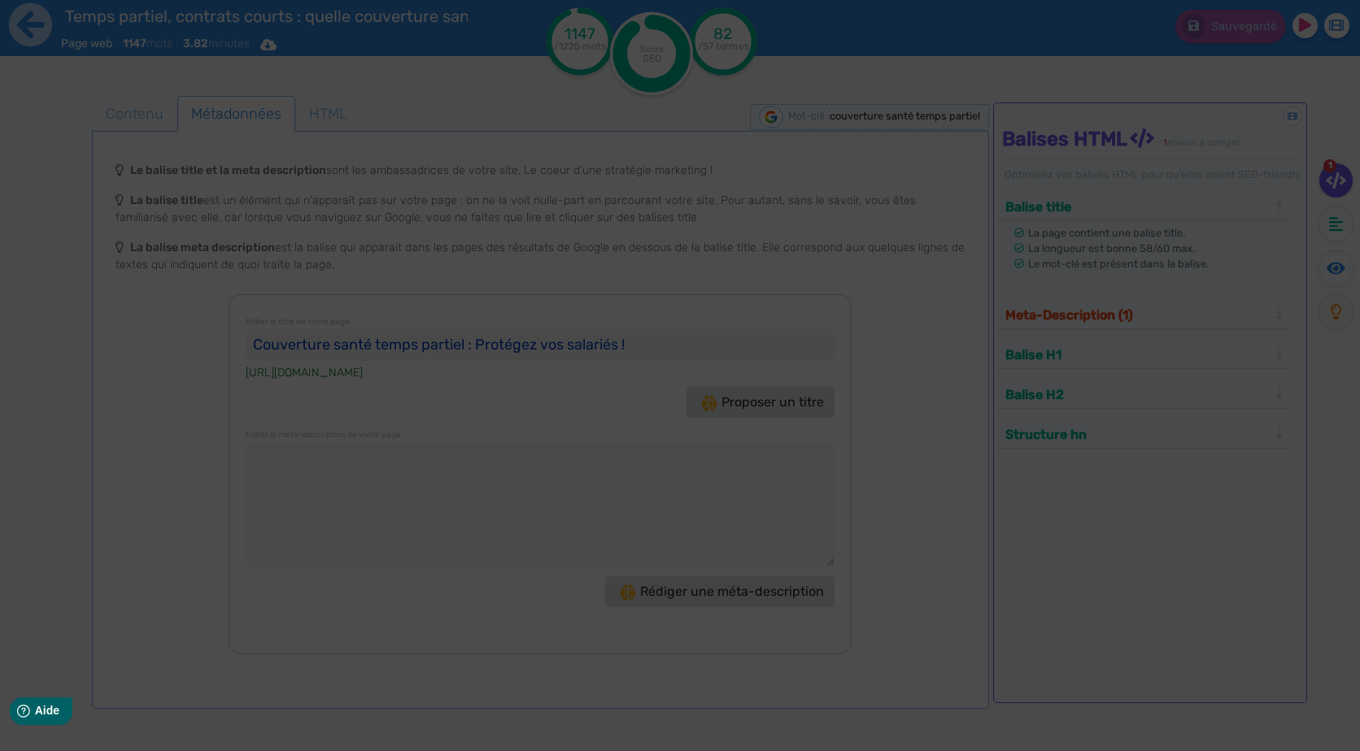
type textarea "Découvrez notre guide sur la couverture santé temps partiel et comment optimise…"
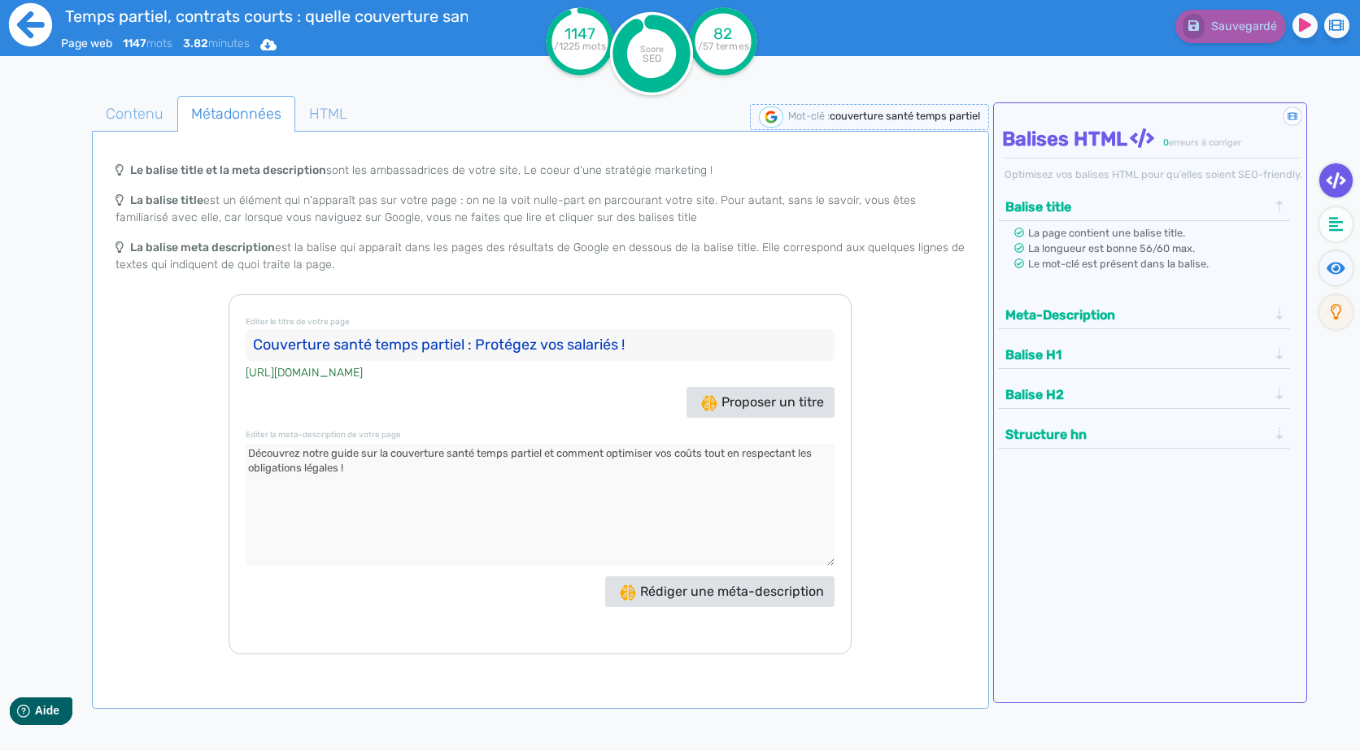
click at [40, 31] on icon at bounding box center [30, 24] width 43 height 43
